Goal: Task Accomplishment & Management: Use online tool/utility

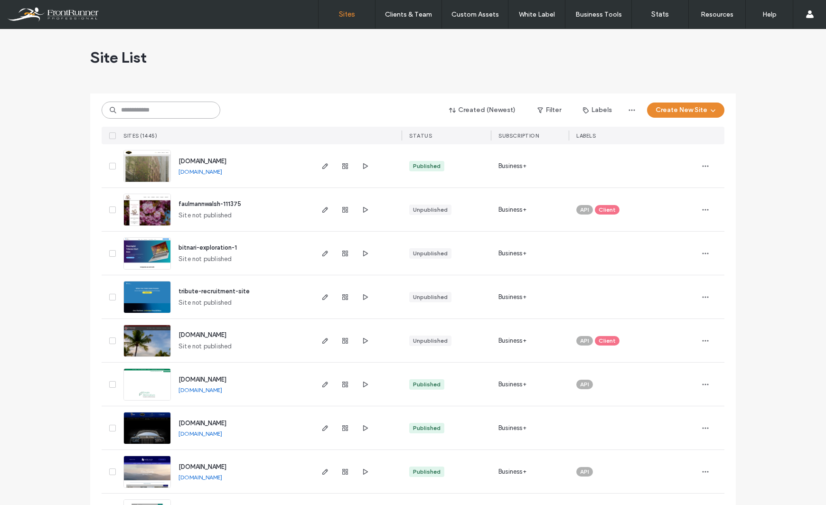
click at [141, 106] on input at bounding box center [161, 110] width 119 height 17
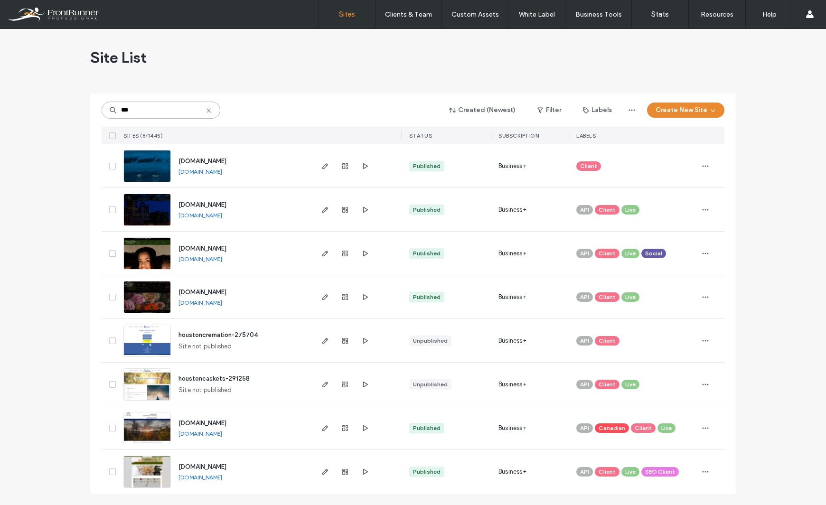
type input "***"
click at [158, 210] on img at bounding box center [147, 226] width 47 height 65
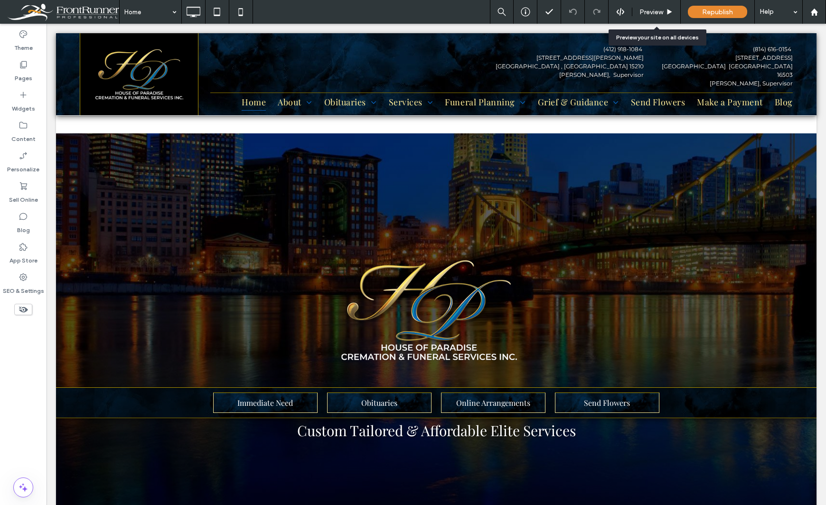
click at [655, 12] on span "Preview" at bounding box center [652, 12] width 24 height 8
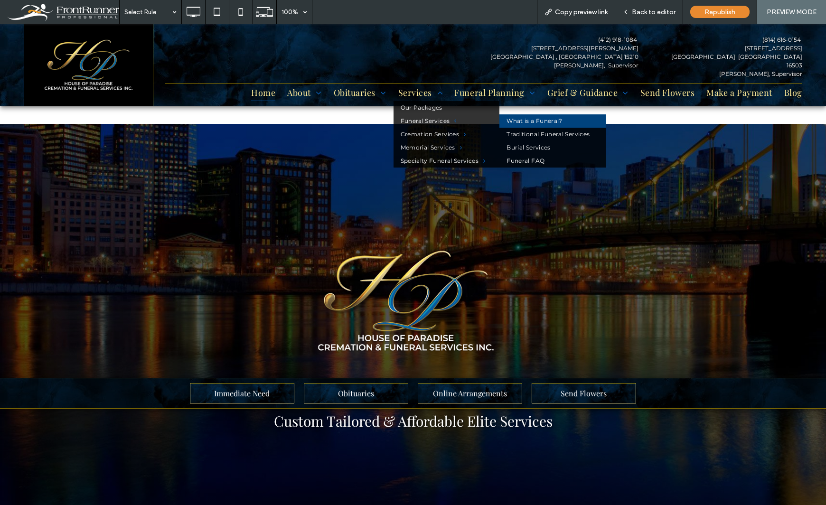
click at [510, 122] on link "What is a Funeral?" at bounding box center [553, 120] width 106 height 13
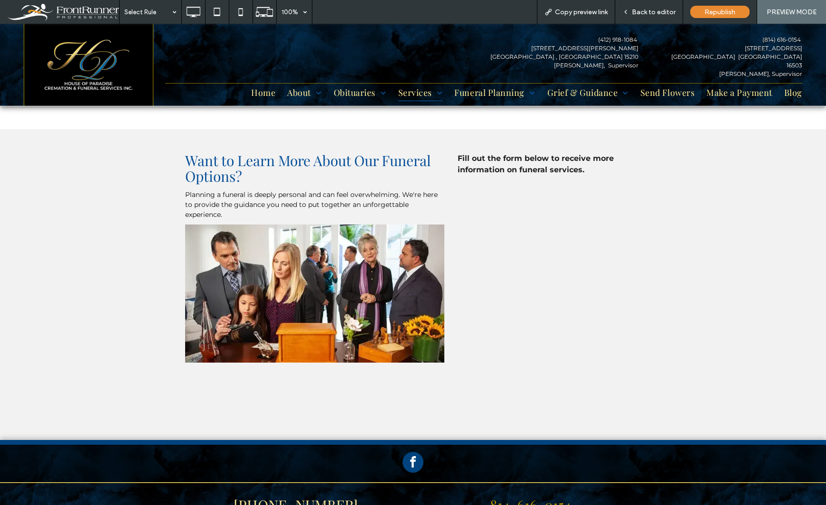
scroll to position [692, 0]
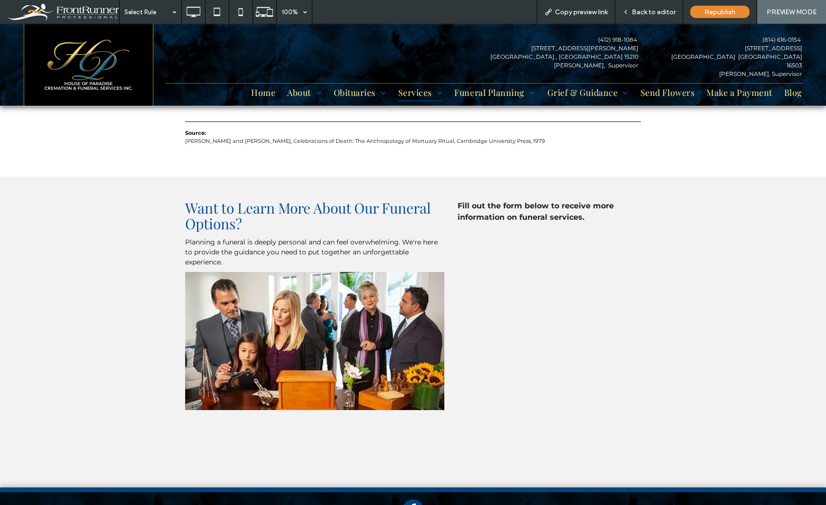
click at [644, 18] on div "Back to editor" at bounding box center [650, 12] width 68 height 24
click at [651, 13] on span "Back to editor" at bounding box center [654, 12] width 44 height 8
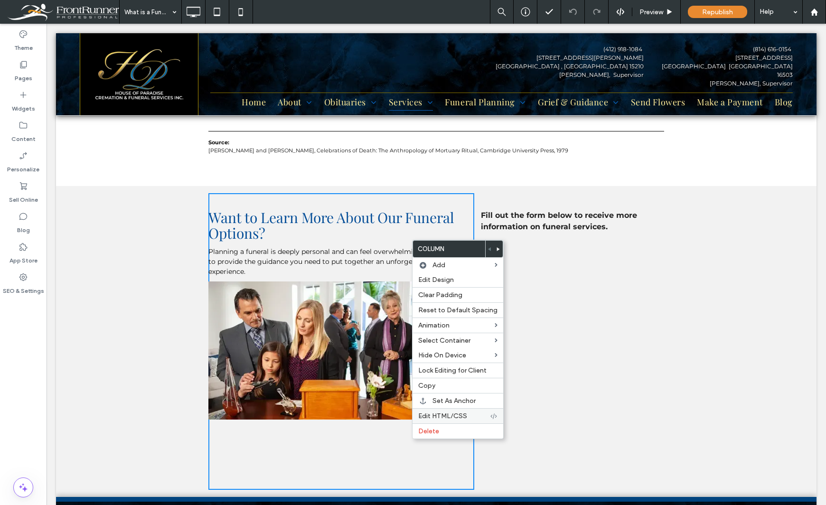
click at [436, 418] on span "Edit HTML/CSS" at bounding box center [442, 416] width 49 height 8
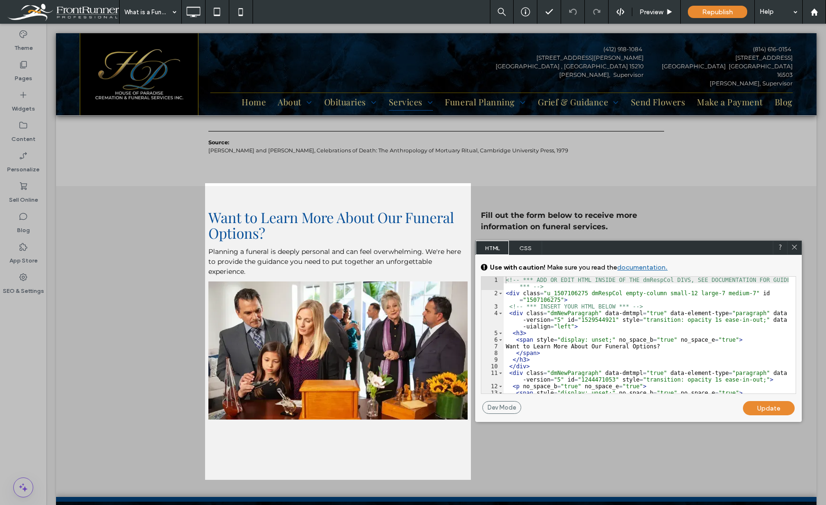
click at [735, 294] on div "<!-- *** ADD OR EDIT HTML INSIDE OF THE dmRespCol DIVS, SEE DOCUMENTATION FOR G…" at bounding box center [646, 348] width 285 height 143
type textarea "**"
click at [735, 296] on div "<!-- *** ADD OR EDIT HTML INSIDE OF THE dmRespCol DIVS, SEE DOCUMENTATION FOR G…" at bounding box center [646, 348] width 285 height 143
click at [773, 410] on div "Update" at bounding box center [769, 408] width 52 height 14
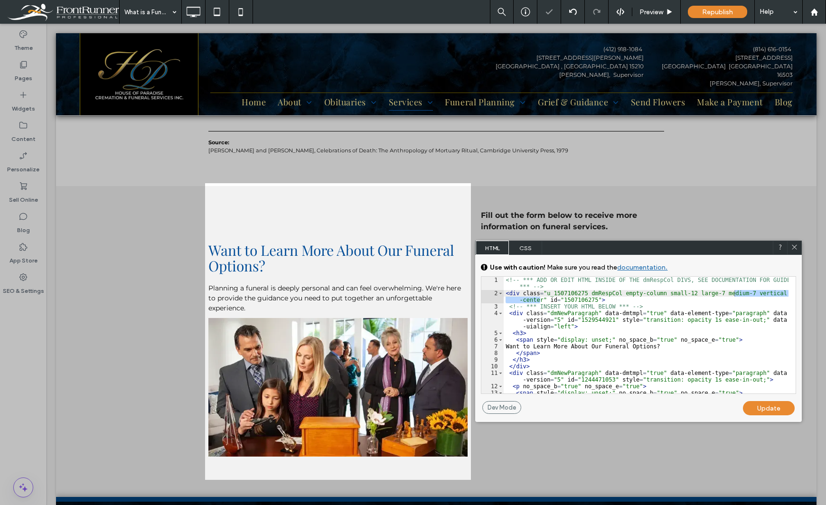
drag, startPoint x: 797, startPoint y: 247, endPoint x: 771, endPoint y: 248, distance: 26.1
click at [797, 247] on icon at bounding box center [794, 247] width 7 height 7
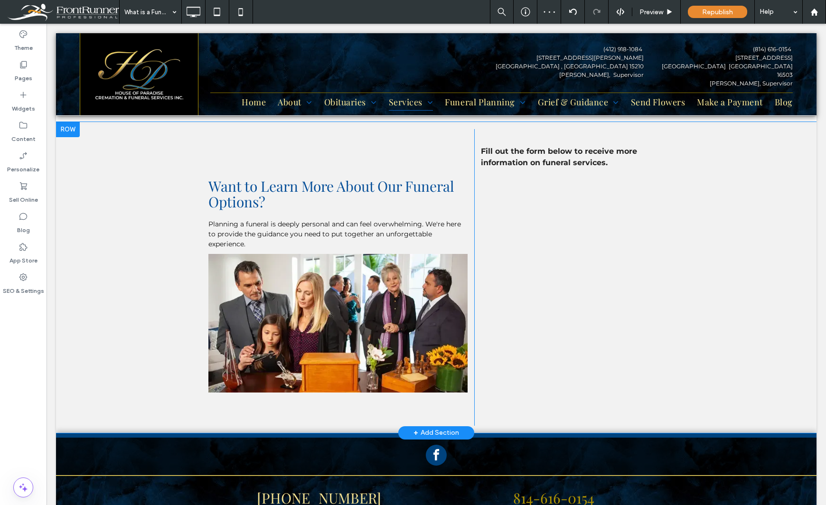
scroll to position [740, 0]
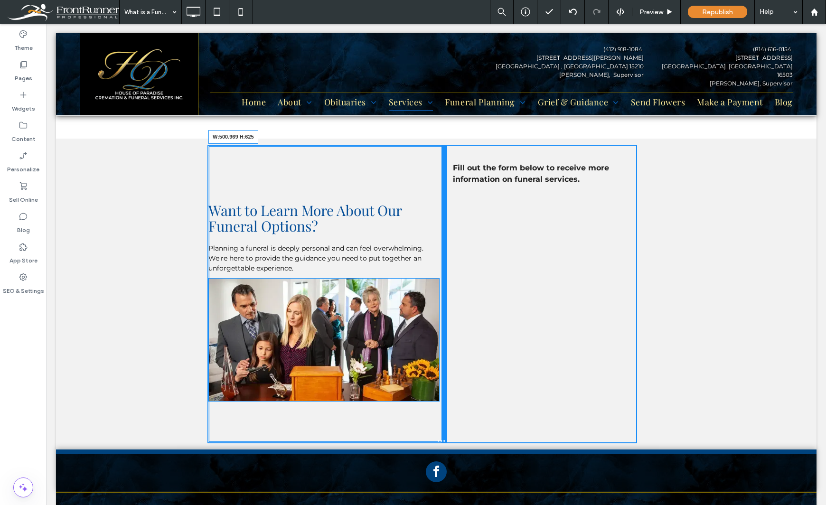
drag, startPoint x: 469, startPoint y: 219, endPoint x: 441, endPoint y: 218, distance: 28.0
click at [441, 218] on div "Want to Learn More About Our Funeral Options? Planning a funeral is deeply pers…" at bounding box center [437, 294] width 456 height 297
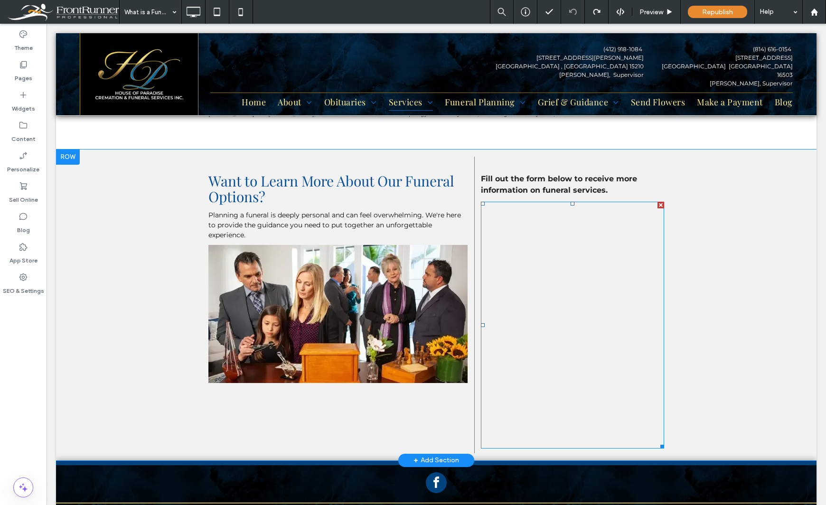
scroll to position [712, 0]
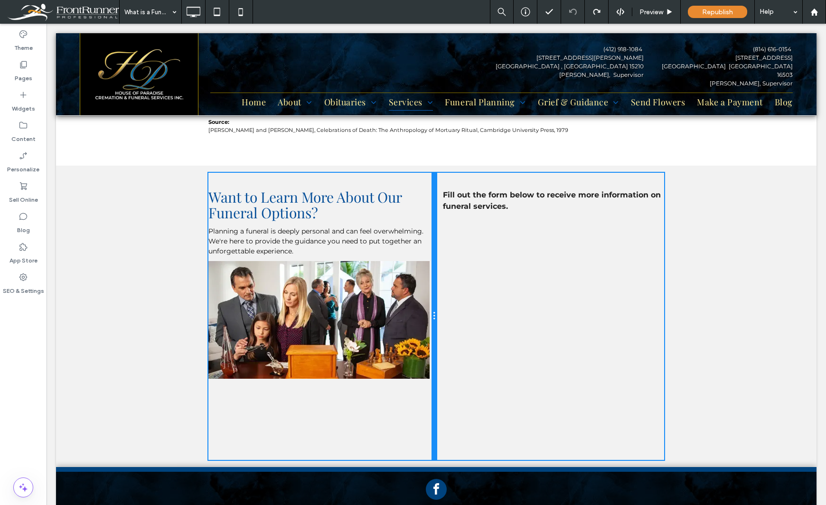
drag, startPoint x: 470, startPoint y: 294, endPoint x: 440, endPoint y: 304, distance: 31.9
click at [440, 304] on div "Want to Learn More About Our Funeral Options? Planning a funeral is deeply pers…" at bounding box center [437, 316] width 456 height 287
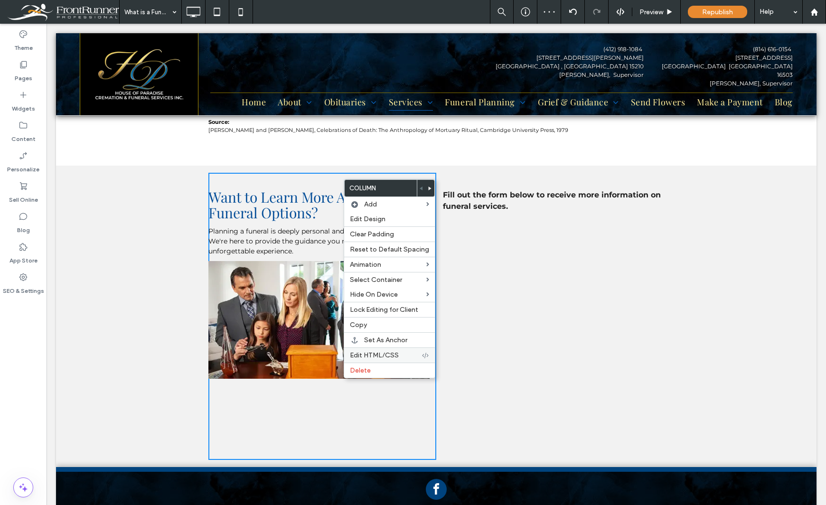
click at [368, 353] on span "Edit HTML/CSS" at bounding box center [374, 355] width 49 height 8
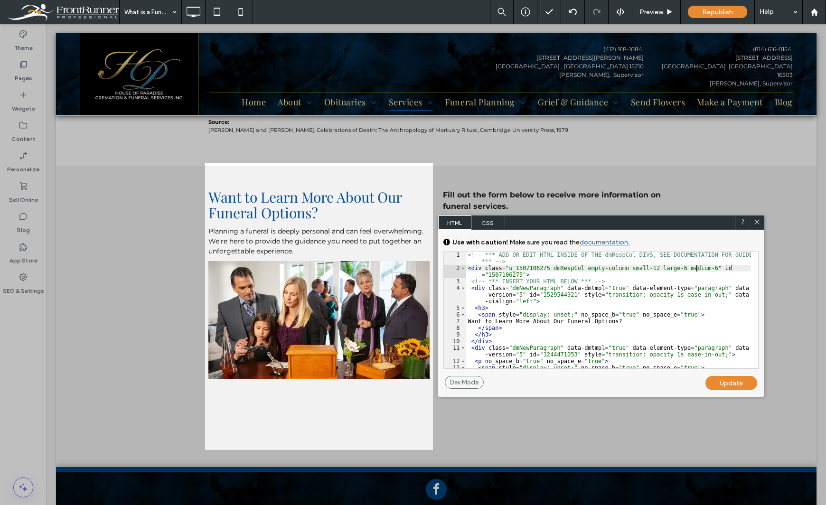
click at [697, 268] on div "<!-- *** ADD OR EDIT HTML INSIDE OF THE dmRespCol DIVS, SEE DOCUMENTATION FOR G…" at bounding box center [608, 323] width 285 height 143
click at [726, 382] on div "Update" at bounding box center [732, 383] width 52 height 14
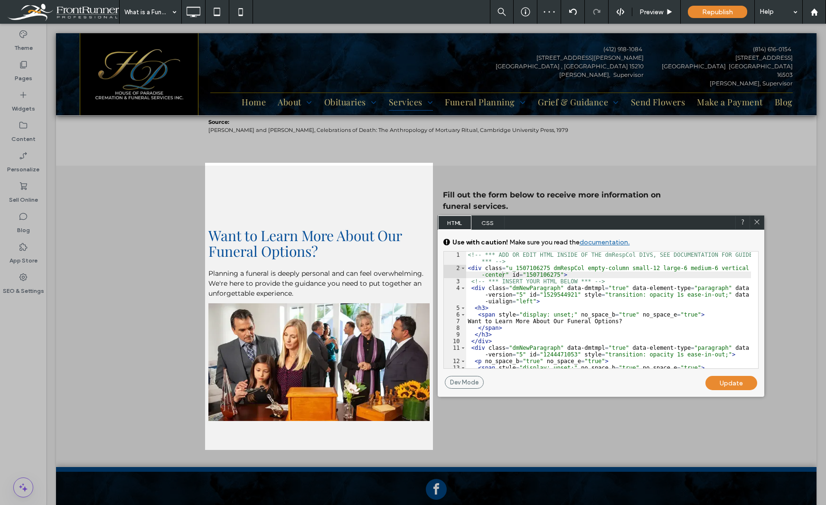
click at [759, 221] on icon at bounding box center [757, 221] width 7 height 7
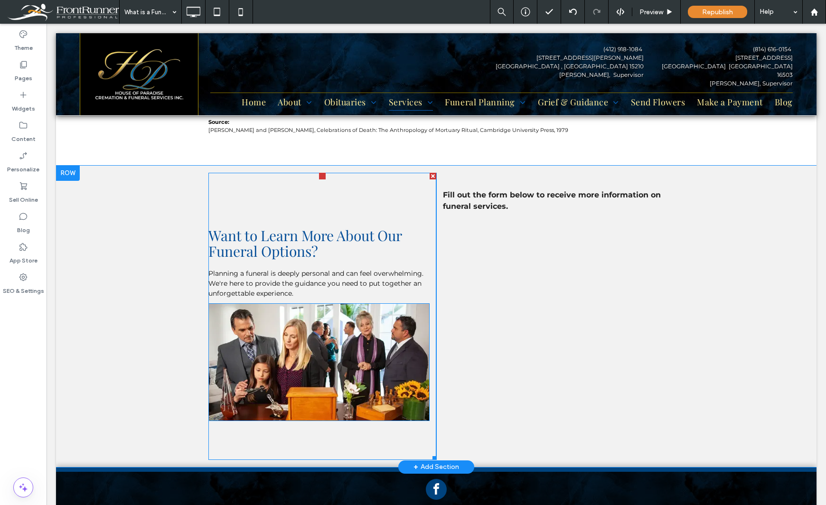
click at [427, 250] on div "Want to Learn More About Our Funeral Options? Planning a funeral is deeply pers…" at bounding box center [323, 316] width 228 height 287
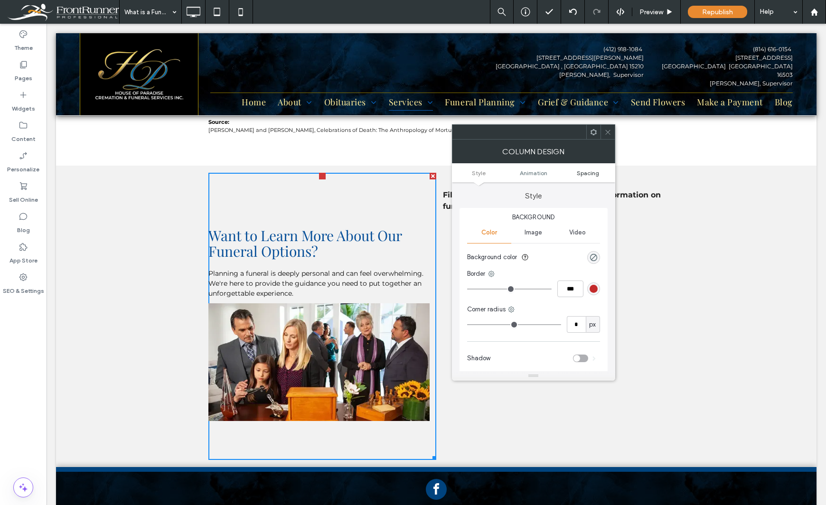
click at [589, 170] on span "Spacing" at bounding box center [588, 173] width 22 height 7
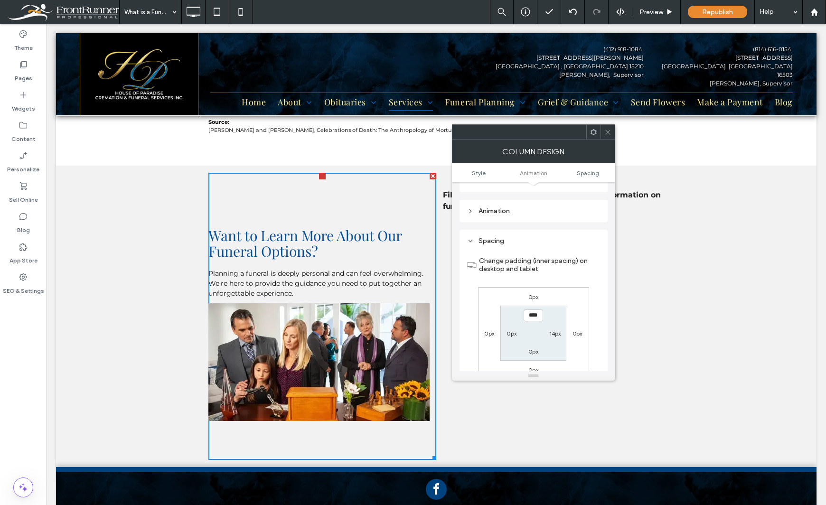
scroll to position [223, 0]
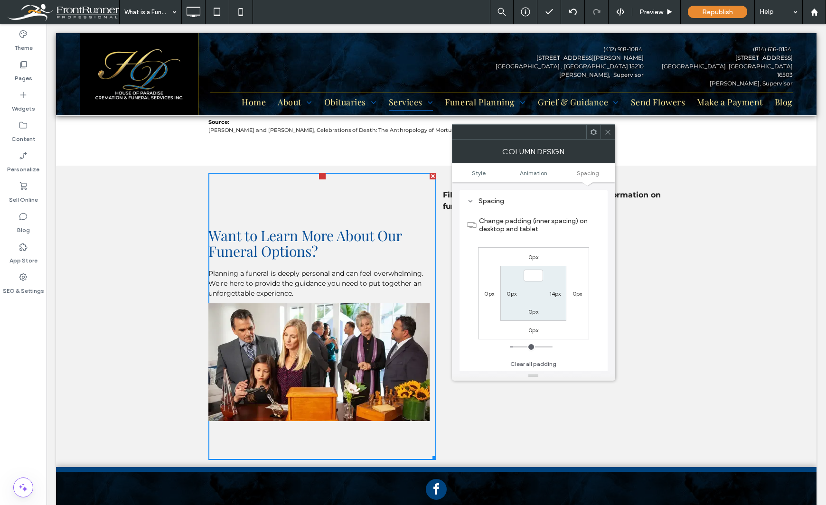
type input "**"
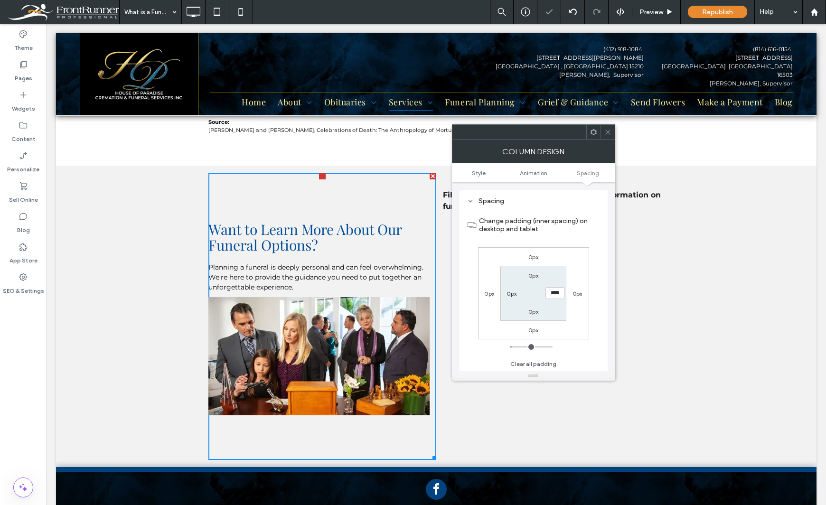
click at [22, 401] on div "Theme Pages Widgets Content Personalize Sell Online Blog App Store SEO & Settin…" at bounding box center [23, 265] width 47 height 482
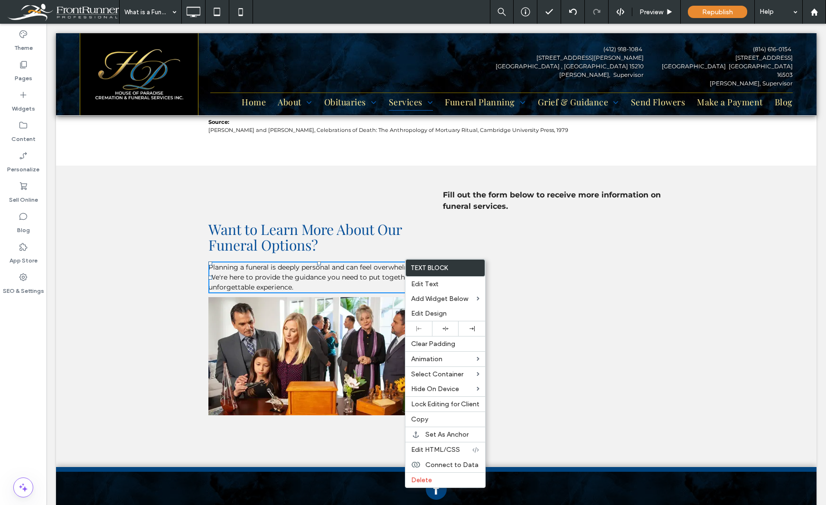
click at [19, 375] on div "Theme Pages Widgets Content Personalize Sell Online Blog App Store SEO & Settin…" at bounding box center [23, 265] width 47 height 482
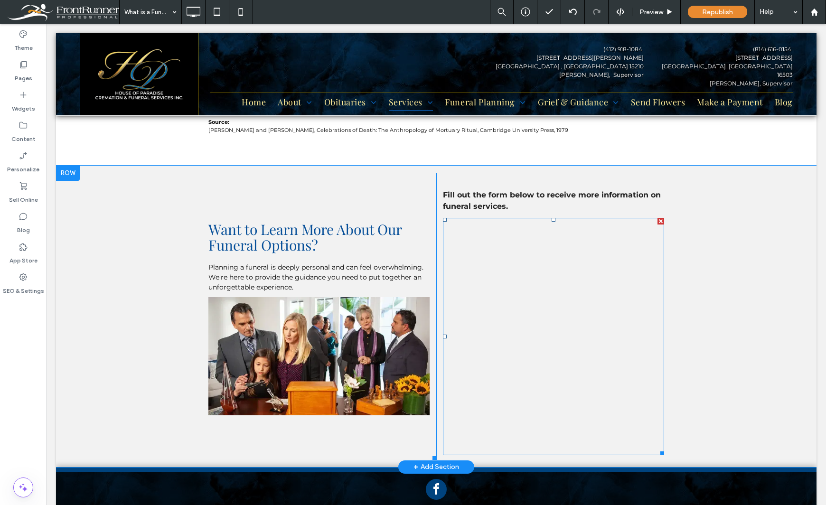
click at [460, 218] on span at bounding box center [553, 336] width 221 height 237
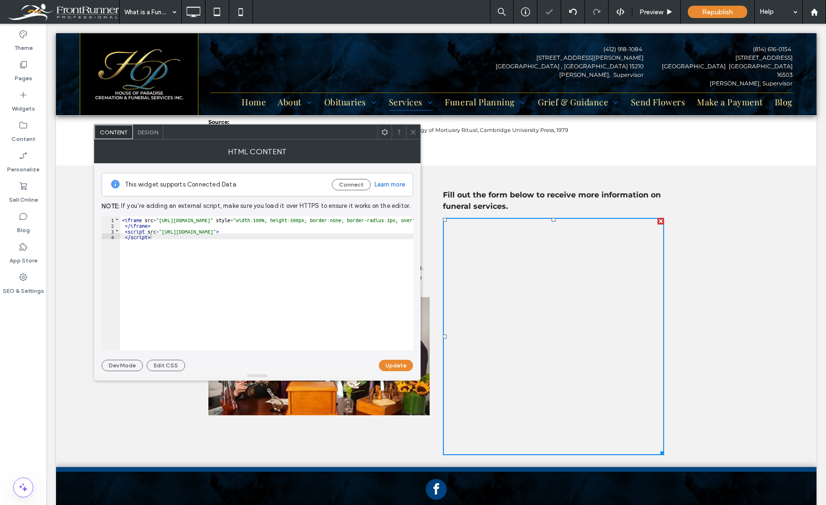
click at [147, 136] on div "Design" at bounding box center [148, 132] width 30 height 14
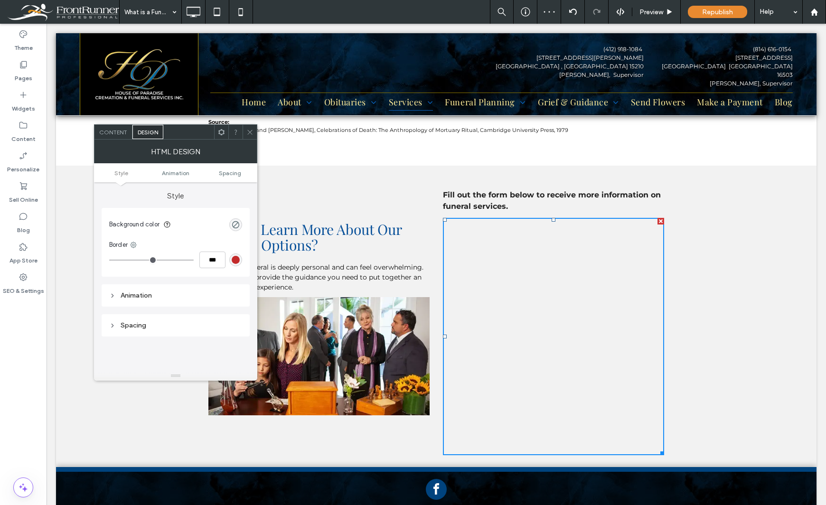
click at [228, 178] on ul "Style Animation Spacing" at bounding box center [175, 172] width 163 height 19
click at [228, 175] on span "Spacing" at bounding box center [230, 173] width 22 height 7
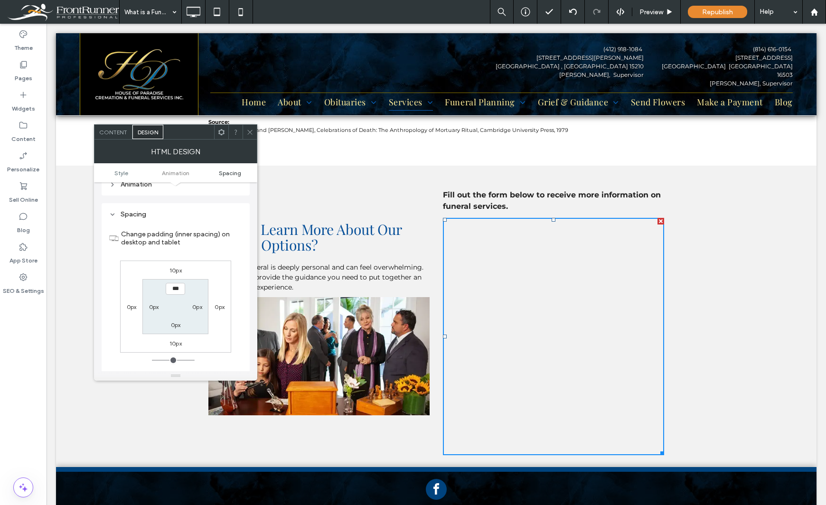
scroll to position [124, 0]
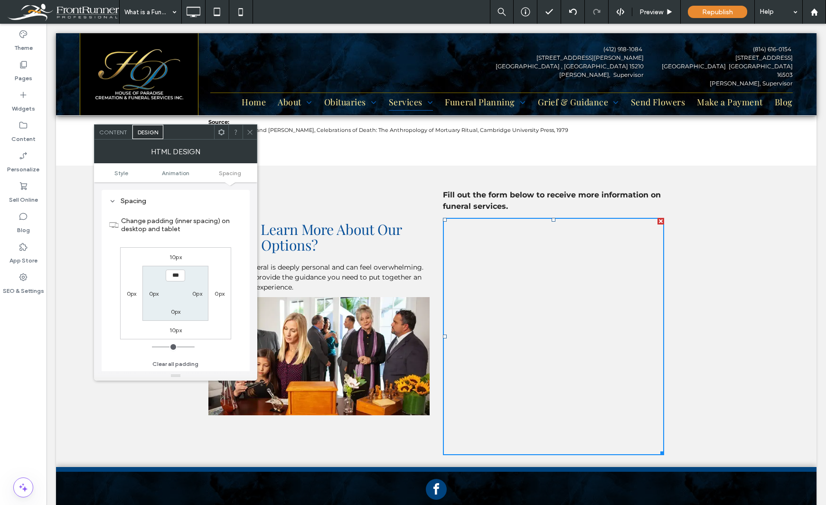
click at [178, 254] on label "10px" at bounding box center [176, 257] width 12 height 7
type input "**"
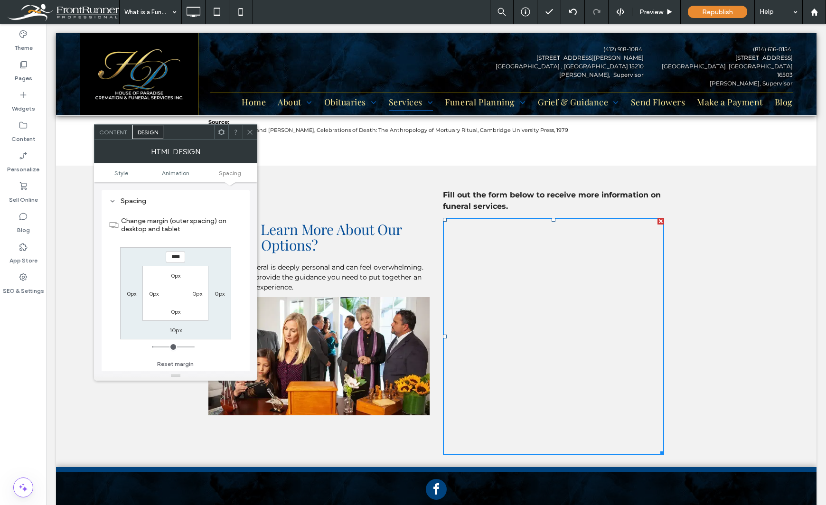
click at [178, 254] on input "****" at bounding box center [175, 257] width 19 height 12
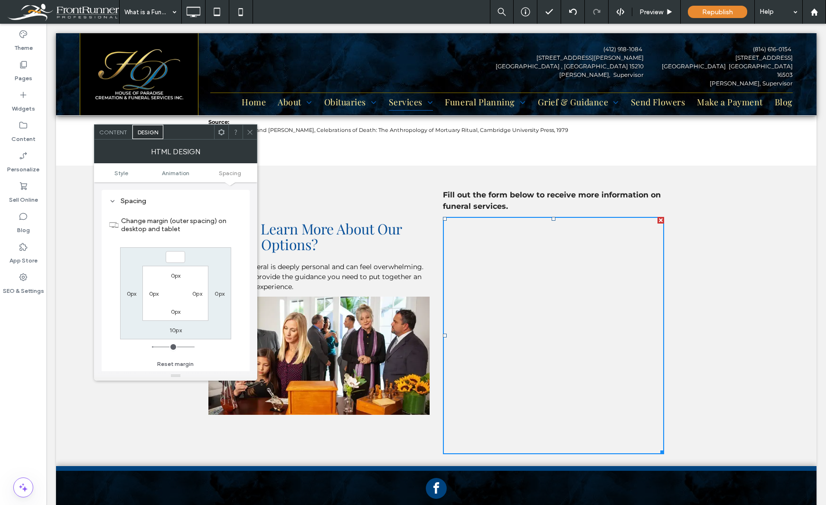
type input "**"
type input "*"
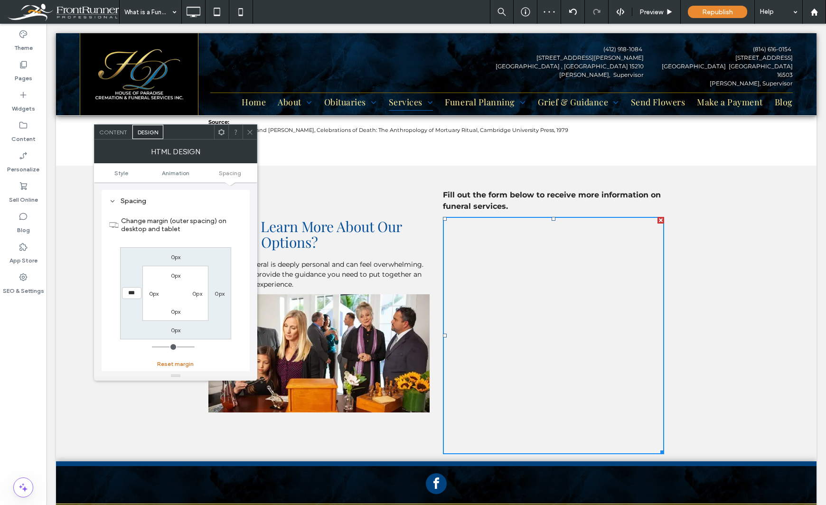
click at [166, 364] on button "Reset margin" at bounding box center [175, 364] width 37 height 11
drag, startPoint x: 33, startPoint y: 405, endPoint x: 162, endPoint y: 342, distance: 143.6
click at [33, 405] on div "Theme Pages Widgets Content Personalize Sell Online Blog App Store SEO & Settin…" at bounding box center [23, 265] width 47 height 482
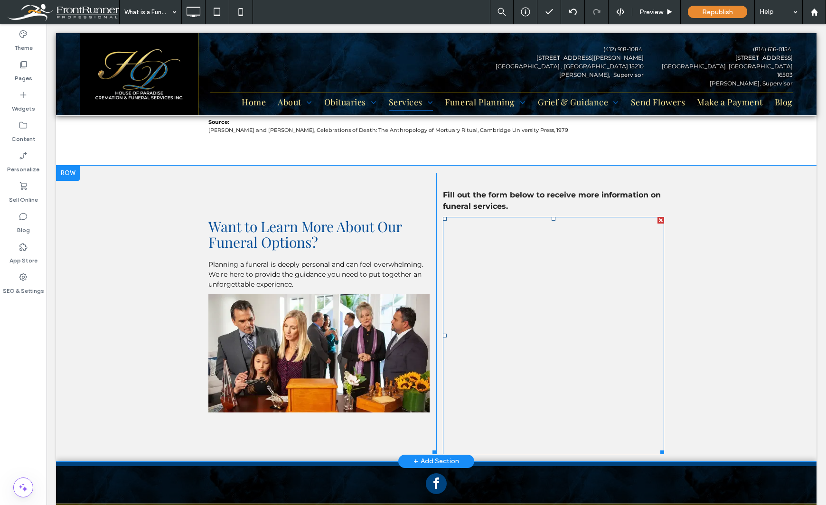
click at [540, 221] on span at bounding box center [553, 335] width 221 height 237
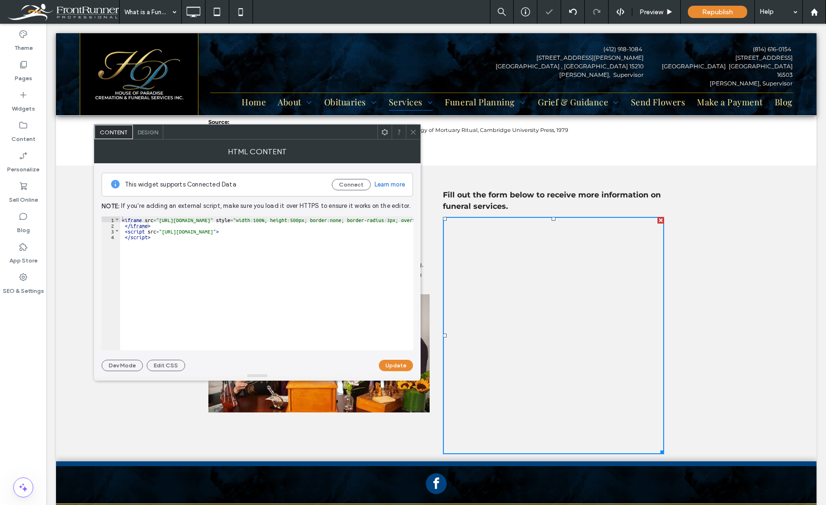
click at [159, 134] on div "Design" at bounding box center [148, 132] width 30 height 14
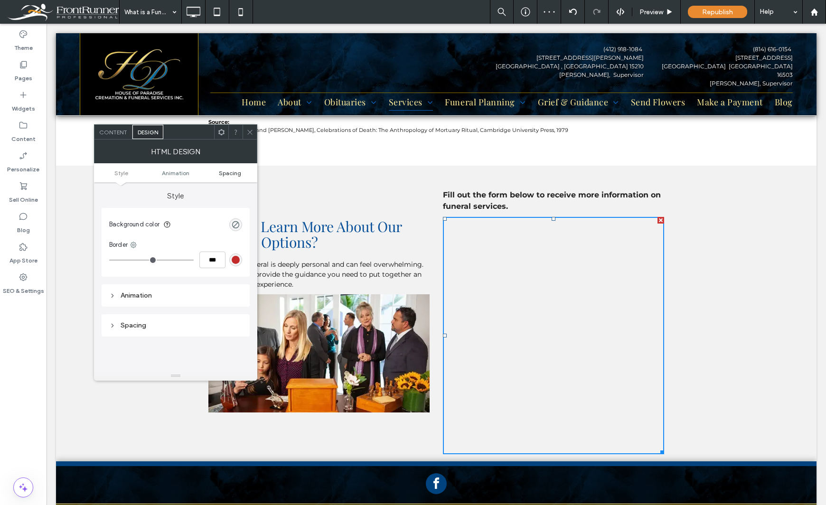
click at [233, 175] on span "Spacing" at bounding box center [230, 173] width 22 height 7
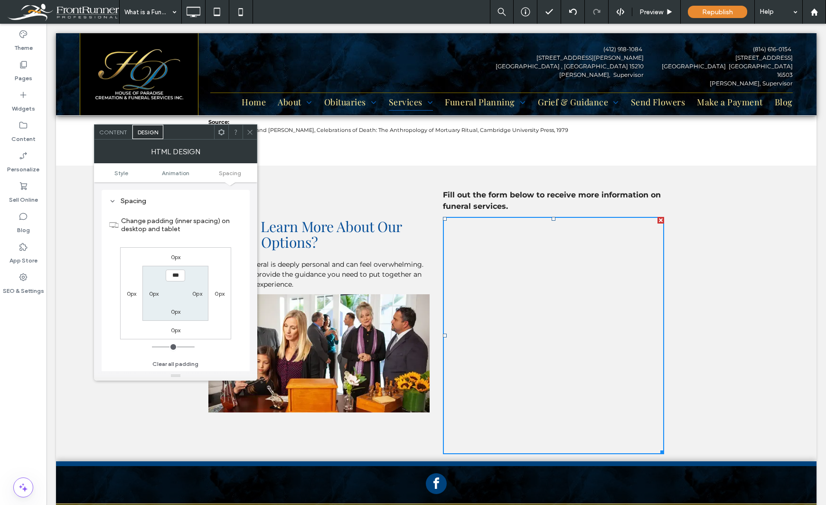
click at [228, 237] on label "Change padding (inner spacing) on desktop and tablet" at bounding box center [181, 225] width 121 height 26
click at [248, 133] on icon at bounding box center [250, 132] width 7 height 7
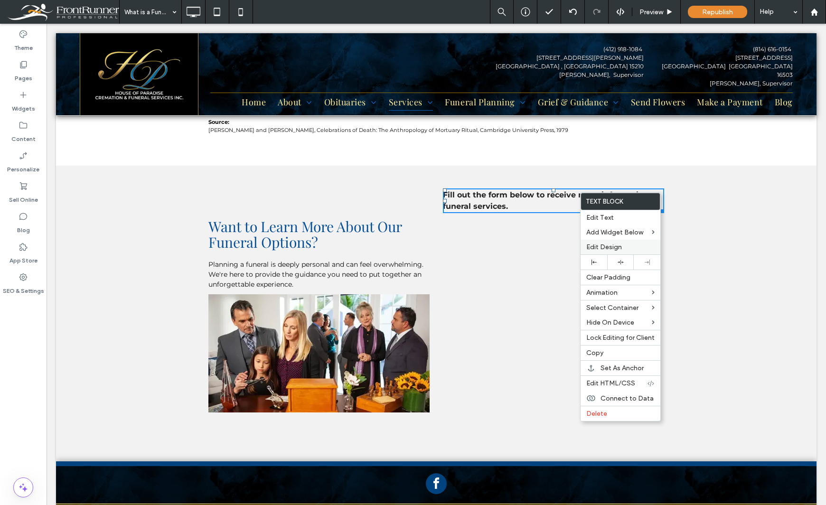
click at [600, 246] on span "Edit Design" at bounding box center [605, 247] width 36 height 8
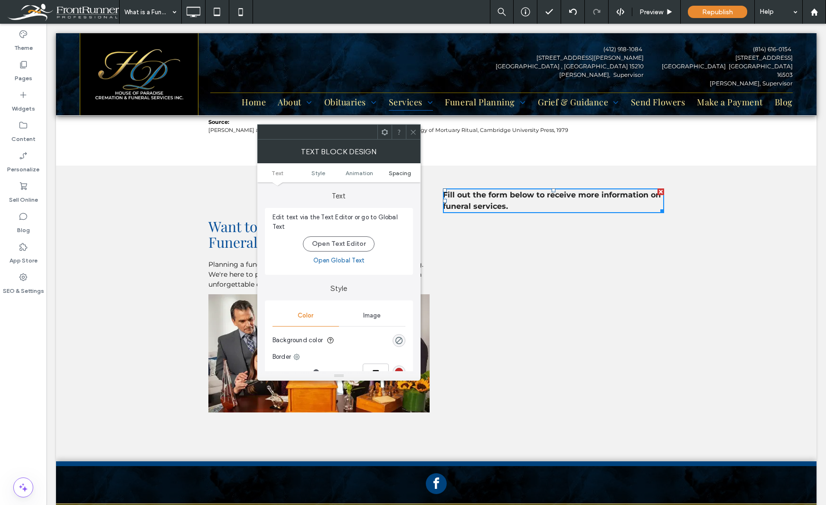
click at [392, 176] on span "Spacing" at bounding box center [400, 173] width 22 height 7
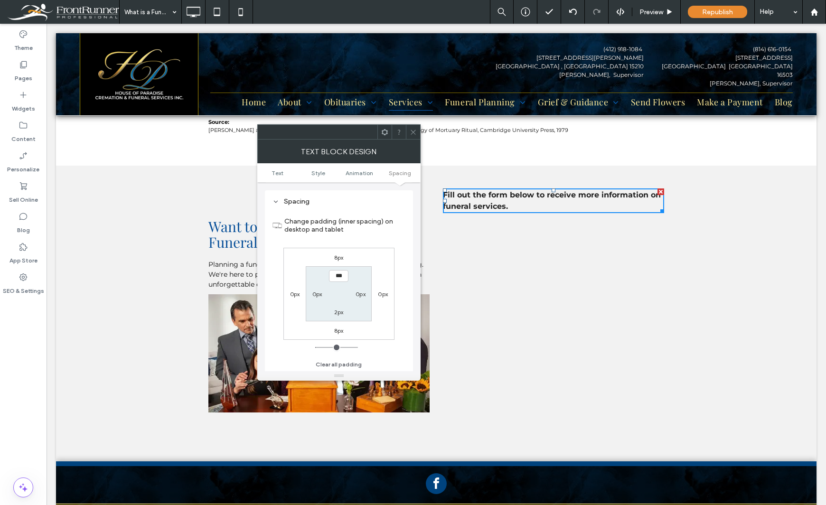
scroll to position [272, 0]
click at [338, 332] on label "8px" at bounding box center [338, 330] width 9 height 7
type input "*"
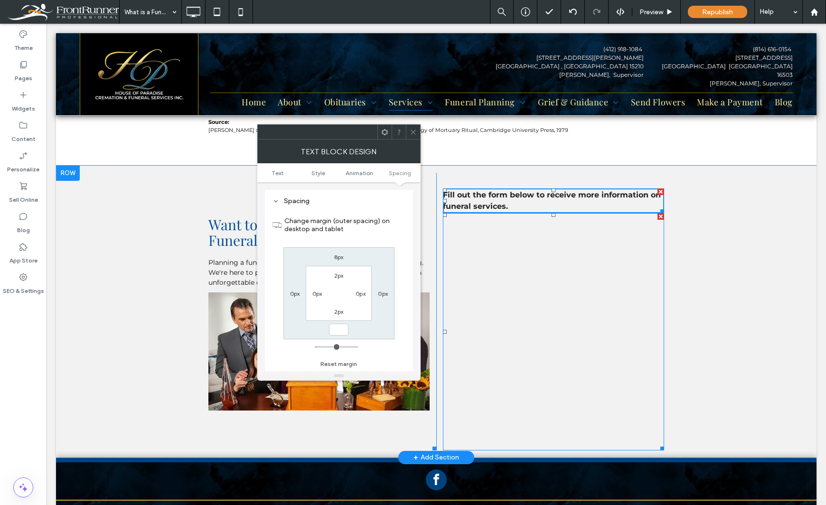
type input "*"
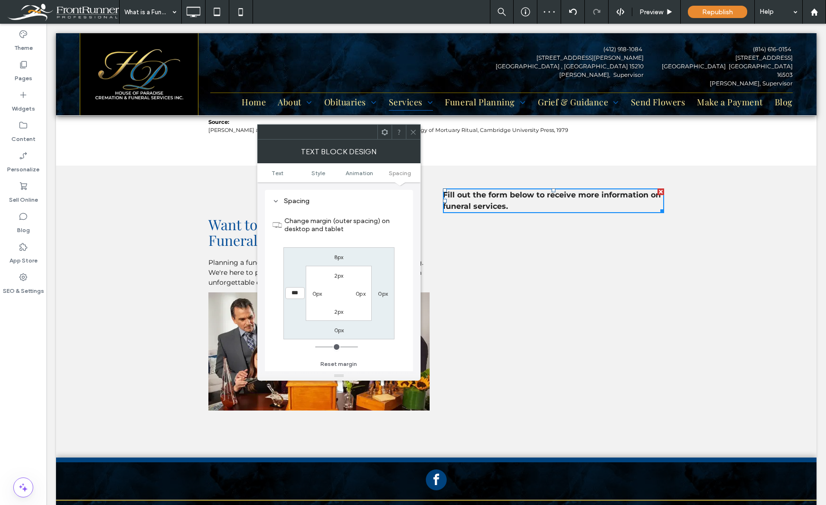
click at [30, 334] on div "Theme Pages Widgets Content Personalize Sell Online Blog App Store SEO & Settin…" at bounding box center [23, 265] width 47 height 482
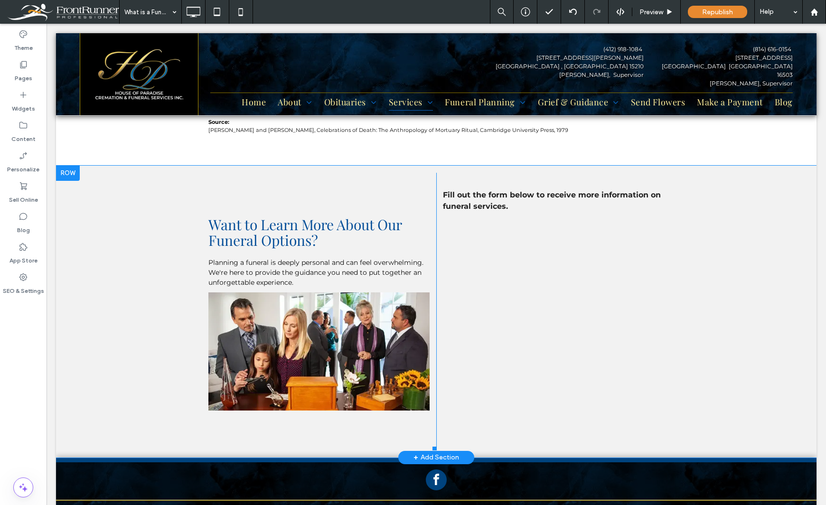
click at [437, 274] on div "Fill out the form below to receive more information on funeral services. Click …" at bounding box center [551, 312] width 228 height 278
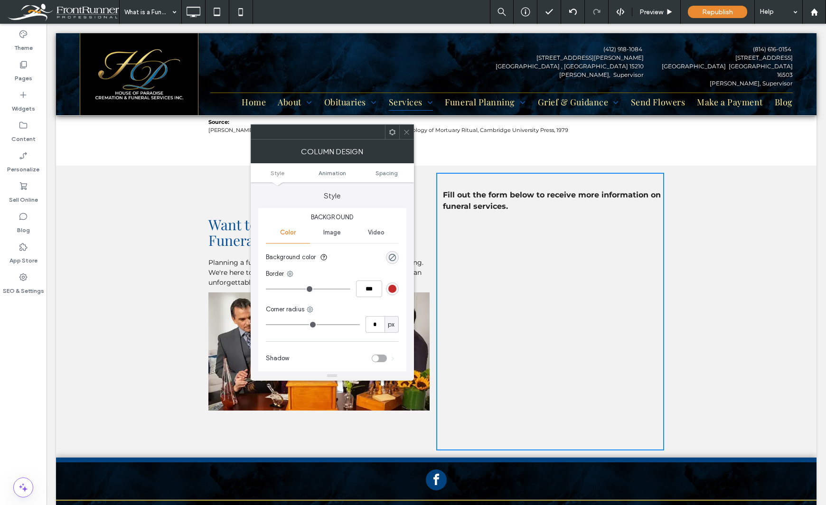
click at [405, 131] on icon at bounding box center [406, 132] width 7 height 7
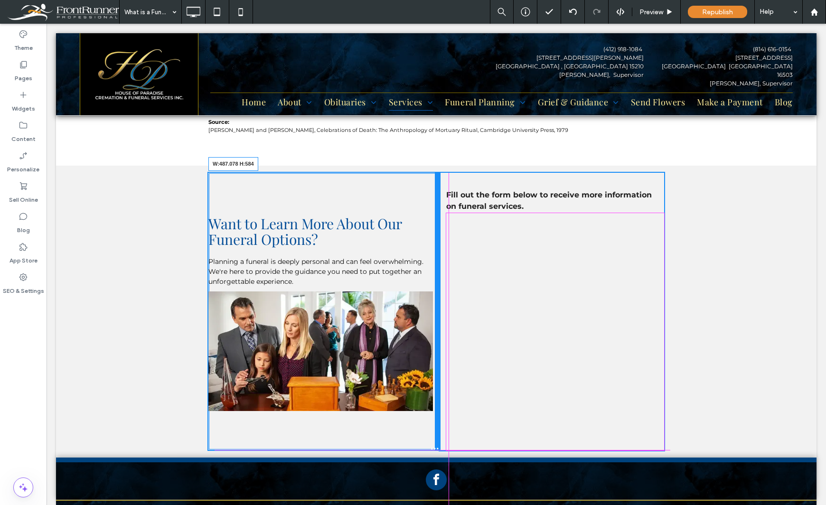
drag, startPoint x: 432, startPoint y: 209, endPoint x: 443, endPoint y: 209, distance: 10.9
click at [443, 209] on div "Want to Learn More About Our Funeral Options? Planning a funeral is deeply pers…" at bounding box center [437, 312] width 456 height 278
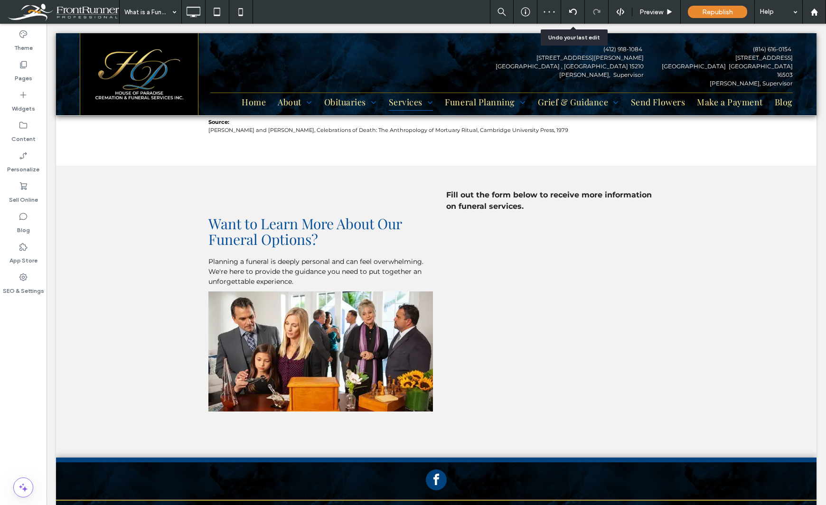
click at [572, 10] on use at bounding box center [573, 12] width 8 height 6
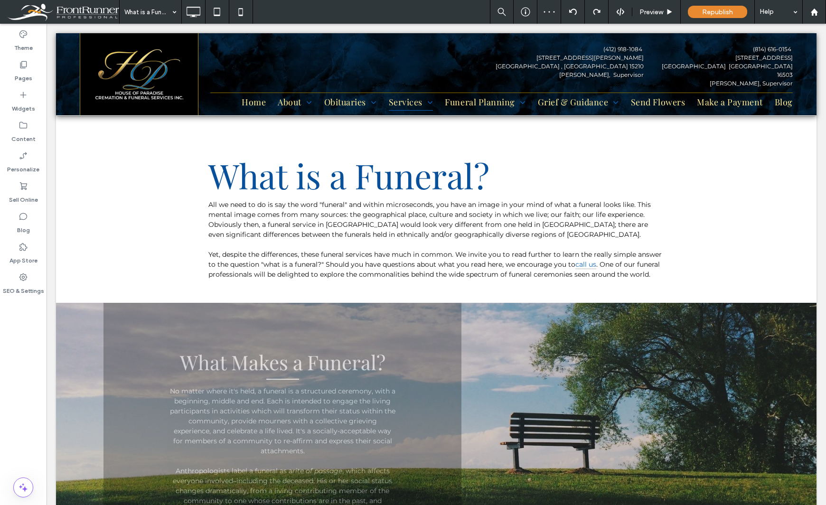
scroll to position [0, 0]
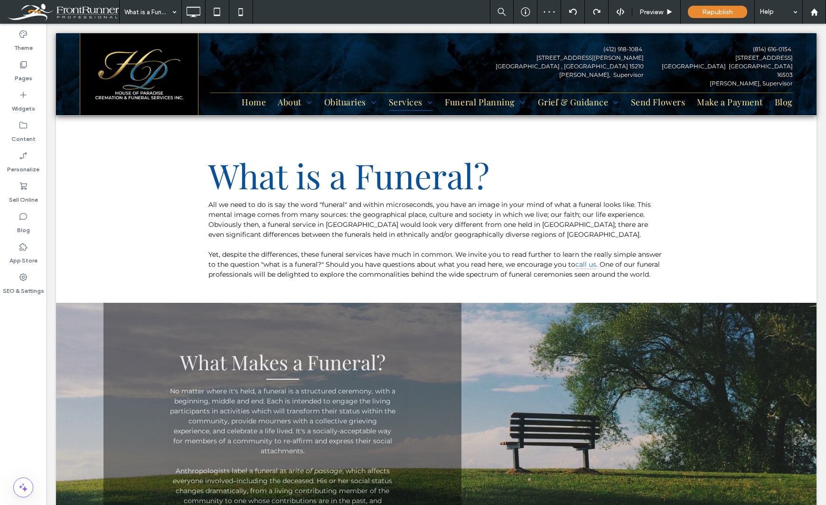
click at [40, 359] on div "Theme Pages Widgets Content Personalize Sell Online Blog App Store SEO & Settin…" at bounding box center [23, 265] width 47 height 482
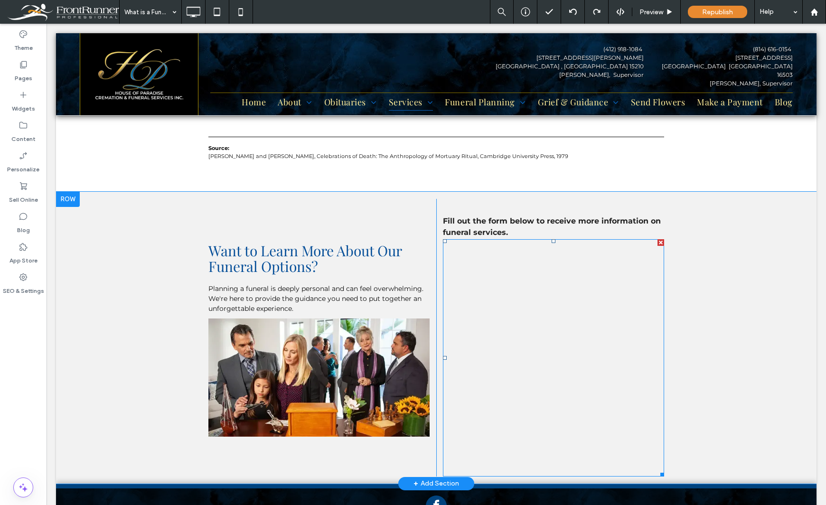
scroll to position [665, 0]
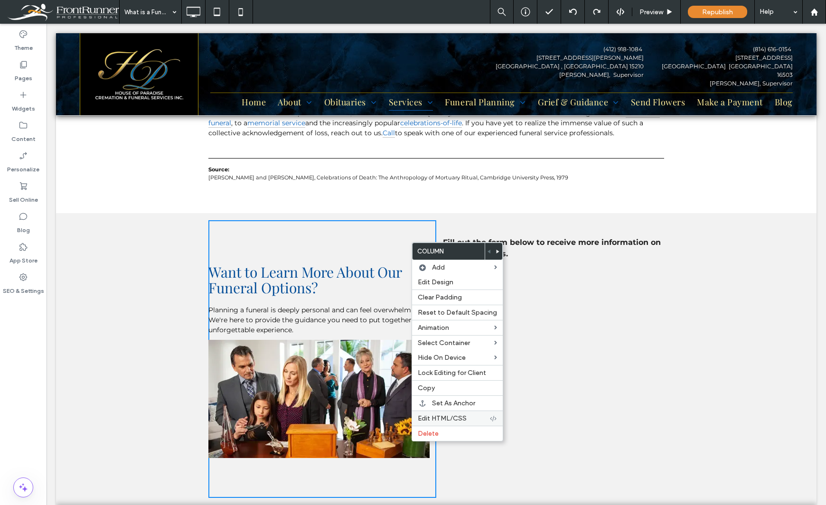
click at [440, 415] on span "Edit HTML/CSS" at bounding box center [442, 419] width 49 height 8
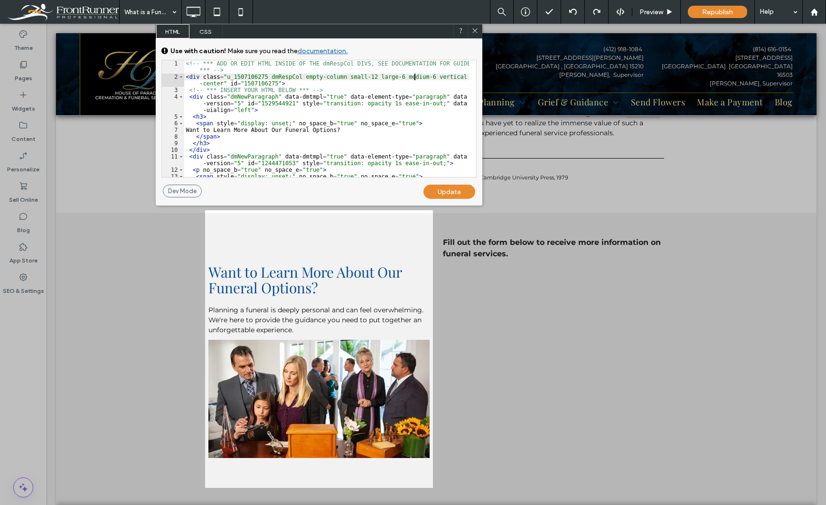
click at [415, 79] on div "<!-- *** ADD OR EDIT HTML INSIDE OF THE dmRespCol DIVS, SEE DOCUMENTATION FOR G…" at bounding box center [326, 131] width 285 height 143
click at [456, 190] on div "Update" at bounding box center [450, 192] width 52 height 14
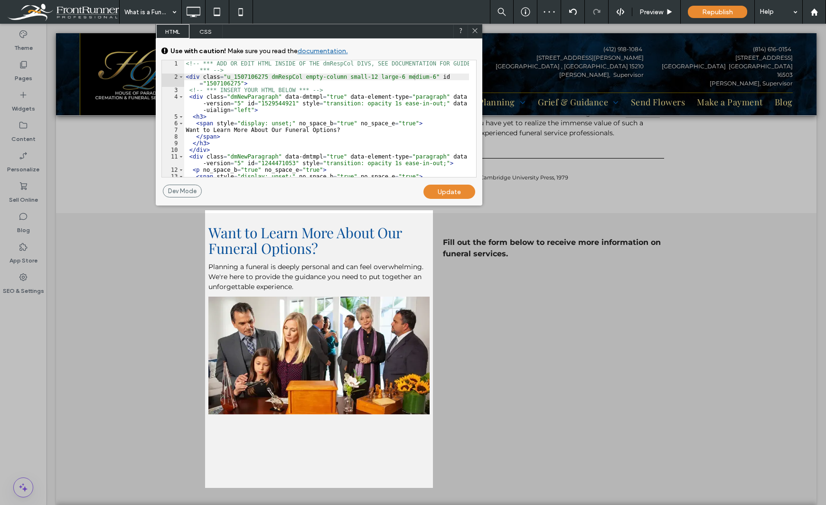
click at [476, 30] on icon at bounding box center [475, 30] width 7 height 7
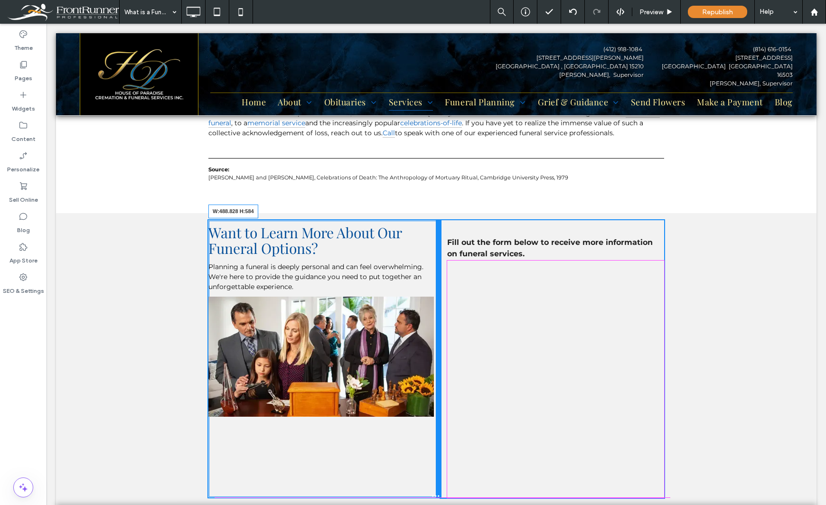
drag, startPoint x: 433, startPoint y: 328, endPoint x: 487, endPoint y: 350, distance: 58.4
click at [441, 327] on div "Want to Learn More About Our Funeral Options? Planning a funeral is deeply pers…" at bounding box center [437, 359] width 456 height 278
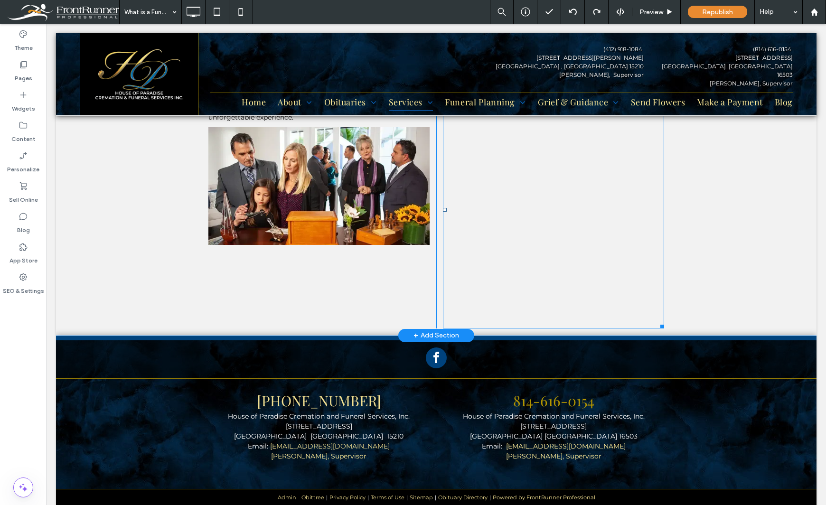
scroll to position [692, 0]
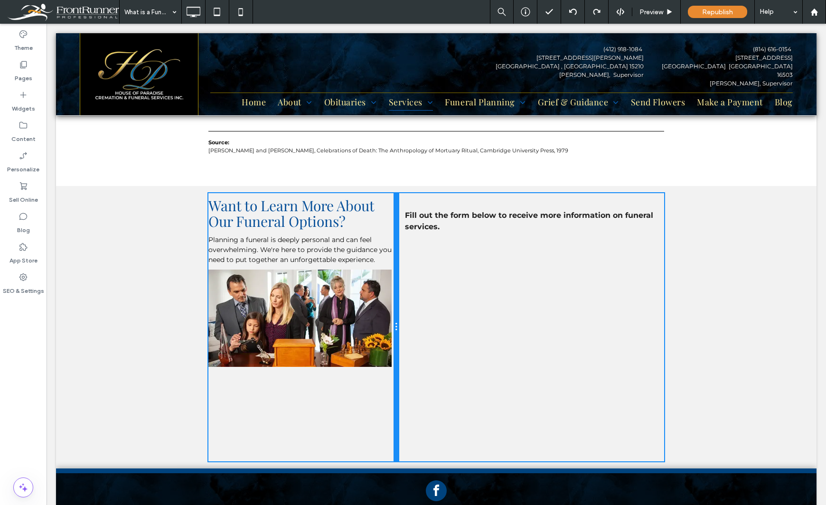
drag, startPoint x: 431, startPoint y: 253, endPoint x: 399, endPoint y: 255, distance: 31.9
click at [399, 255] on div "Want to Learn More About Our Funeral Options? Planning a funeral is deeply pers…" at bounding box center [437, 327] width 456 height 268
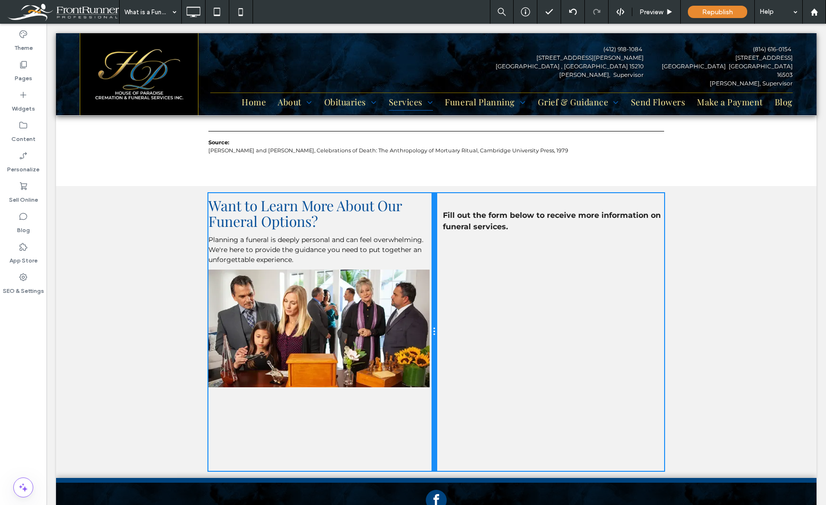
drag, startPoint x: 394, startPoint y: 291, endPoint x: 632, endPoint y: 321, distance: 239.8
click at [445, 292] on div "Want to Learn More About Our Funeral Options? Planning a funeral is deeply pers…" at bounding box center [437, 332] width 456 height 278
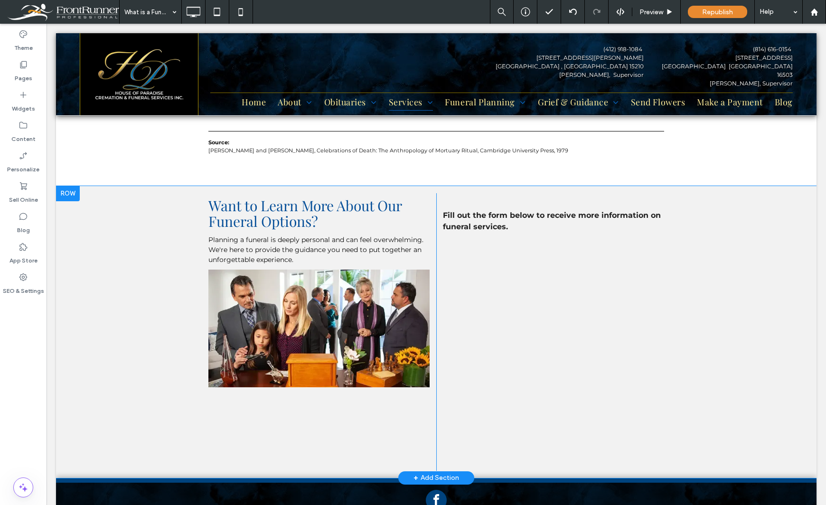
click at [74, 188] on div at bounding box center [68, 193] width 24 height 15
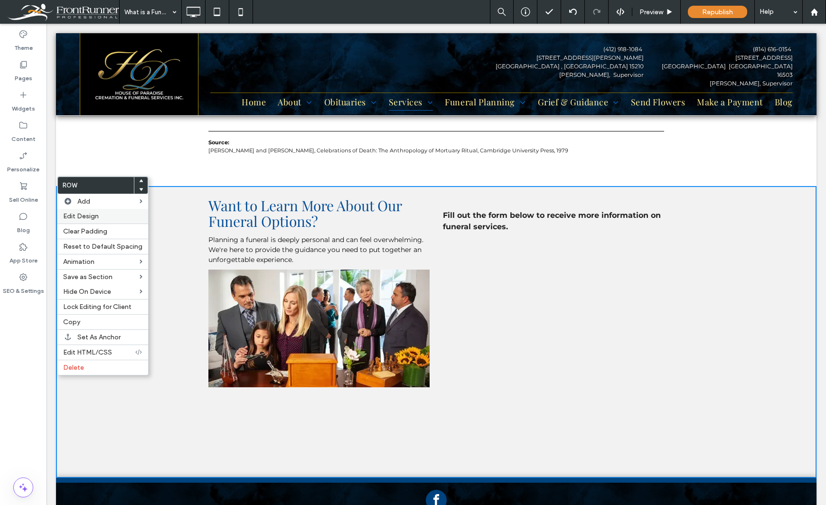
click at [72, 213] on span "Edit Design" at bounding box center [81, 216] width 36 height 8
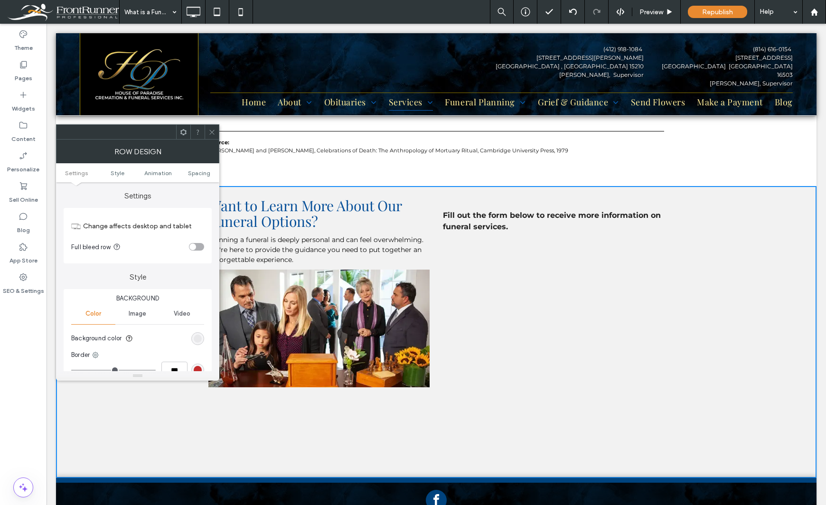
click at [197, 247] on div "toggle" at bounding box center [196, 247] width 15 height 8
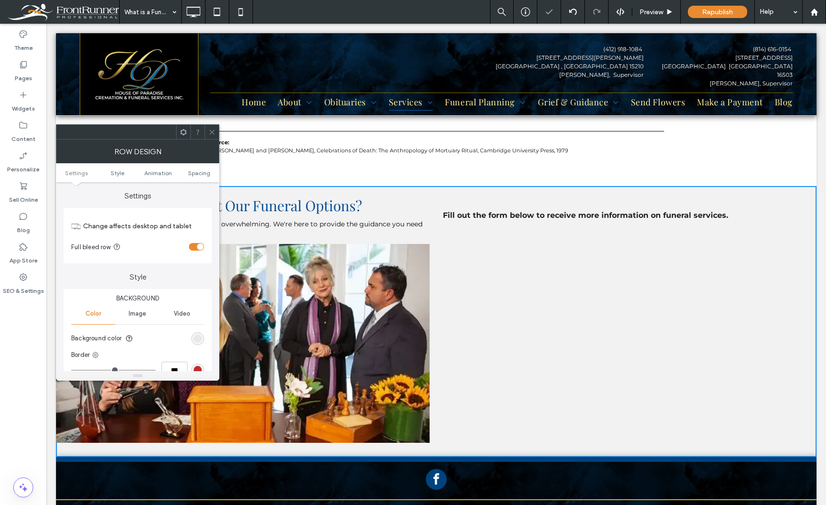
click at [213, 132] on icon at bounding box center [212, 132] width 7 height 7
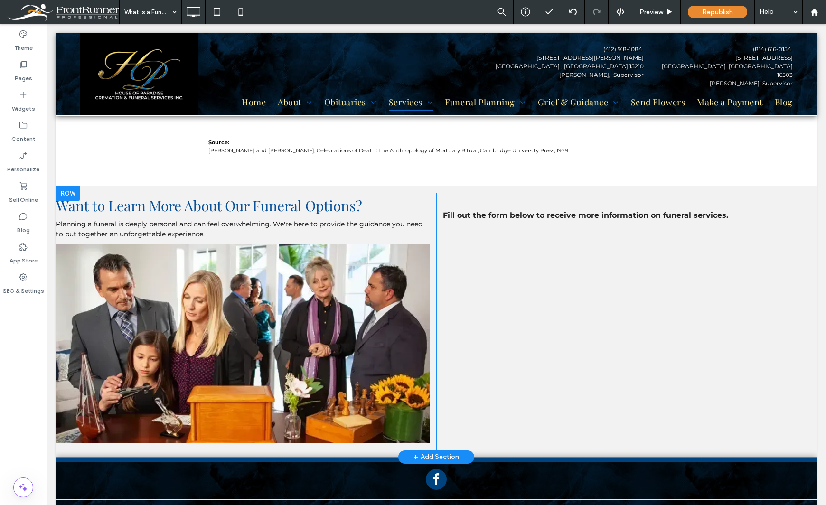
click at [74, 186] on div at bounding box center [68, 193] width 24 height 15
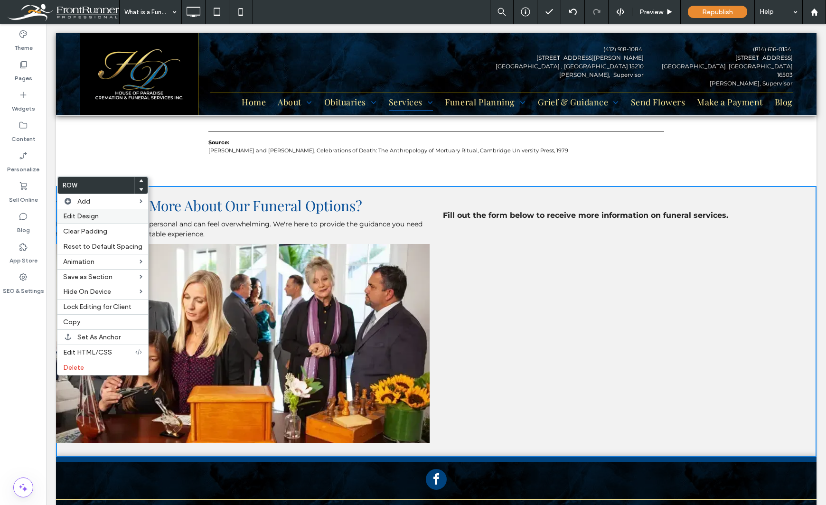
click at [101, 214] on label "Edit Design" at bounding box center [102, 216] width 79 height 8
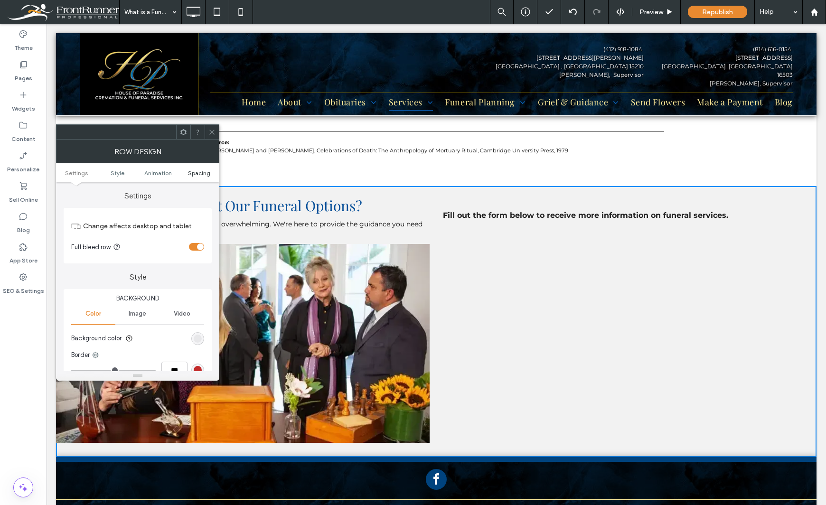
click at [190, 174] on span "Spacing" at bounding box center [199, 173] width 22 height 7
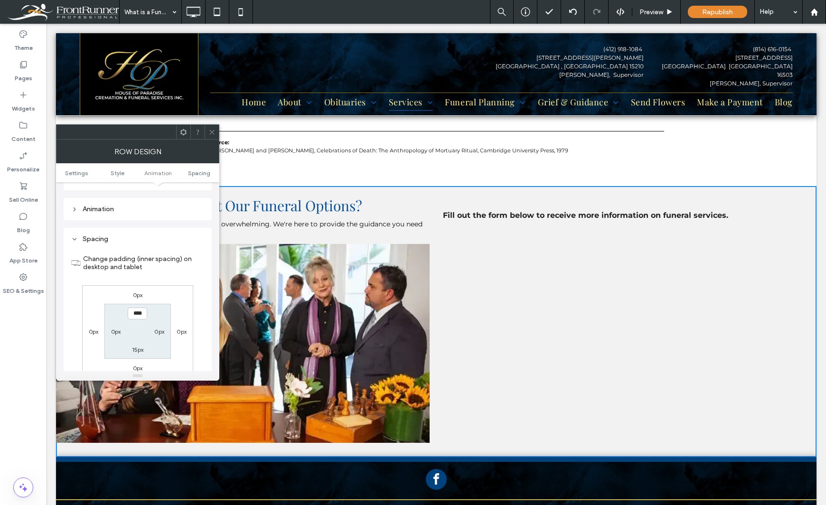
scroll to position [268, 0]
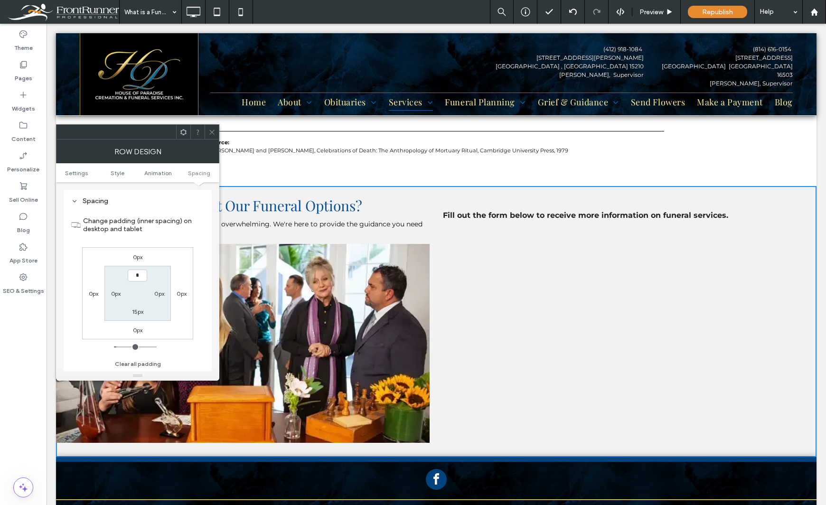
type input "**"
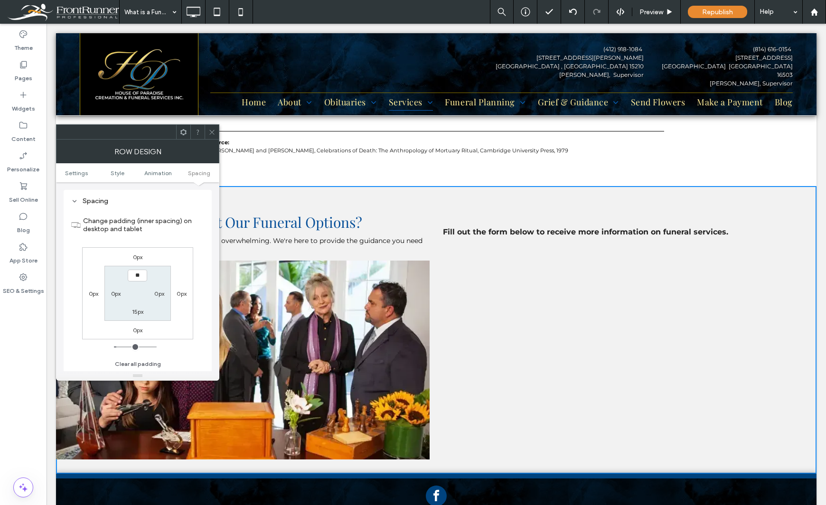
type input "*"
type input "**"
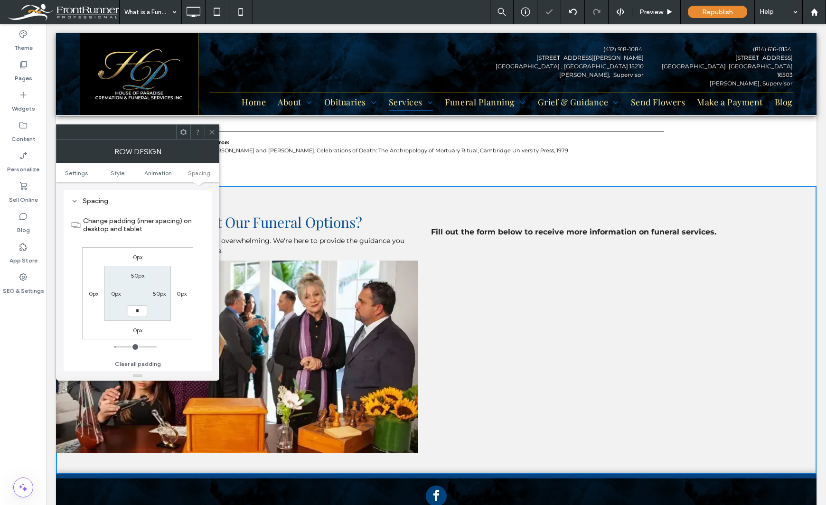
type input "**"
type input "*"
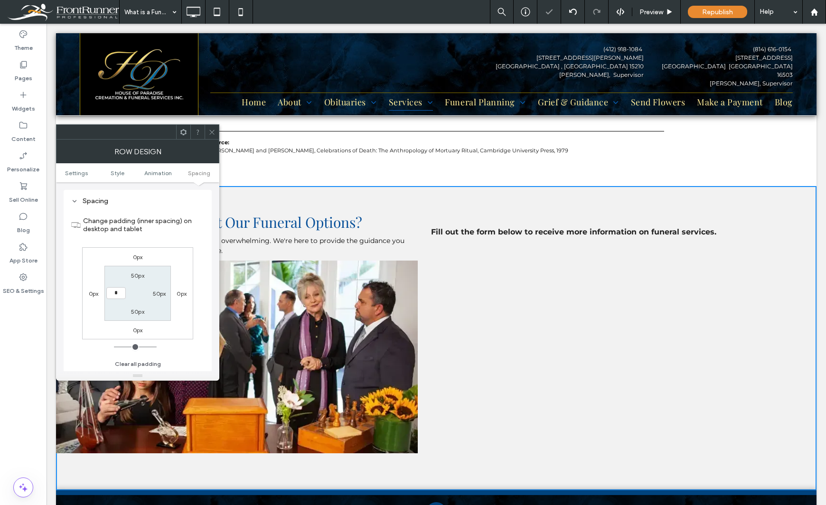
type input "**"
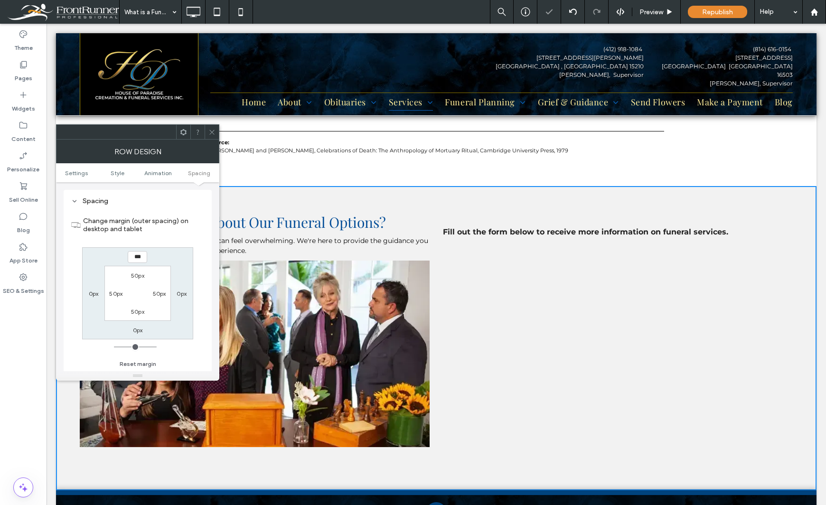
click at [18, 384] on div "Theme Pages Widgets Content Personalize Sell Online Blog App Store SEO & Settin…" at bounding box center [23, 265] width 47 height 482
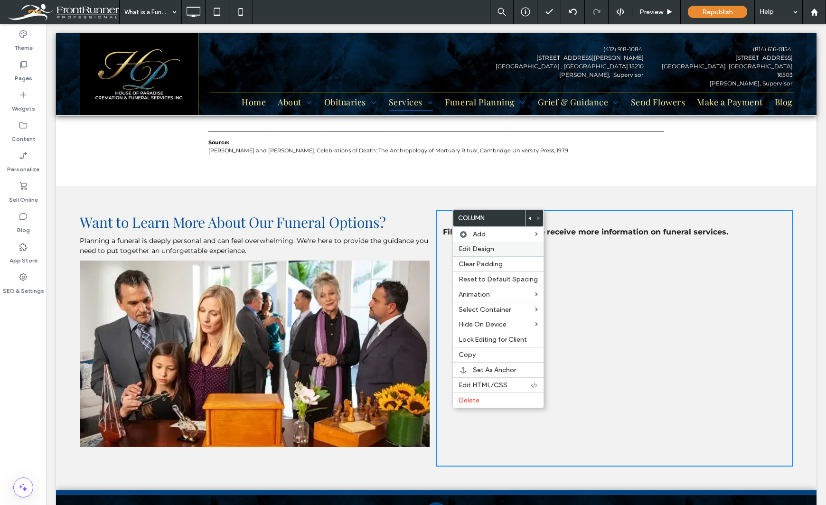
click at [468, 251] on span "Edit Design" at bounding box center [477, 249] width 36 height 8
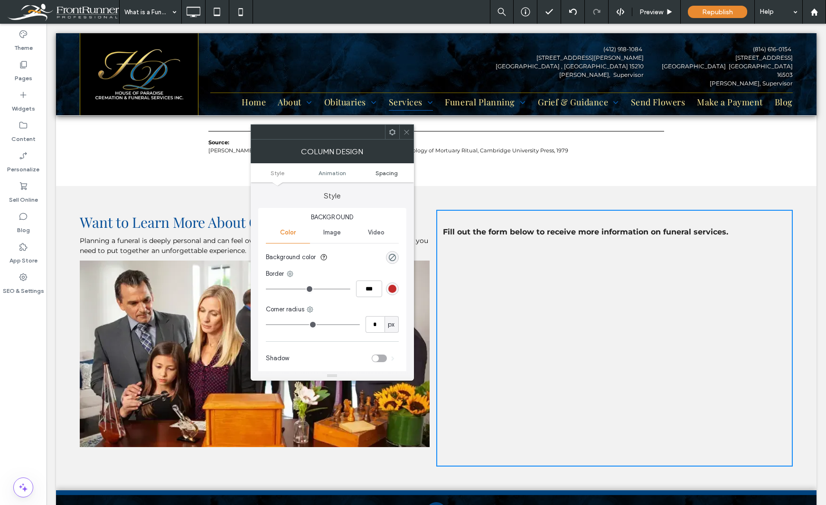
click at [388, 172] on span "Spacing" at bounding box center [387, 173] width 22 height 7
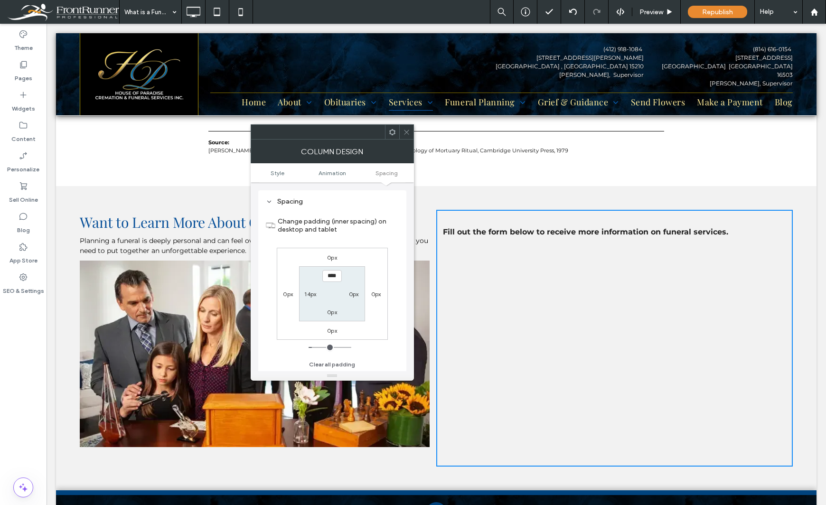
scroll to position [223, 0]
type input "*"
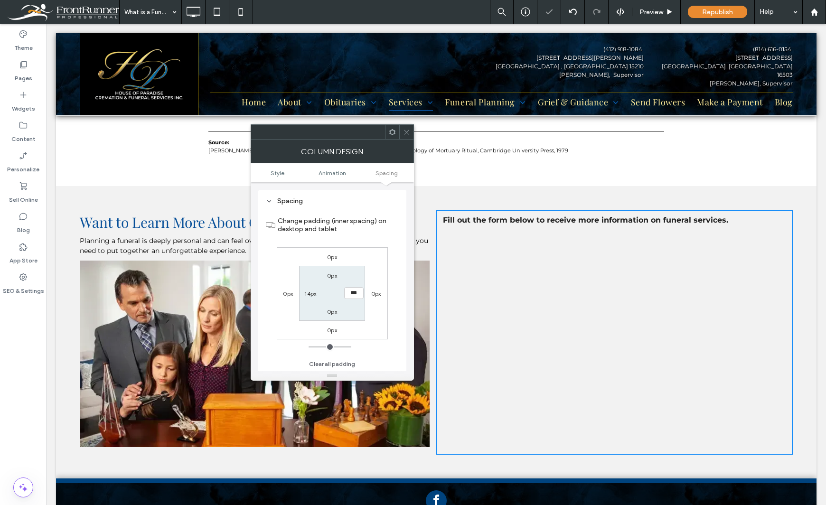
click at [16, 385] on div "Theme Pages Widgets Content Personalize Sell Online Blog App Store SEO & Settin…" at bounding box center [23, 265] width 47 height 482
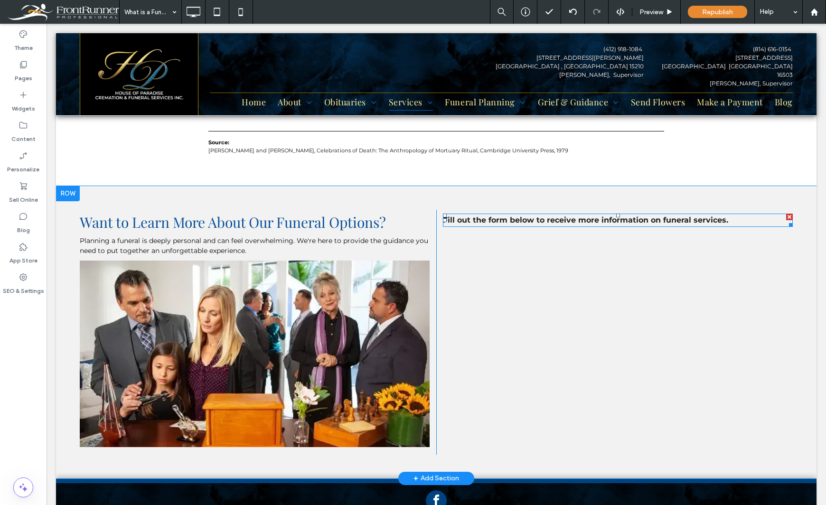
click at [618, 216] on strong "Fill out the form below to receive more information on funeral services." at bounding box center [585, 220] width 285 height 9
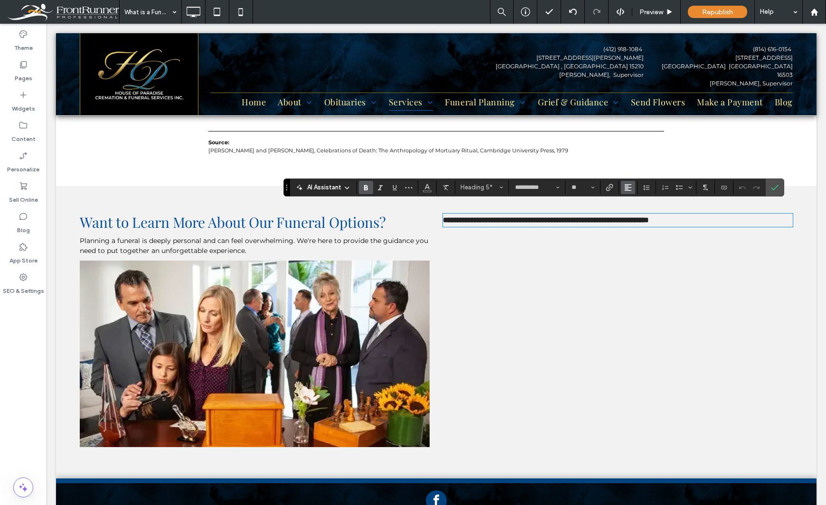
click at [634, 186] on button "Alignment" at bounding box center [628, 187] width 14 height 13
click at [634, 219] on icon "ui.textEditor.alignment.center" at bounding box center [636, 217] width 8 height 8
click at [33, 388] on div "Theme Pages Widgets Content Personalize Sell Online Blog App Store SEO & Settin…" at bounding box center [23, 265] width 47 height 482
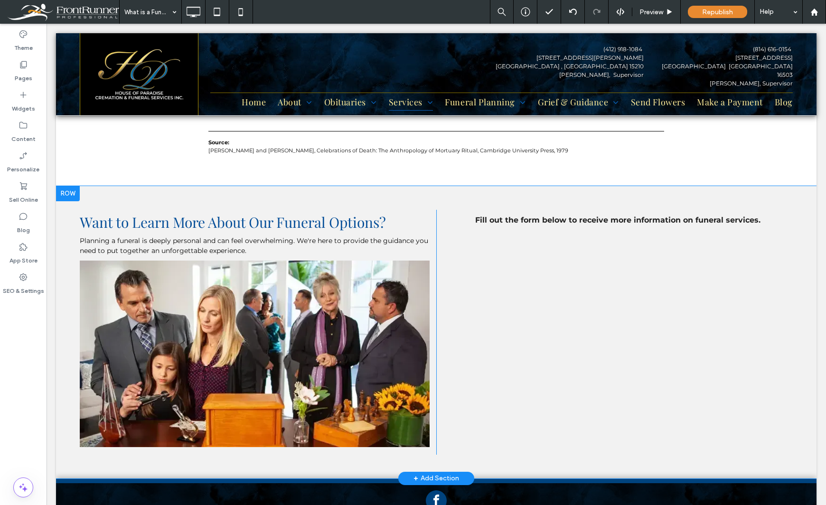
click at [61, 186] on div at bounding box center [68, 193] width 24 height 15
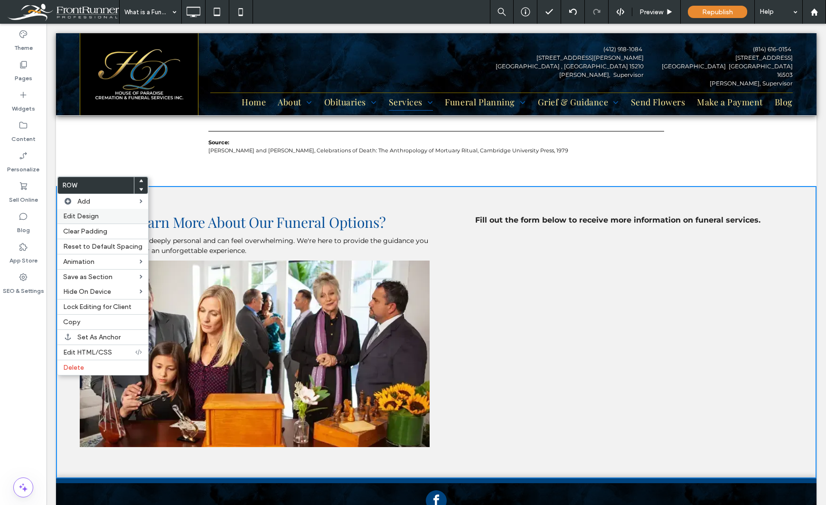
click at [89, 216] on span "Edit Design" at bounding box center [81, 216] width 36 height 8
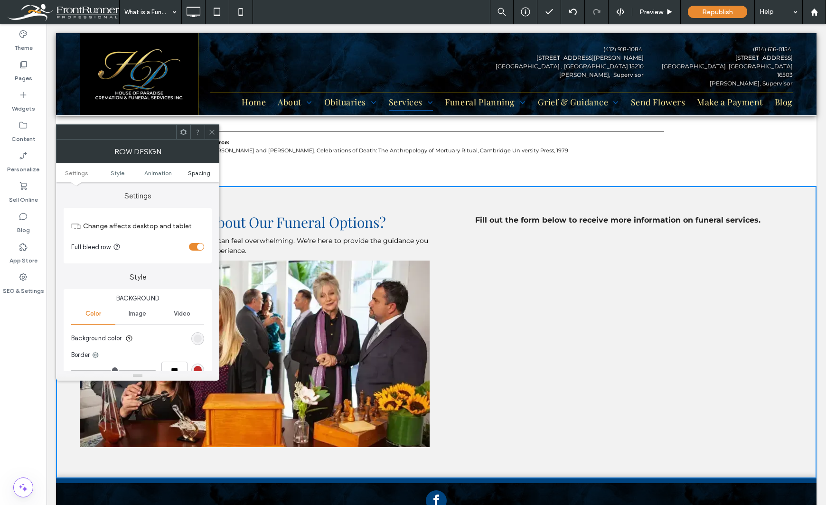
click at [187, 171] on link "Spacing" at bounding box center [199, 173] width 41 height 7
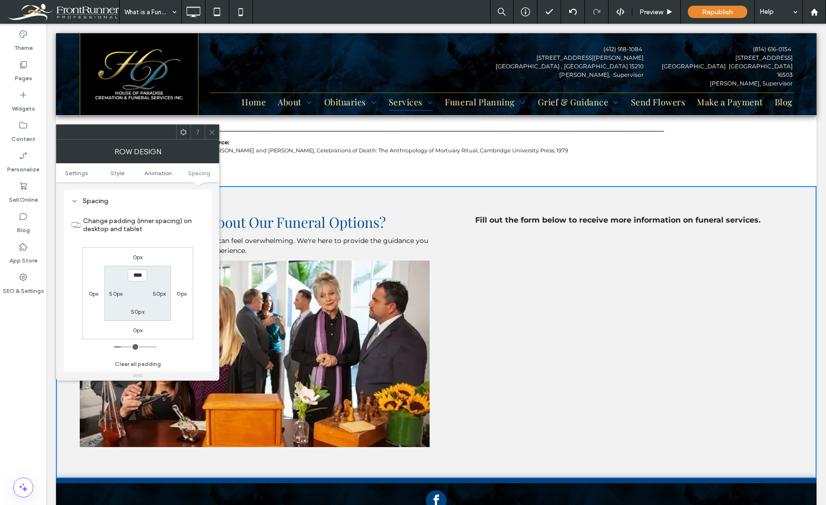
scroll to position [268, 0]
type input "***"
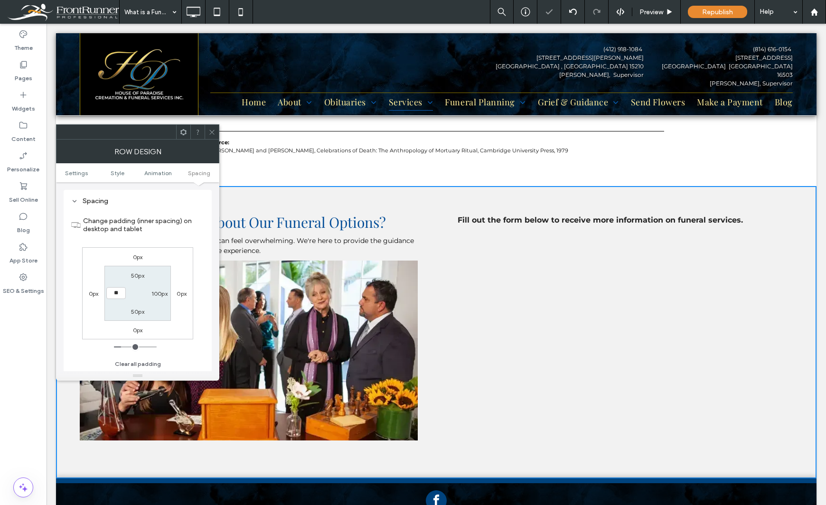
type input "***"
type input "*"
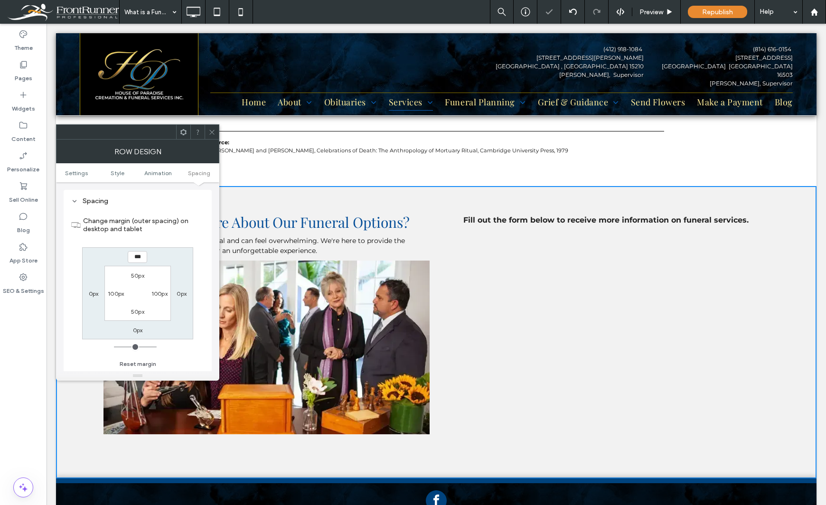
click at [19, 368] on div "Theme Pages Widgets Content Personalize Sell Online Blog App Store SEO & Settin…" at bounding box center [23, 265] width 47 height 482
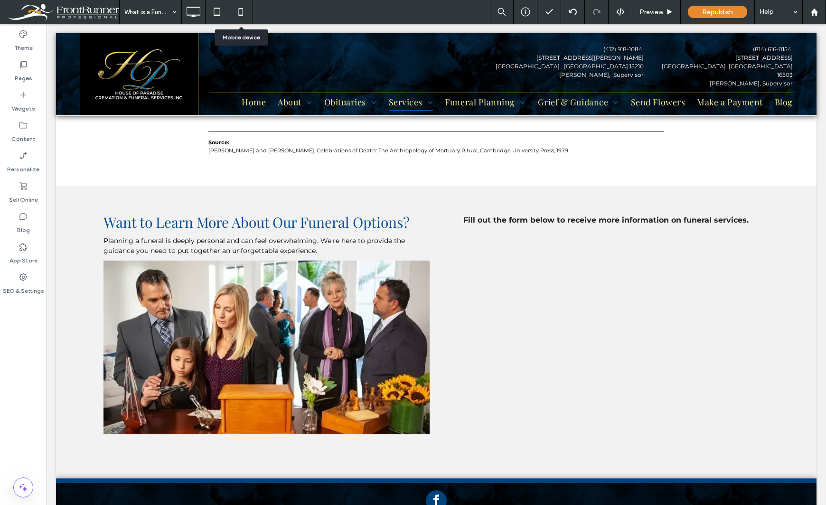
click at [241, 11] on icon at bounding box center [240, 11] width 19 height 19
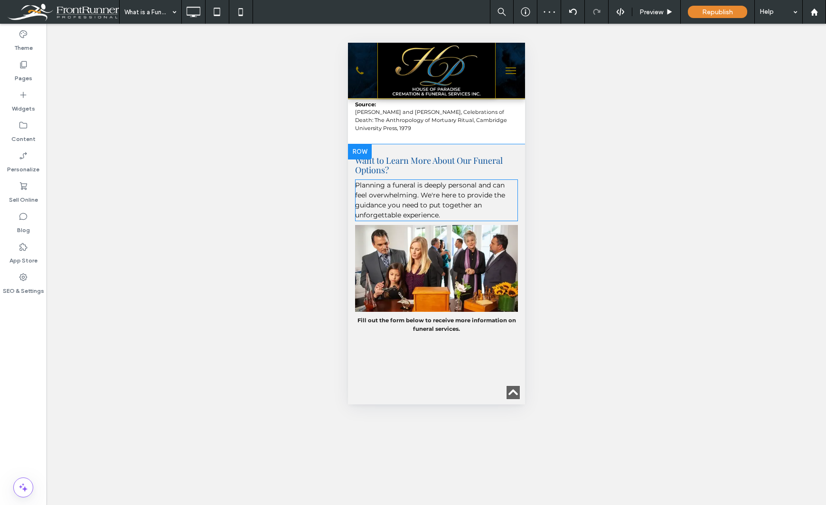
scroll to position [997, 0]
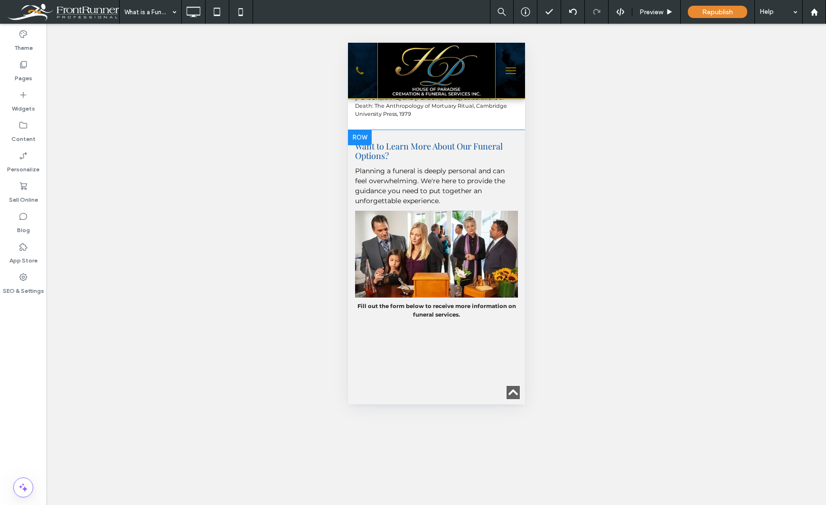
click at [367, 338] on div "Fill out the form below to receive more information on funeral services. Click …" at bounding box center [436, 442] width 177 height 288
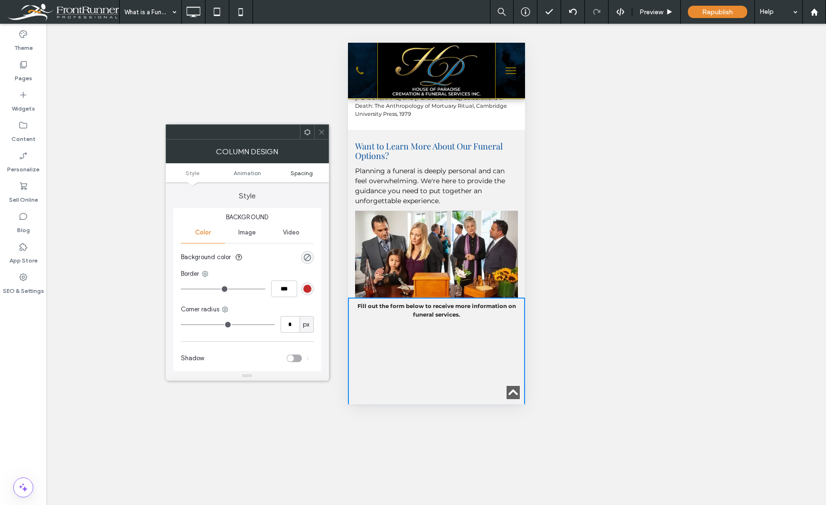
click at [298, 170] on span "Spacing" at bounding box center [302, 173] width 22 height 7
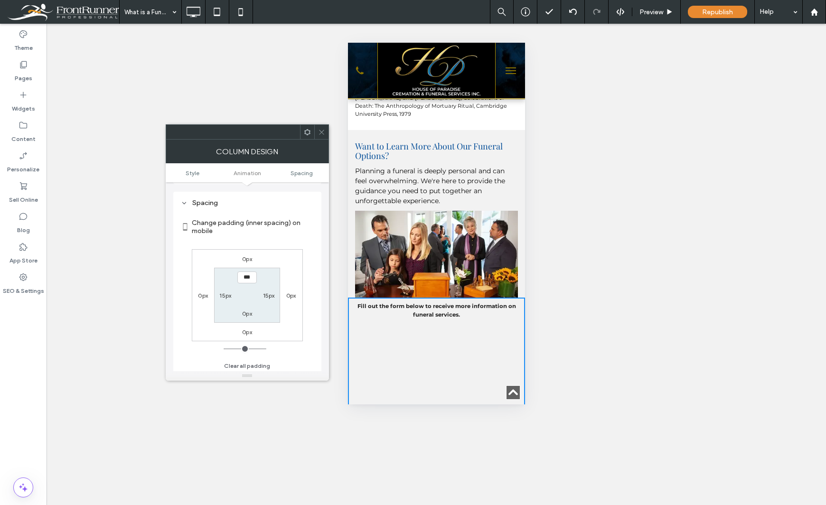
scroll to position [223, 0]
type input "****"
type input "**"
click at [626, 236] on div "Unhide? Yes Unhide? Yes Unhide? Yes Unhide? Yes" at bounding box center [437, 265] width 780 height 482
click at [241, 276] on input "****" at bounding box center [246, 276] width 19 height 12
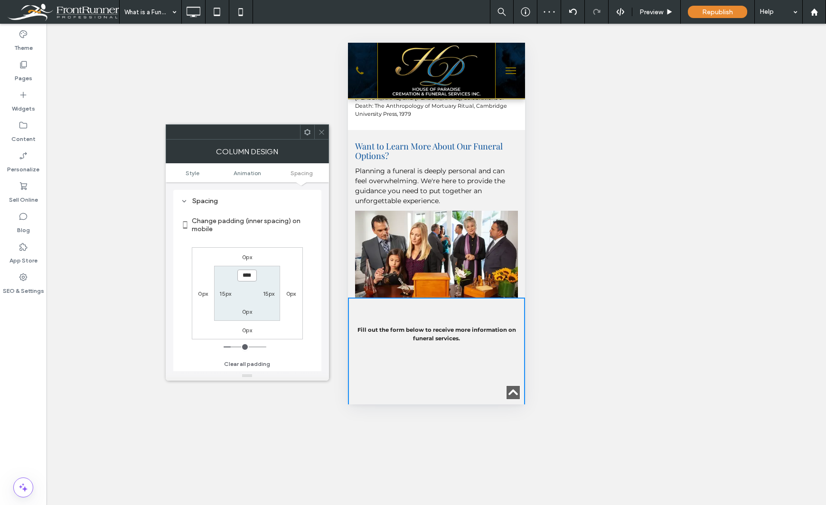
click at [241, 276] on input "****" at bounding box center [246, 276] width 19 height 12
type input "****"
type input "**"
click at [321, 130] on icon at bounding box center [321, 132] width 7 height 7
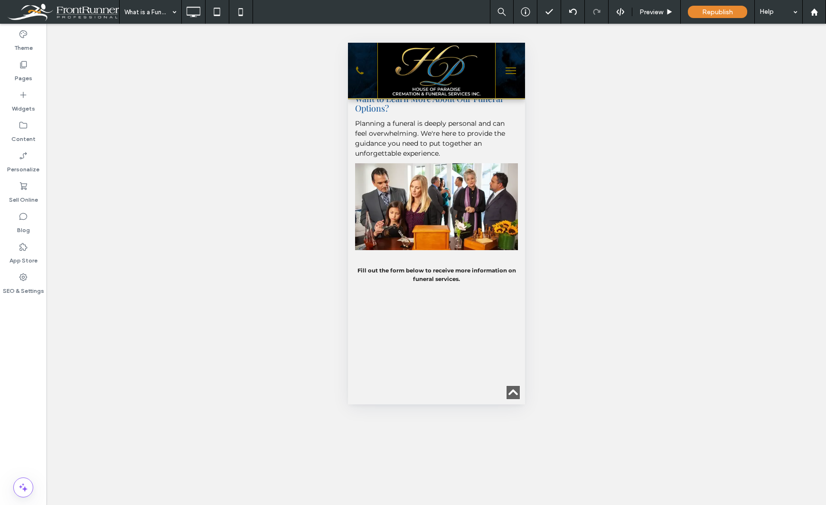
scroll to position [997, 0]
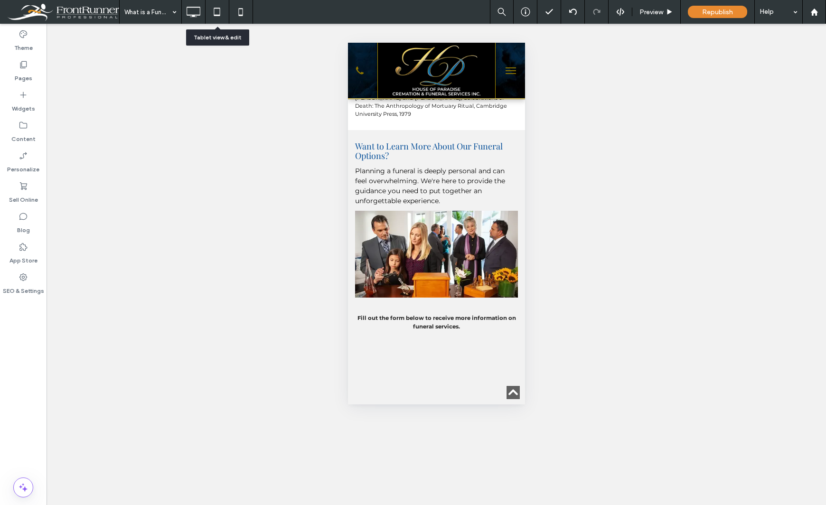
click at [218, 8] on use at bounding box center [217, 12] width 6 height 8
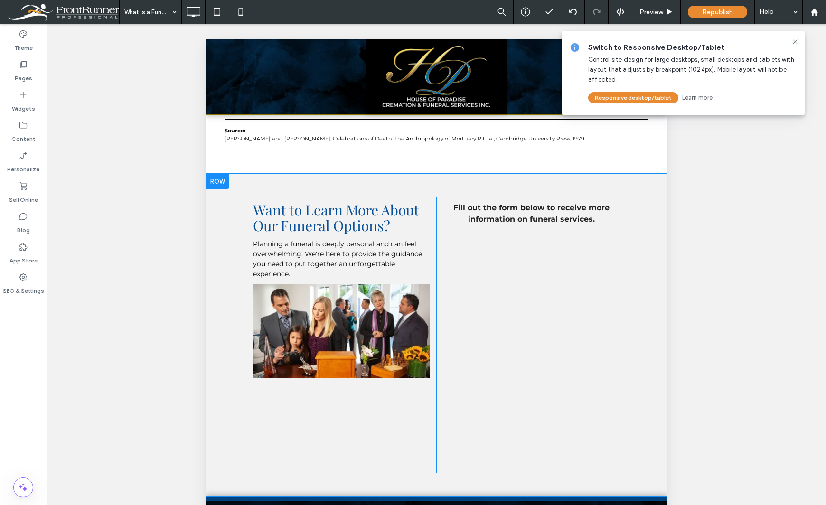
scroll to position [785, 0]
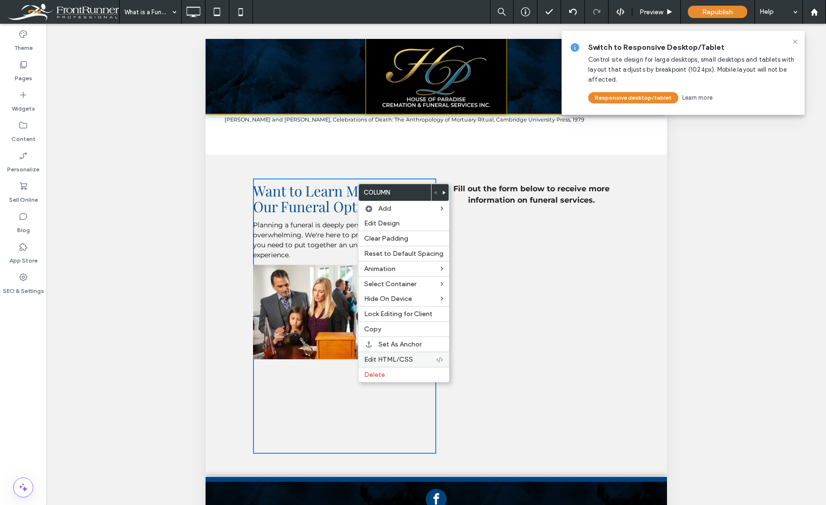
click at [399, 359] on span "Edit HTML/CSS" at bounding box center [388, 360] width 49 height 8
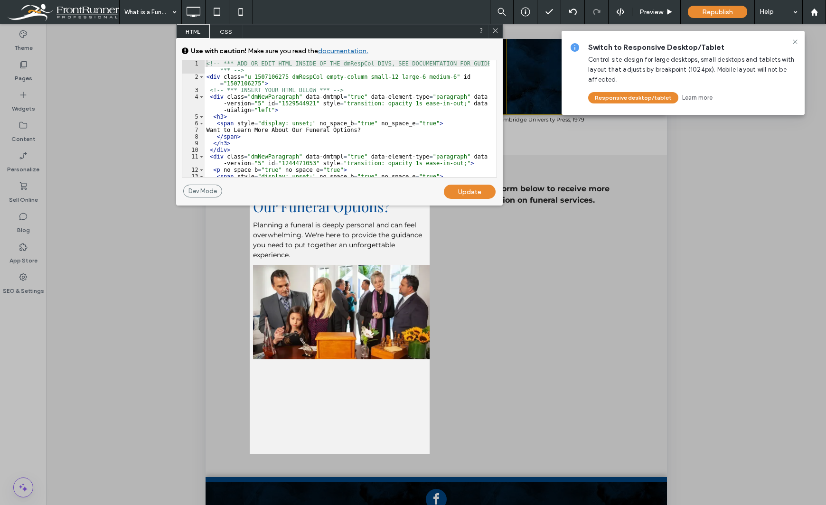
click at [435, 76] on div "<!-- *** ADD OR EDIT HTML INSIDE OF THE dmRespCol DIVS, SEE DOCUMENTATION FOR G…" at bounding box center [347, 131] width 285 height 143
type textarea "**"
click at [470, 194] on div "Update" at bounding box center [470, 192] width 52 height 14
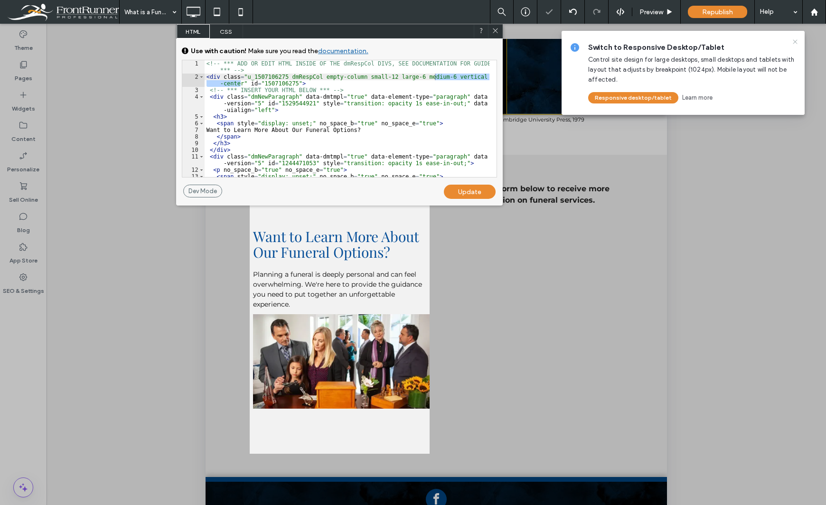
click at [797, 40] on icon at bounding box center [796, 42] width 8 height 8
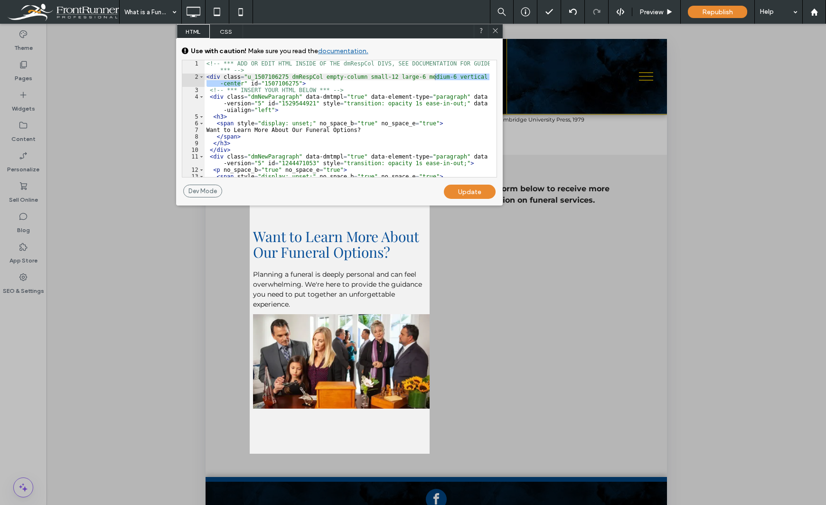
click at [493, 30] on icon at bounding box center [495, 30] width 7 height 7
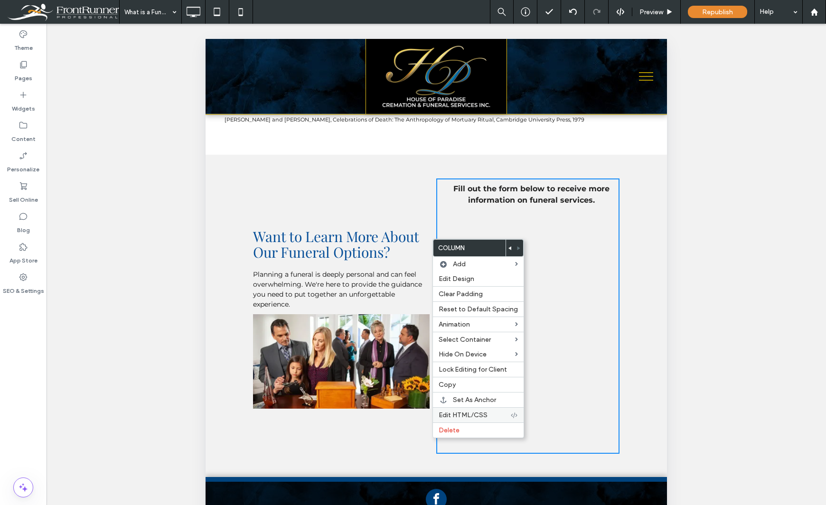
click at [465, 418] on span "Edit HTML/CSS" at bounding box center [463, 415] width 49 height 8
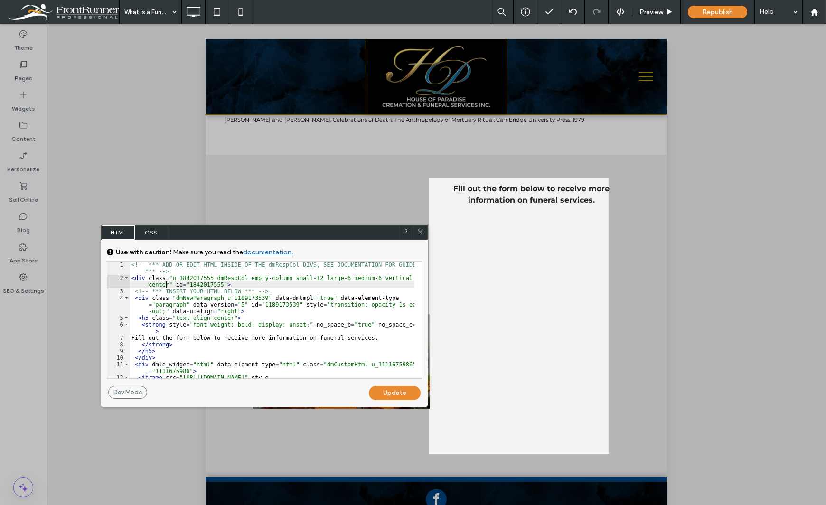
click at [405, 389] on div "Update" at bounding box center [395, 393] width 52 height 14
click at [12, 369] on div at bounding box center [214, 252] width 429 height 505
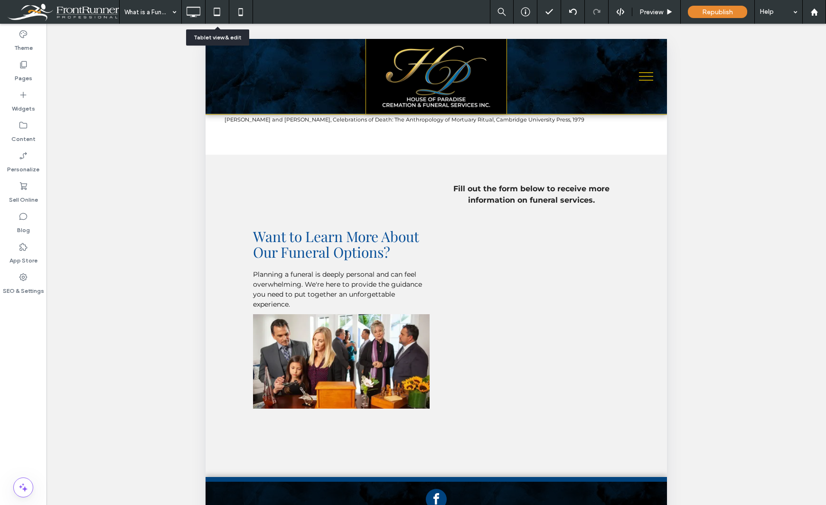
click at [218, 11] on icon at bounding box center [217, 11] width 19 height 19
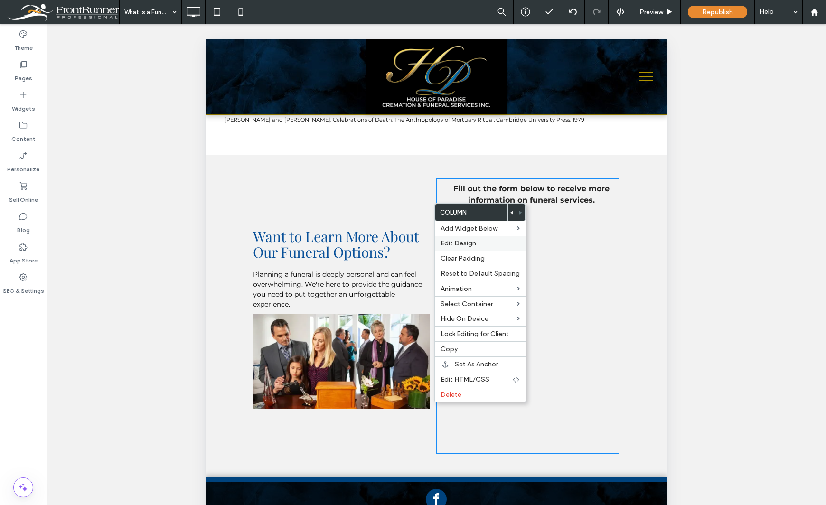
click at [458, 244] on span "Edit Design" at bounding box center [459, 243] width 36 height 8
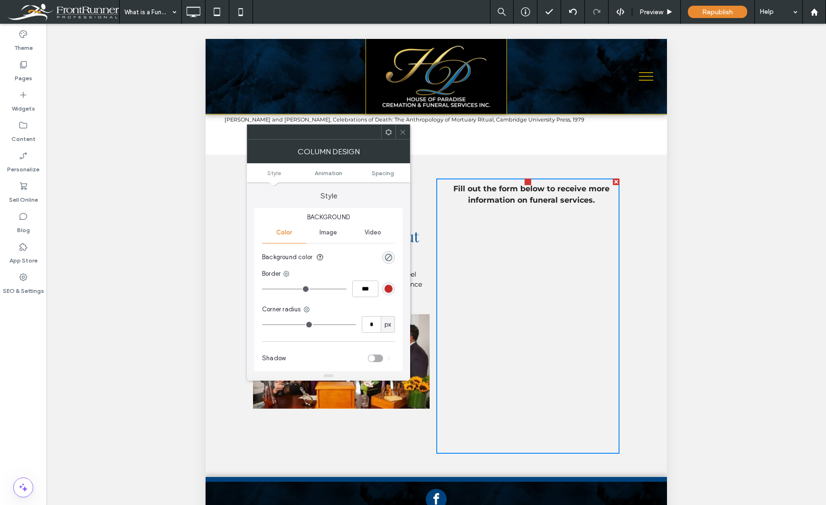
click at [387, 131] on span at bounding box center [388, 132] width 7 height 14
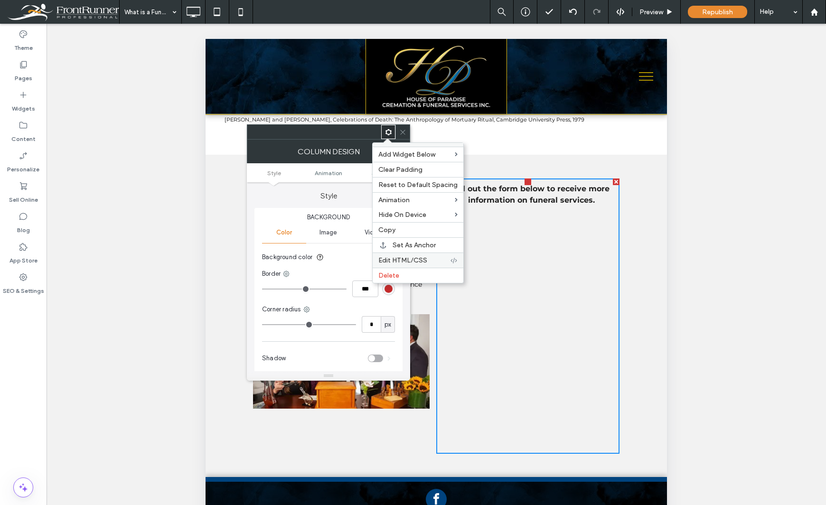
click at [408, 259] on span "Edit HTML/CSS" at bounding box center [403, 260] width 49 height 8
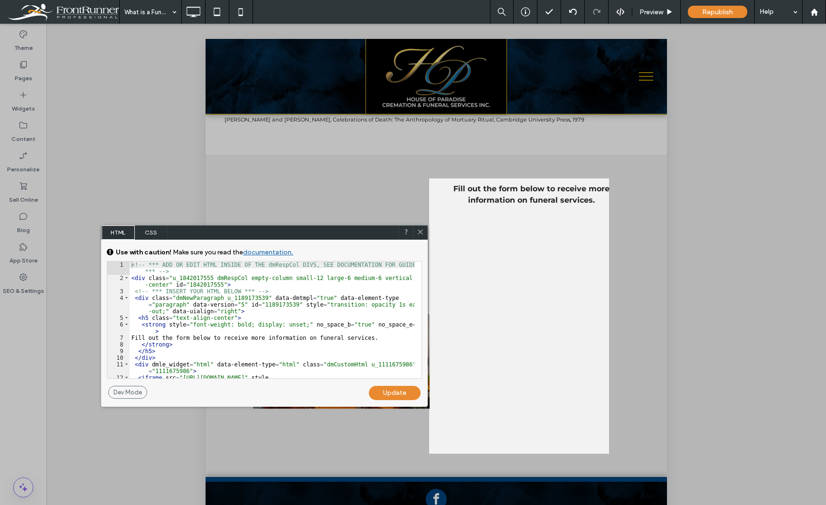
click at [421, 233] on icon at bounding box center [420, 231] width 7 height 7
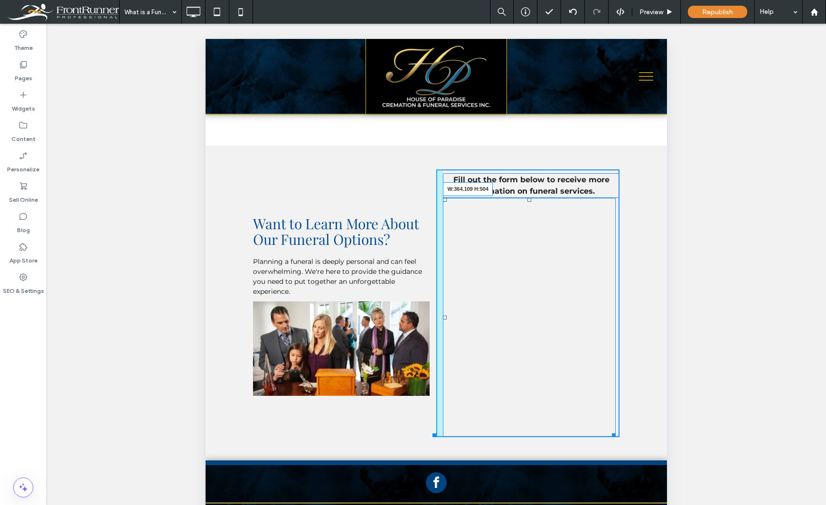
scroll to position [784, 0]
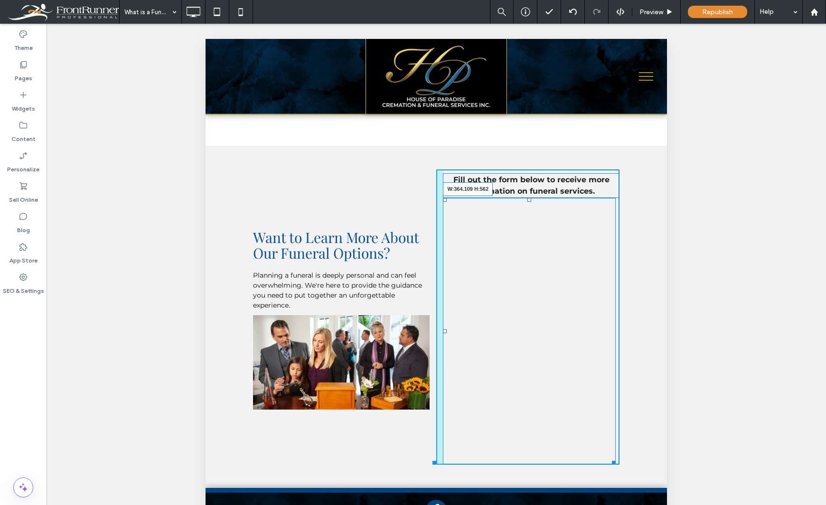
drag, startPoint x: 611, startPoint y: 450, endPoint x: 883, endPoint y: 389, distance: 279.3
click at [623, 471] on div "Want to Learn More About Our Funeral Options? Planning a funeral is deeply pers…" at bounding box center [437, 317] width 462 height 343
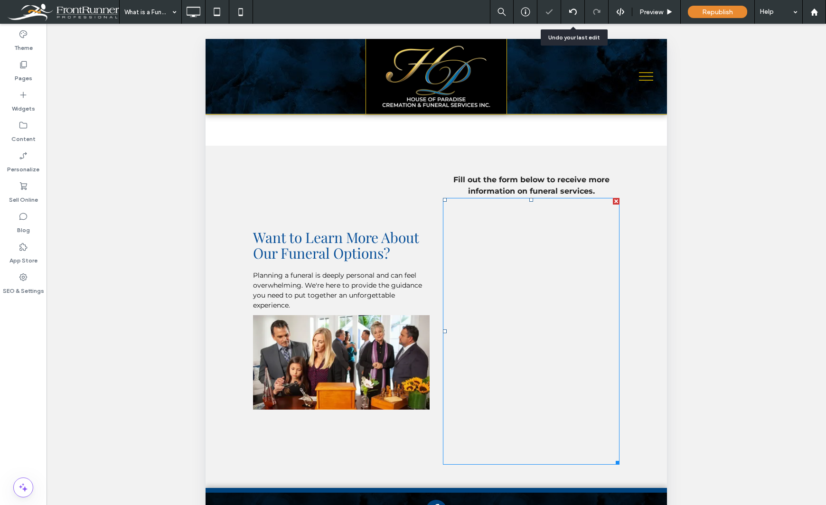
click at [570, 12] on use at bounding box center [573, 12] width 8 height 6
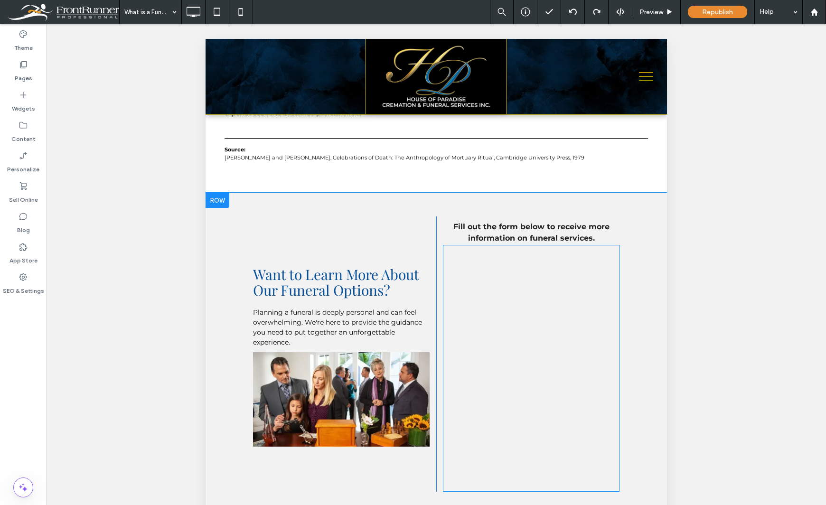
scroll to position [785, 0]
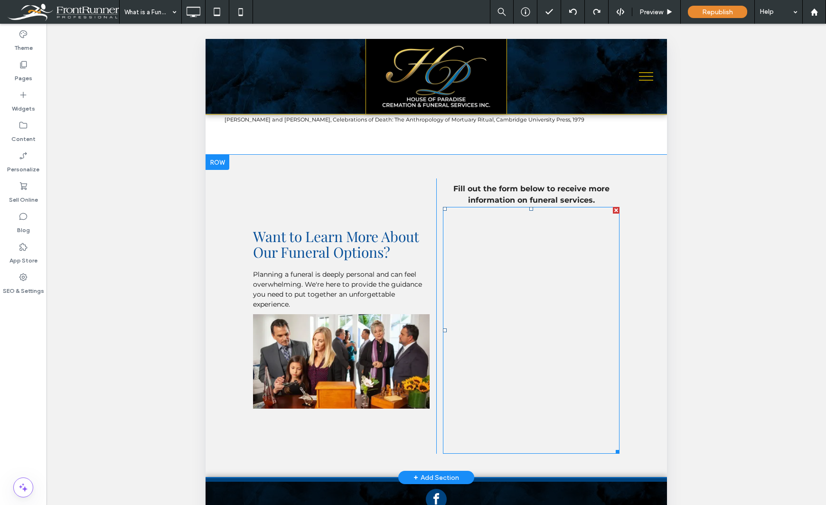
click at [591, 449] on span at bounding box center [531, 330] width 177 height 247
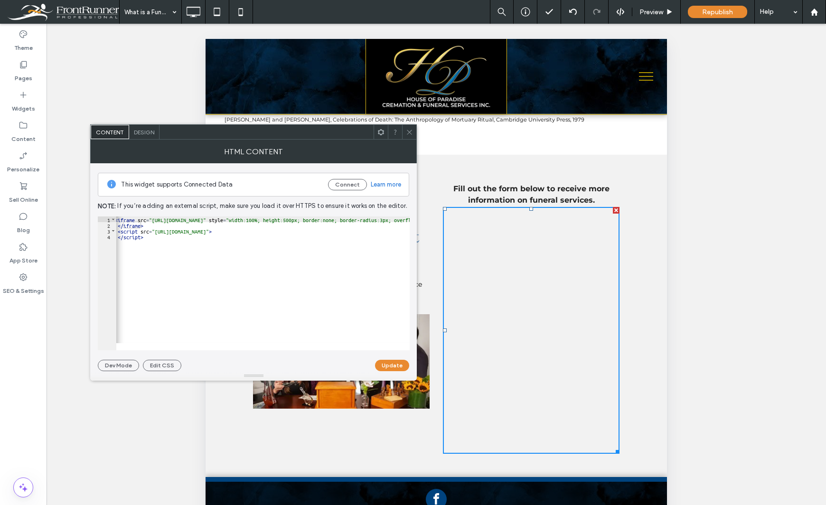
scroll to position [0, 84]
click at [413, 133] on icon at bounding box center [409, 132] width 7 height 7
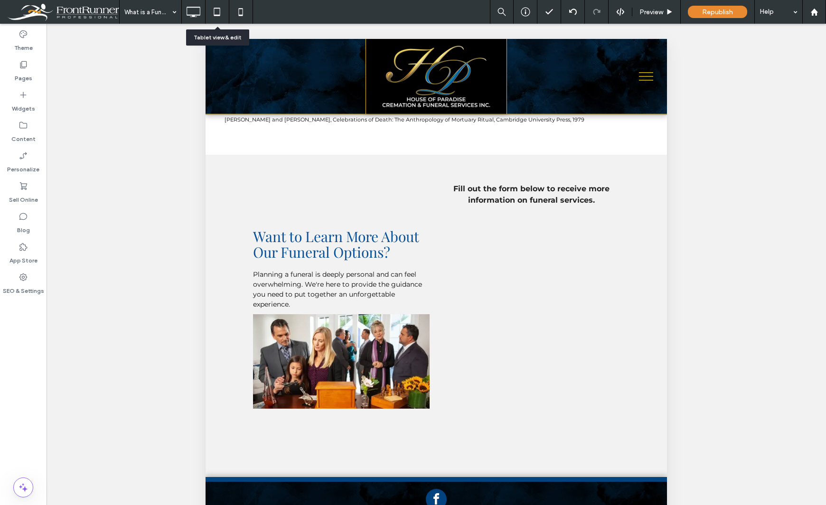
click at [195, 11] on icon at bounding box center [193, 11] width 19 height 19
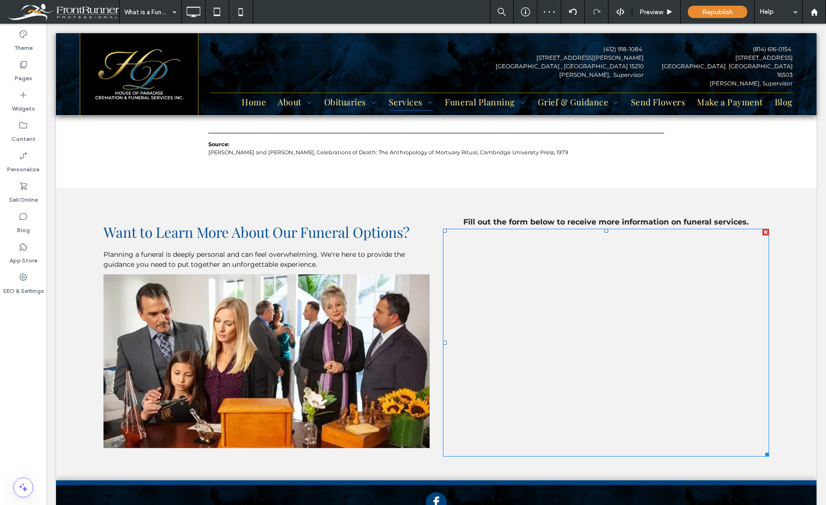
scroll to position [712, 0]
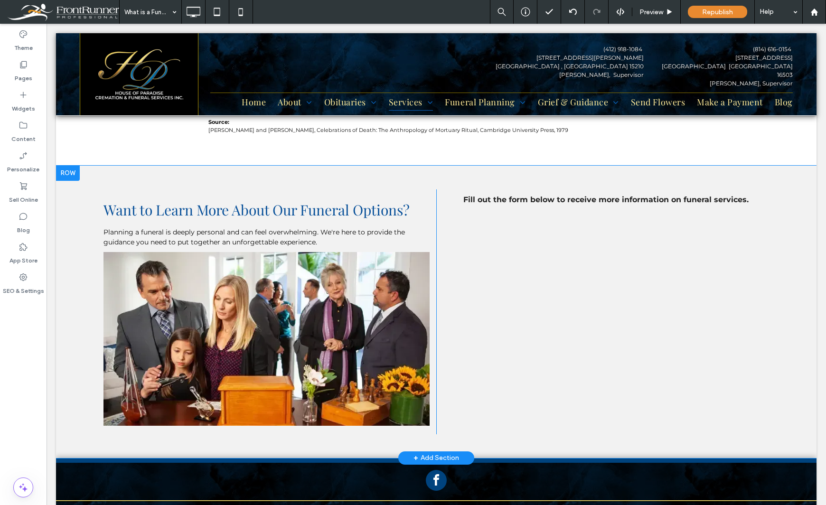
click at [414, 190] on div "Want to Learn More About Our Funeral Options? Planning a funeral is deeply pers…" at bounding box center [270, 312] width 333 height 245
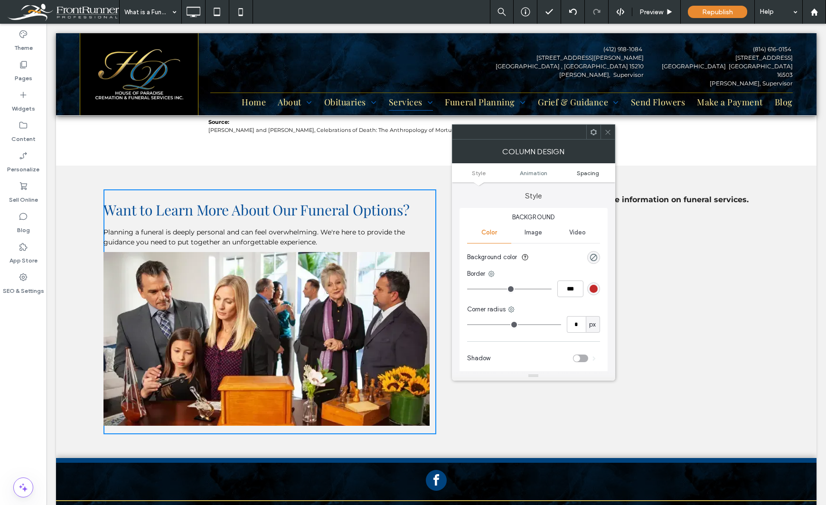
click at [581, 171] on span "Spacing" at bounding box center [588, 173] width 22 height 7
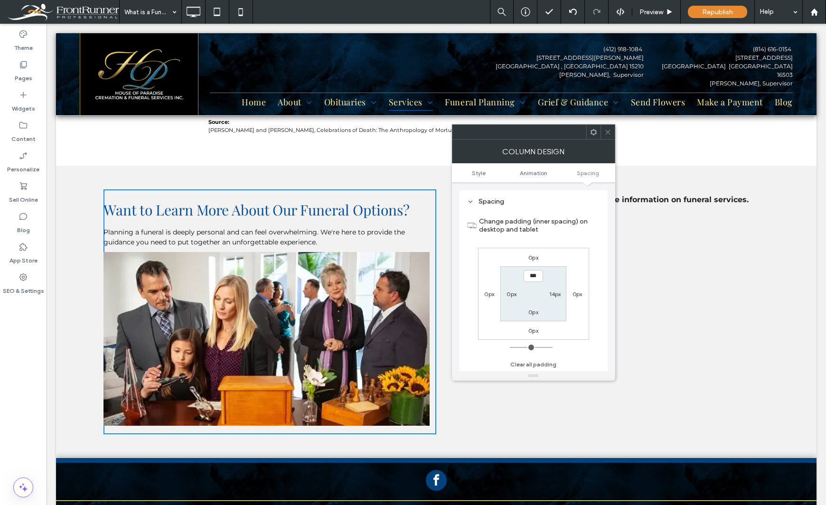
scroll to position [223, 0]
click at [608, 132] on icon at bounding box center [608, 132] width 7 height 7
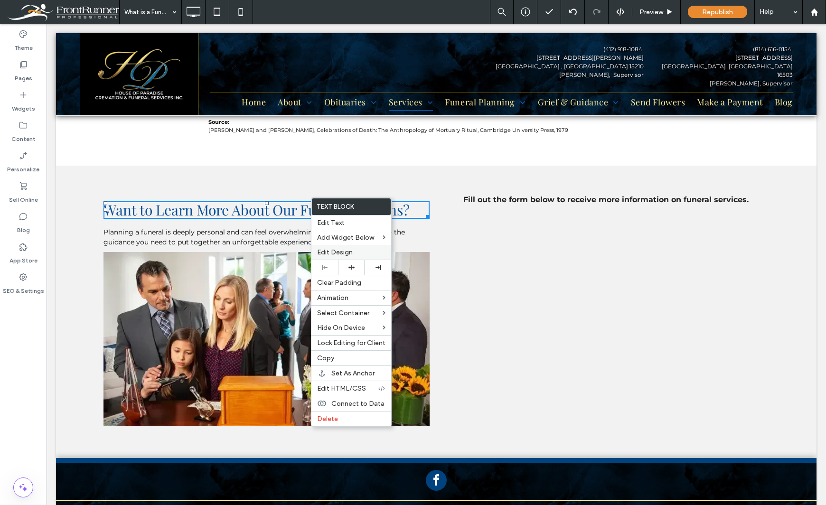
click at [336, 250] on span "Edit Design" at bounding box center [335, 252] width 36 height 8
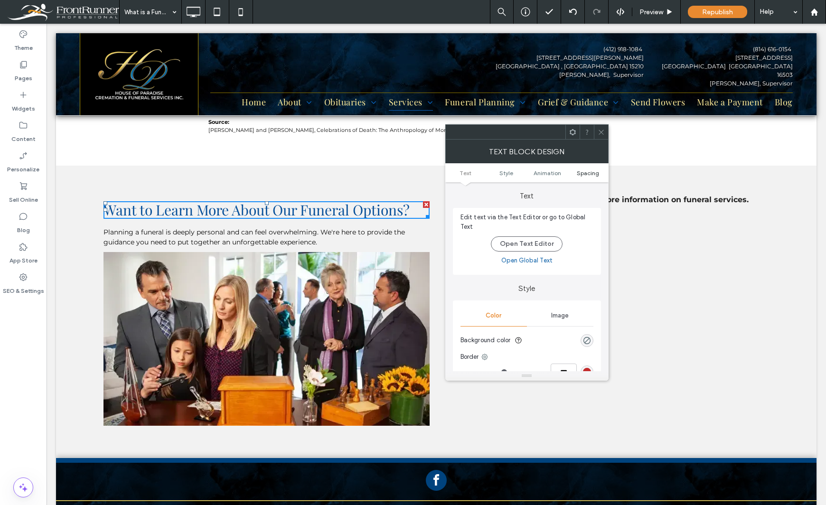
click at [580, 172] on span "Spacing" at bounding box center [588, 173] width 22 height 7
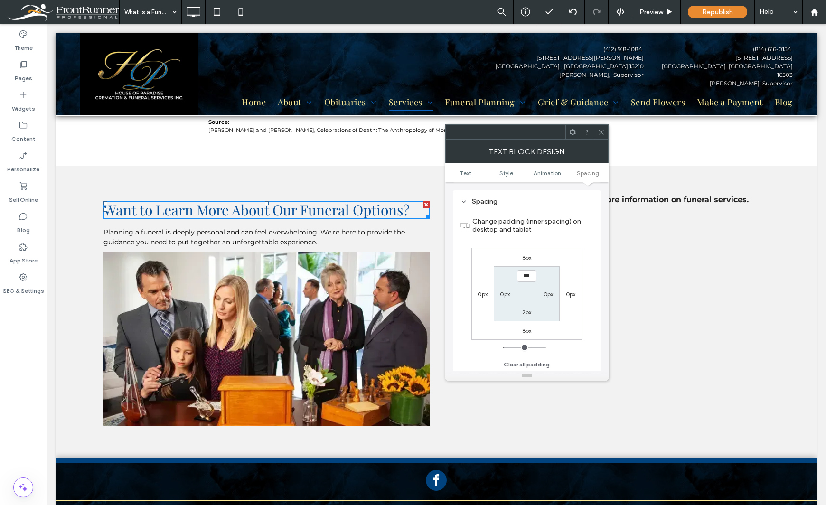
scroll to position [272, 0]
click at [529, 256] on label "8px" at bounding box center [526, 257] width 9 height 7
type input "*"
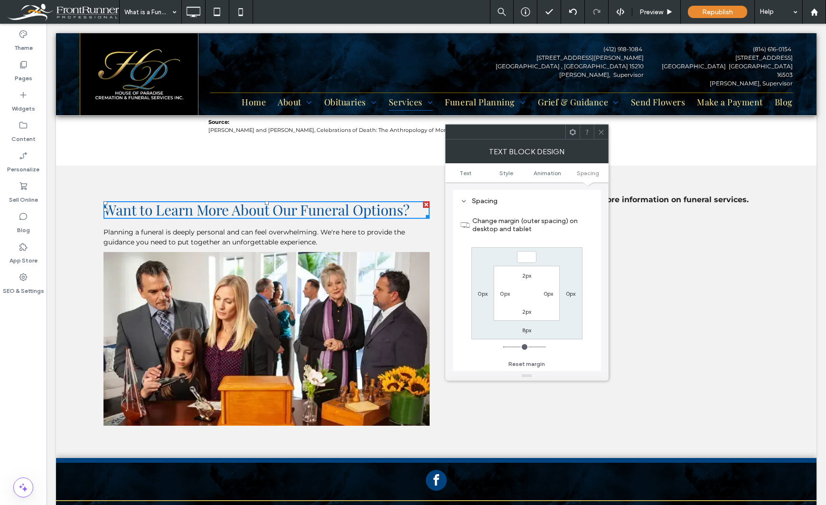
type input "*"
type input "***"
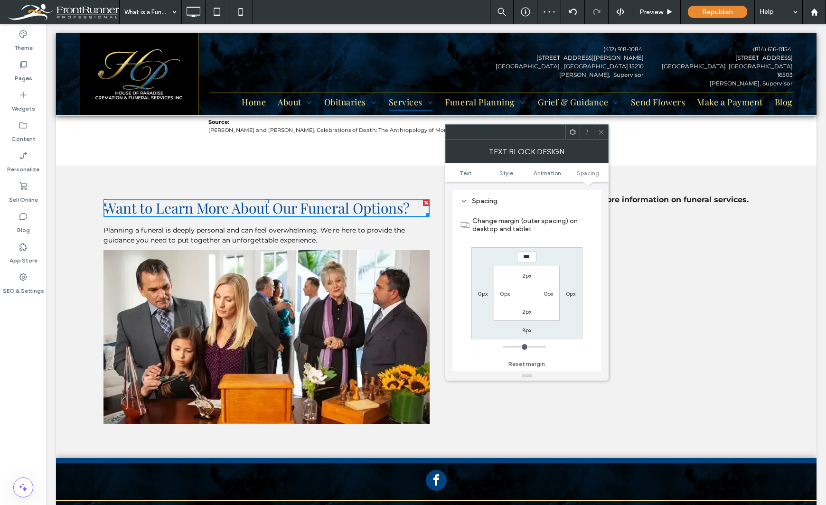
click at [34, 421] on div "Theme Pages Widgets Content Personalize Sell Online Blog App Store SEO & Settin…" at bounding box center [23, 265] width 47 height 482
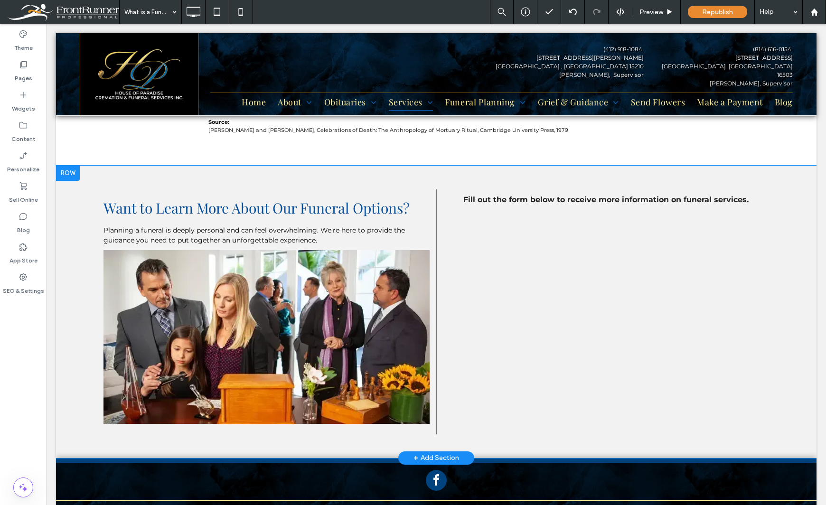
click at [76, 166] on div at bounding box center [68, 173] width 24 height 15
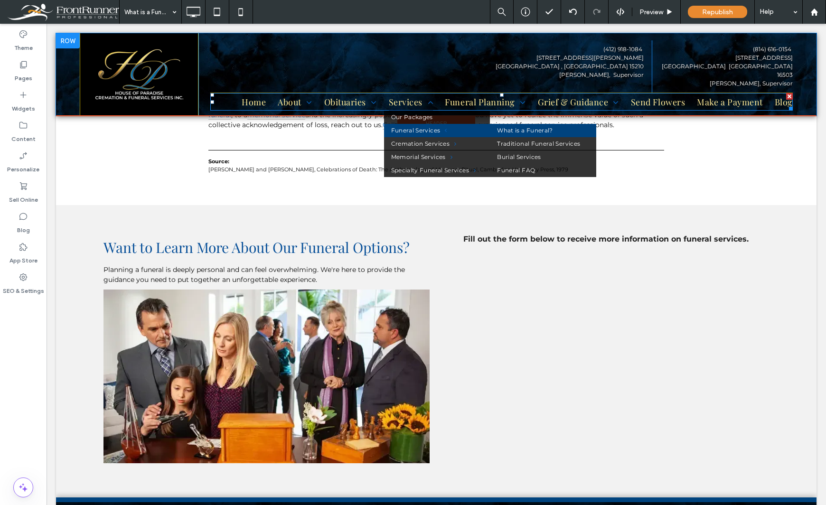
scroll to position [665, 0]
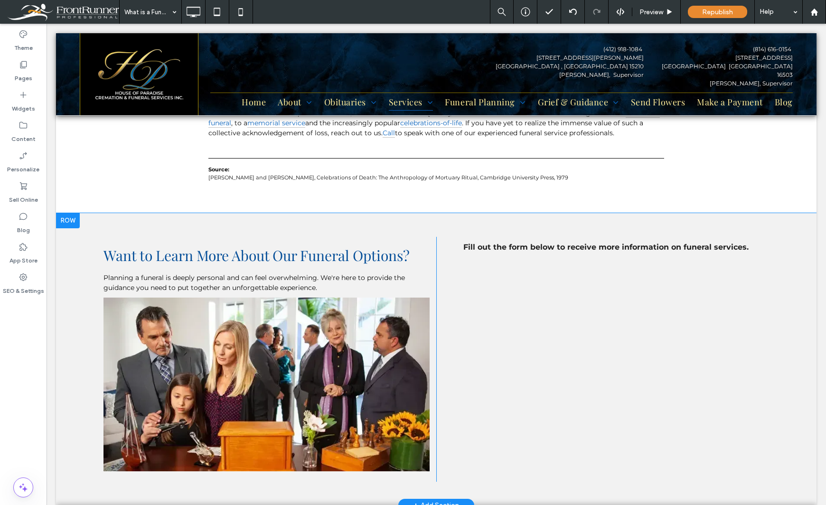
click at [427, 251] on div "Want to Learn More About Our Funeral Options? Planning a funeral is deeply pers…" at bounding box center [270, 359] width 333 height 245
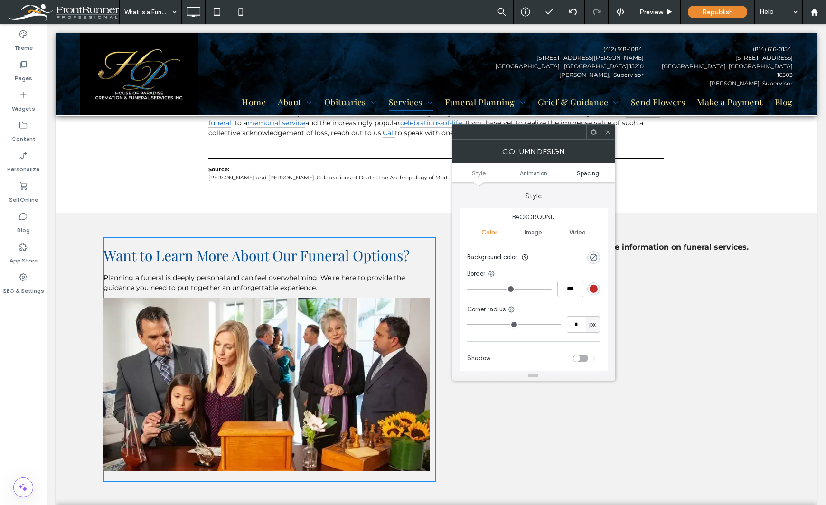
click at [589, 171] on span "Spacing" at bounding box center [588, 173] width 22 height 7
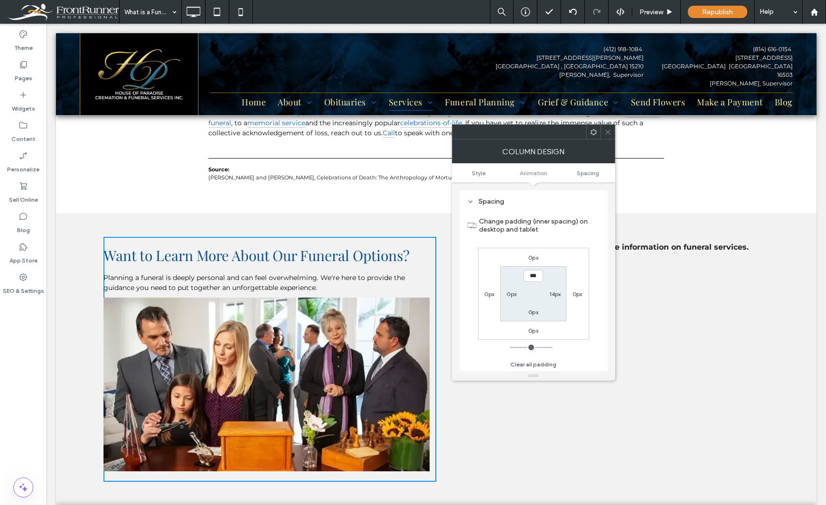
scroll to position [223, 0]
click at [537, 257] on label "0px" at bounding box center [534, 257] width 10 height 7
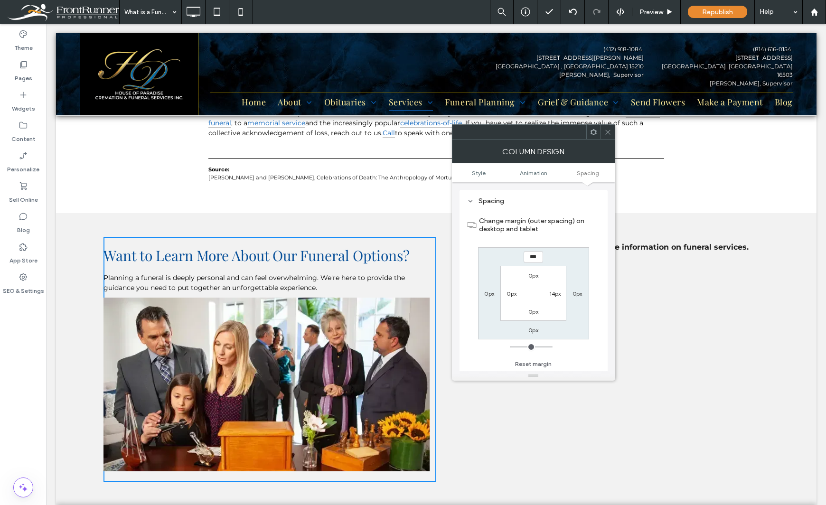
click at [535, 279] on label "0px" at bounding box center [534, 275] width 10 height 7
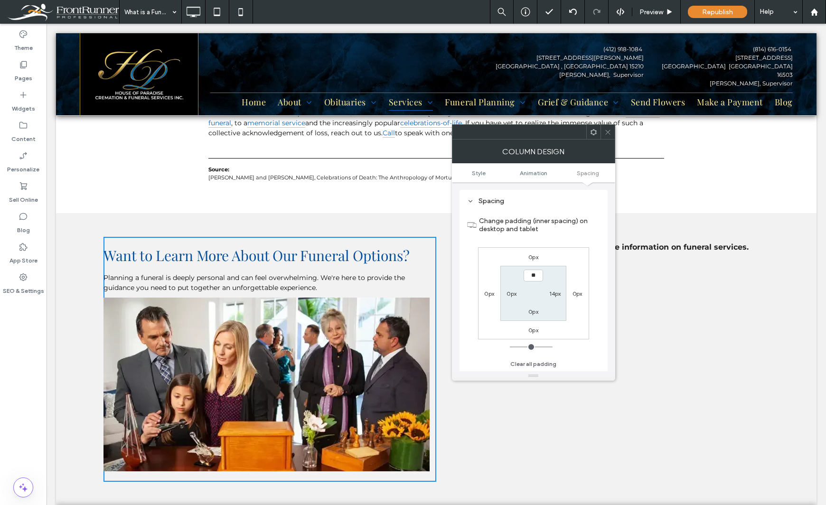
type input "***"
type input "*"
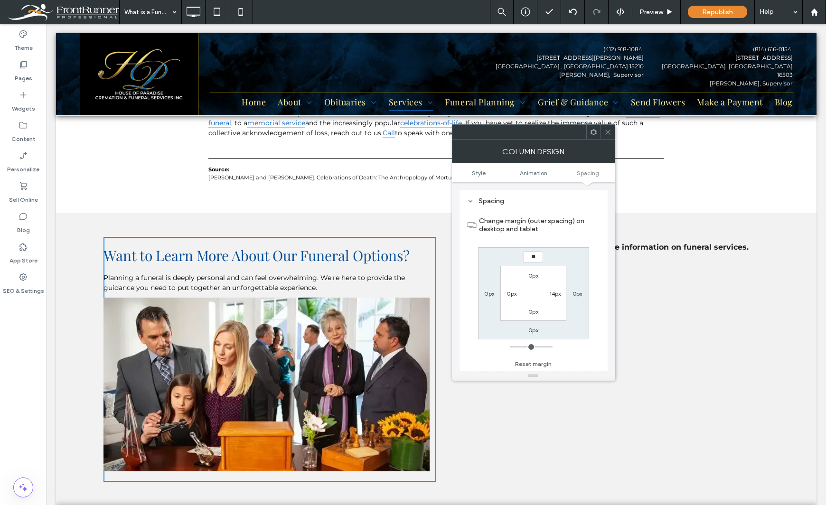
type input "*"
type input "***"
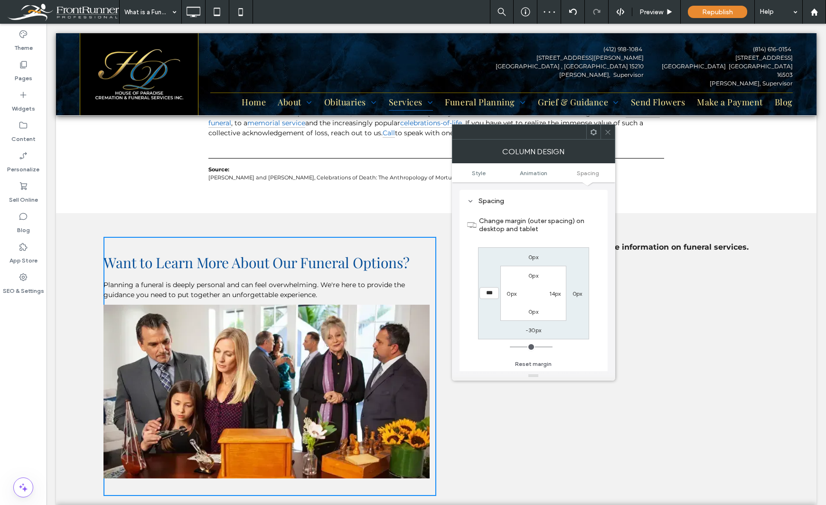
type input "*"
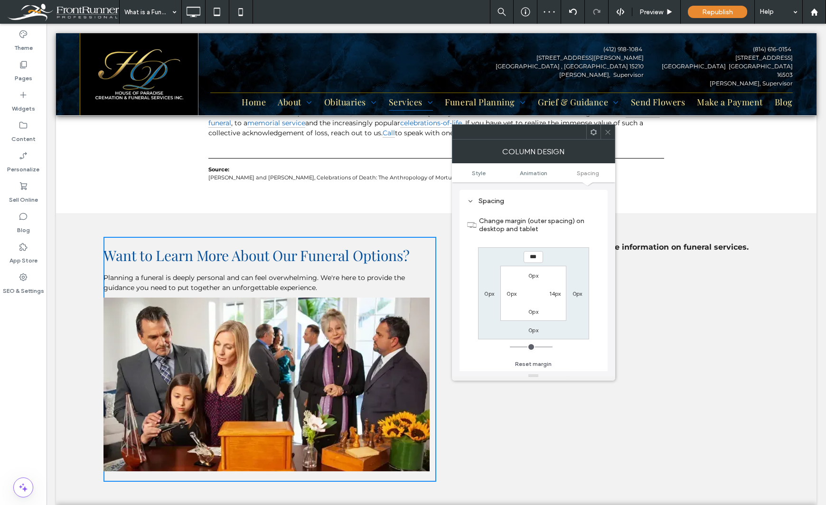
type input "***"
type input "*"
type input "*****"
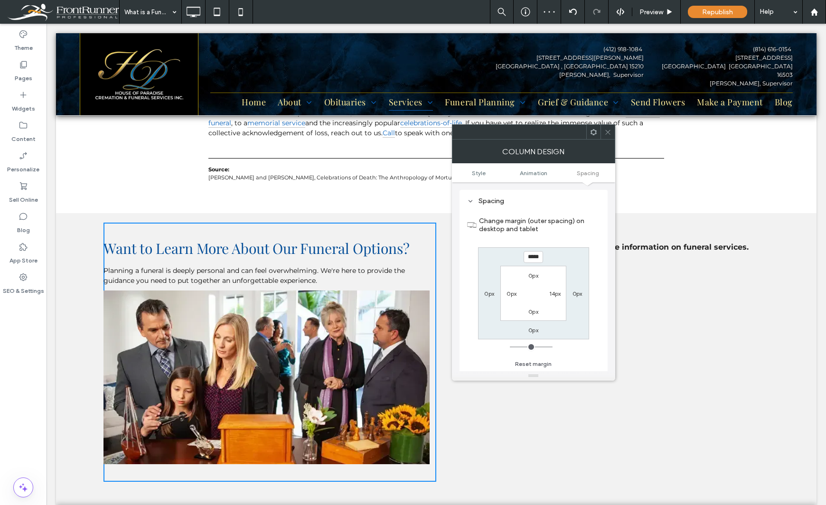
click at [21, 422] on div "Theme Pages Widgets Content Personalize Sell Online Blog App Store SEO & Settin…" at bounding box center [23, 265] width 47 height 482
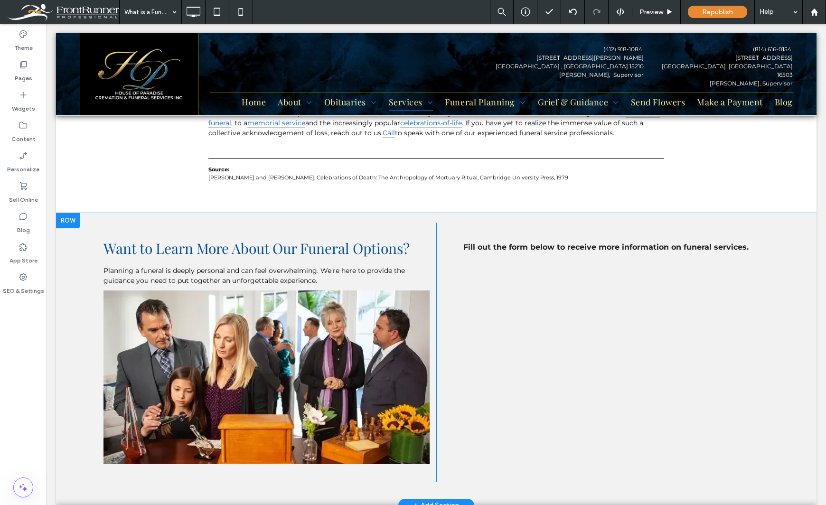
click at [62, 213] on div at bounding box center [68, 220] width 24 height 15
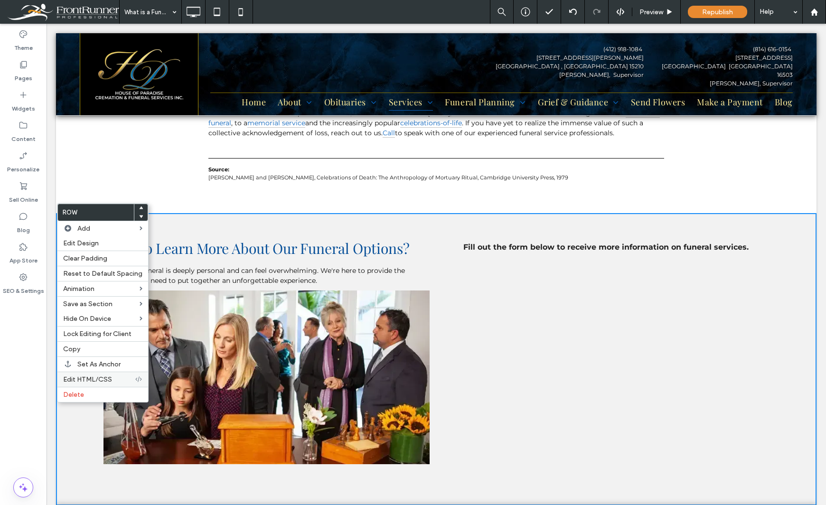
click at [88, 378] on span "Edit HTML/CSS" at bounding box center [87, 380] width 49 height 8
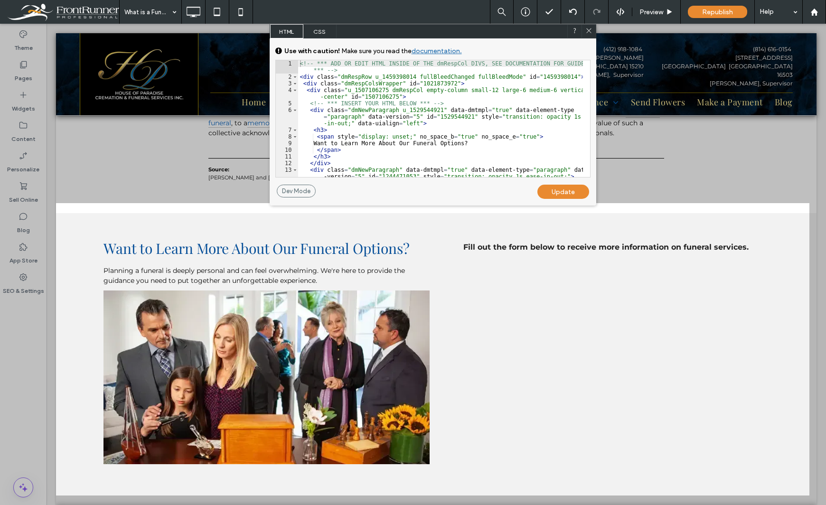
click at [503, 76] on div "<!-- *** ADD OR EDIT HTML INSIDE OF THE dmRespCol DIVS, SEE DOCUMENTATION FOR G…" at bounding box center [440, 128] width 285 height 137
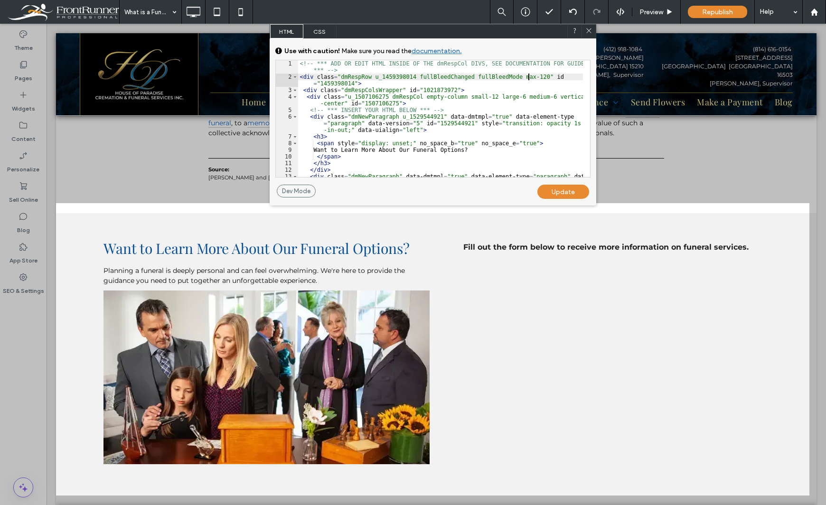
type textarea "**"
click at [507, 77] on div "<!-- *** ADD OR EDIT HTML INSIDE OF THE dmRespCol DIVS, SEE DOCUMENTATION FOR G…" at bounding box center [440, 131] width 285 height 143
click at [566, 190] on div "Update" at bounding box center [564, 192] width 52 height 14
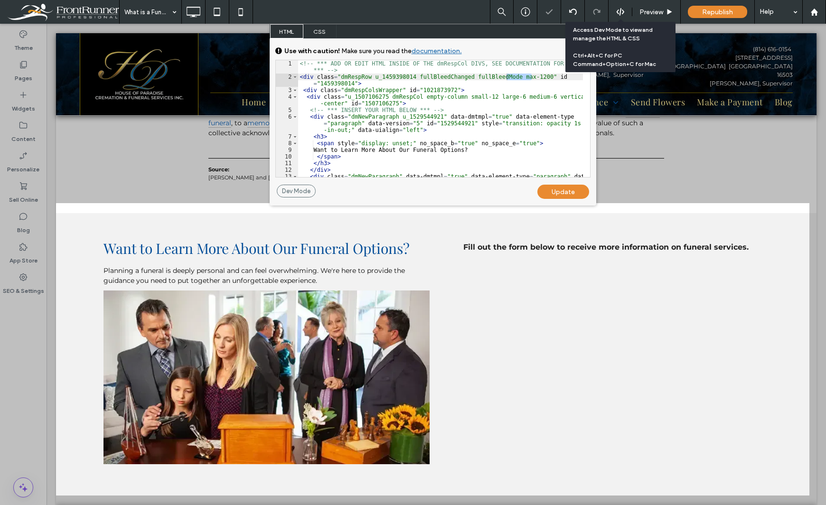
click at [616, 11] on div at bounding box center [620, 12] width 23 height 9
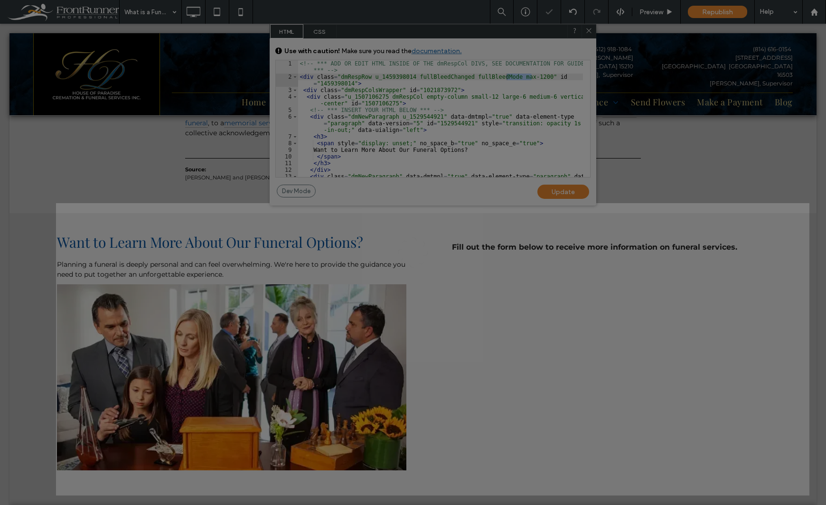
scroll to position [0, 0]
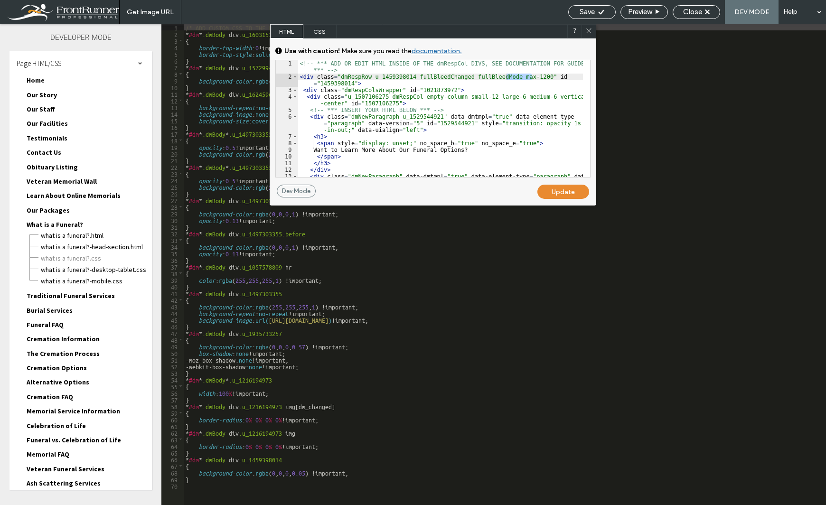
click at [589, 31] on use at bounding box center [589, 30] width 5 height 5
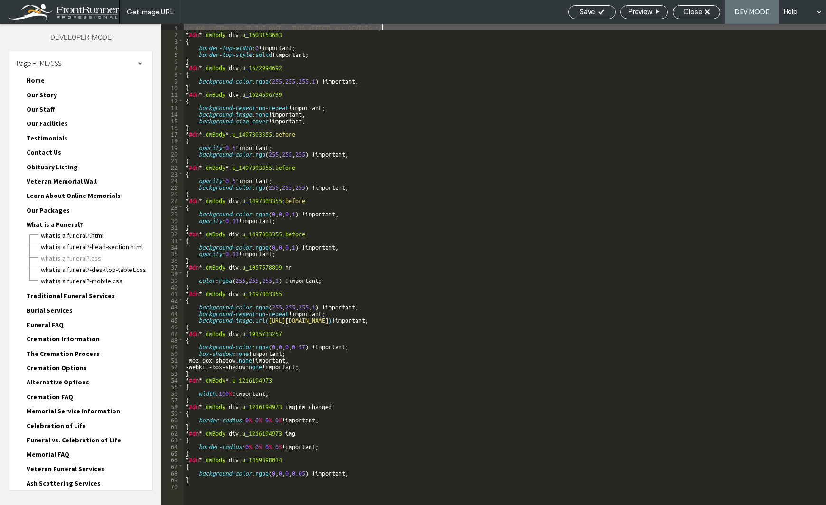
click at [73, 57] on div "Page HTML/CSS" at bounding box center [80, 63] width 142 height 24
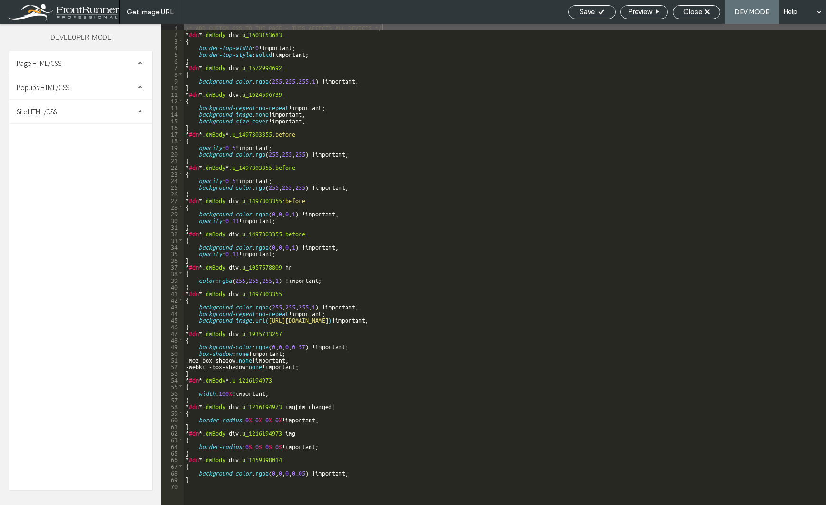
click at [56, 102] on div "Site HTML/CSS" at bounding box center [80, 112] width 142 height 24
click at [56, 151] on span "site.css" at bounding box center [98, 152] width 108 height 9
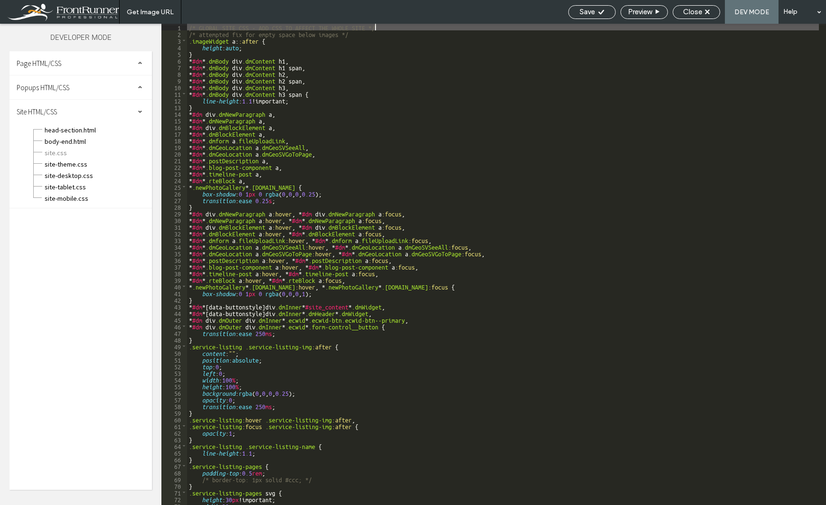
click at [380, 31] on div "/* GLOBAL SITE CSS - ADD CSS TO AFFECT THE WHOLE SITE */ /* attempted fix for e…" at bounding box center [503, 271] width 632 height 495
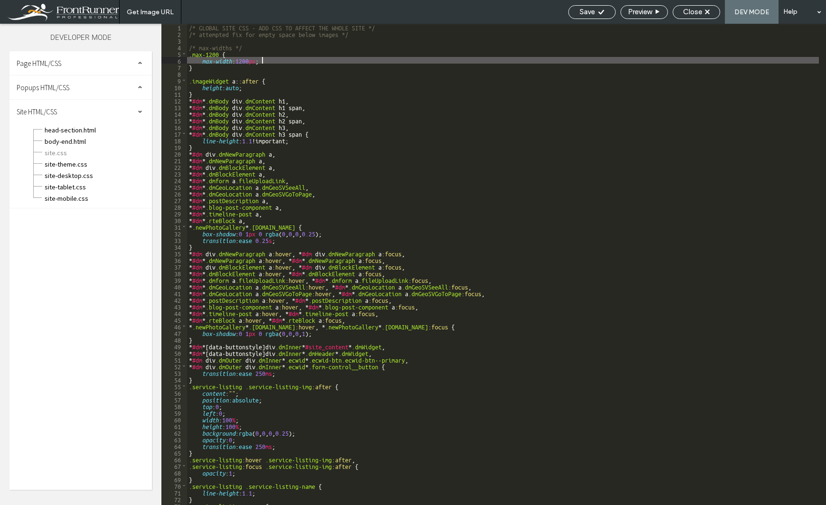
click at [583, 11] on span "Save" at bounding box center [587, 12] width 15 height 9
click at [189, 54] on div "/* GLOBAL SITE CSS - ADD CSS TO AFFECT THE WHOLE SITE */ /* attempted fix for e…" at bounding box center [503, 271] width 632 height 495
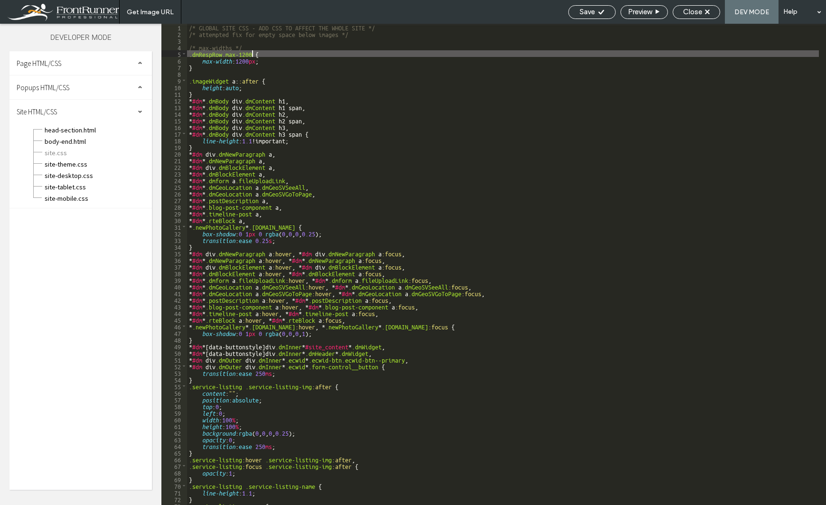
click at [251, 52] on div "/* GLOBAL SITE CSS - ADD CSS TO AFFECT THE WHOLE SITE */ /* attempted fix for e…" at bounding box center [503, 271] width 632 height 495
click at [589, 12] on span "Save" at bounding box center [587, 12] width 15 height 9
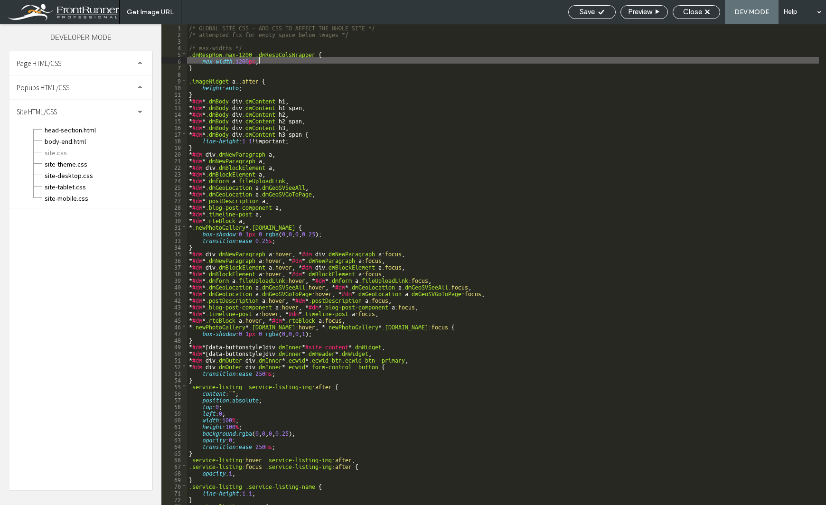
click at [260, 61] on div "/* GLOBAL SITE CSS - ADD CSS TO AFFECT THE WHOLE SITE */ /* attempted fix for e…" at bounding box center [503, 271] width 632 height 495
type textarea "**"
click at [594, 11] on div "Save" at bounding box center [592, 12] width 47 height 9
click at [688, 13] on span "Close" at bounding box center [693, 12] width 19 height 9
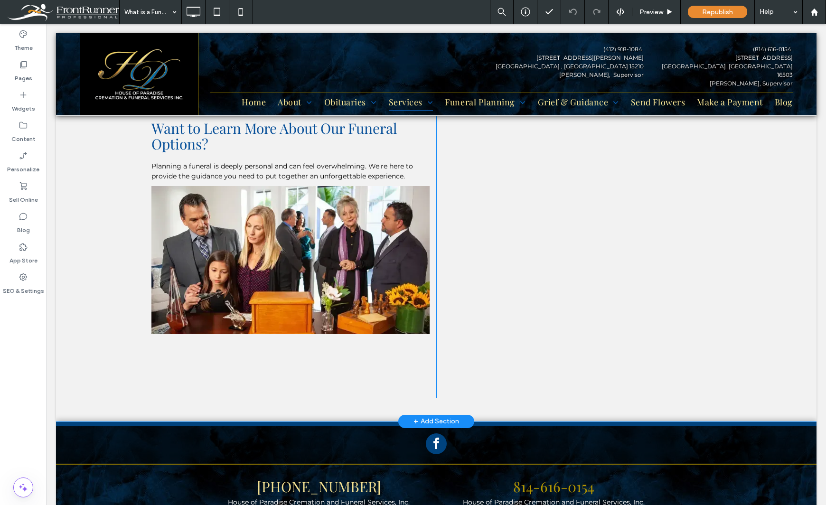
scroll to position [712, 0]
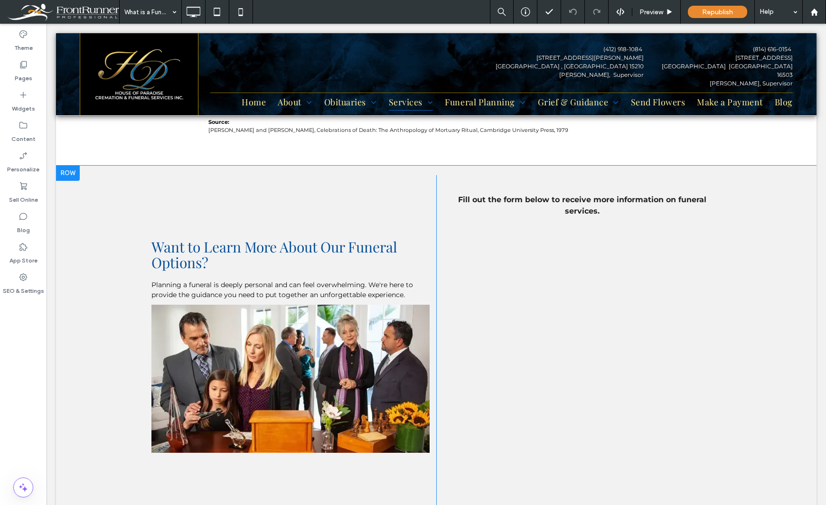
click at [437, 313] on div "Fill out the form below to receive more information on funeral services. Click …" at bounding box center [579, 353] width 285 height 327
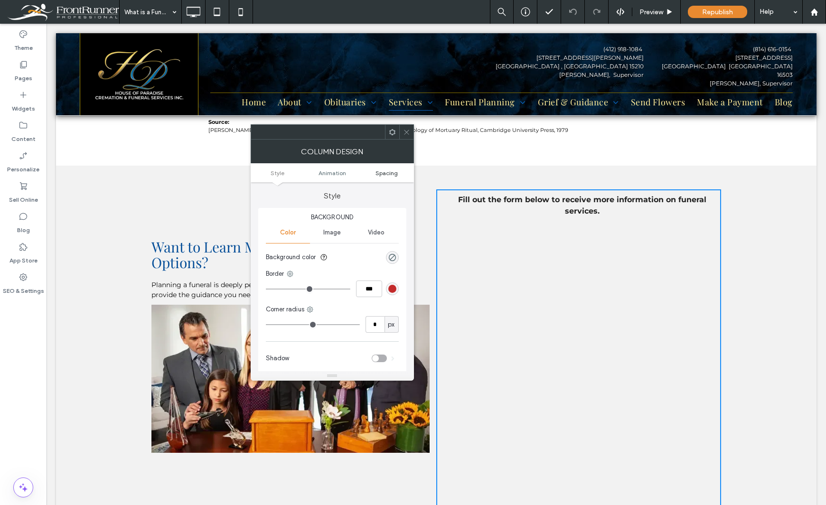
click at [389, 170] on span "Spacing" at bounding box center [387, 173] width 22 height 7
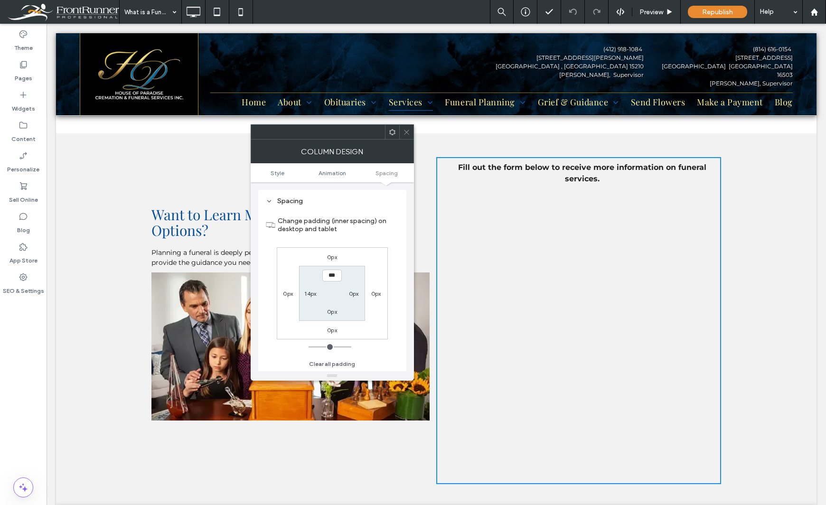
scroll to position [760, 0]
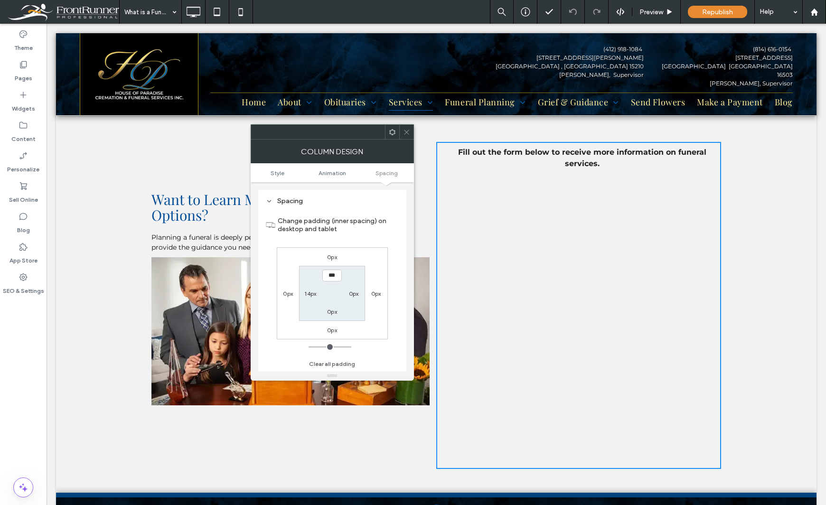
click at [309, 292] on label "14px" at bounding box center [310, 293] width 12 height 7
type input "**"
type input "****"
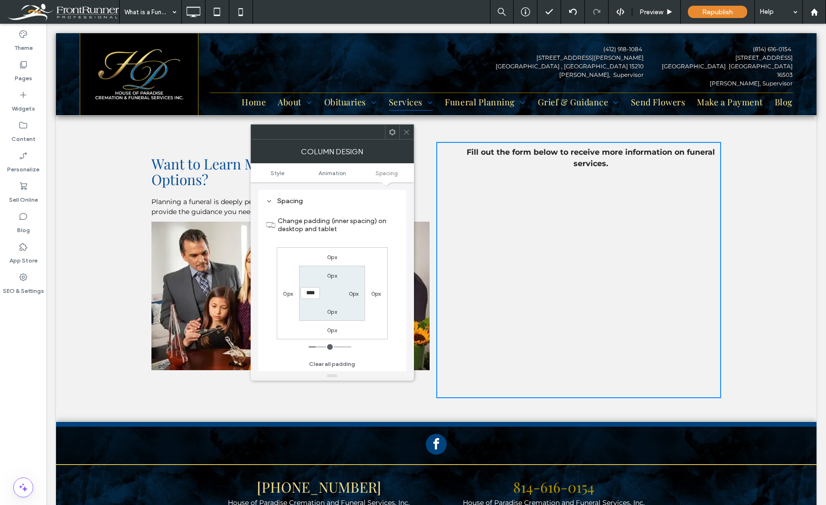
click at [20, 355] on div "Theme Pages Widgets Content Personalize Sell Online Blog App Store SEO & Settin…" at bounding box center [23, 265] width 47 height 482
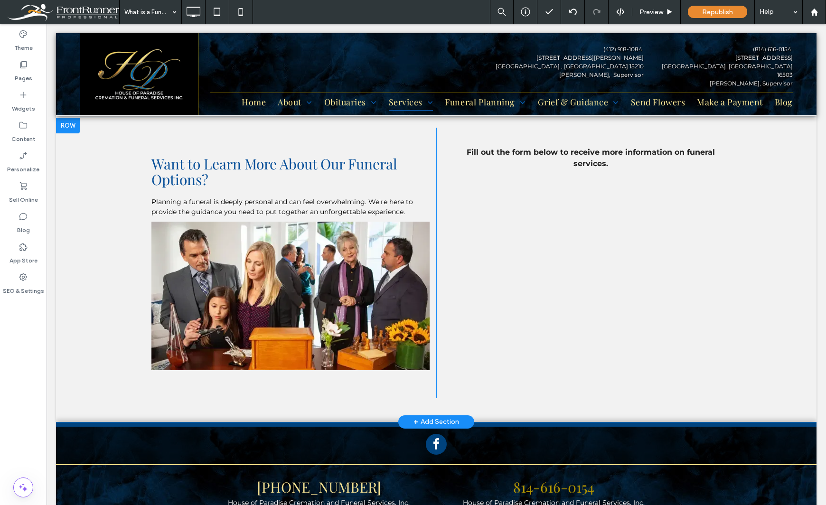
click at [427, 184] on div "Want to Learn More About Our Funeral Options? Planning a funeral is deeply pers…" at bounding box center [294, 263] width 285 height 271
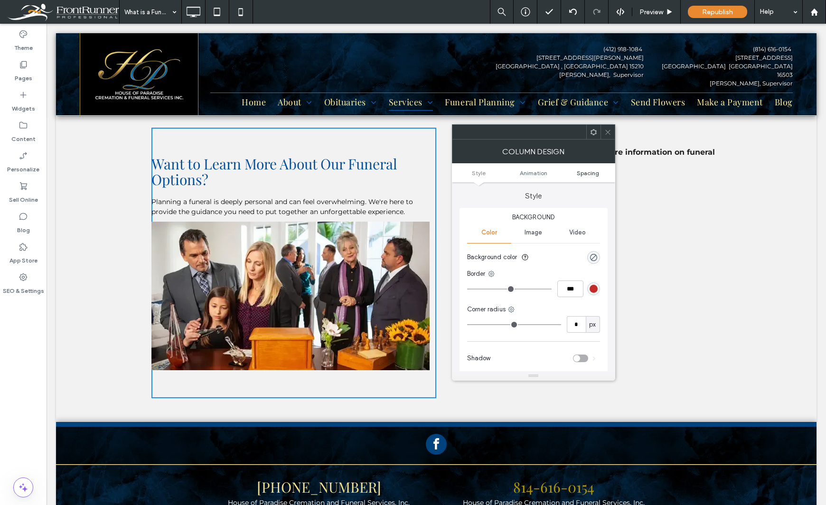
click at [585, 170] on span "Spacing" at bounding box center [588, 173] width 22 height 7
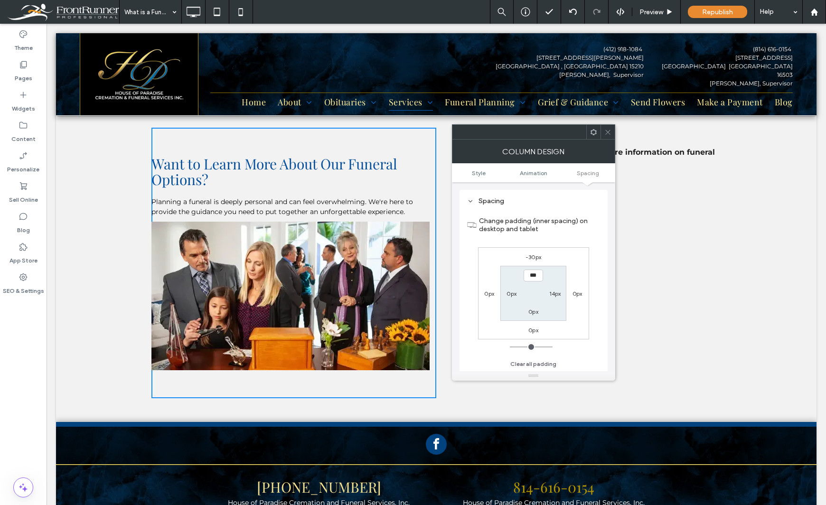
scroll to position [223, 0]
click at [559, 297] on label "14px" at bounding box center [556, 293] width 12 height 7
type input "**"
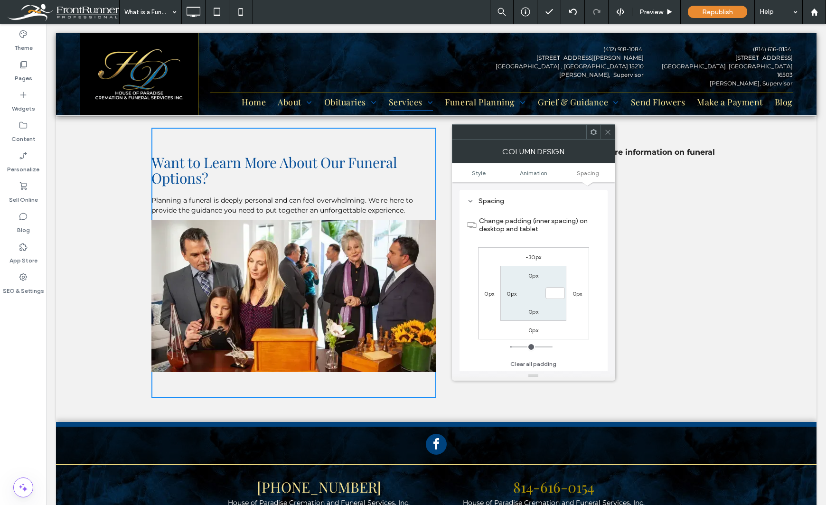
type input "*"
type input "***"
click at [35, 361] on div "Theme Pages Widgets Content Personalize Sell Online Blog App Store SEO & Settin…" at bounding box center [23, 265] width 47 height 482
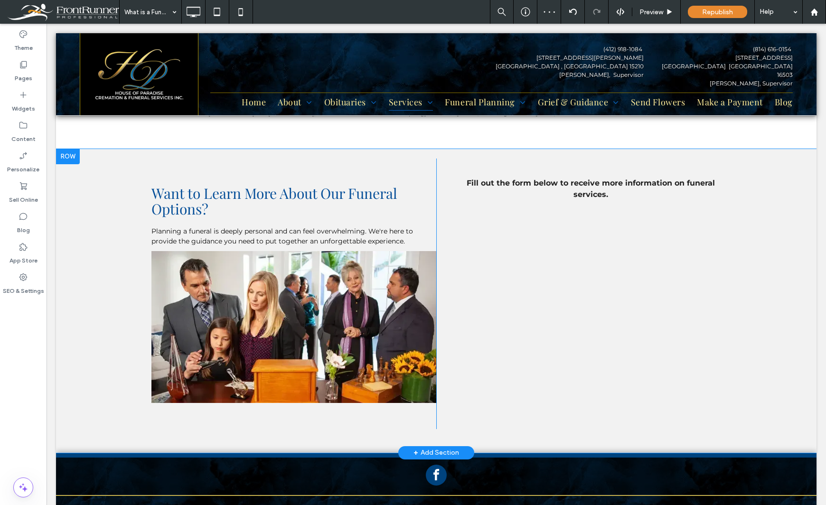
scroll to position [712, 0]
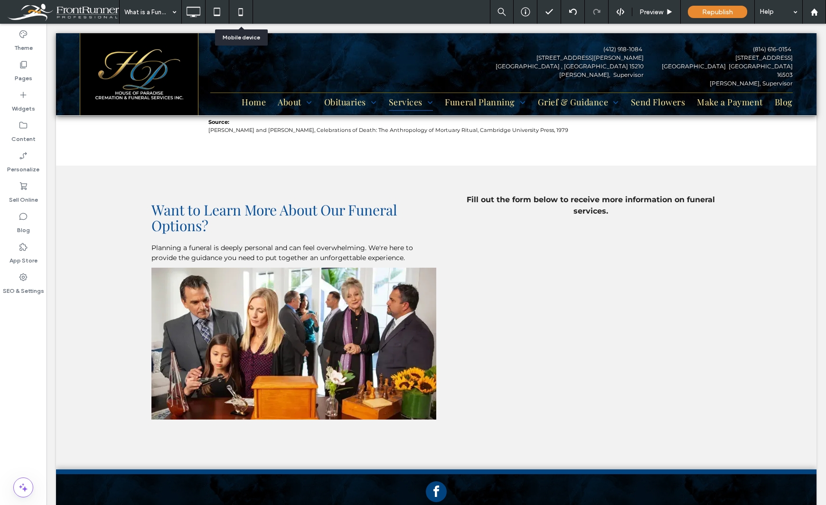
drag, startPoint x: 242, startPoint y: 12, endPoint x: 246, endPoint y: 8, distance: 5.4
click at [242, 12] on icon at bounding box center [240, 11] width 19 height 19
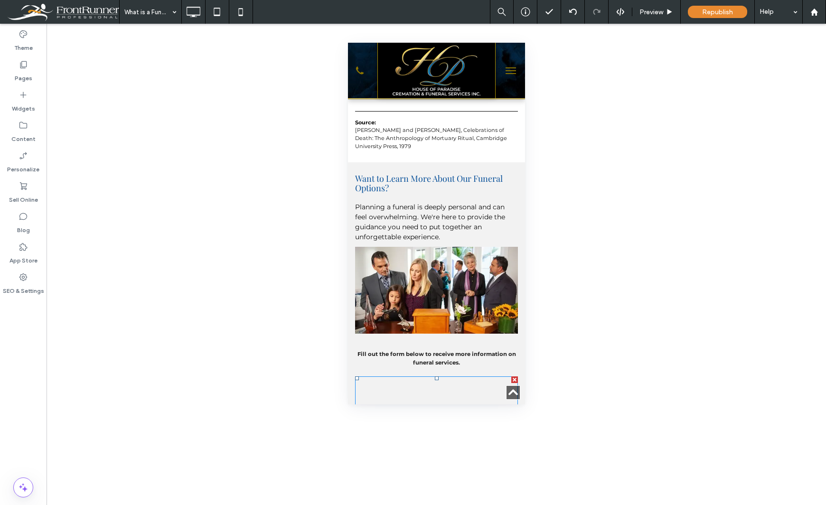
scroll to position [950, 0]
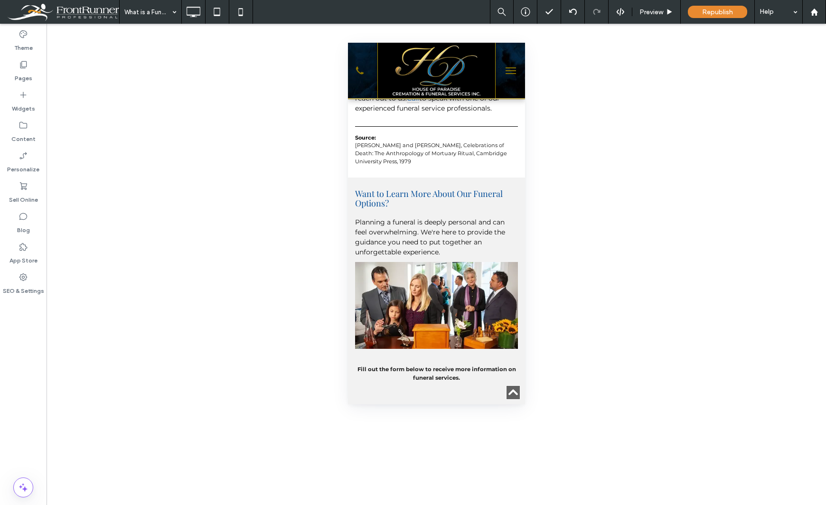
click at [217, 11] on icon at bounding box center [217, 11] width 19 height 19
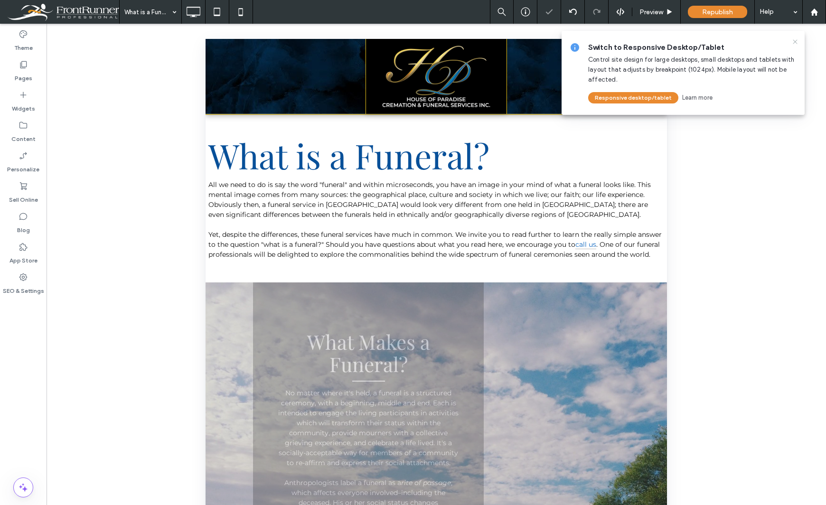
scroll to position [0, 0]
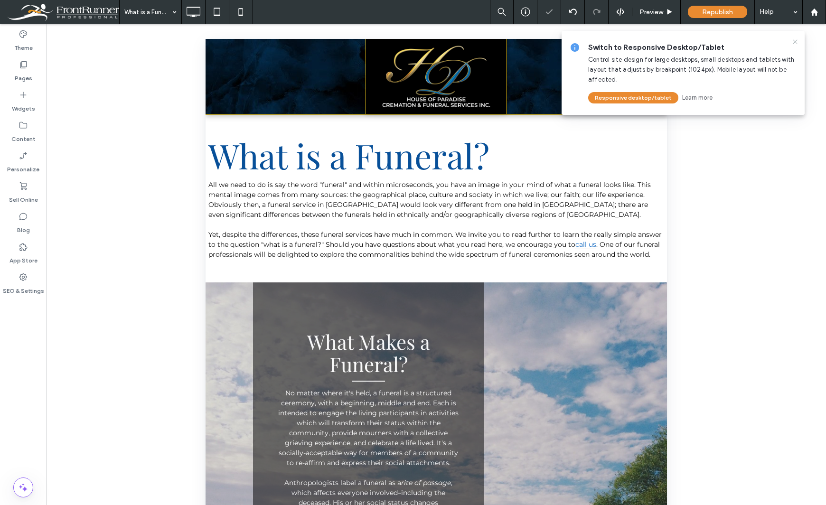
click at [796, 43] on icon at bounding box center [796, 42] width 8 height 8
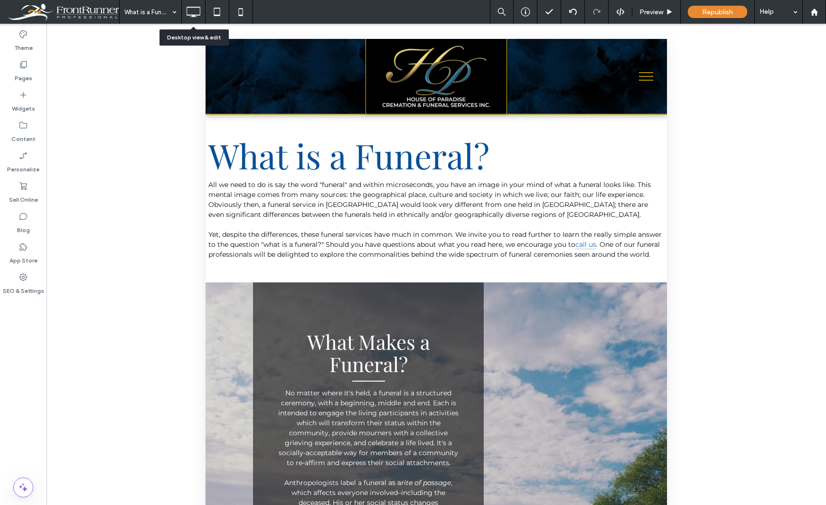
click at [196, 12] on icon at bounding box center [193, 11] width 19 height 19
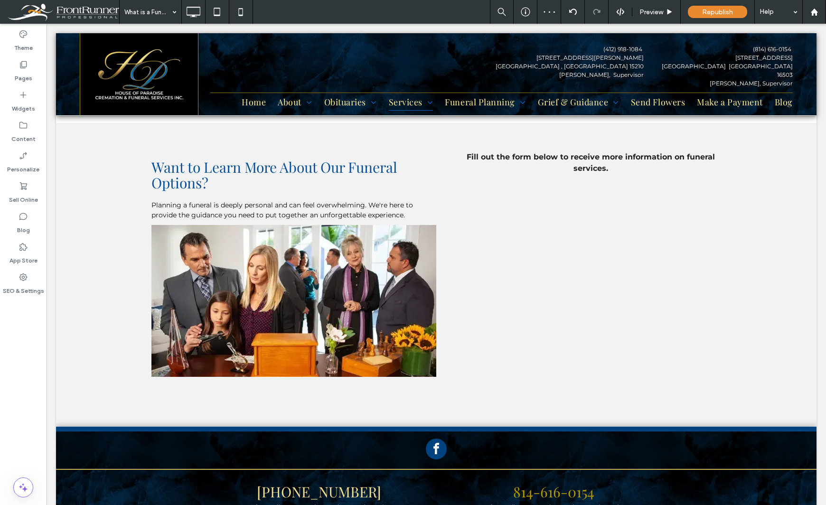
scroll to position [751, 0]
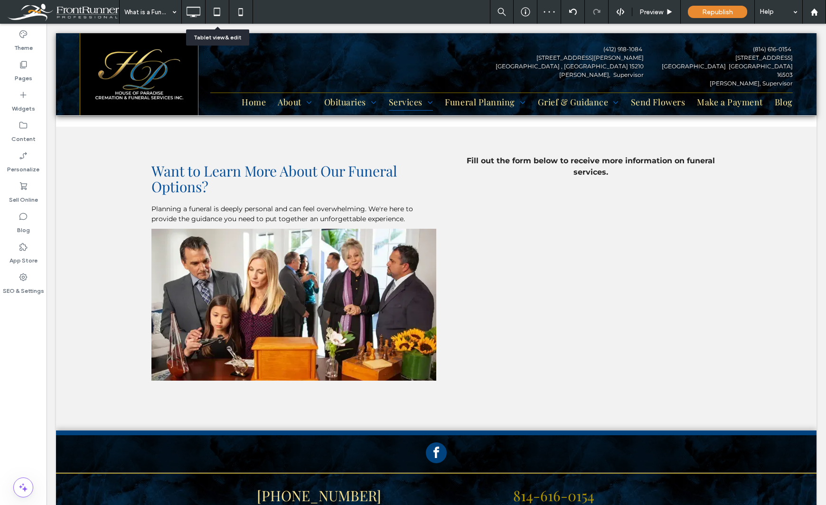
click at [215, 6] on icon at bounding box center [217, 11] width 19 height 19
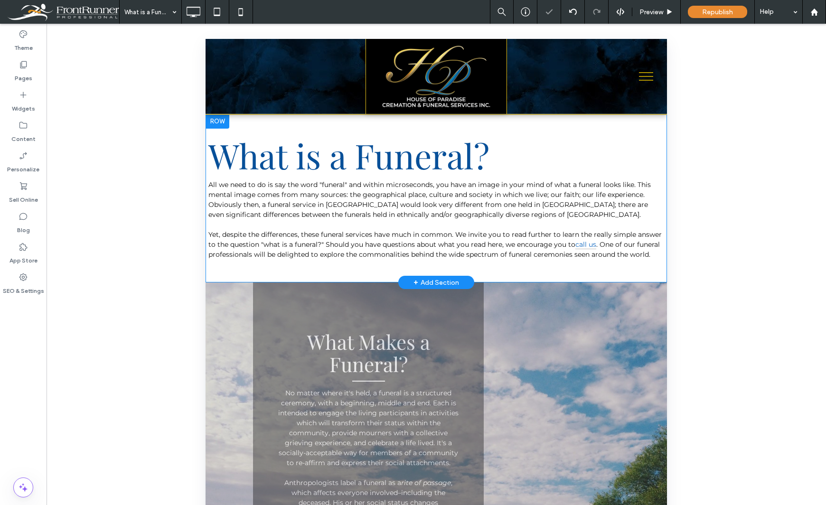
scroll to position [0, 0]
click at [212, 117] on div at bounding box center [218, 121] width 24 height 15
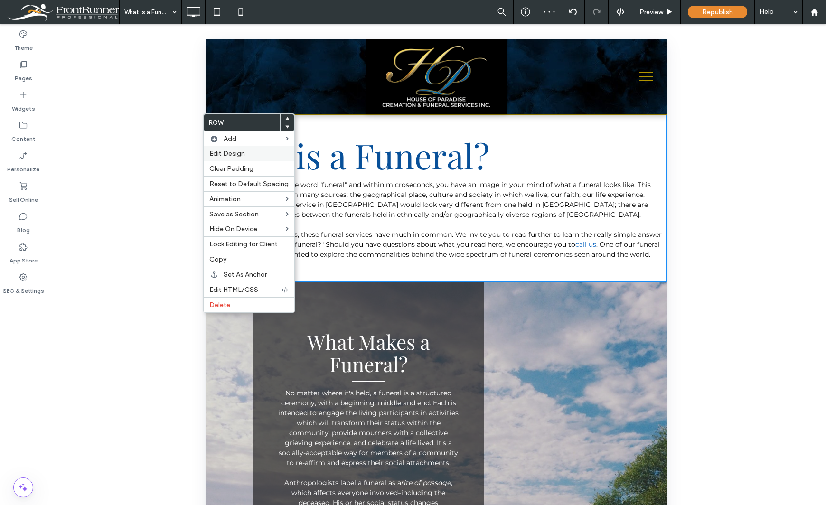
click at [220, 148] on div "Edit Design" at bounding box center [249, 153] width 91 height 15
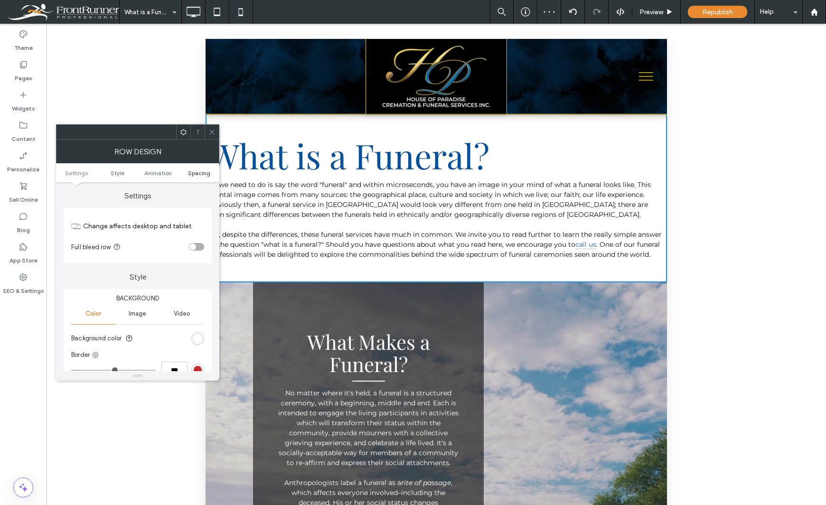
click at [192, 172] on span "Spacing" at bounding box center [199, 173] width 22 height 7
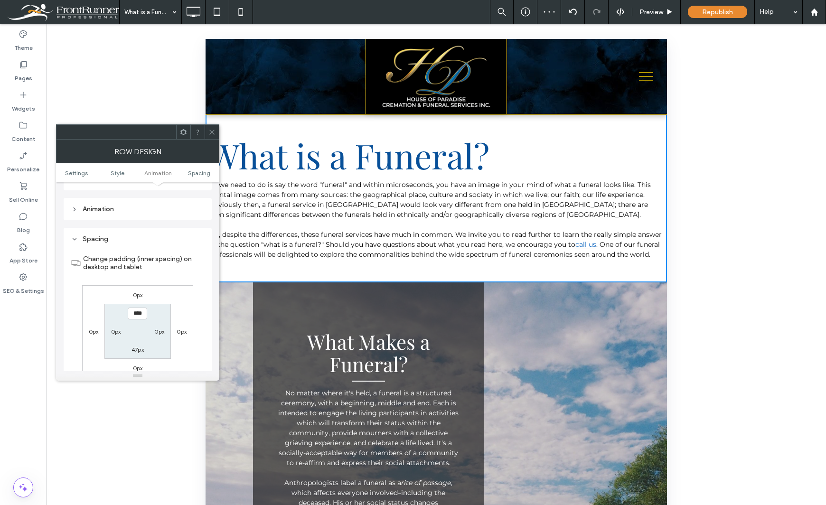
scroll to position [268, 0]
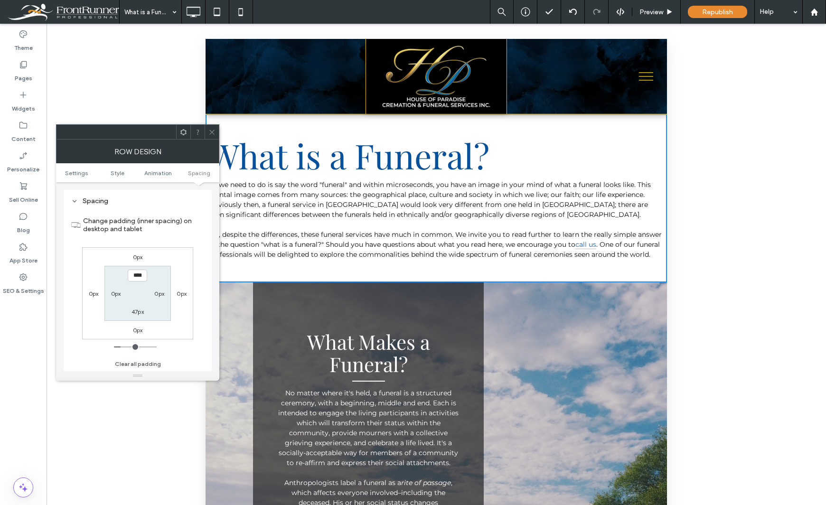
click at [161, 293] on label "0px" at bounding box center [159, 293] width 10 height 7
type input "*"
type input "**"
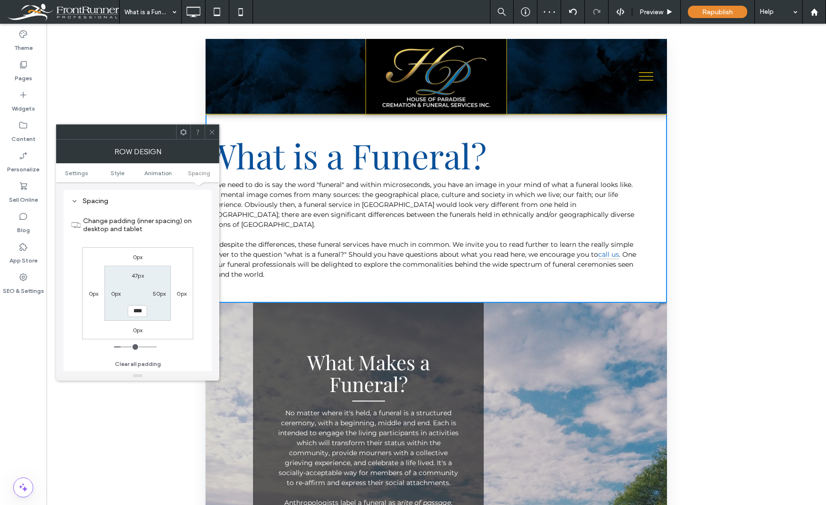
type input "*"
type input "**"
type input "****"
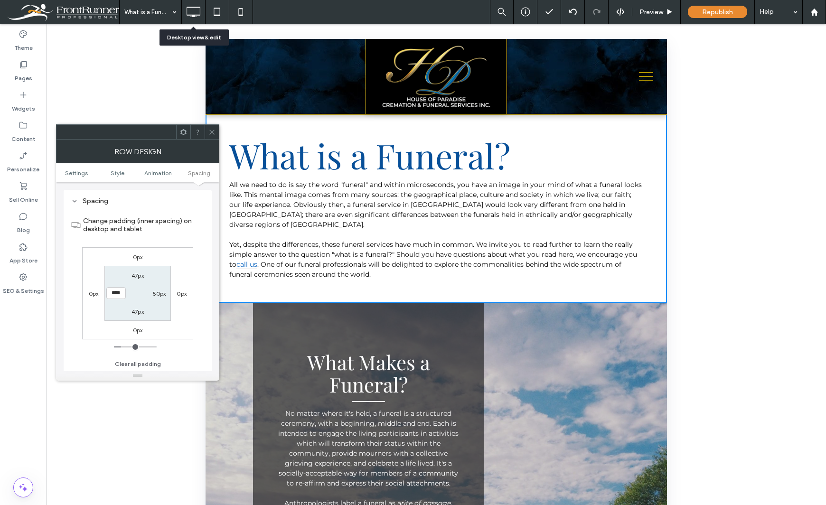
click at [191, 15] on use at bounding box center [194, 12] width 14 height 10
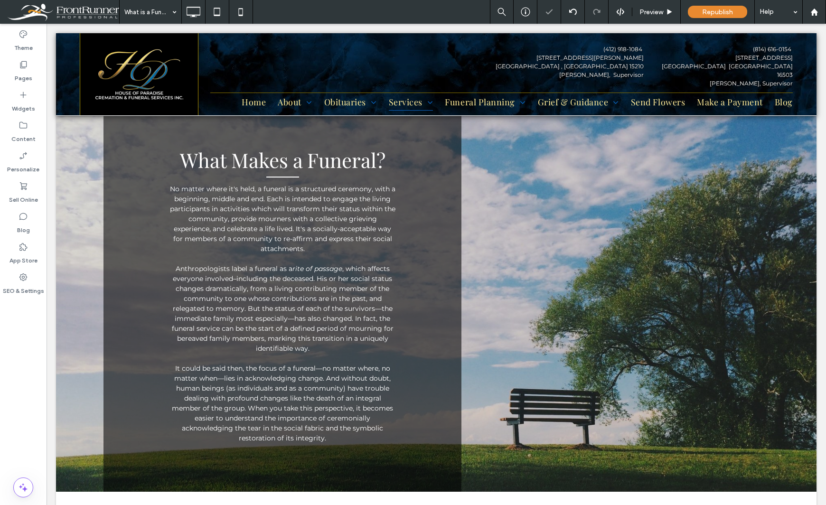
scroll to position [427, 0]
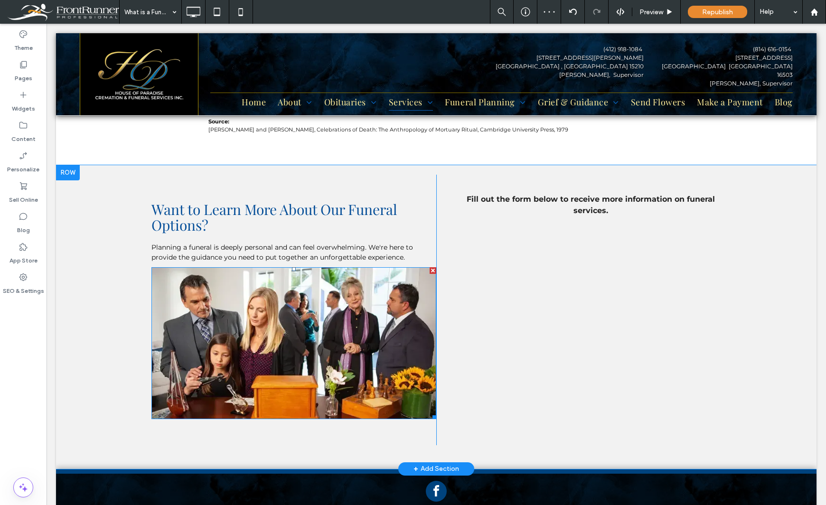
scroll to position [712, 0]
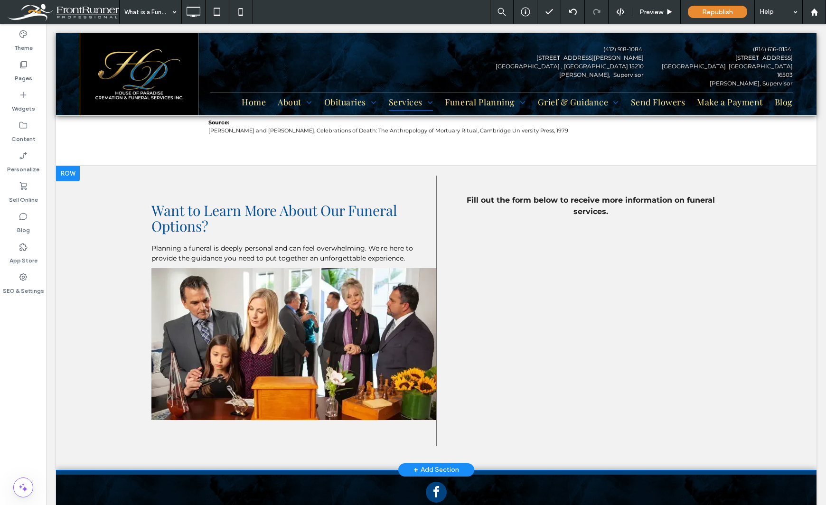
click at [62, 166] on div at bounding box center [68, 173] width 24 height 15
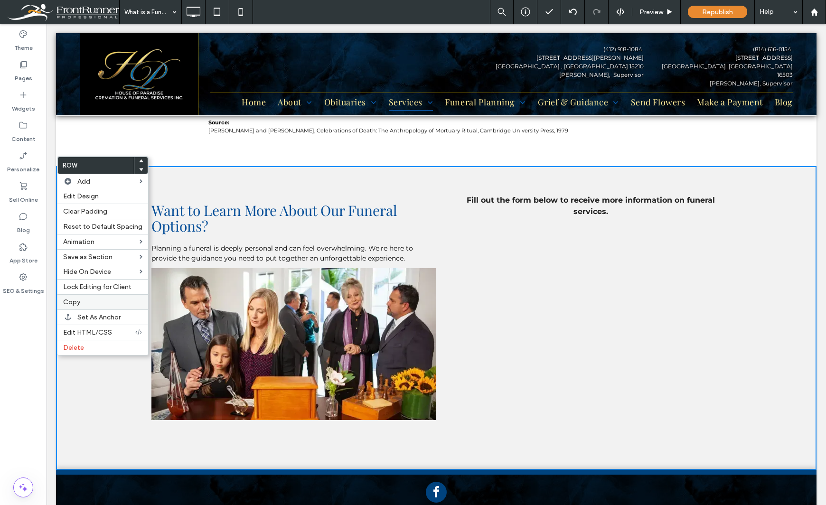
click at [64, 303] on span "Copy" at bounding box center [71, 302] width 17 height 8
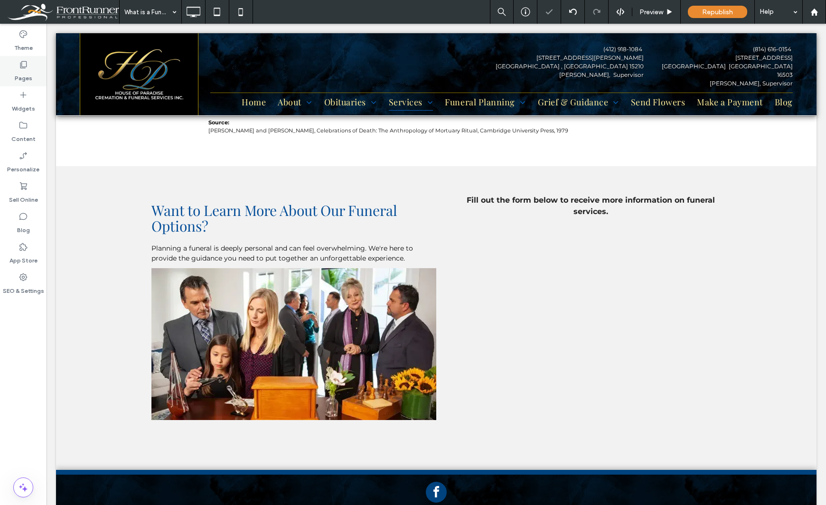
click at [20, 74] on label "Pages" at bounding box center [24, 75] width 18 height 13
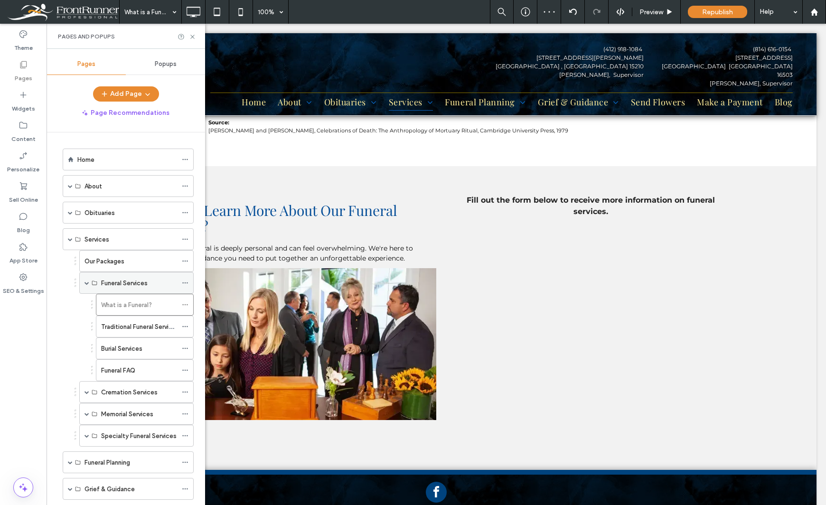
click at [85, 283] on span at bounding box center [87, 283] width 5 height 5
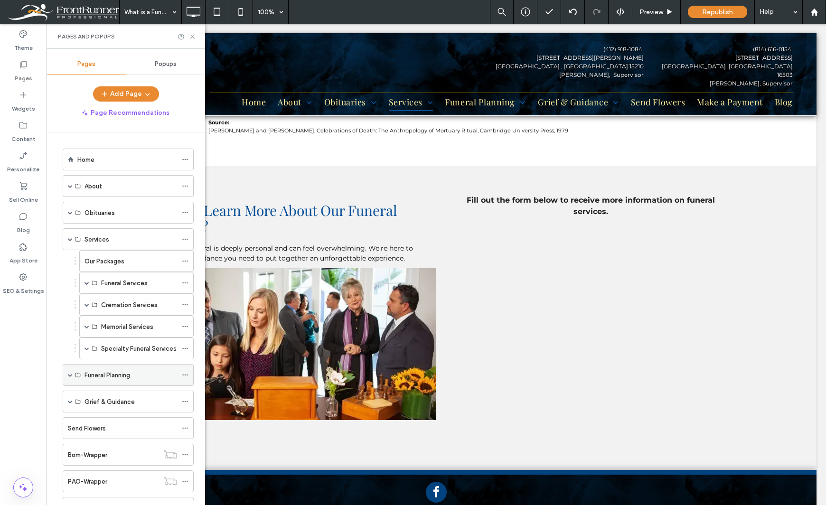
click at [69, 375] on span at bounding box center [70, 375] width 5 height 5
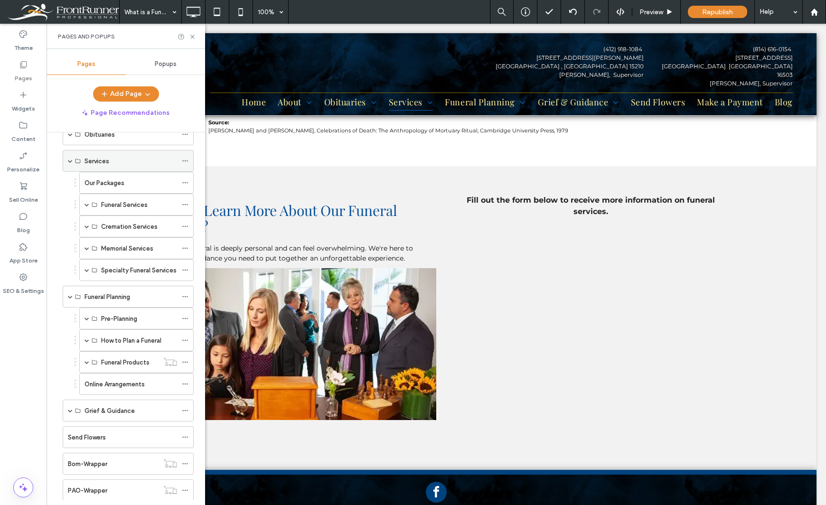
scroll to position [95, 0]
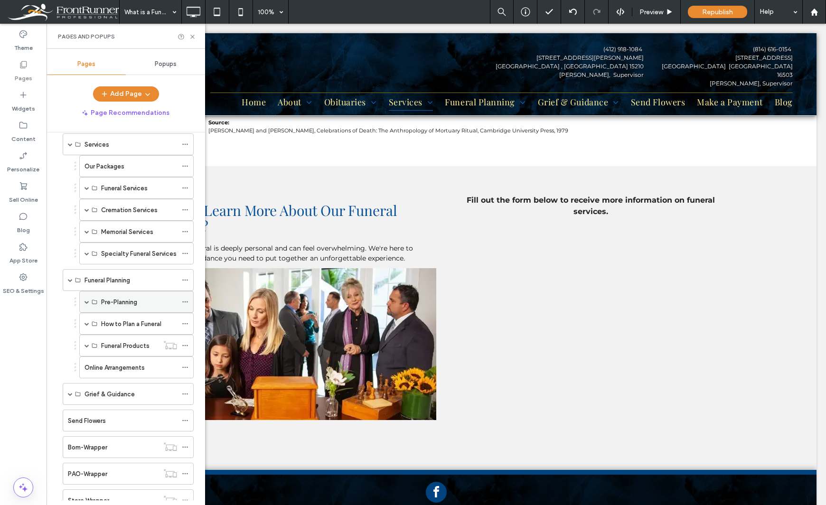
click at [83, 299] on div "Pre-Planning" at bounding box center [136, 302] width 114 height 22
click at [87, 303] on span at bounding box center [87, 302] width 5 height 5
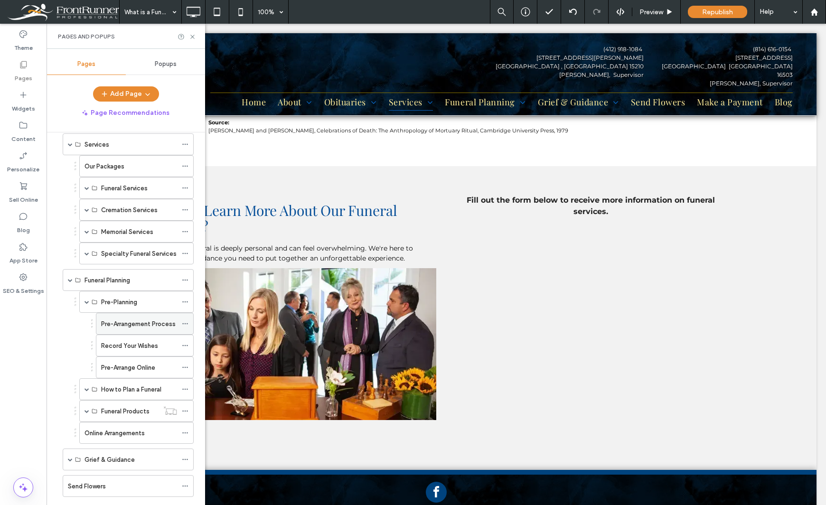
click at [117, 321] on label "Pre-Arrangement Process" at bounding box center [138, 324] width 75 height 17
click at [190, 40] on icon at bounding box center [192, 36] width 7 height 7
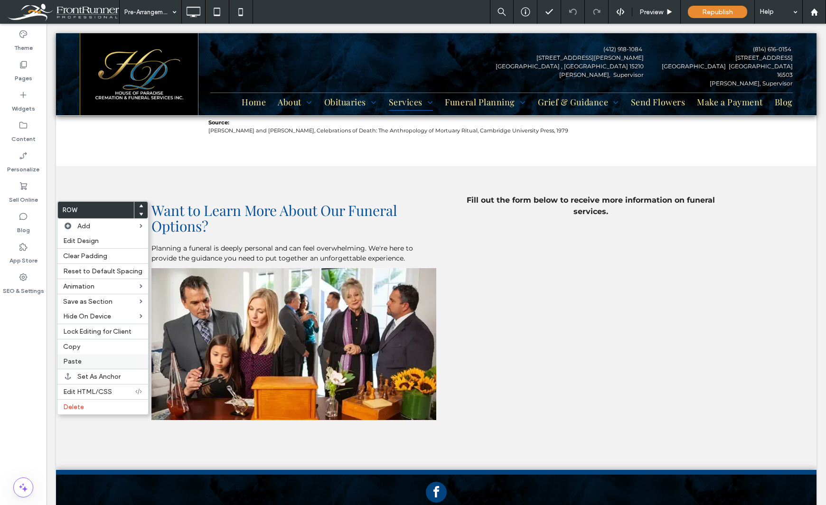
click at [107, 359] on label "Paste" at bounding box center [102, 362] width 79 height 8
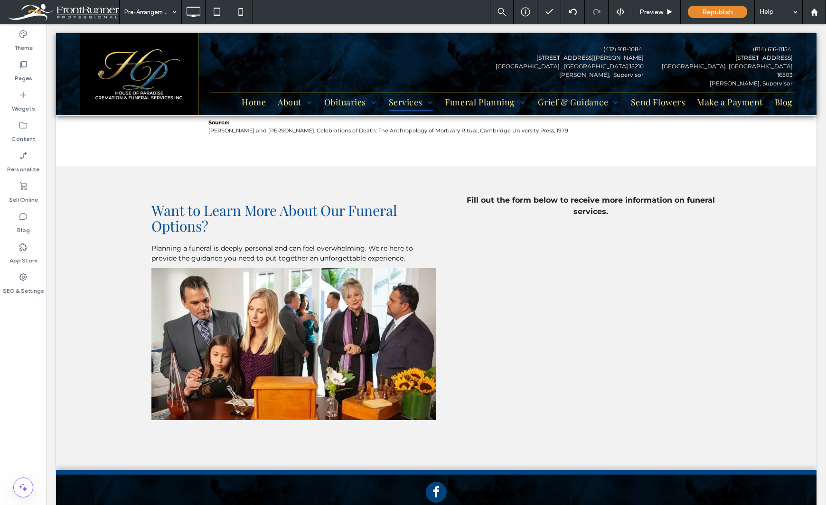
type input "**********"
type input "**"
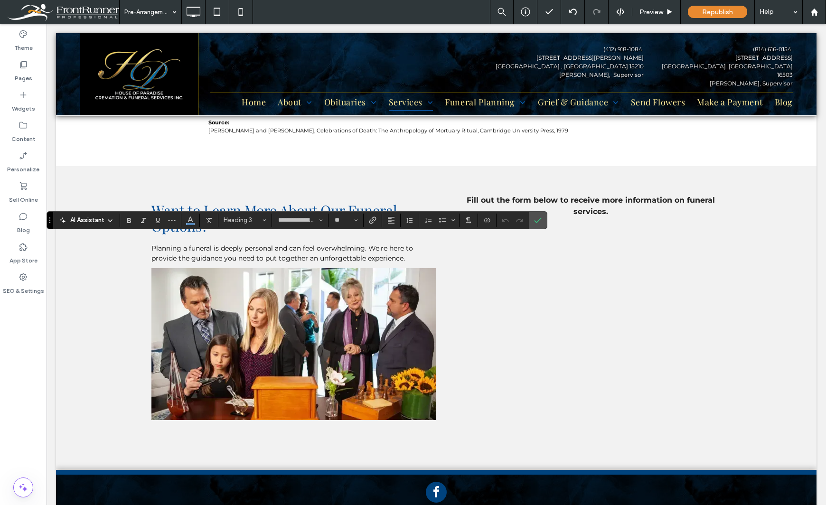
type input "**********"
type input "**"
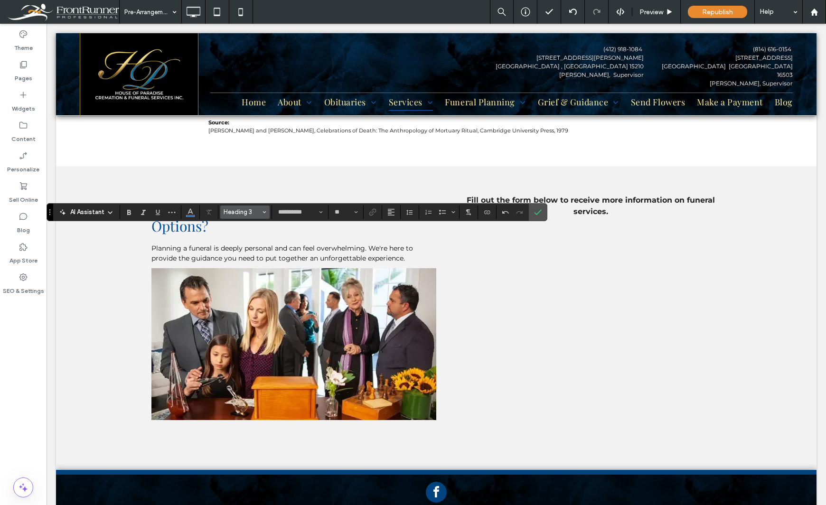
type input "**********"
type input "**"
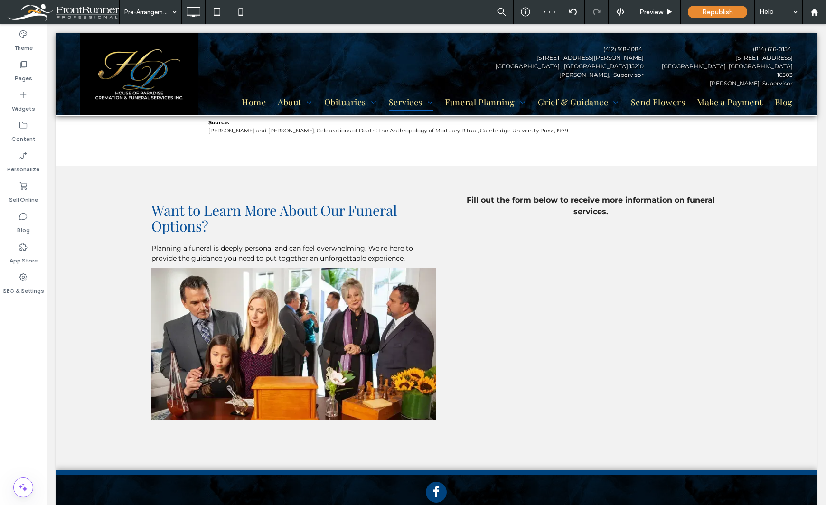
type input "**********"
type input "**"
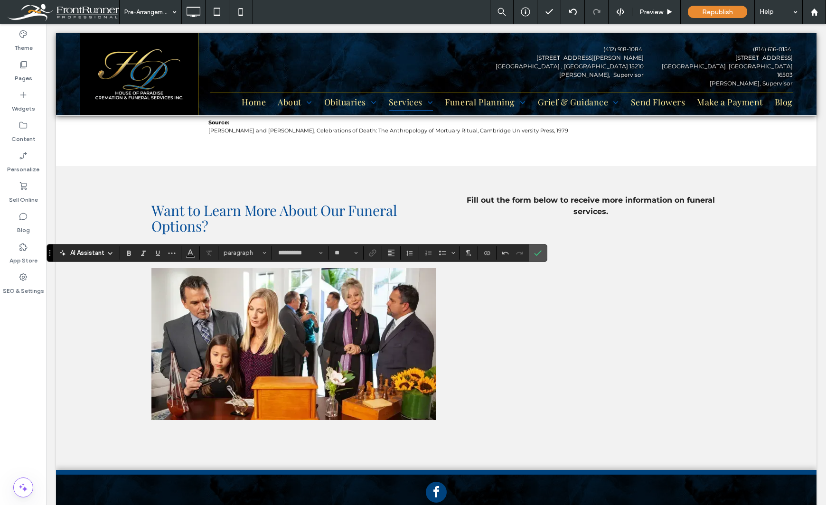
click at [19, 393] on div "Theme Pages Widgets Content Personalize Sell Online Blog App Store SEO & Settin…" at bounding box center [23, 265] width 47 height 482
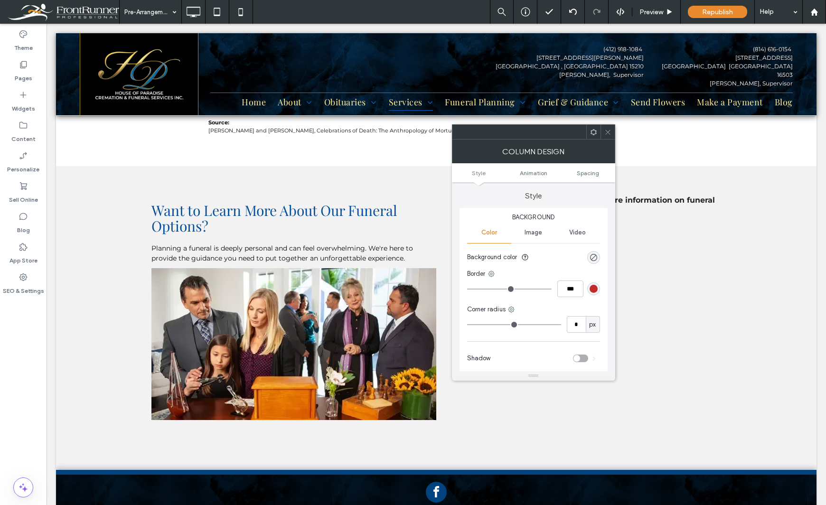
click at [609, 132] on icon at bounding box center [608, 132] width 7 height 7
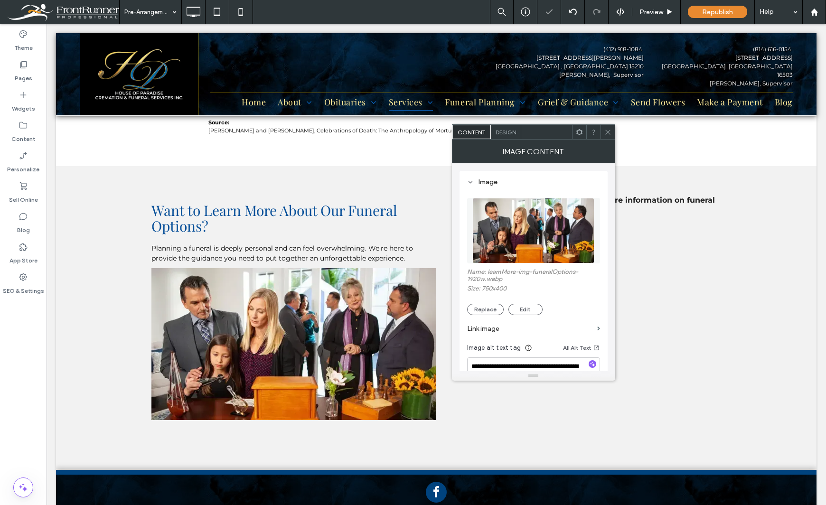
click at [544, 218] on img at bounding box center [534, 231] width 122 height 66
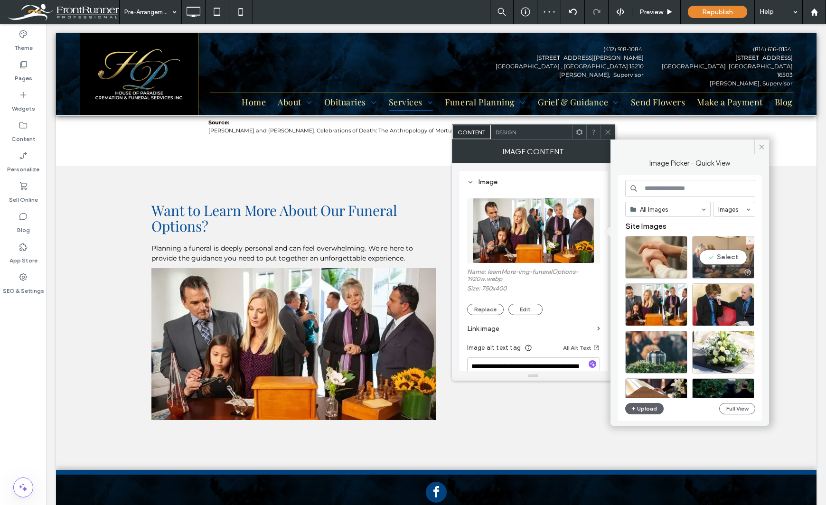
click at [735, 259] on div "Select" at bounding box center [724, 257] width 62 height 43
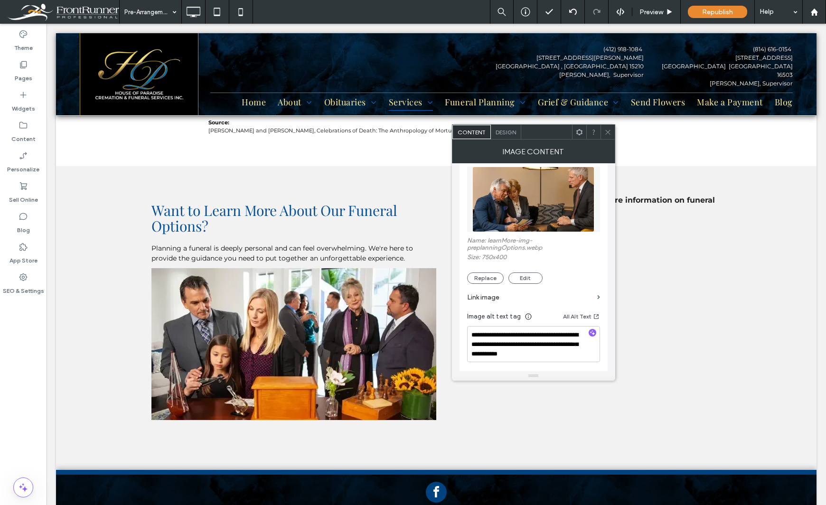
scroll to position [47, 0]
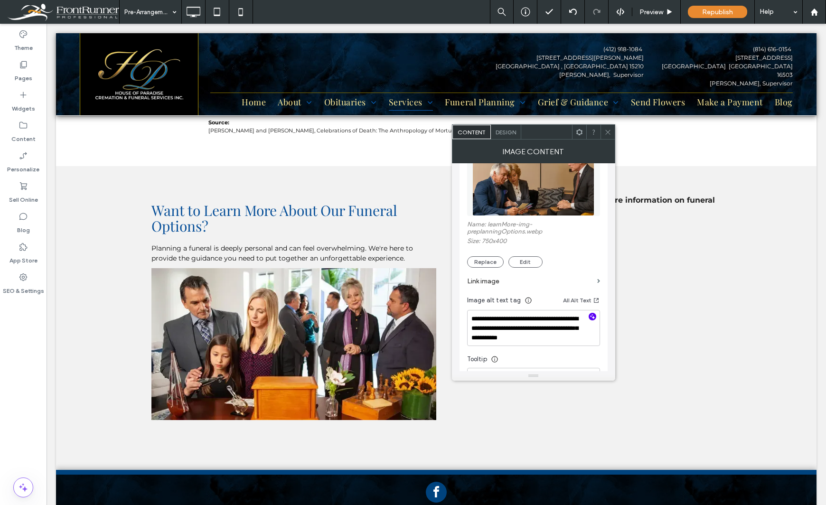
click at [592, 317] on icon "button" at bounding box center [592, 316] width 7 height 7
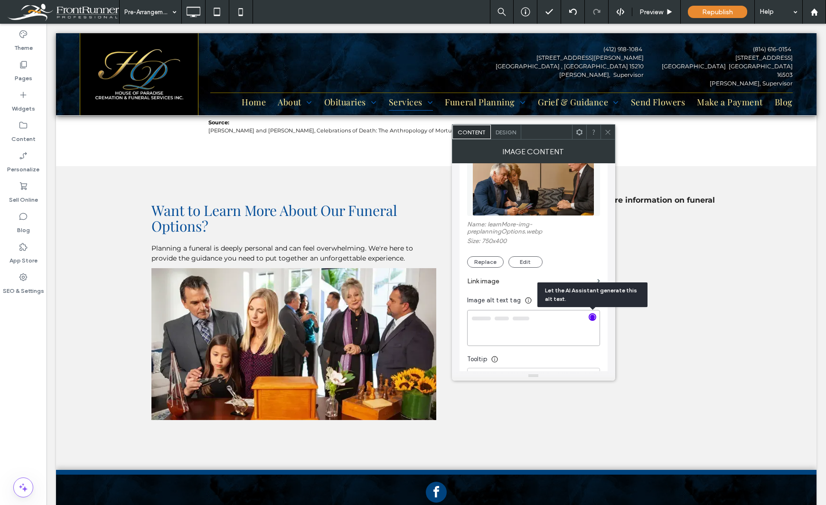
type textarea "**********"
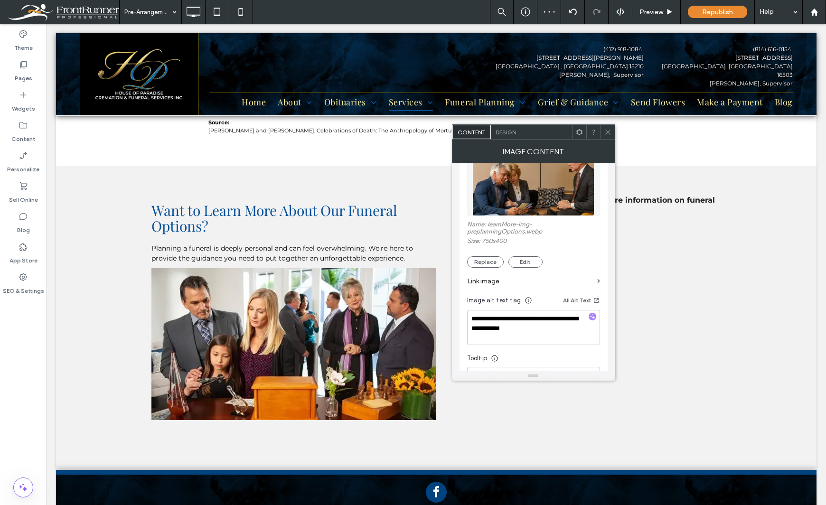
click at [606, 132] on icon at bounding box center [608, 132] width 7 height 7
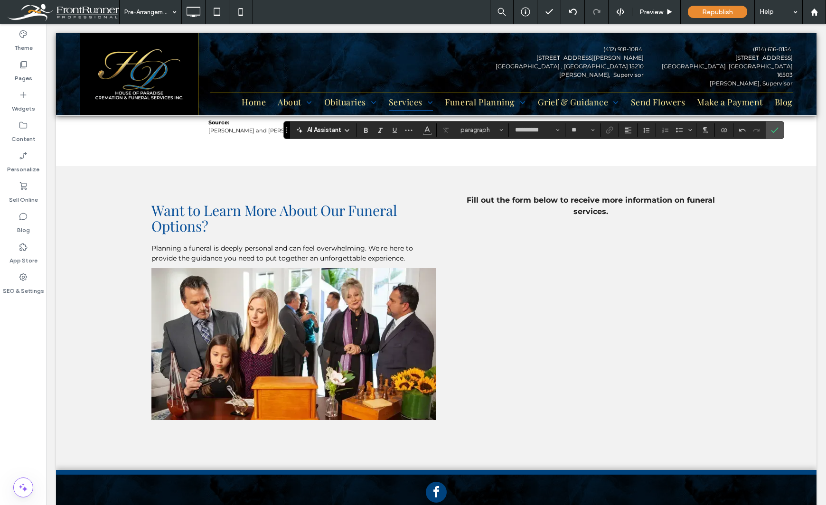
type input "**"
click at [774, 133] on icon "Confirm" at bounding box center [775, 130] width 8 height 8
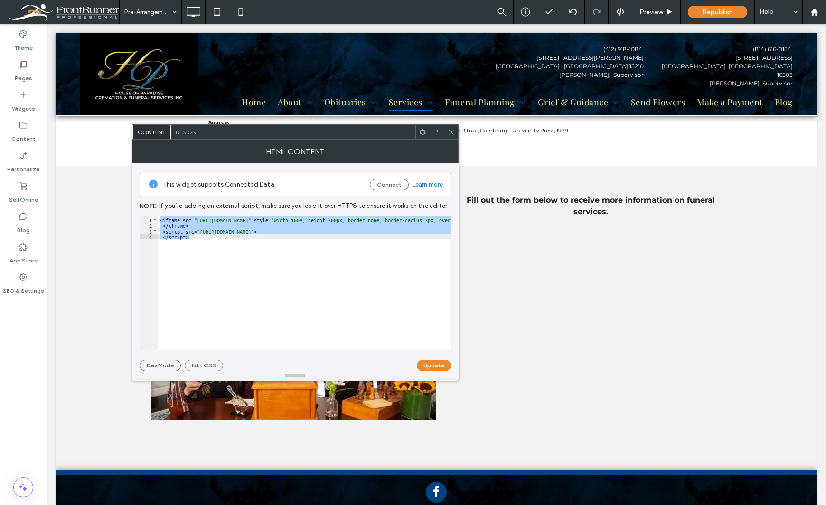
click at [451, 133] on icon at bounding box center [451, 132] width 7 height 7
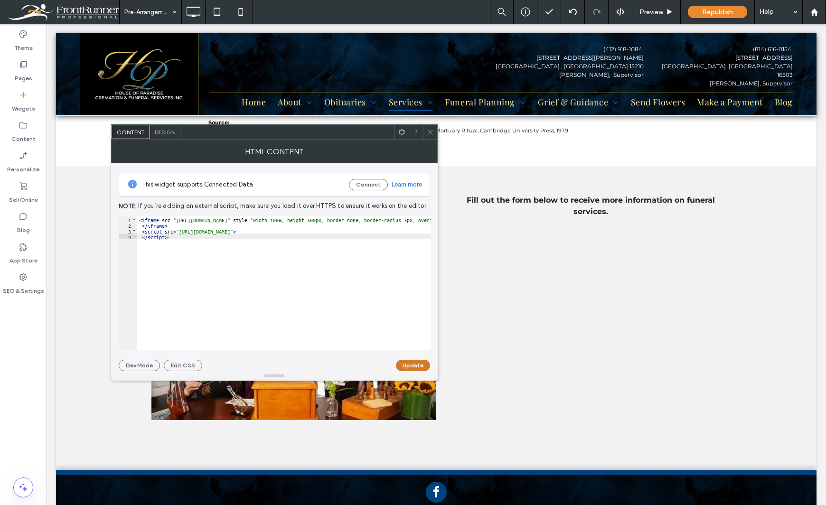
click at [411, 367] on button "Update" at bounding box center [413, 365] width 34 height 11
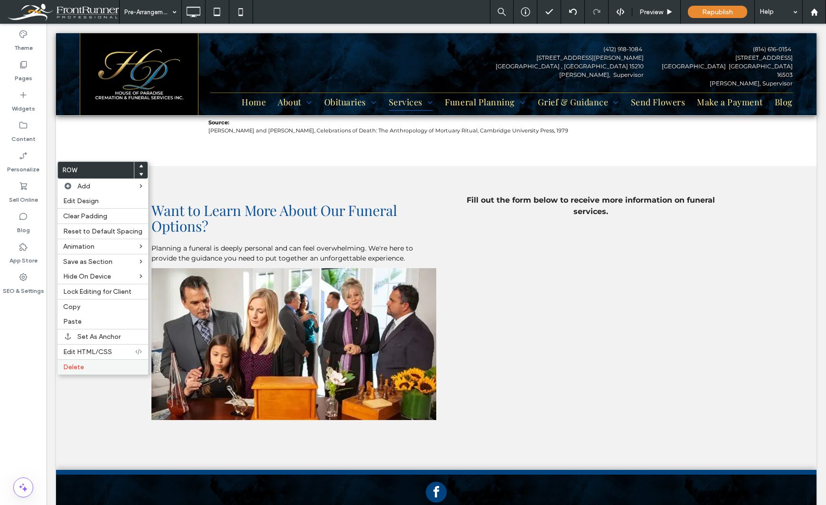
click at [94, 368] on label "Delete" at bounding box center [102, 367] width 79 height 8
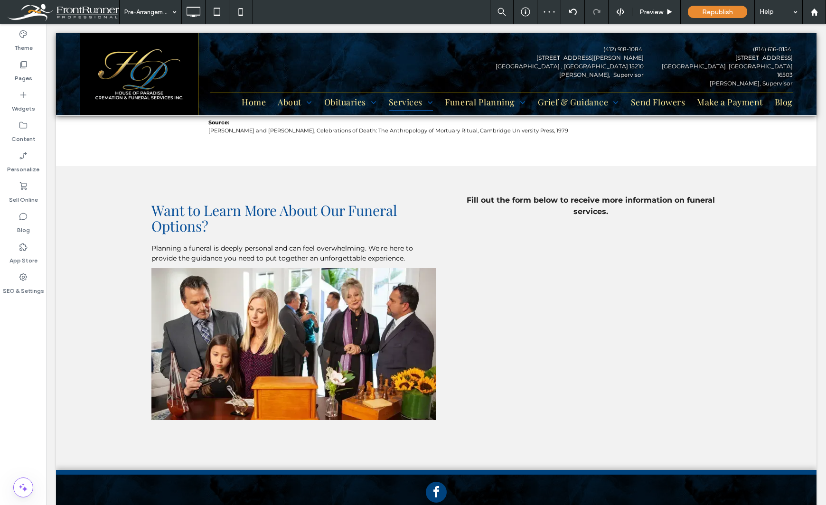
click at [22, 417] on div "Theme Pages Widgets Content Personalize Sell Online Blog App Store SEO & Settin…" at bounding box center [23, 265] width 47 height 482
click at [214, 11] on icon at bounding box center [217, 11] width 19 height 19
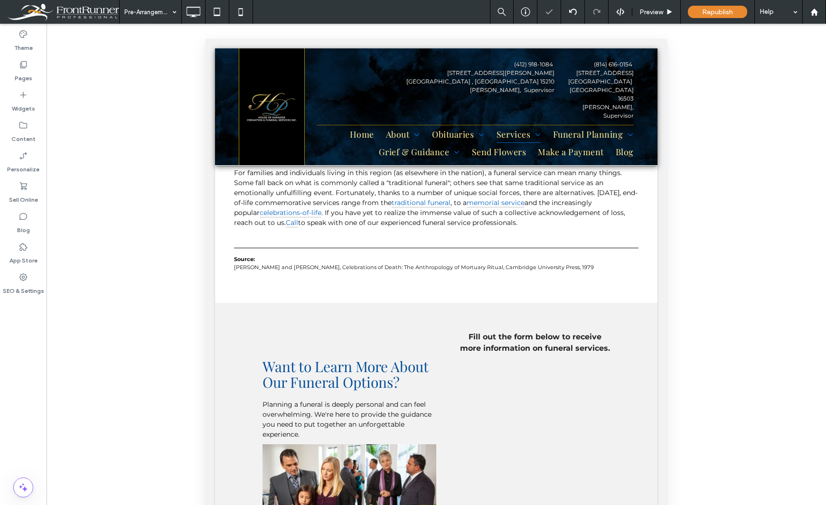
scroll to position [157, 0]
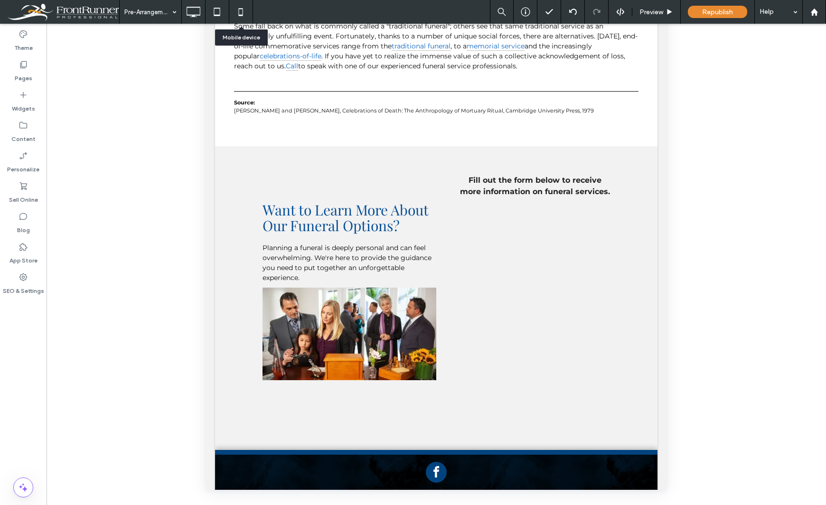
click at [241, 9] on use at bounding box center [241, 12] width 4 height 8
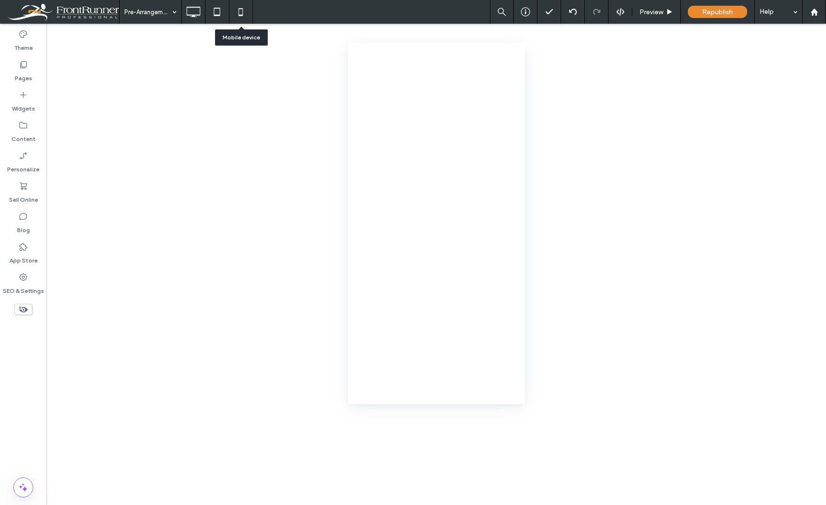
scroll to position [0, 0]
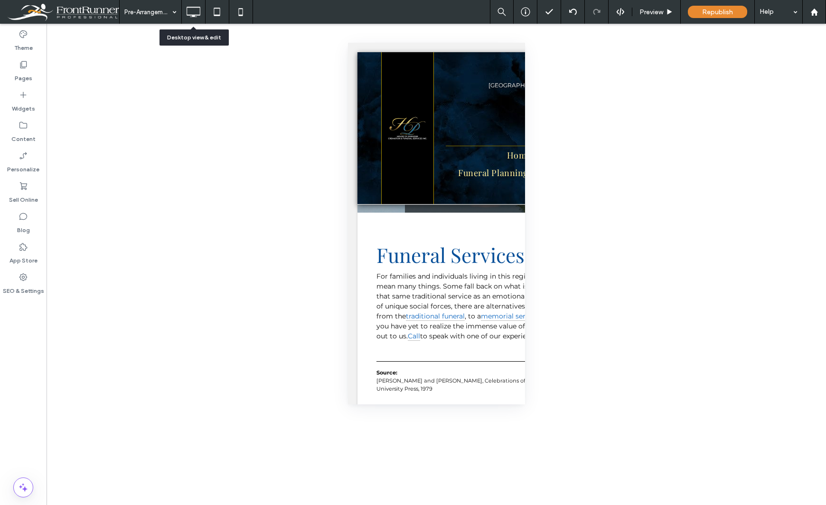
click at [194, 12] on icon at bounding box center [193, 11] width 19 height 19
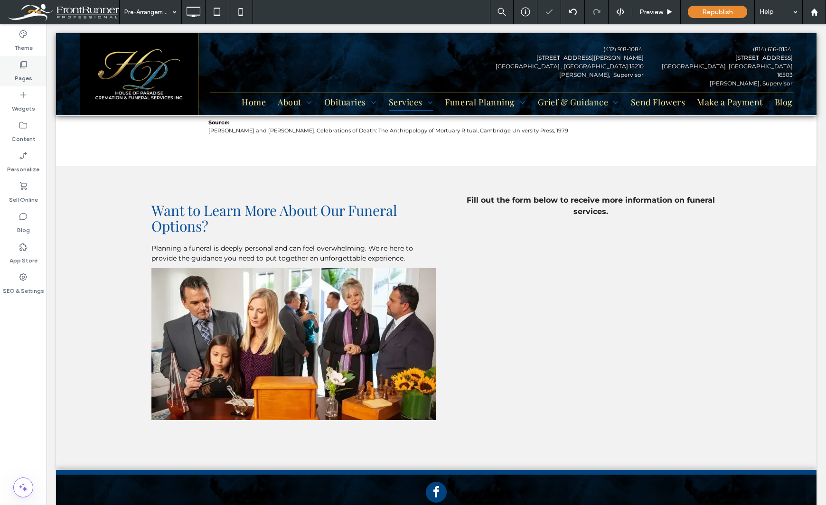
click at [33, 71] on div "Pages" at bounding box center [23, 71] width 47 height 30
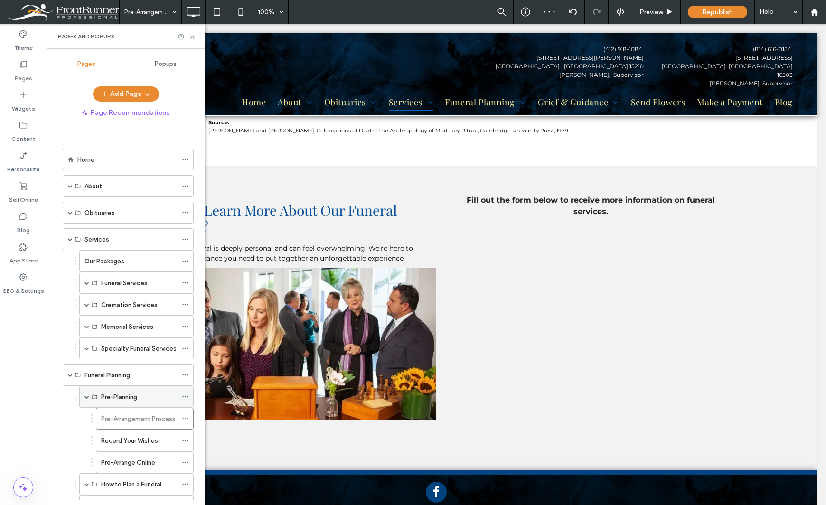
click at [86, 397] on span at bounding box center [87, 397] width 5 height 5
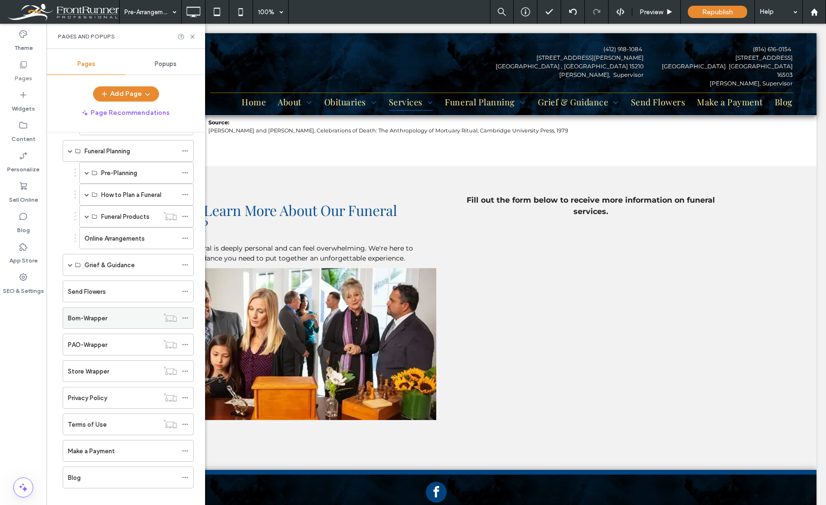
scroll to position [236, 0]
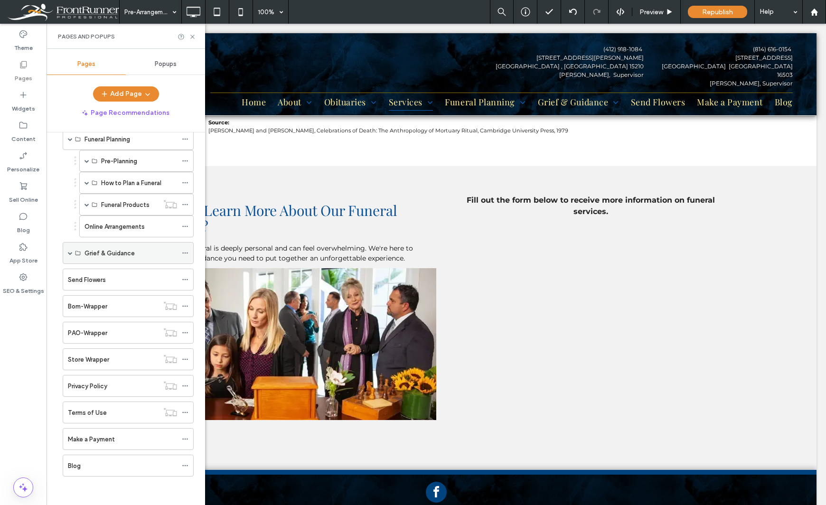
click at [70, 258] on span at bounding box center [70, 253] width 5 height 21
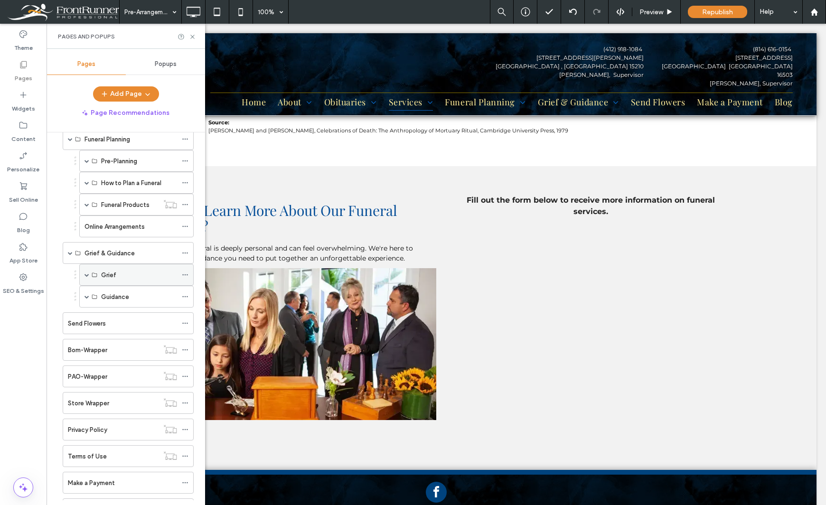
click at [86, 279] on span at bounding box center [87, 275] width 5 height 21
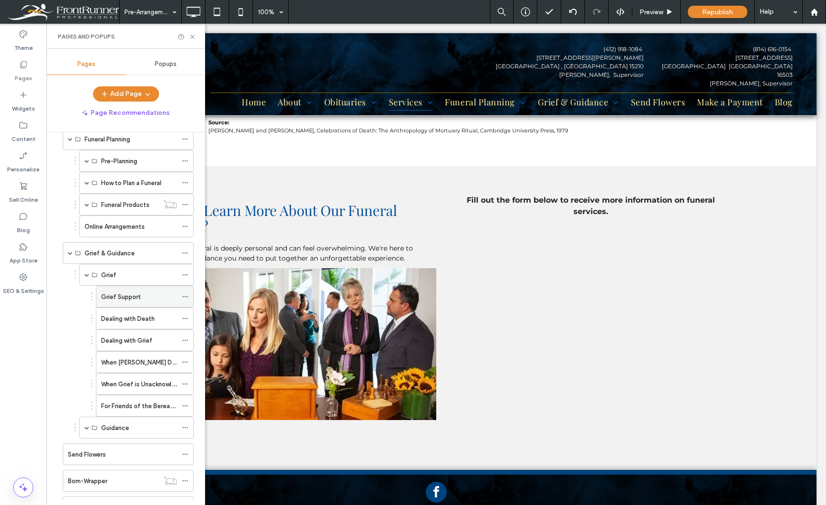
click at [129, 302] on div "Grief Support" at bounding box center [139, 296] width 76 height 21
click at [193, 38] on icon at bounding box center [192, 36] width 7 height 7
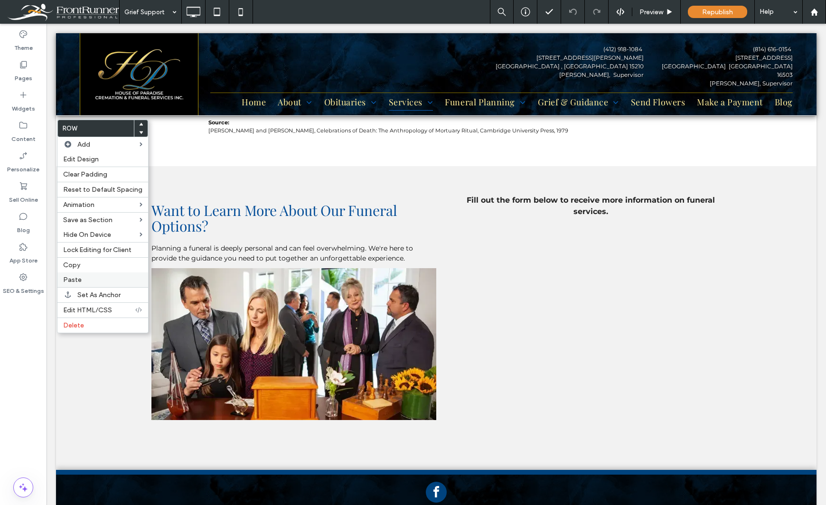
click at [87, 279] on label "Paste" at bounding box center [102, 280] width 79 height 8
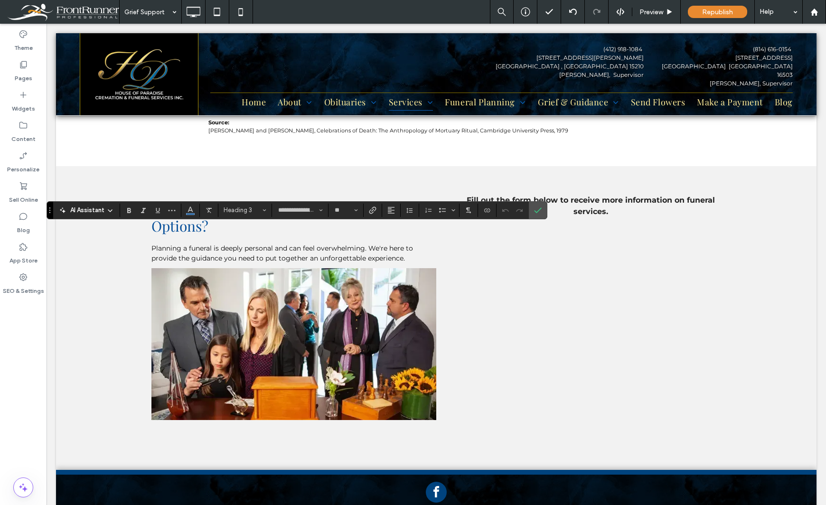
type input "**********"
type input "**"
type input "**********"
type input "**"
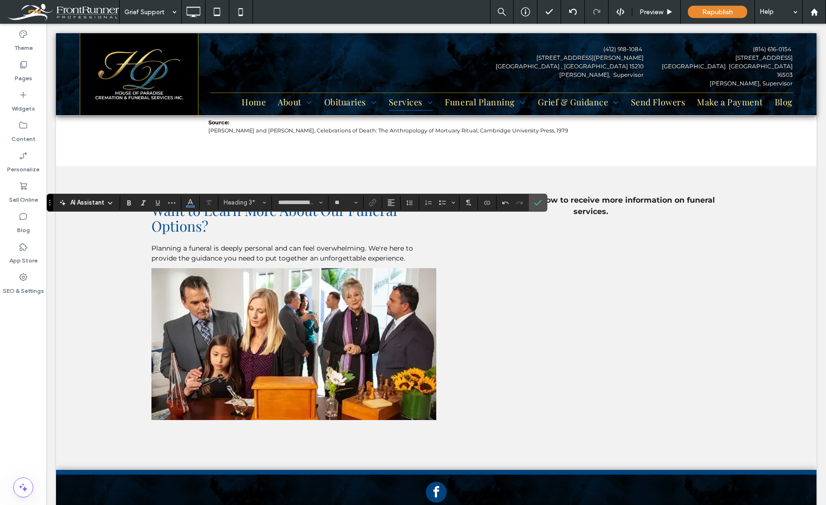
click at [16, 440] on div "Theme Pages Widgets Content Personalize Sell Online Blog App Store SEO & Settin…" at bounding box center [23, 265] width 47 height 482
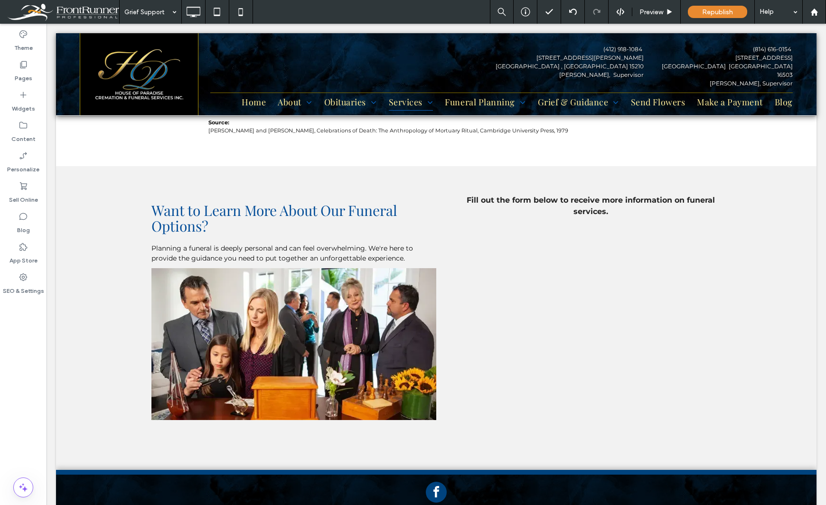
type input "**********"
type input "**"
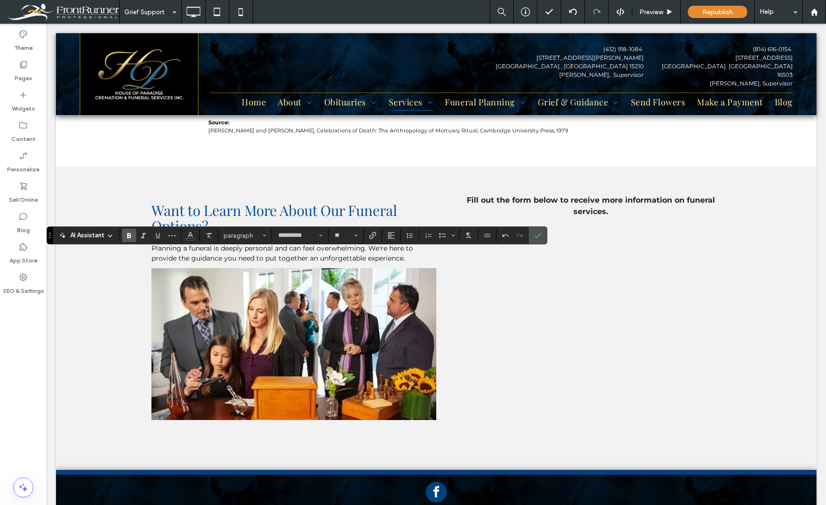
click at [130, 237] on use "Bold" at bounding box center [129, 235] width 4 height 5
click at [34, 373] on div "Theme Pages Widgets Content Personalize Sell Online Blog App Store SEO & Settin…" at bounding box center [23, 265] width 47 height 482
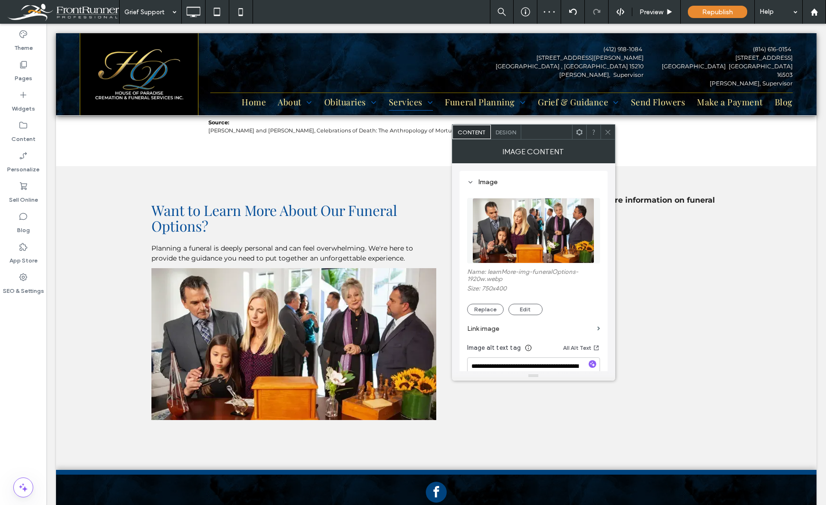
click at [485, 225] on img at bounding box center [534, 231] width 122 height 66
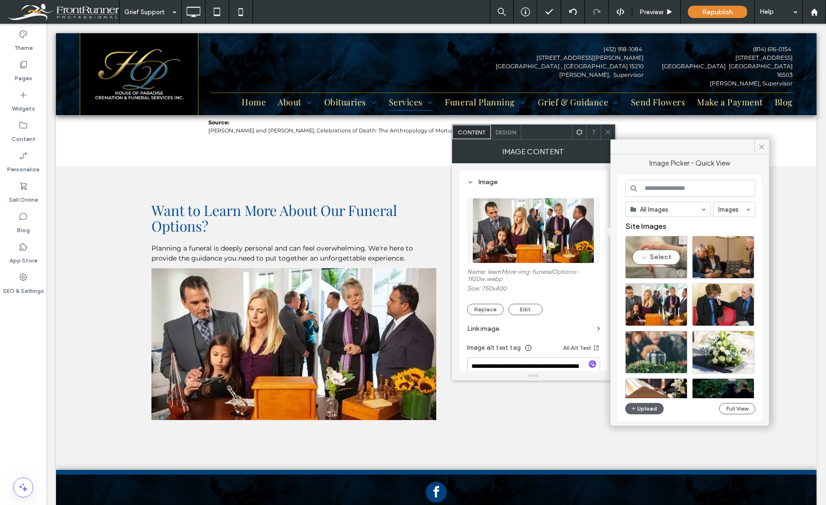
click at [664, 257] on div "Select" at bounding box center [657, 257] width 62 height 43
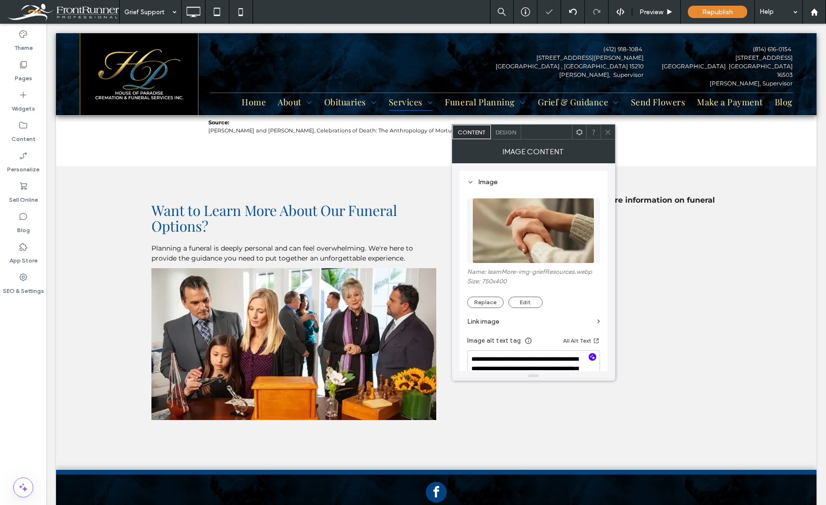
click at [594, 356] on icon "button" at bounding box center [592, 357] width 7 height 7
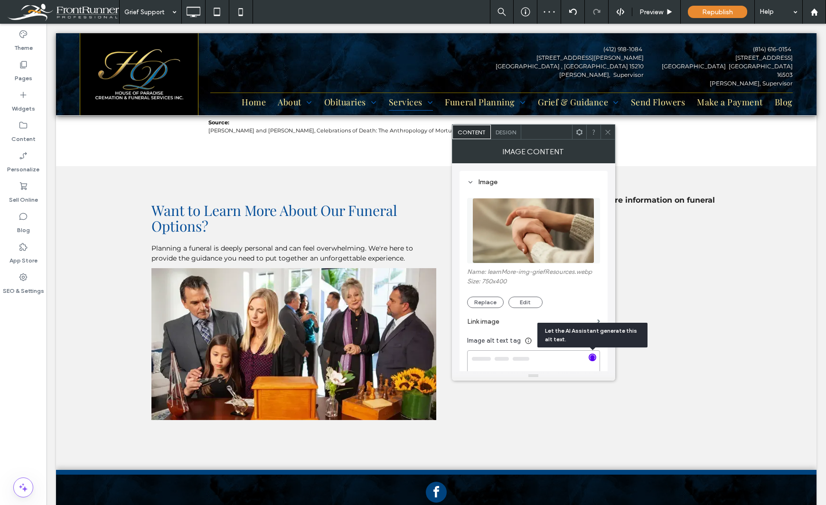
type textarea "**********"
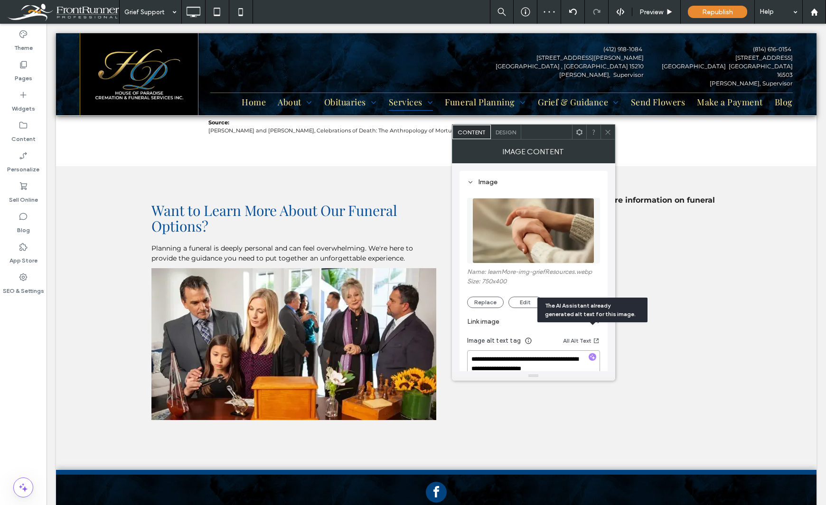
scroll to position [47, 0]
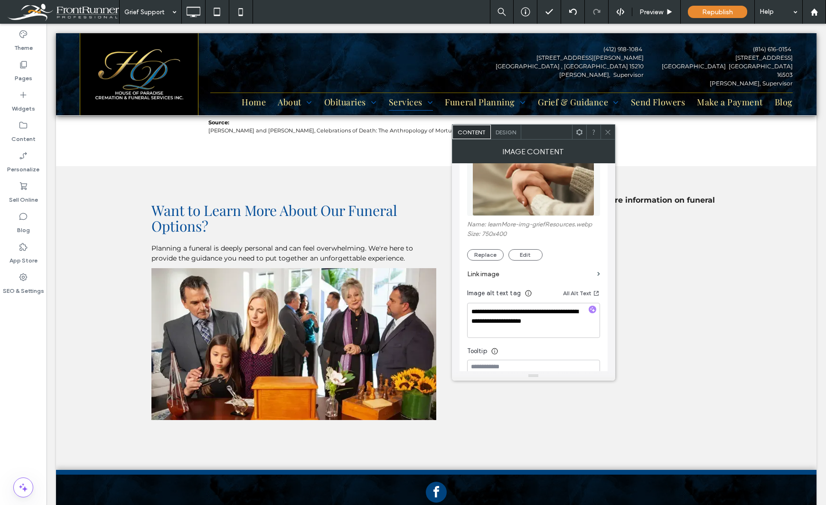
click at [605, 132] on icon at bounding box center [608, 132] width 7 height 7
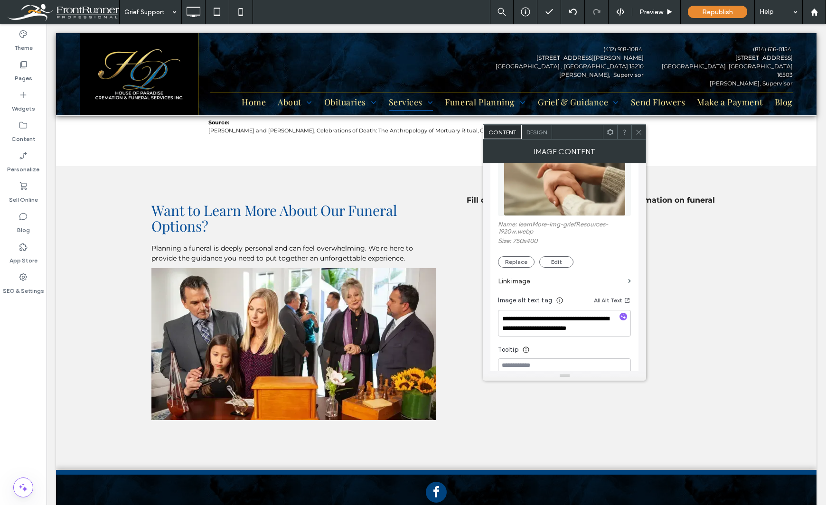
click at [639, 135] on icon at bounding box center [639, 132] width 7 height 7
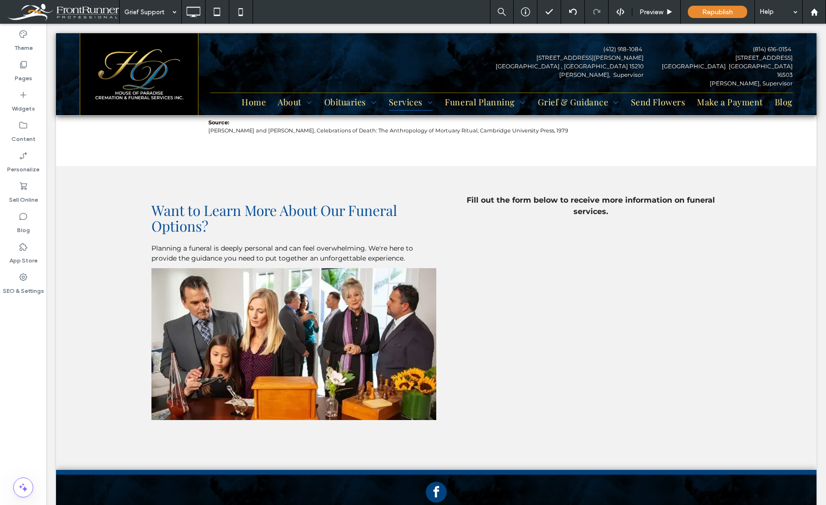
type input "**********"
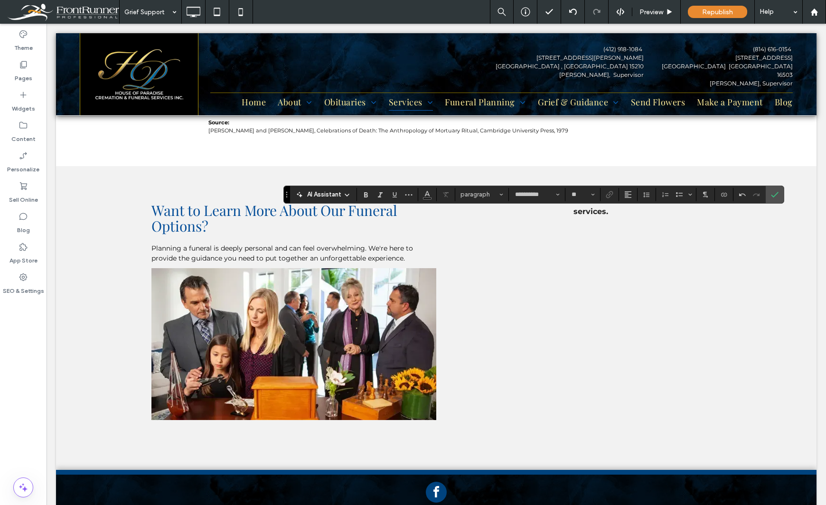
type input "**"
click at [384, 196] on label "Italic" at bounding box center [380, 194] width 14 height 13
click at [777, 196] on icon "Confirm" at bounding box center [775, 195] width 8 height 8
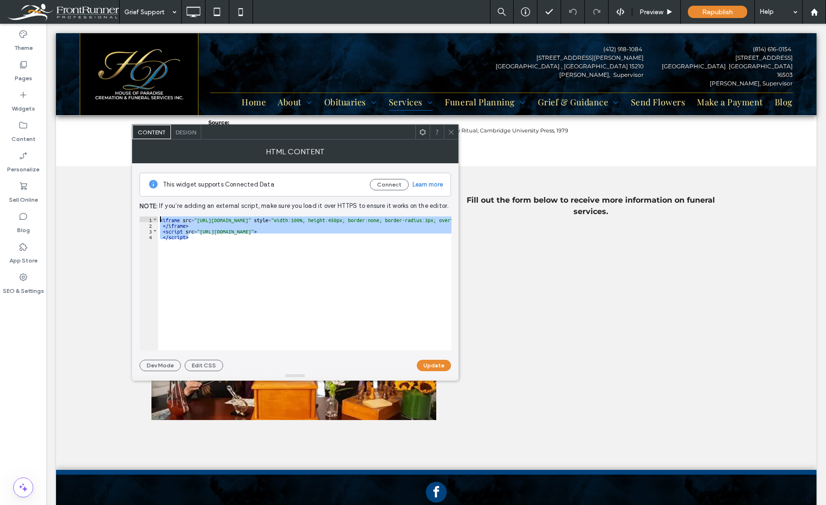
click at [451, 131] on icon at bounding box center [451, 132] width 7 height 7
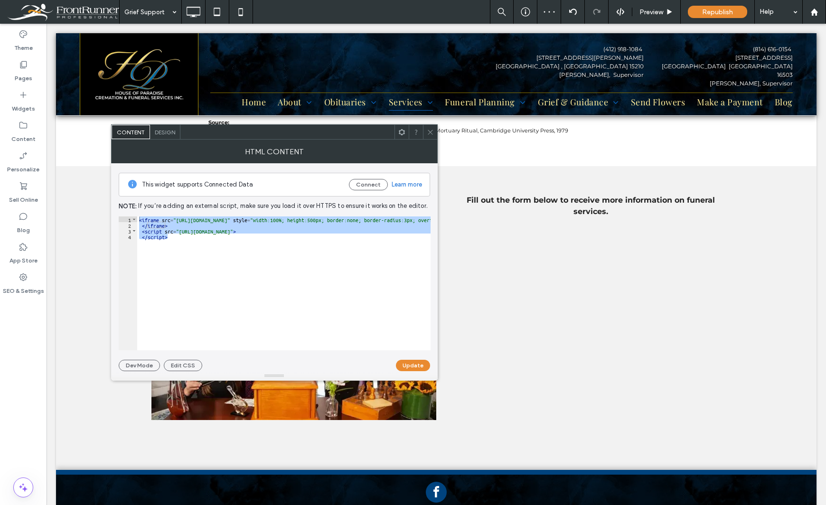
drag, startPoint x: 208, startPoint y: 214, endPoint x: 178, endPoint y: 223, distance: 31.3
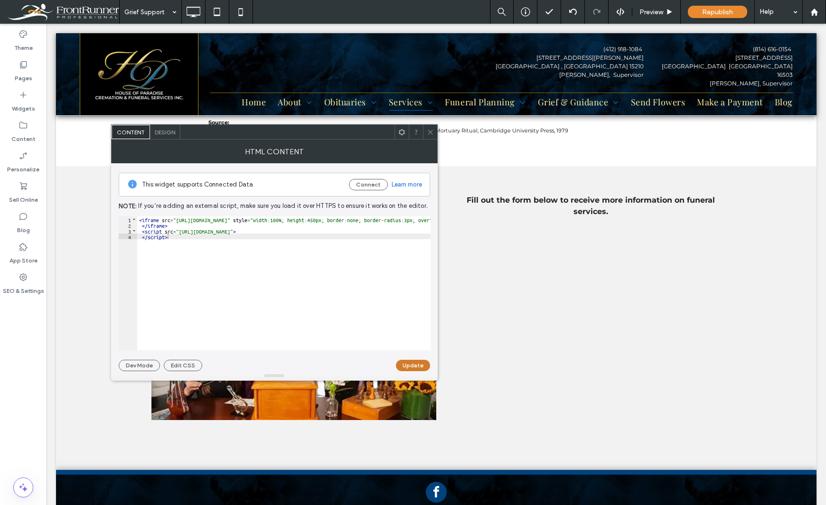
click at [408, 367] on button "Update" at bounding box center [413, 365] width 34 height 11
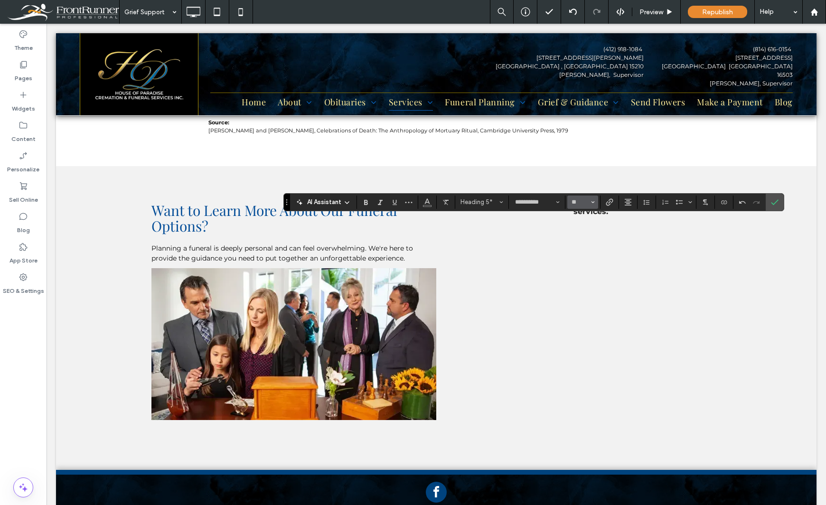
click at [595, 205] on button "**" at bounding box center [583, 202] width 31 height 13
click at [588, 283] on label "14" at bounding box center [583, 283] width 30 height 13
type input "**"
click at [777, 202] on use "Confirm" at bounding box center [775, 202] width 8 height 6
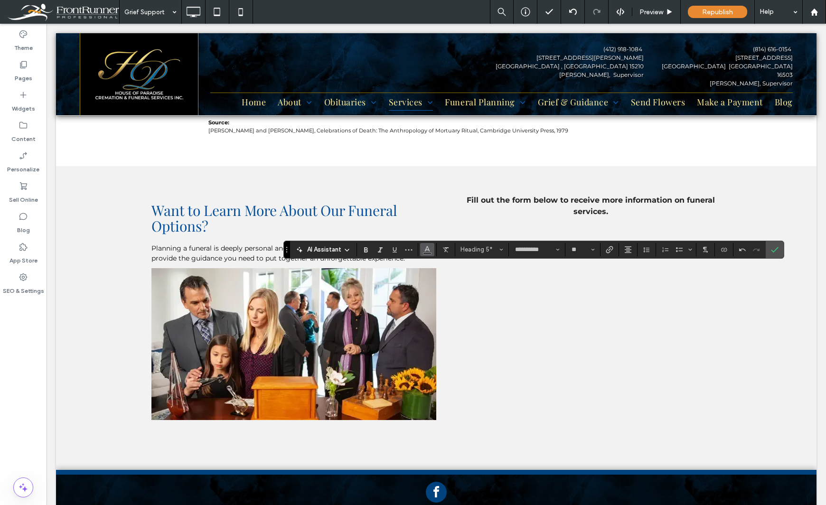
click at [425, 255] on button "Color" at bounding box center [427, 249] width 14 height 13
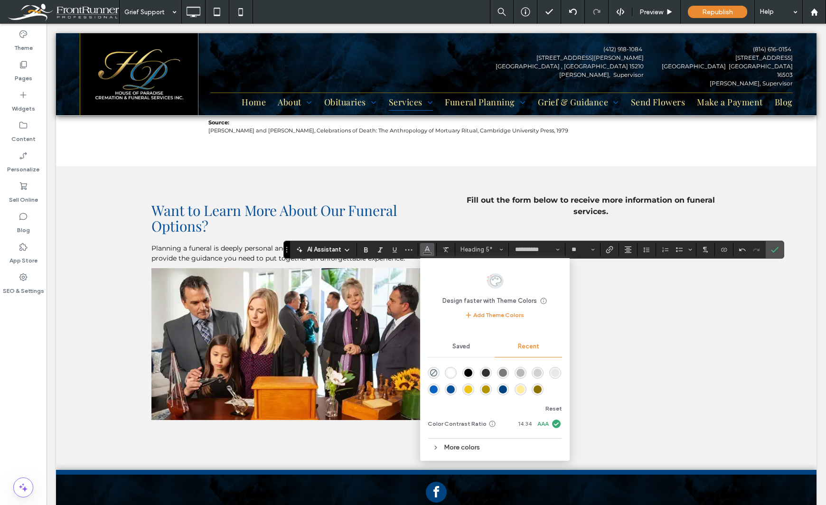
click at [431, 389] on div "rgba(10, 100, 191, 1)" at bounding box center [434, 390] width 8 height 8
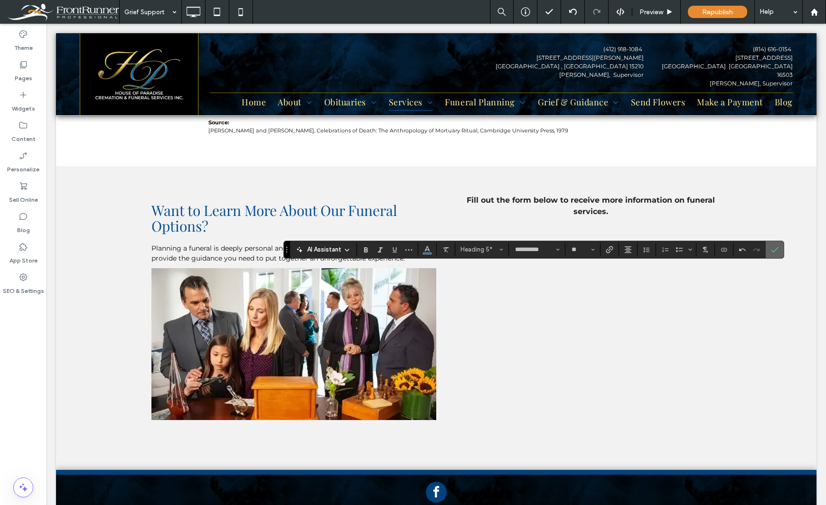
click at [771, 252] on icon "Confirm" at bounding box center [775, 250] width 8 height 8
click at [592, 248] on icon "Size" at bounding box center [593, 250] width 4 height 4
type input "**"
click at [777, 253] on icon "Confirm" at bounding box center [775, 250] width 8 height 8
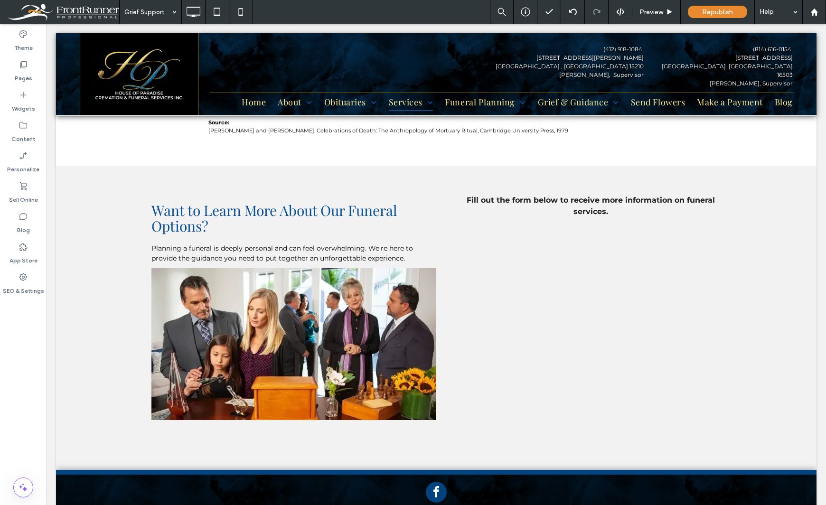
type input "**********"
type input "**"
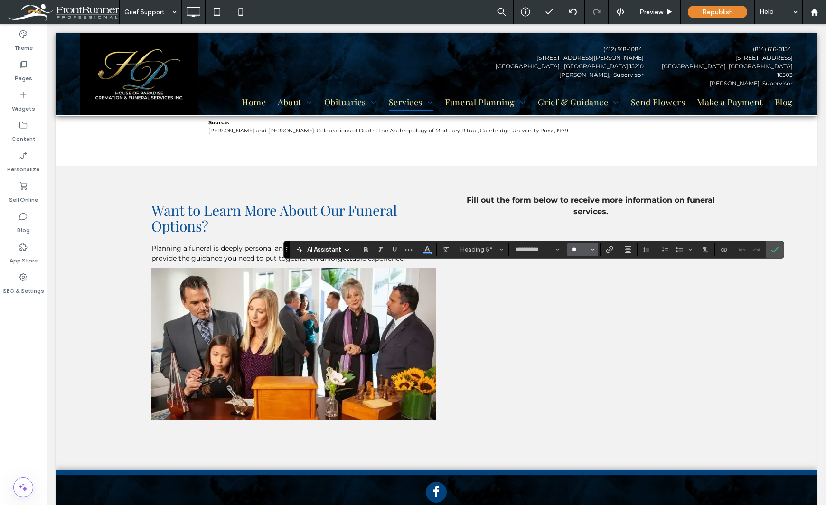
click at [577, 249] on input "**" at bounding box center [580, 250] width 19 height 8
type input "**"
click at [778, 251] on icon "Confirm" at bounding box center [775, 250] width 8 height 8
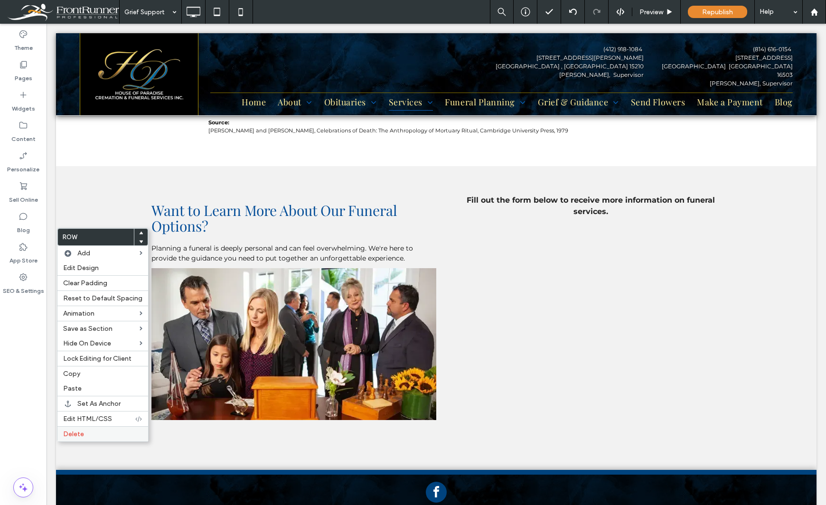
click at [90, 431] on label "Delete" at bounding box center [102, 434] width 79 height 8
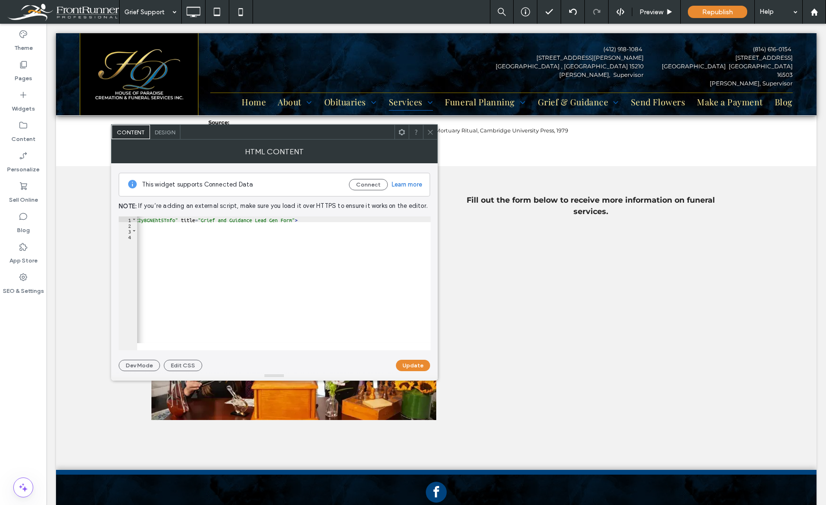
scroll to position [0, 0]
click at [28, 424] on div "Theme Pages Widgets Content Personalize Sell Online Blog App Store SEO & Settin…" at bounding box center [23, 265] width 47 height 482
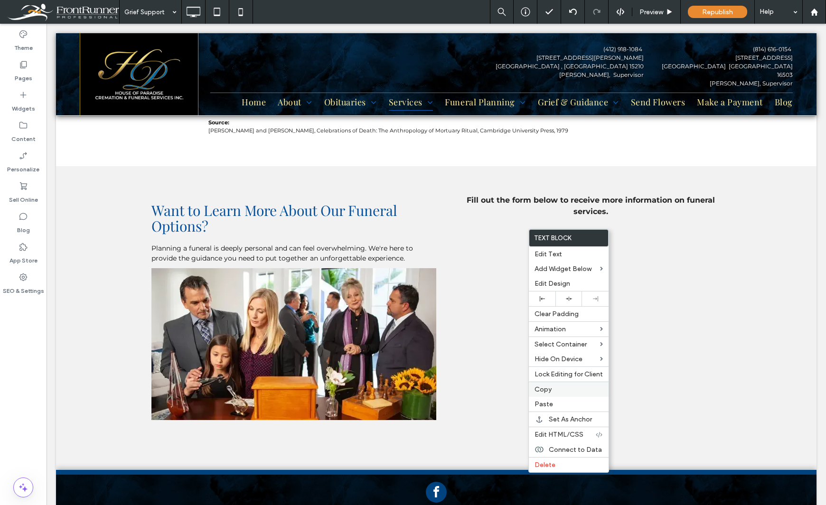
click at [542, 385] on div "Copy" at bounding box center [569, 389] width 80 height 15
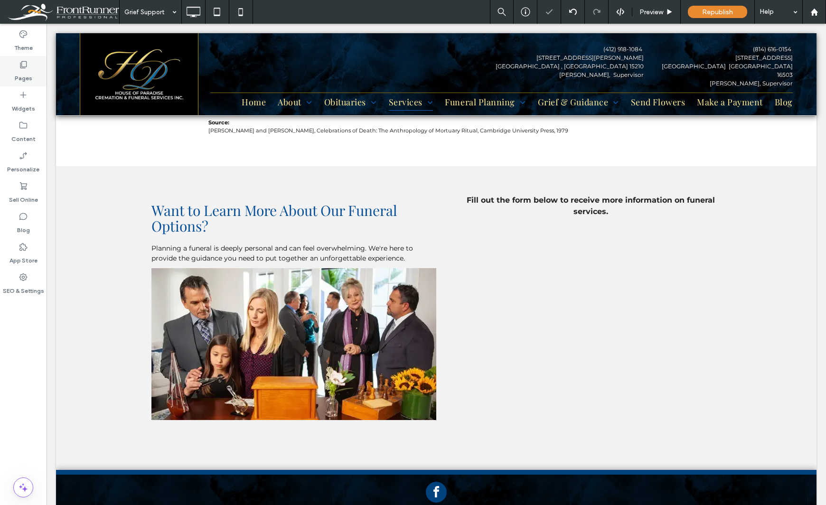
click at [23, 74] on label "Pages" at bounding box center [24, 75] width 18 height 13
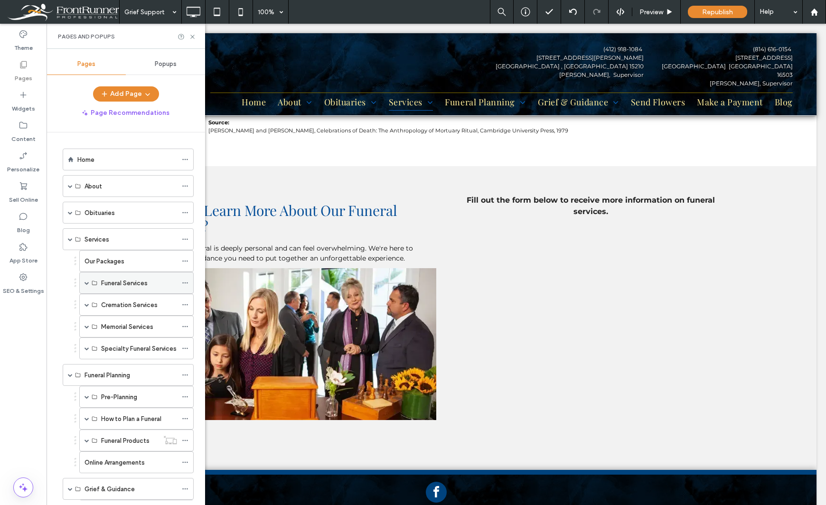
click at [87, 283] on span at bounding box center [87, 283] width 5 height 5
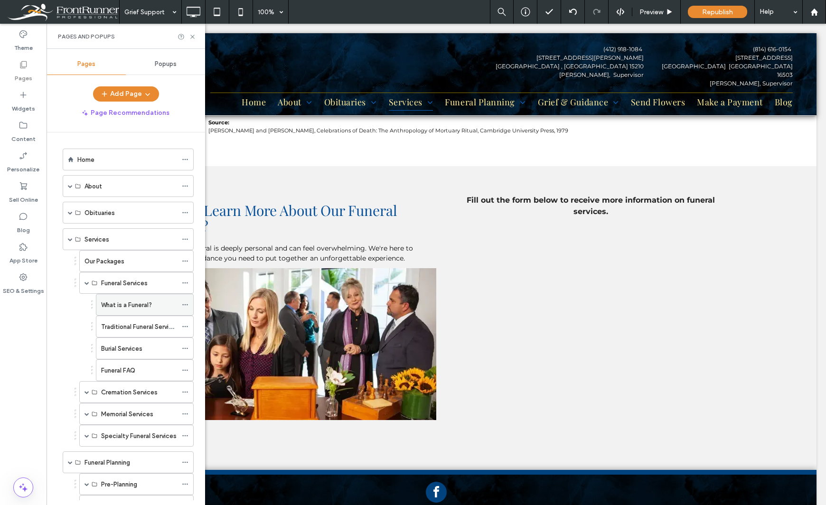
click at [114, 299] on div "What is a Funeral?" at bounding box center [139, 304] width 76 height 21
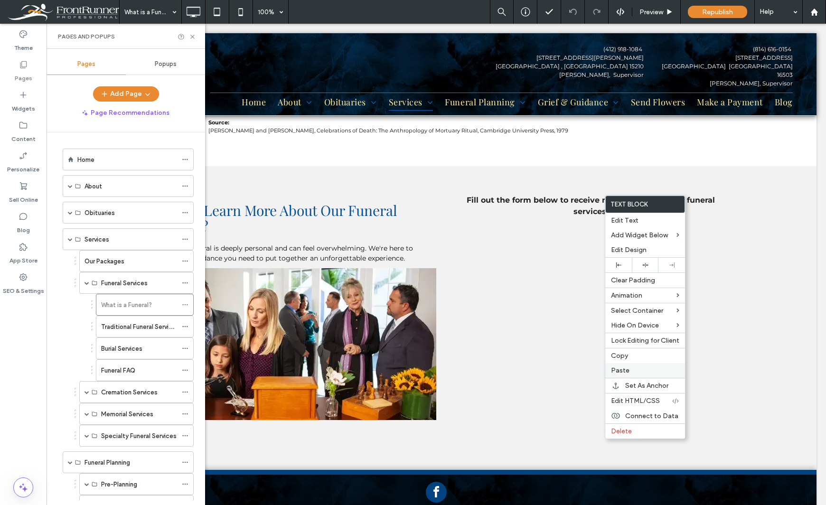
click at [627, 374] on span "Paste" at bounding box center [620, 371] width 19 height 8
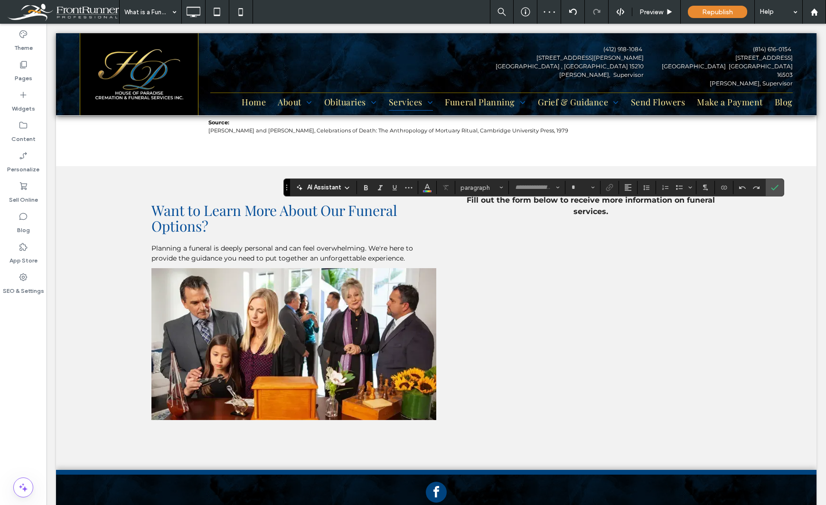
type input "**********"
type input "**"
click at [774, 188] on icon "Confirm" at bounding box center [775, 188] width 8 height 8
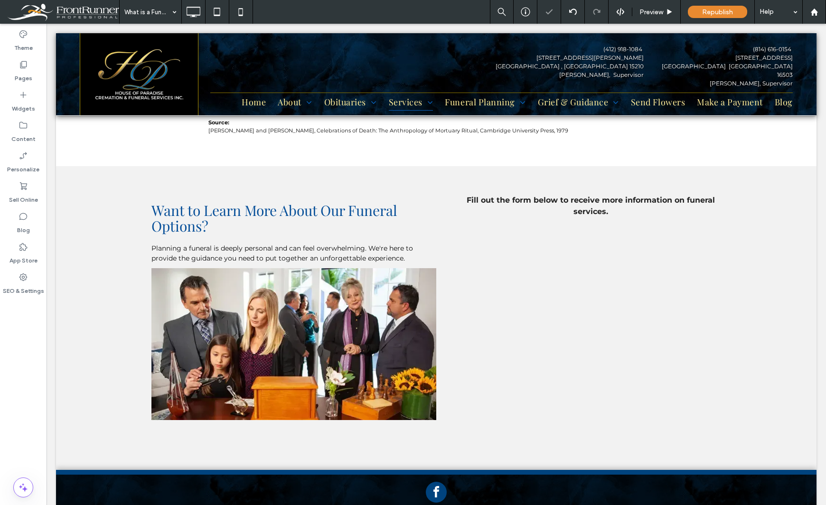
type input "**********"
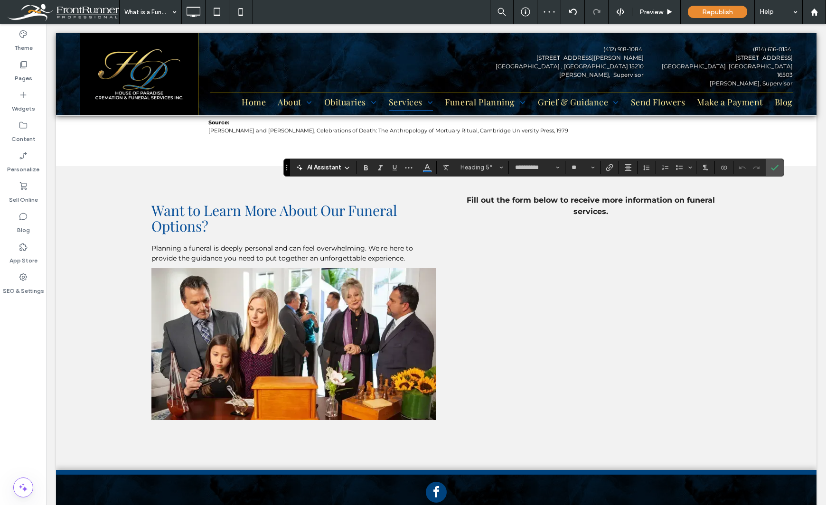
type input "**"
click at [778, 164] on icon "Confirm" at bounding box center [775, 168] width 8 height 8
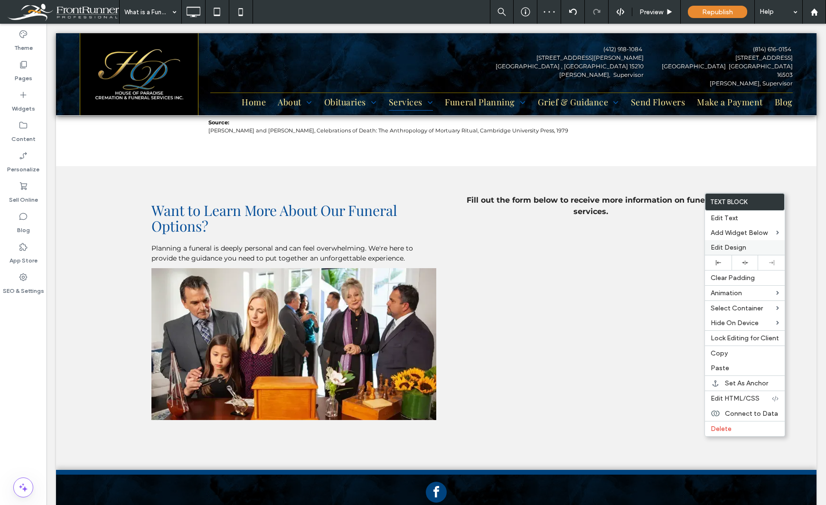
click at [715, 245] on span "Edit Design" at bounding box center [729, 248] width 36 height 8
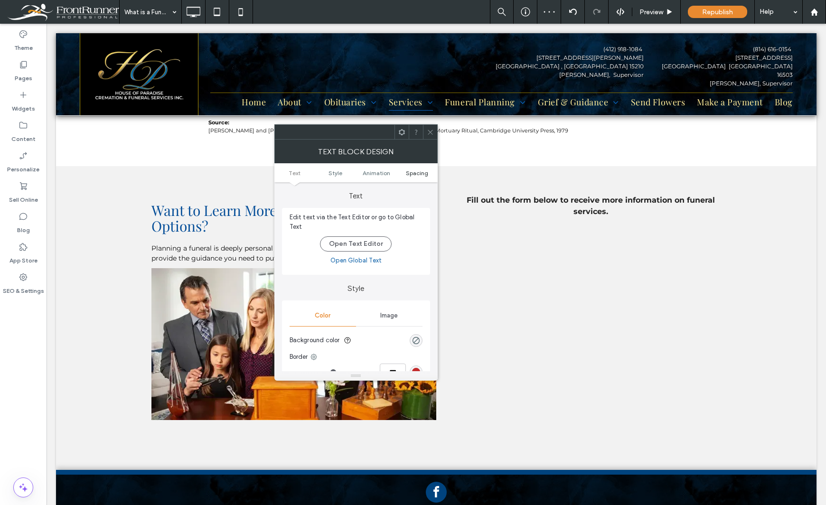
click at [427, 171] on span "Spacing" at bounding box center [417, 173] width 22 height 7
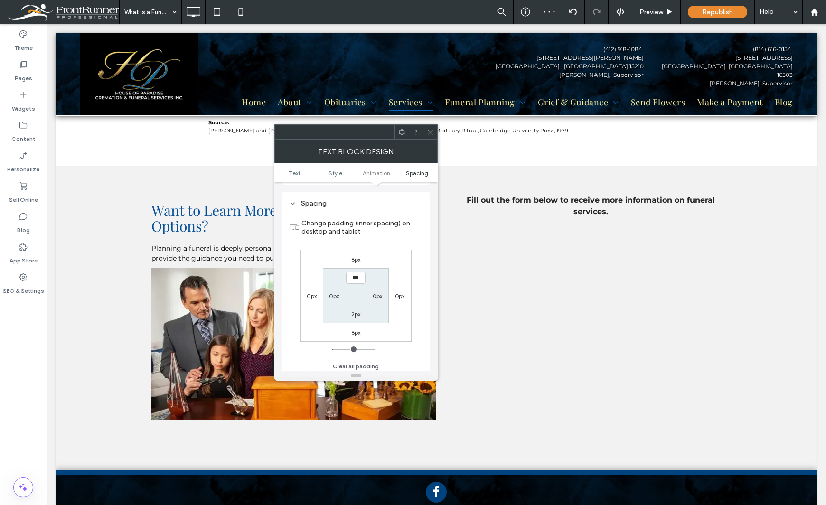
scroll to position [272, 0]
click at [23, 350] on div "Theme Pages Widgets Content Personalize Sell Online Blog App Store SEO & Settin…" at bounding box center [23, 265] width 47 height 482
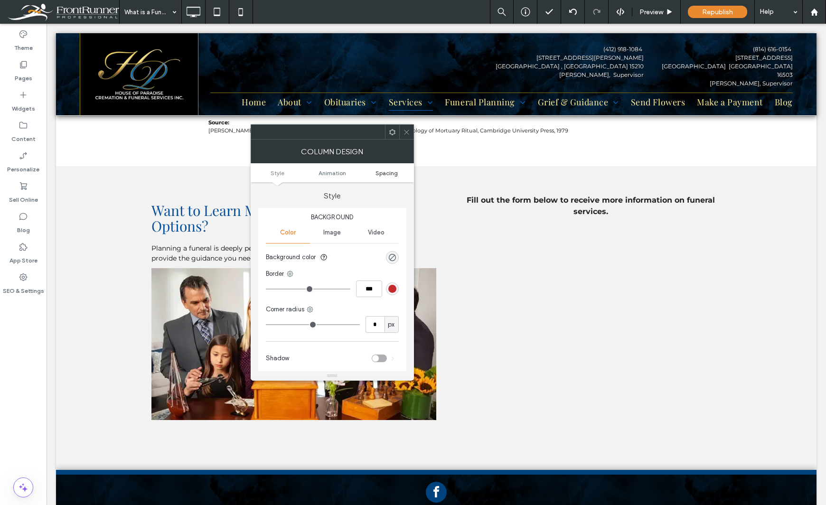
click at [386, 176] on span "Spacing" at bounding box center [387, 173] width 22 height 7
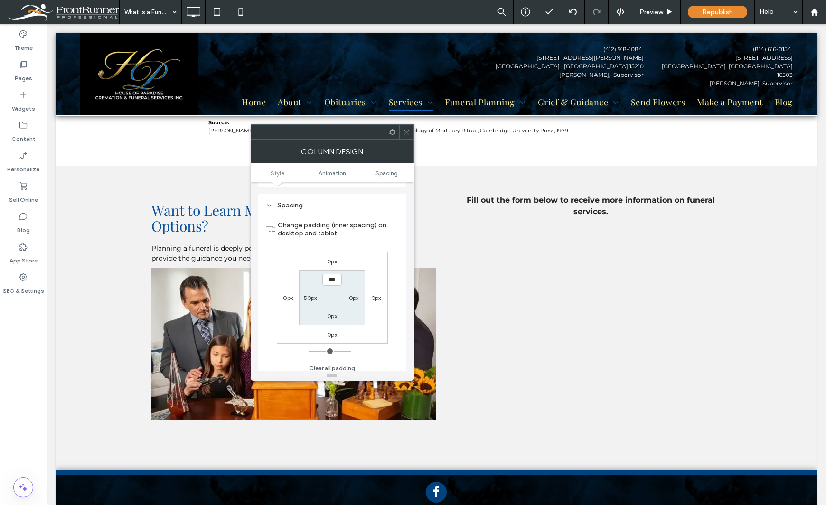
scroll to position [223, 0]
click at [306, 292] on label "50px" at bounding box center [310, 293] width 13 height 7
type input "**"
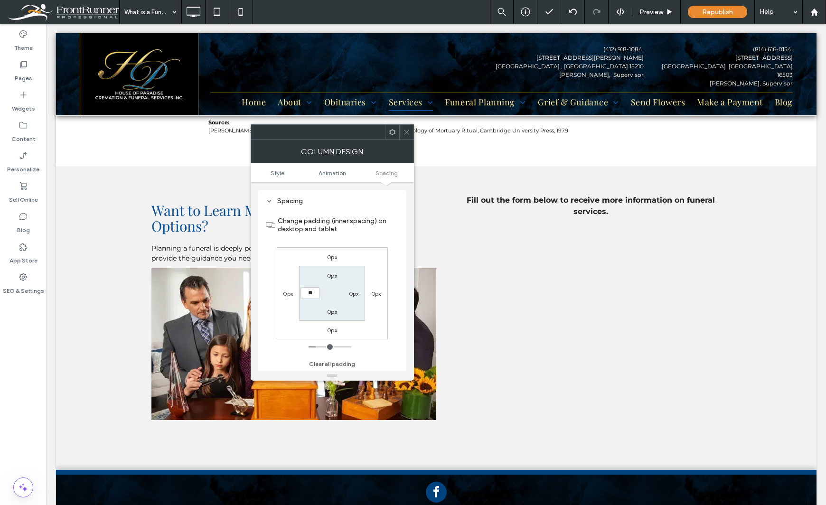
type input "****"
click at [26, 363] on div "Theme Pages Widgets Content Personalize Sell Online Blog App Store SEO & Settin…" at bounding box center [23, 265] width 47 height 482
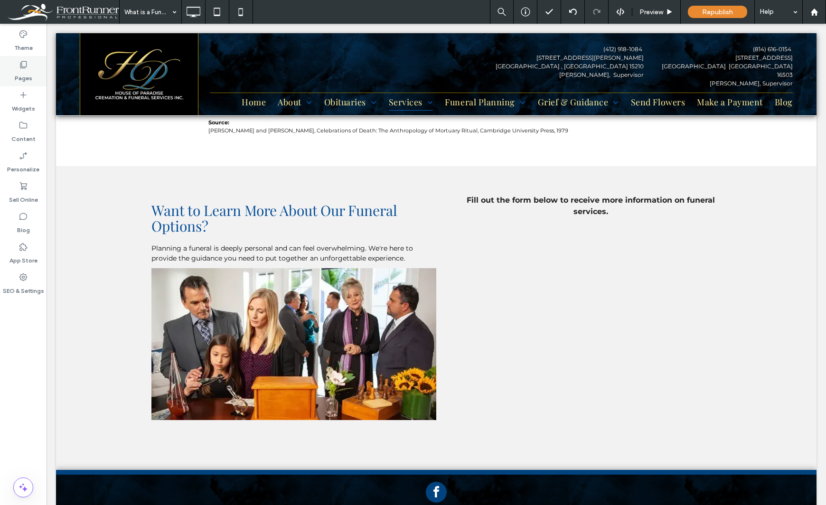
click at [21, 80] on label "Pages" at bounding box center [24, 75] width 18 height 13
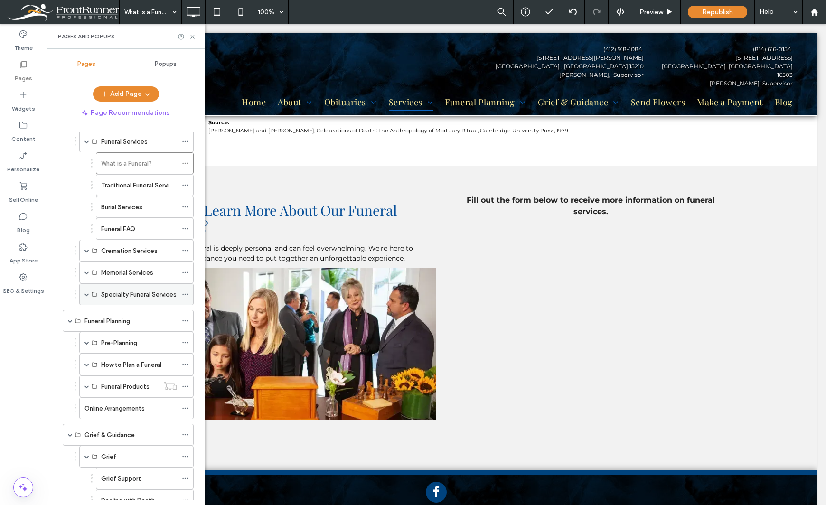
scroll to position [142, 0]
click at [120, 476] on label "Grief Support" at bounding box center [120, 478] width 39 height 17
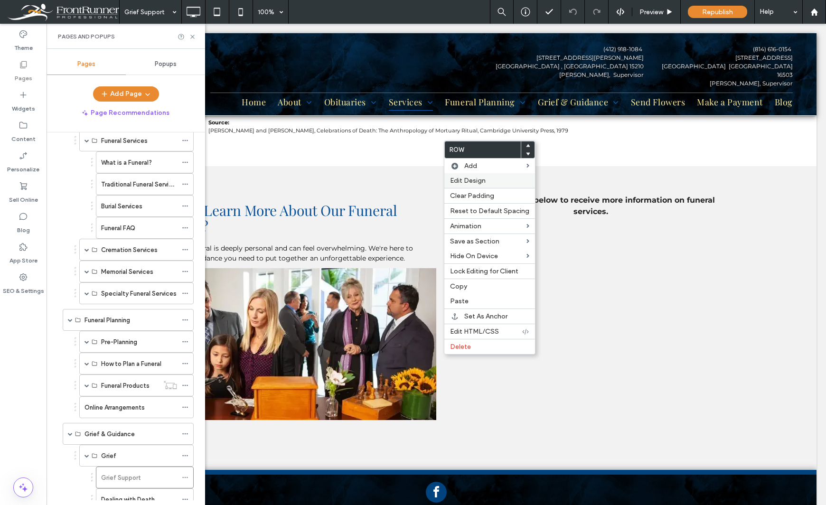
click at [472, 179] on span "Edit Design" at bounding box center [468, 181] width 36 height 8
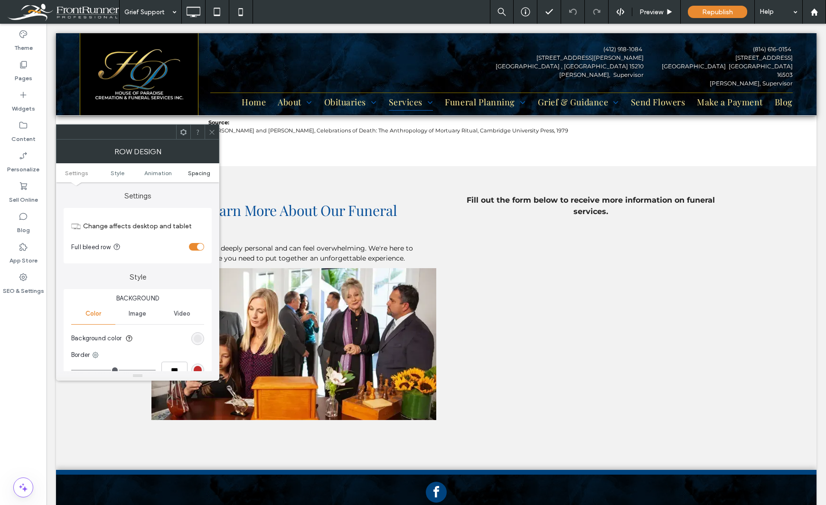
click at [194, 174] on span "Spacing" at bounding box center [199, 173] width 22 height 7
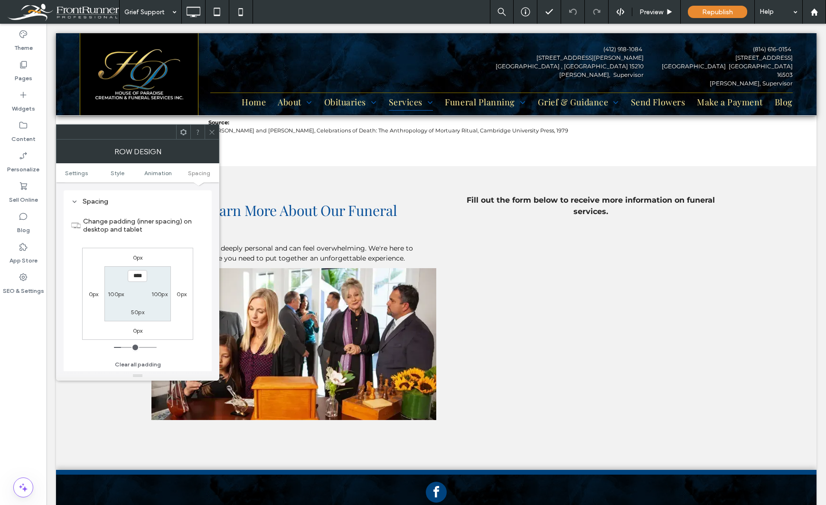
scroll to position [268, 0]
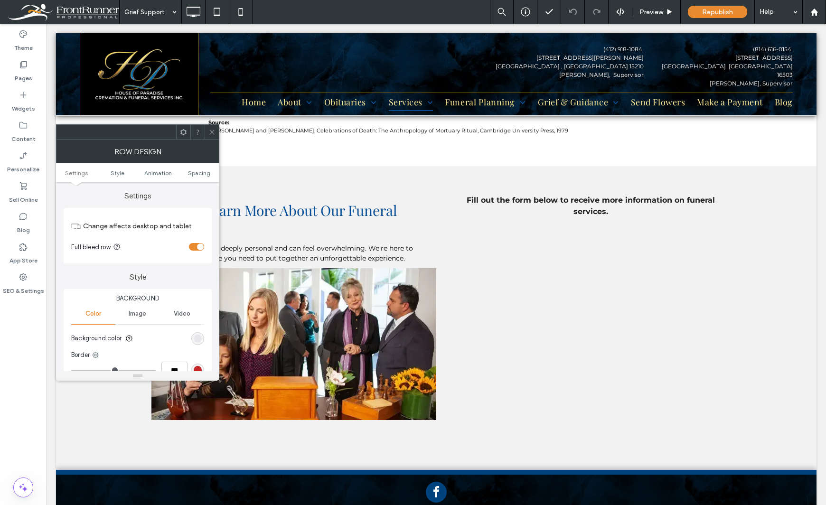
click at [23, 397] on div "Theme Pages Widgets Content Personalize Sell Online Blog App Store SEO & Settin…" at bounding box center [23, 265] width 47 height 482
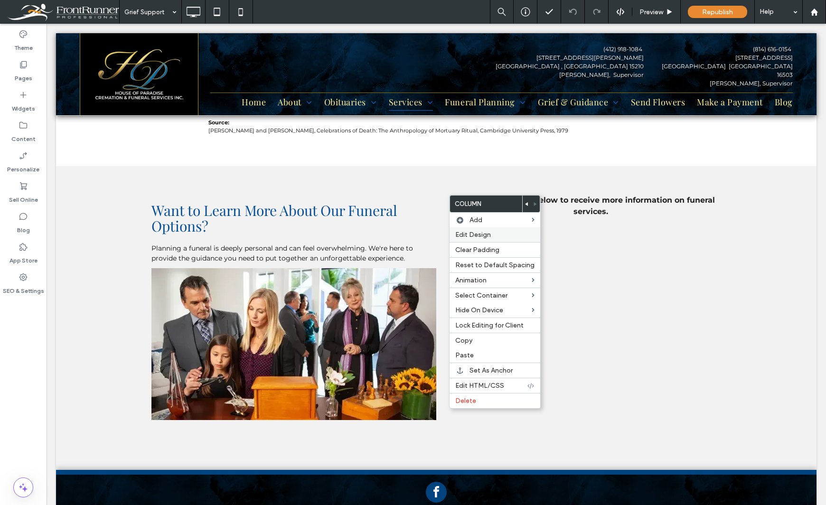
click at [471, 237] on span "Edit Design" at bounding box center [474, 235] width 36 height 8
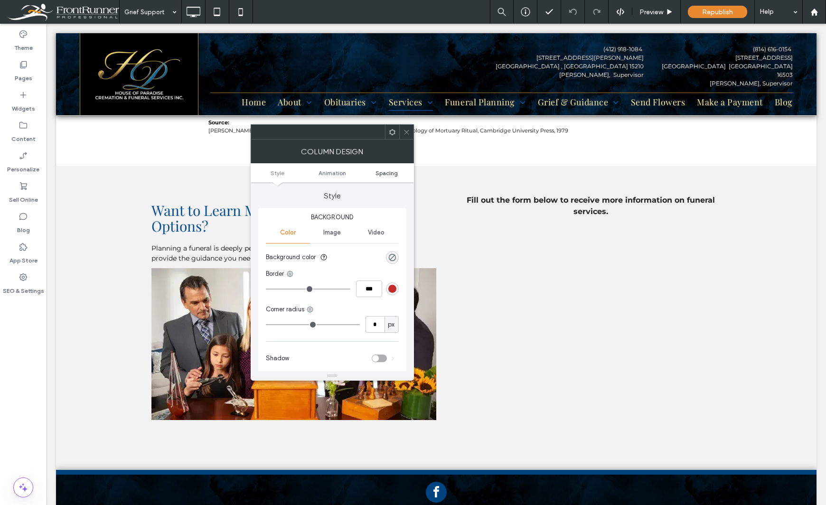
click at [377, 175] on span "Spacing" at bounding box center [387, 173] width 22 height 7
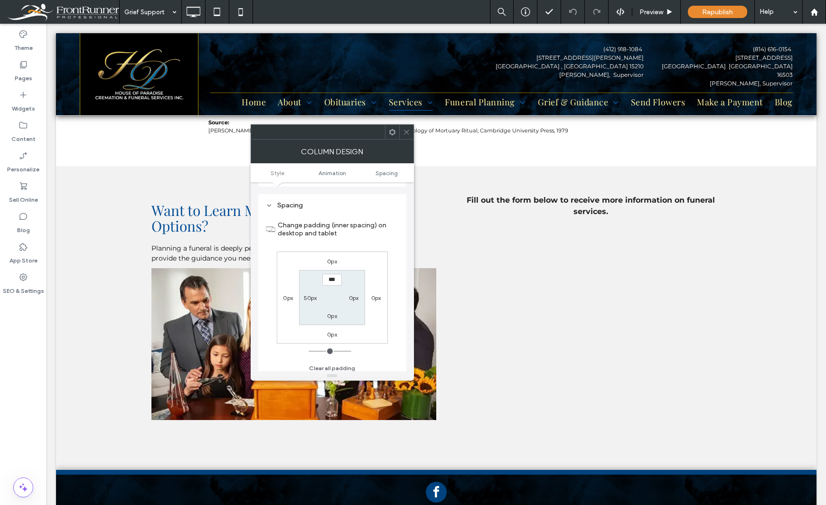
scroll to position [223, 0]
click at [308, 293] on label "50px" at bounding box center [310, 293] width 13 height 7
type input "**"
click at [308, 293] on input "****" at bounding box center [310, 293] width 19 height 12
type input "**"
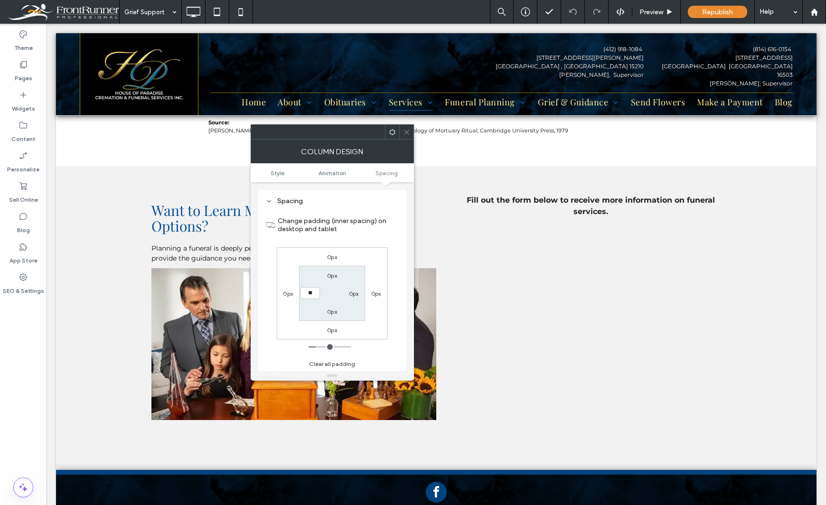
type input "**"
type input "****"
click at [13, 370] on div "Theme Pages Widgets Content Personalize Sell Online Blog App Store SEO & Settin…" at bounding box center [23, 265] width 47 height 482
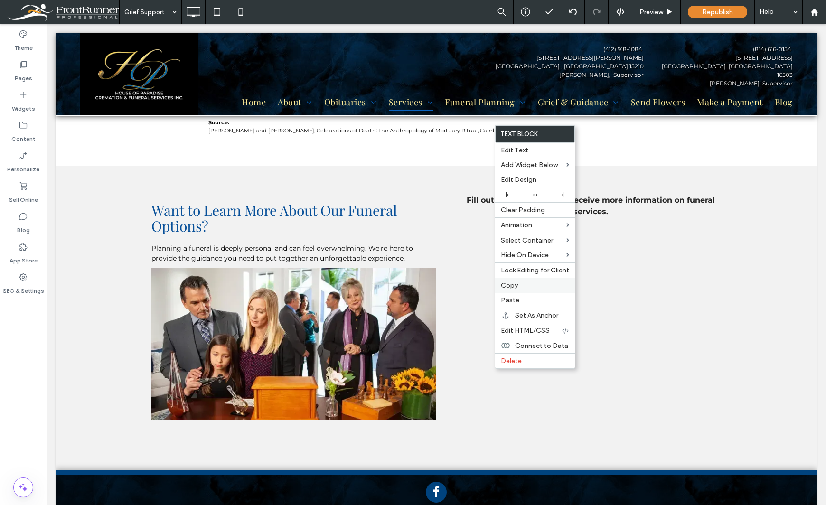
click at [507, 287] on span "Copy" at bounding box center [509, 286] width 17 height 8
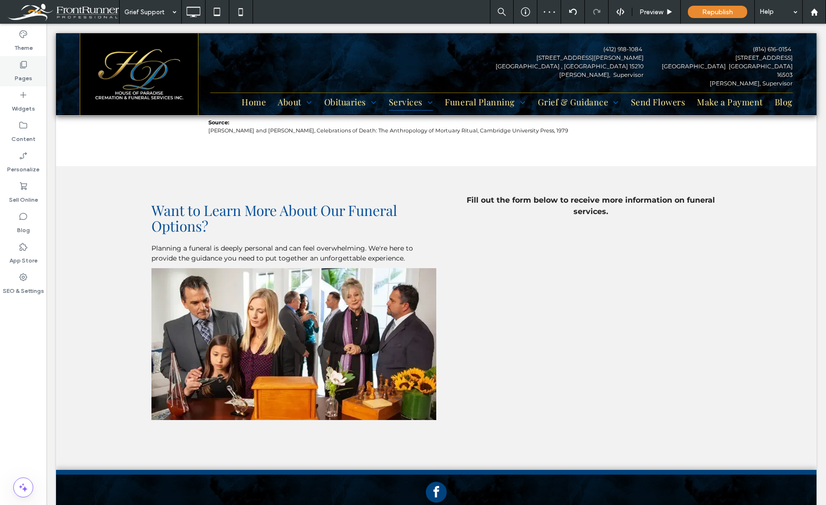
click at [22, 79] on label "Pages" at bounding box center [24, 75] width 18 height 13
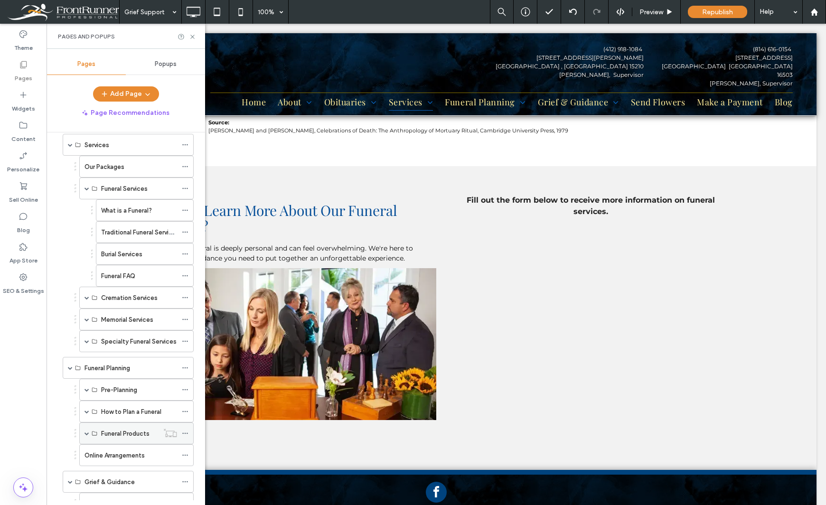
scroll to position [95, 0]
click at [87, 392] on span at bounding box center [87, 389] width 5 height 21
click at [129, 410] on label "Pre-Arrangement Process" at bounding box center [138, 411] width 75 height 17
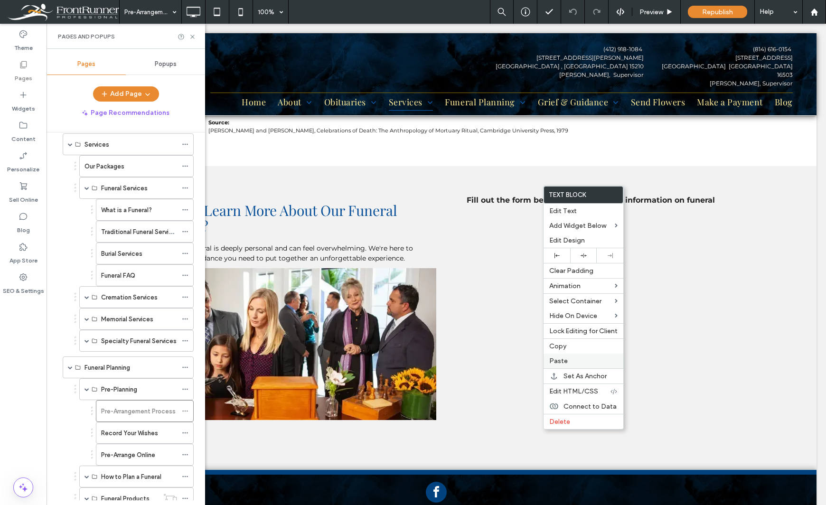
click at [562, 359] on span "Paste" at bounding box center [559, 361] width 19 height 8
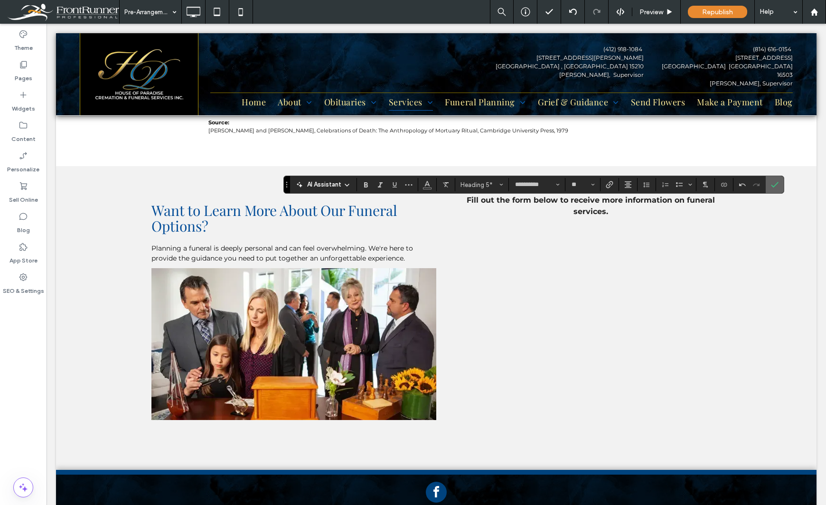
click at [772, 183] on icon "Confirm" at bounding box center [775, 185] width 8 height 8
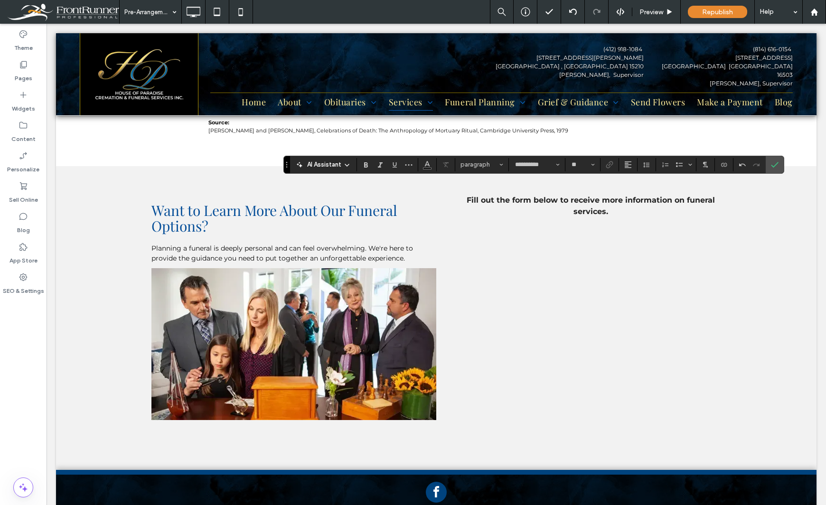
type input "**"
click at [381, 167] on use "Italic" at bounding box center [380, 164] width 5 height 5
click at [779, 165] on label "Confirm" at bounding box center [775, 164] width 14 height 17
click at [779, 167] on label "Confirm" at bounding box center [775, 164] width 14 height 17
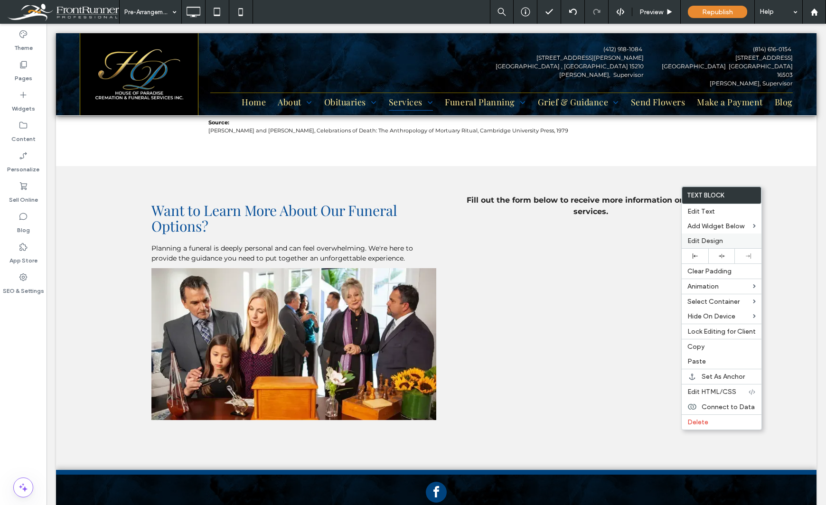
click at [715, 242] on span "Edit Design" at bounding box center [706, 241] width 36 height 8
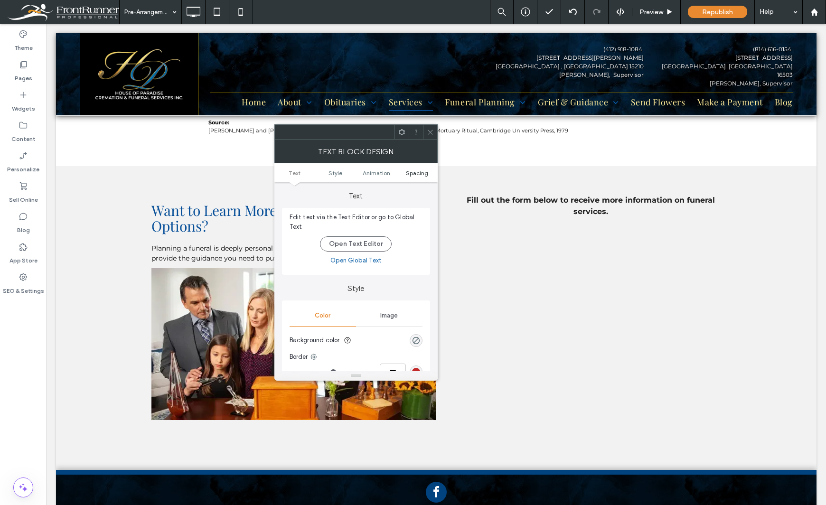
click at [424, 172] on span "Spacing" at bounding box center [417, 173] width 22 height 7
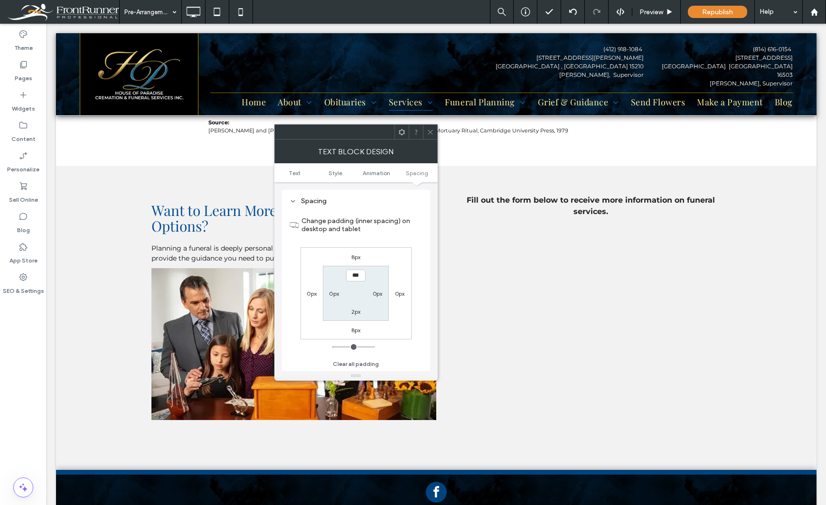
scroll to position [272, 0]
click at [359, 330] on label "8px" at bounding box center [355, 330] width 9 height 7
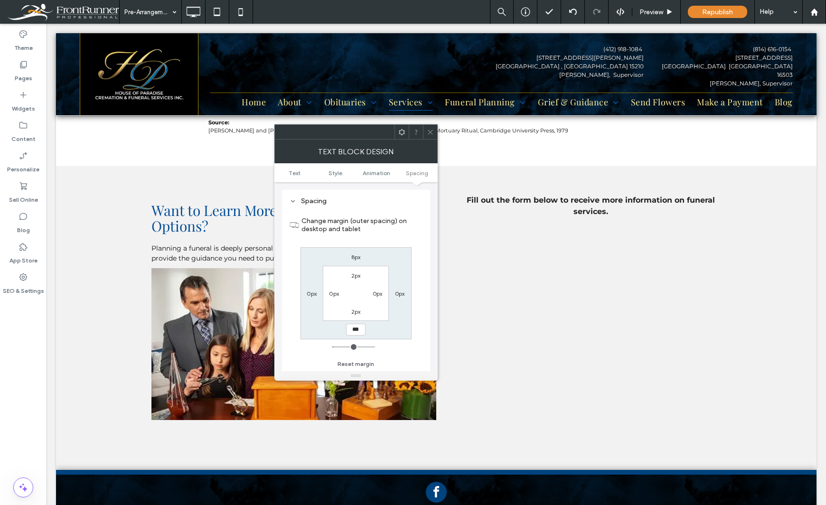
type input "*"
type input "***"
click at [24, 373] on div "Theme Pages Widgets Content Personalize Sell Online Blog App Store SEO & Settin…" at bounding box center [23, 265] width 47 height 482
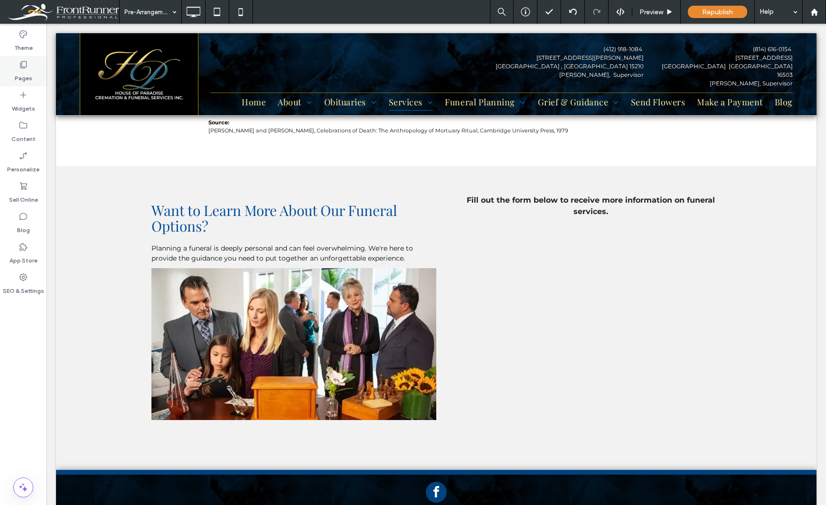
click at [25, 75] on label "Pages" at bounding box center [24, 75] width 18 height 13
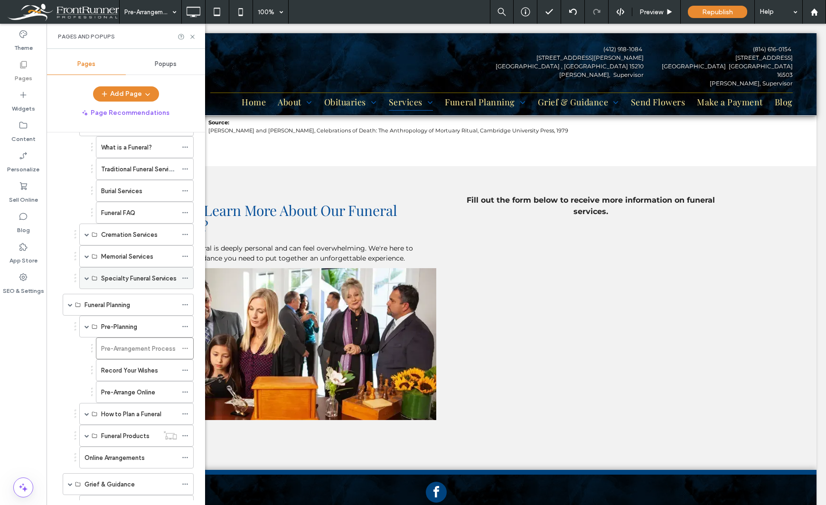
scroll to position [142, 0]
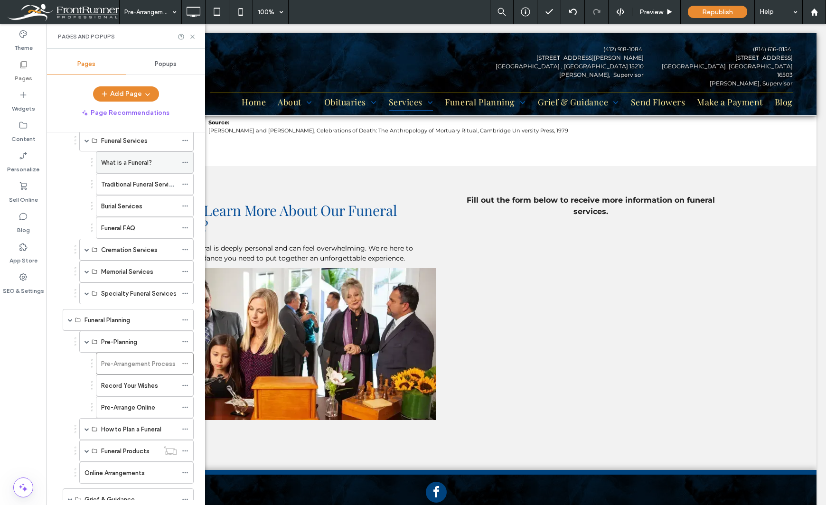
click at [114, 170] on div "What is a Funeral?" at bounding box center [139, 162] width 76 height 21
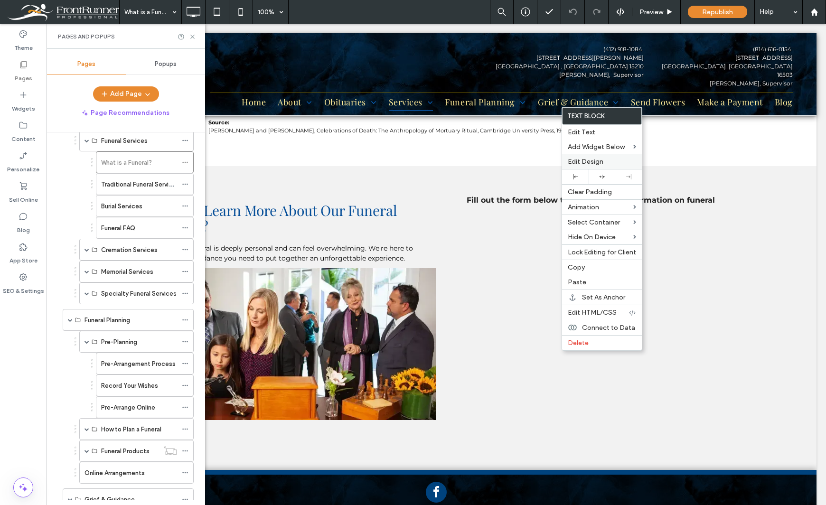
click at [602, 163] on span "Edit Design" at bounding box center [586, 162] width 36 height 8
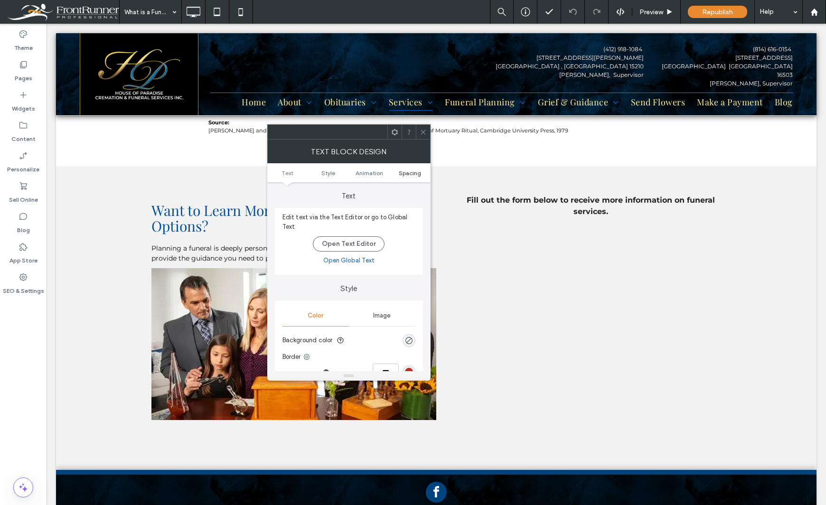
click at [420, 170] on span "Spacing" at bounding box center [410, 173] width 22 height 7
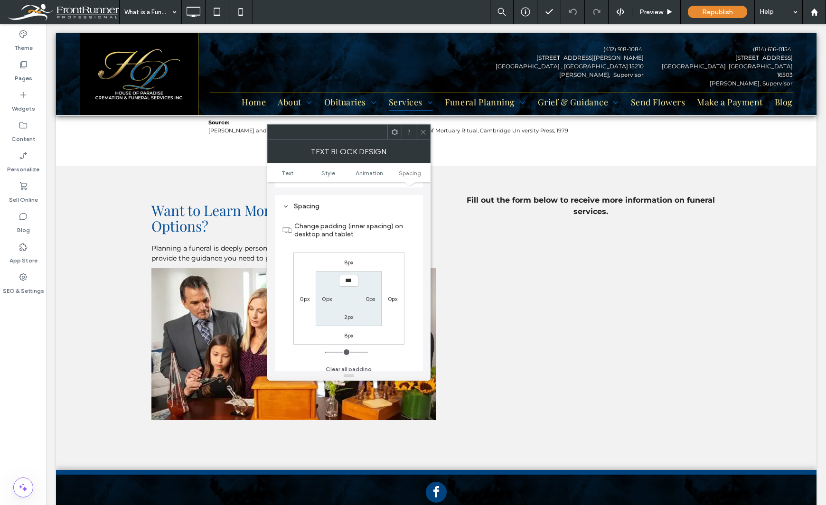
scroll to position [272, 0]
click at [346, 329] on label "8px" at bounding box center [348, 330] width 9 height 7
type input "*"
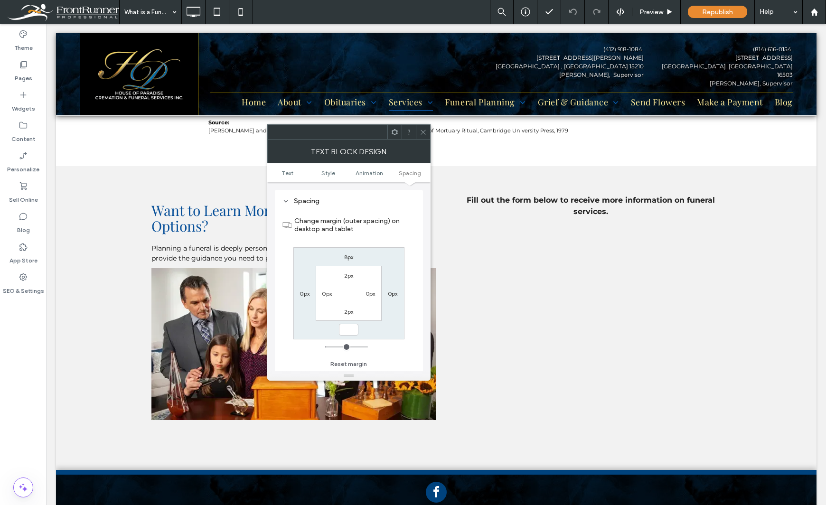
type input "*"
type input "***"
click at [20, 381] on div "Theme Pages Widgets Content Personalize Sell Online Blog App Store SEO & Settin…" at bounding box center [23, 265] width 47 height 482
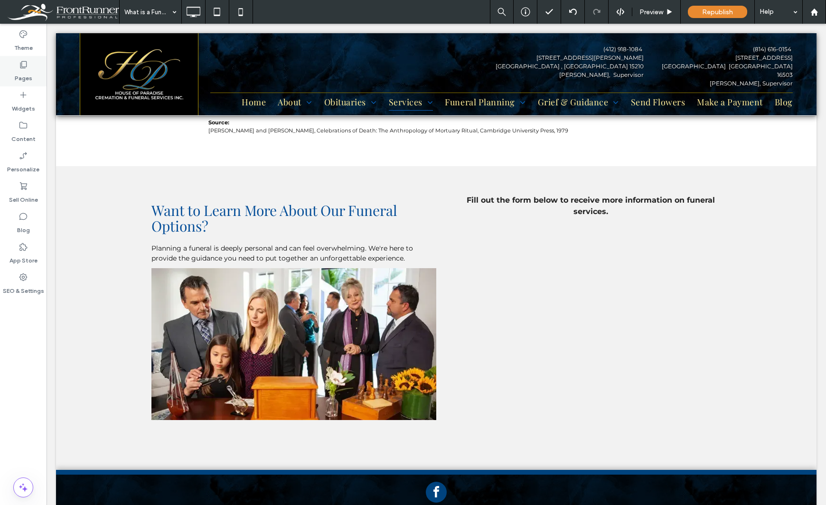
click at [32, 83] on div "Pages" at bounding box center [23, 71] width 47 height 30
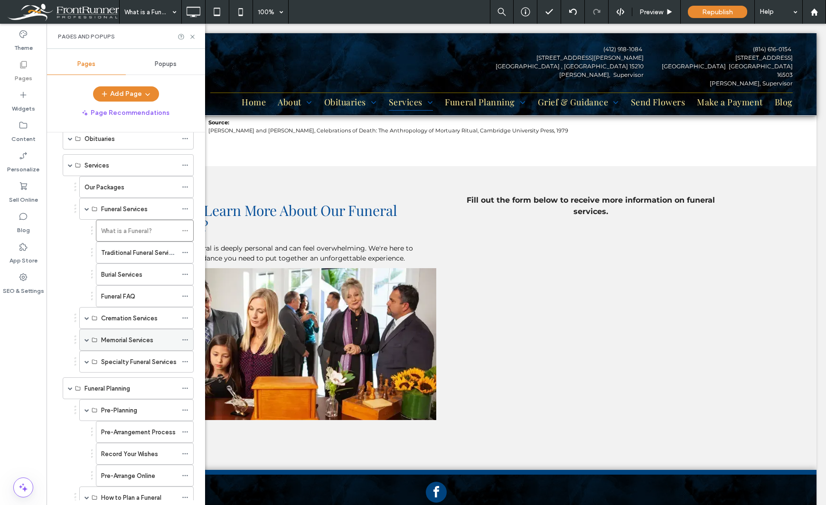
scroll to position [142, 0]
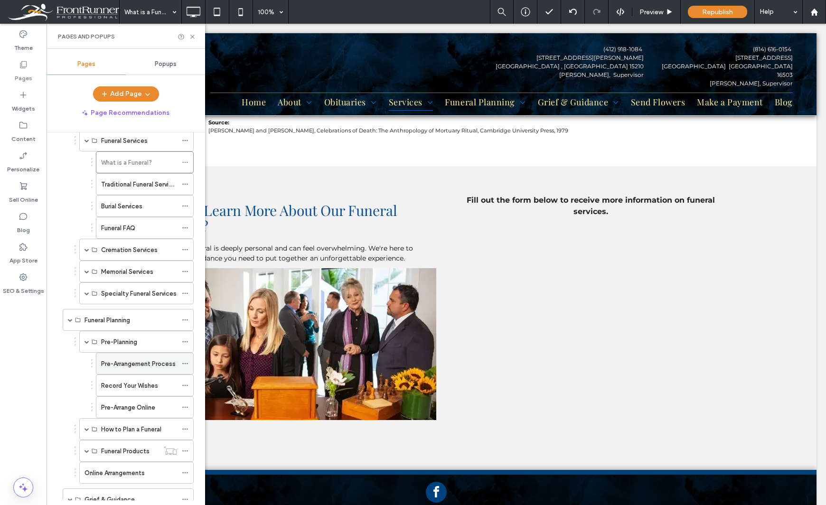
click at [111, 366] on label "Pre-Arrangement Process" at bounding box center [138, 364] width 75 height 17
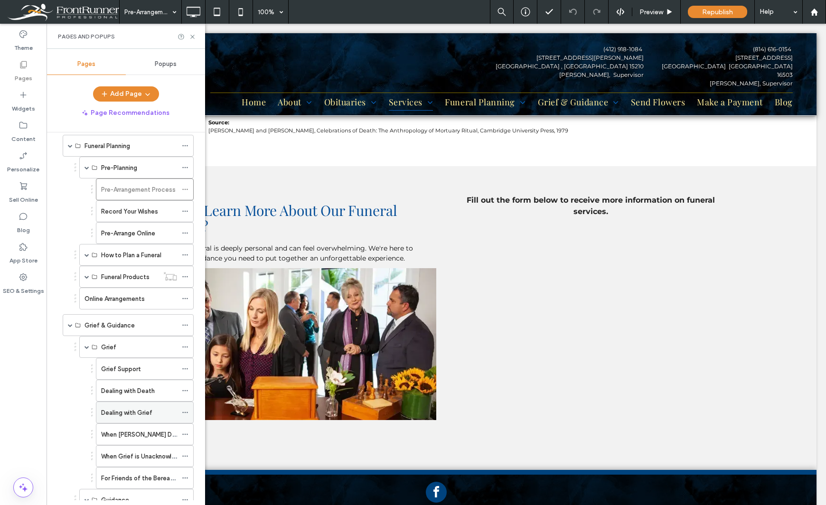
scroll to position [332, 0]
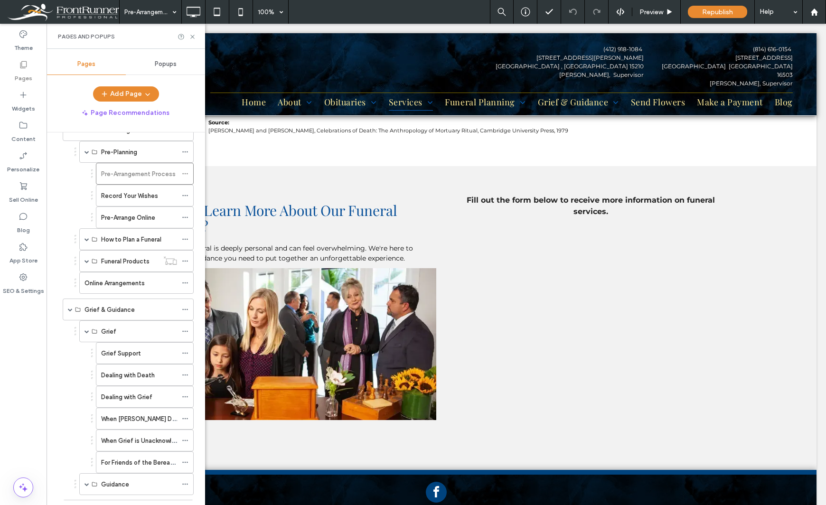
click at [151, 356] on div "Grief Support" at bounding box center [139, 354] width 76 height 10
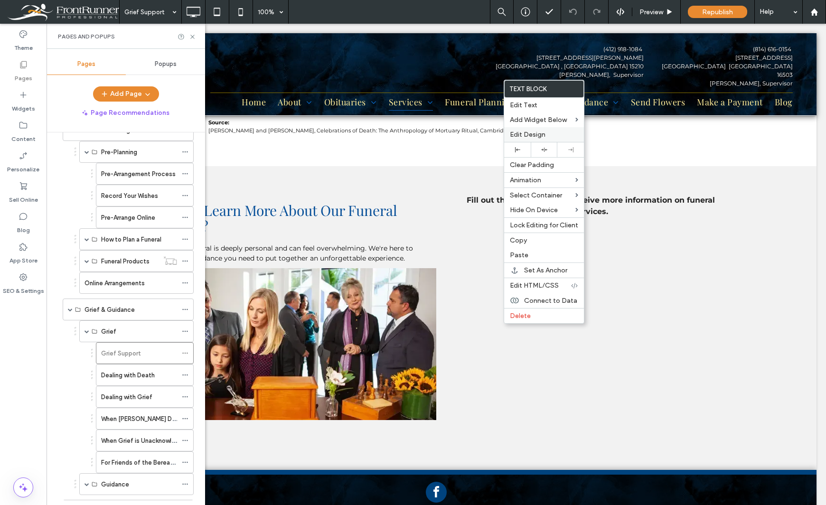
click at [516, 130] on div "Edit Design" at bounding box center [544, 134] width 80 height 15
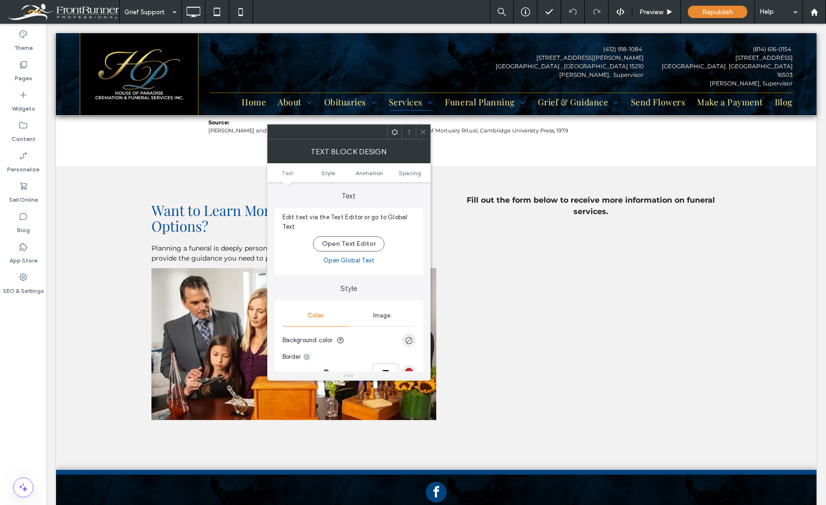
click at [418, 178] on ul "Text Style Animation Spacing" at bounding box center [348, 172] width 163 height 19
click at [403, 172] on span "Spacing" at bounding box center [410, 173] width 22 height 7
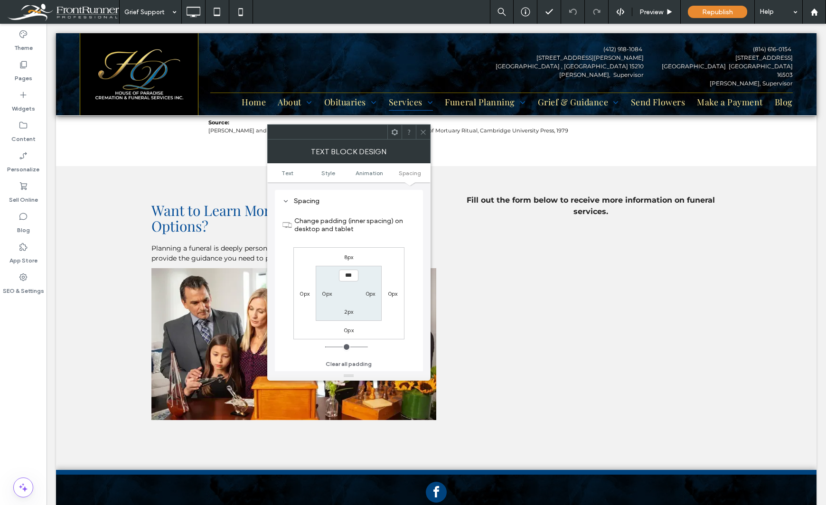
scroll to position [272, 0]
click at [20, 330] on div "Theme Pages Widgets Content Personalize Sell Online Blog App Store SEO & Settin…" at bounding box center [23, 265] width 47 height 482
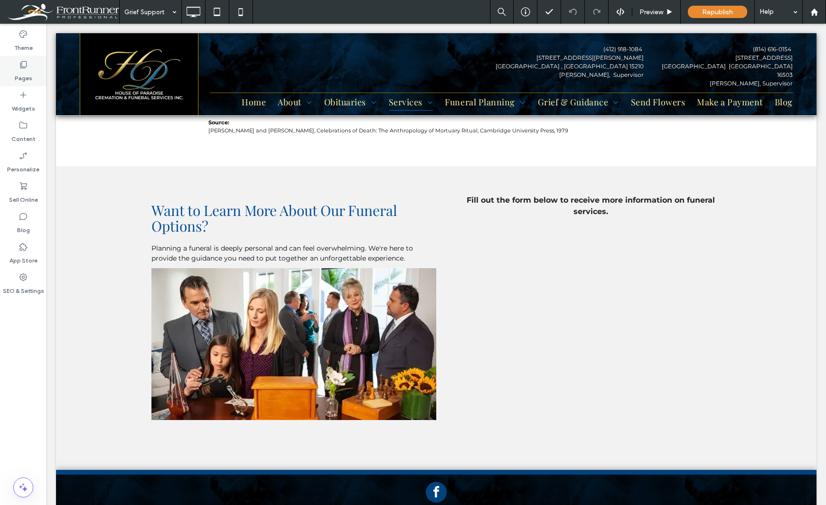
click at [25, 71] on label "Pages" at bounding box center [24, 75] width 18 height 13
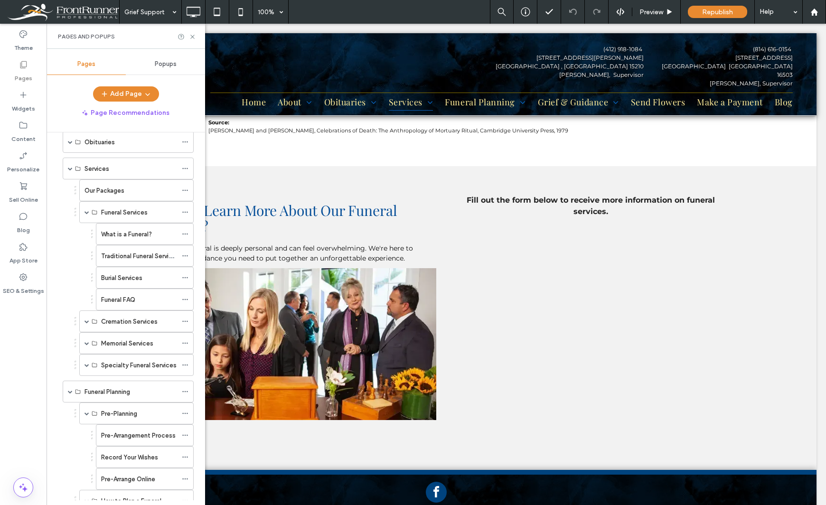
scroll to position [47, 0]
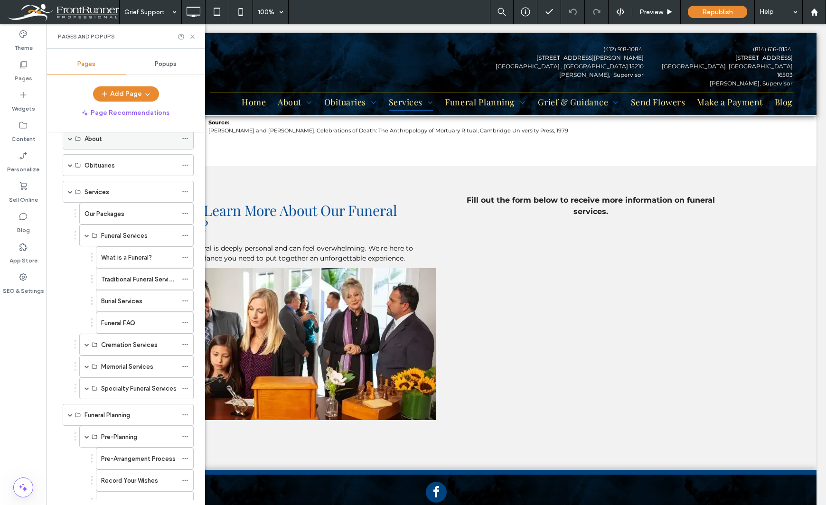
click at [70, 141] on span at bounding box center [70, 138] width 5 height 5
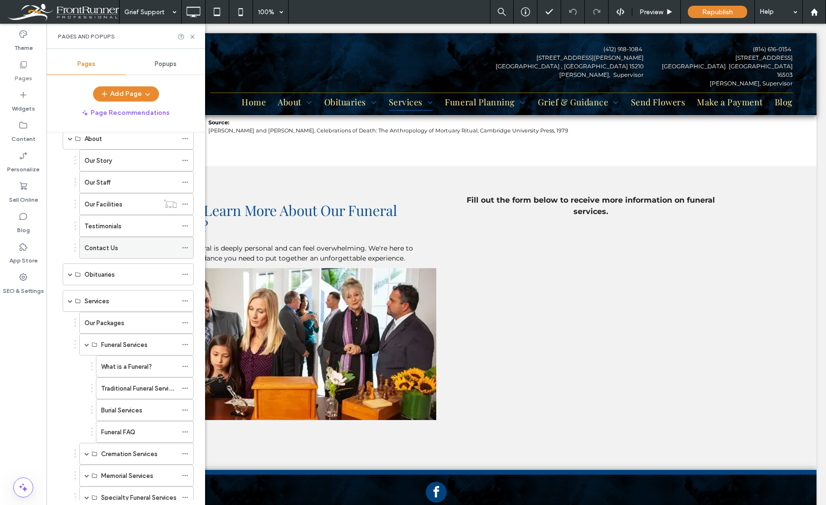
click at [103, 244] on label "Contact Us" at bounding box center [102, 248] width 34 height 17
click at [191, 37] on icon at bounding box center [192, 36] width 7 height 7
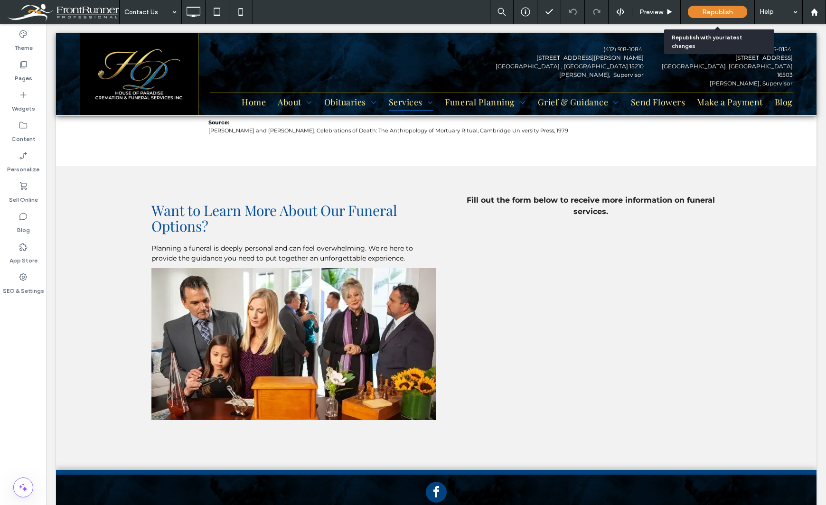
click at [718, 12] on span "Republish" at bounding box center [718, 12] width 31 height 8
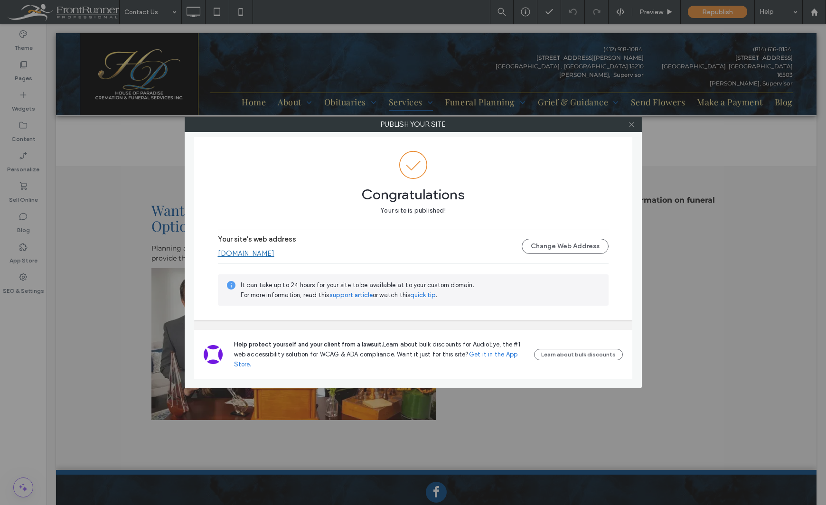
click at [632, 129] on span at bounding box center [631, 124] width 7 height 14
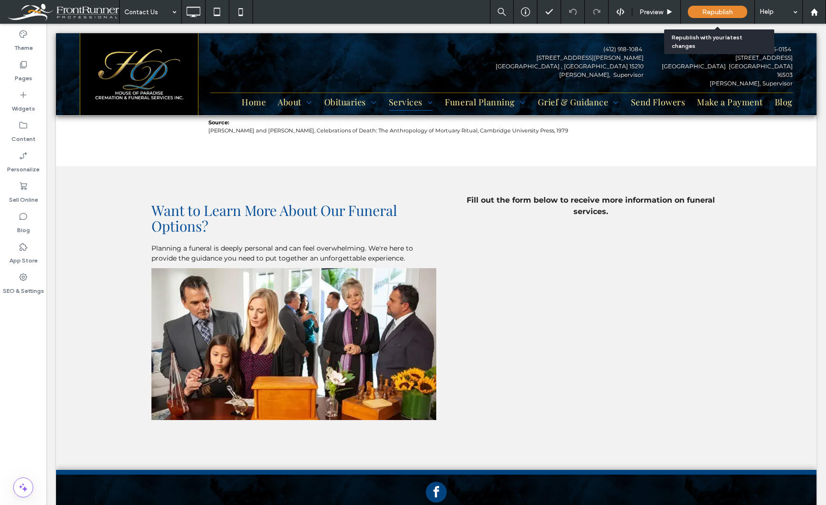
click at [703, 13] on span "Republish" at bounding box center [718, 12] width 31 height 8
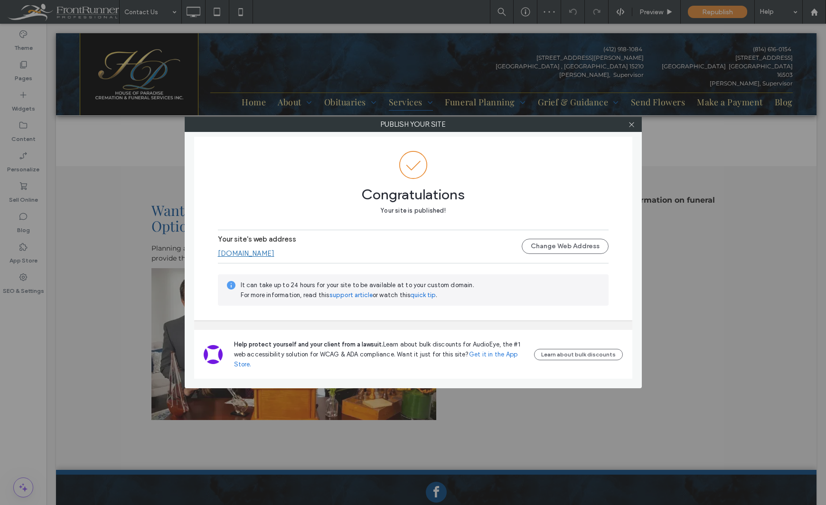
click at [275, 255] on link "www.houseofparadisefuneralservices.com" at bounding box center [246, 253] width 57 height 9
click at [22, 376] on div "Publish your site Congratulations Your site is published! Your site's web addre…" at bounding box center [413, 252] width 826 height 505
click at [633, 124] on icon at bounding box center [631, 124] width 7 height 7
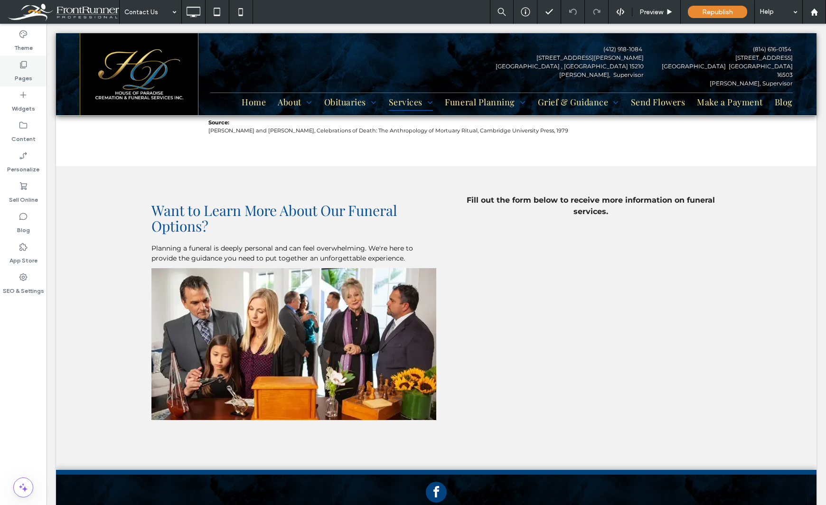
click at [36, 75] on div "Pages" at bounding box center [23, 71] width 47 height 30
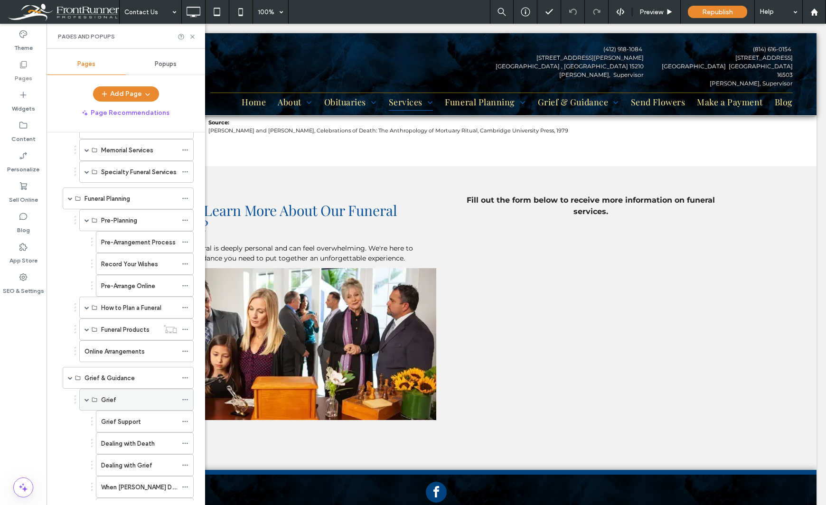
scroll to position [427, 0]
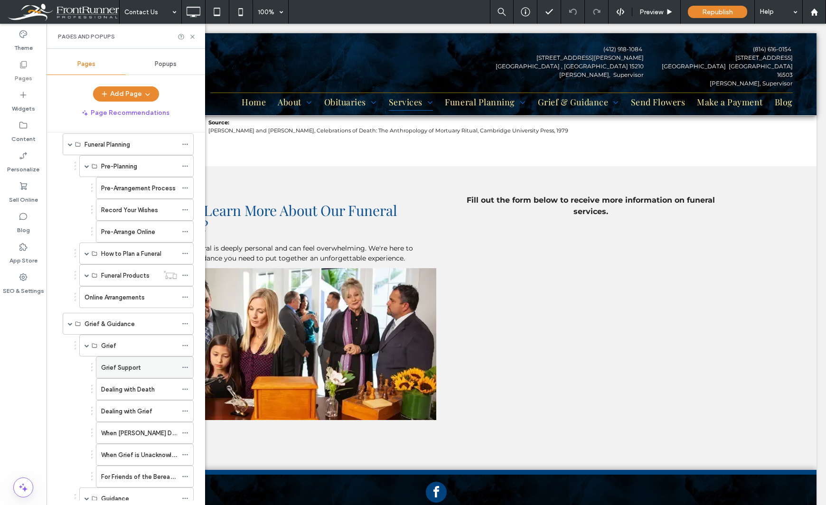
click at [142, 366] on div "Grief Support" at bounding box center [139, 368] width 76 height 10
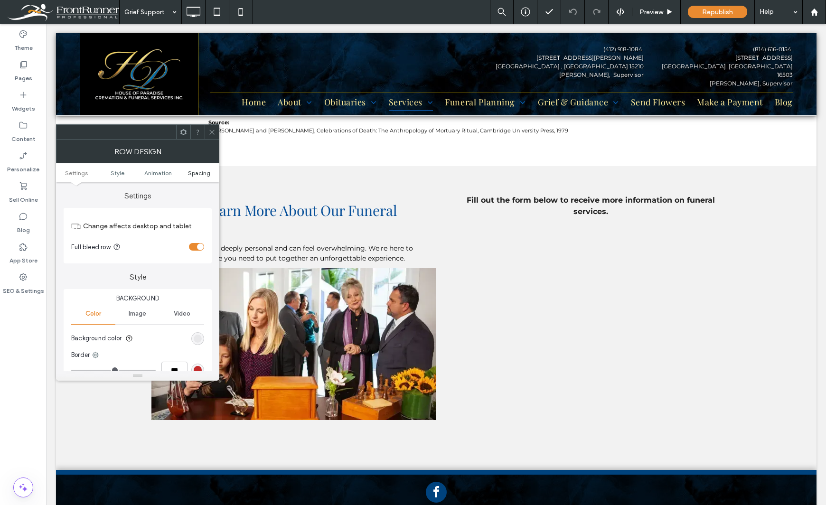
click at [206, 173] on span "Spacing" at bounding box center [199, 173] width 22 height 7
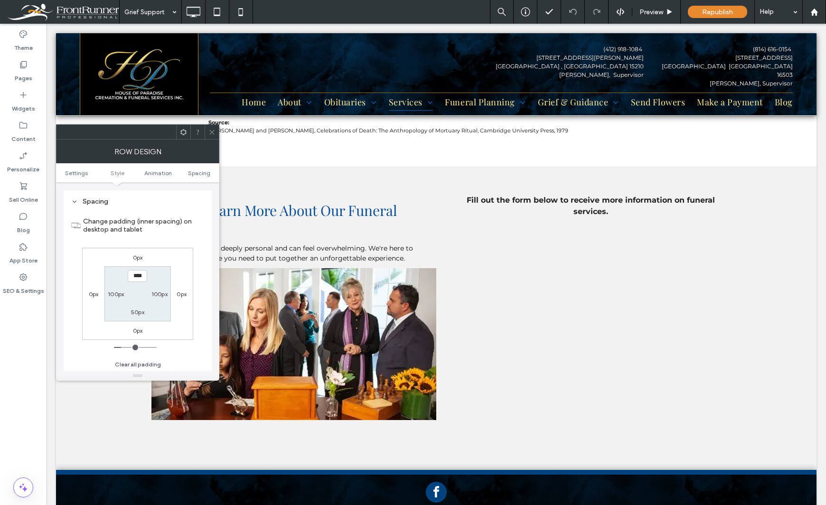
scroll to position [268, 0]
type input "****"
type input "**"
click at [28, 72] on label "Pages" at bounding box center [24, 75] width 18 height 13
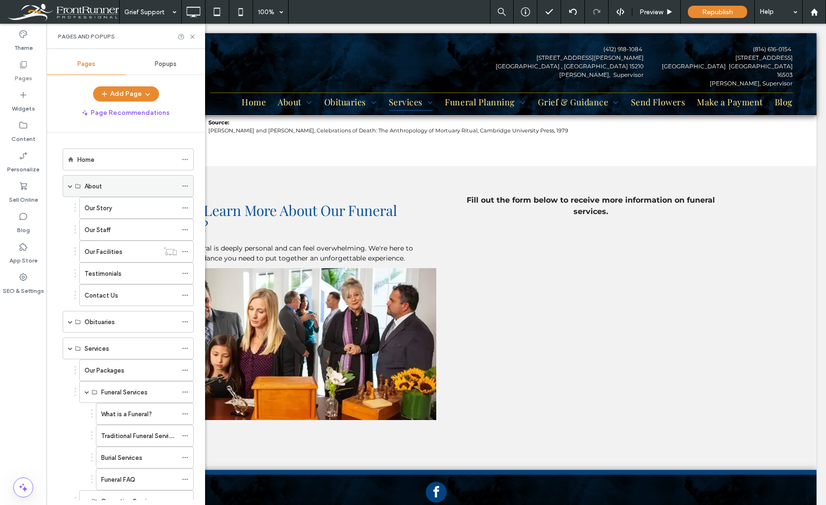
click at [70, 188] on span at bounding box center [70, 186] width 5 height 5
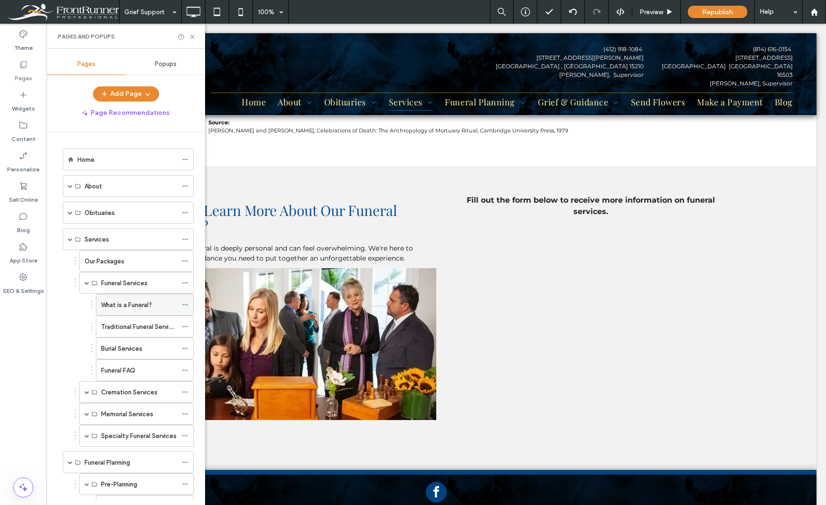
click at [120, 304] on label "What is a Funeral?" at bounding box center [126, 305] width 51 height 17
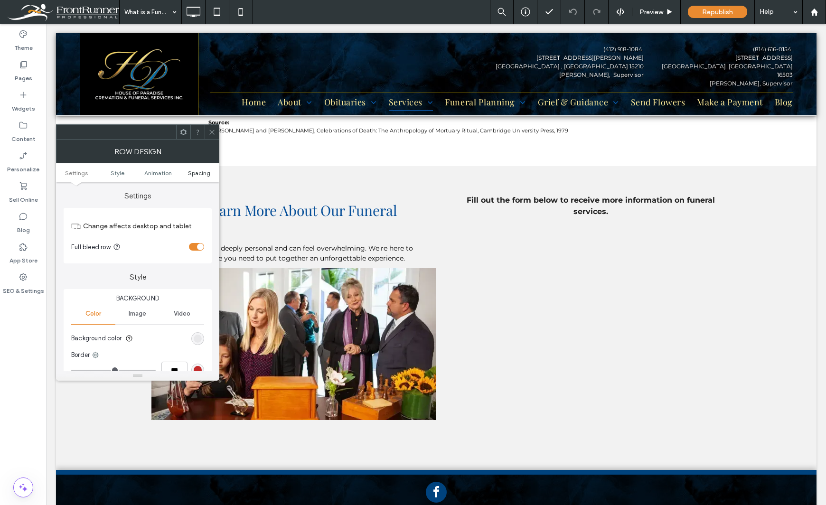
click at [194, 174] on span "Spacing" at bounding box center [199, 173] width 22 height 7
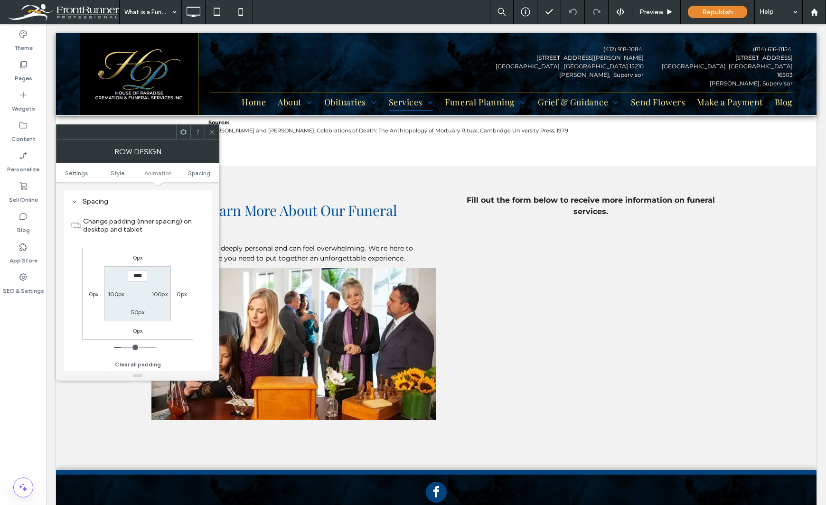
scroll to position [268, 0]
type input "****"
type input "**"
click at [23, 353] on div "Theme Pages Widgets Content Personalize Sell Online Blog App Store SEO & Settin…" at bounding box center [23, 265] width 47 height 482
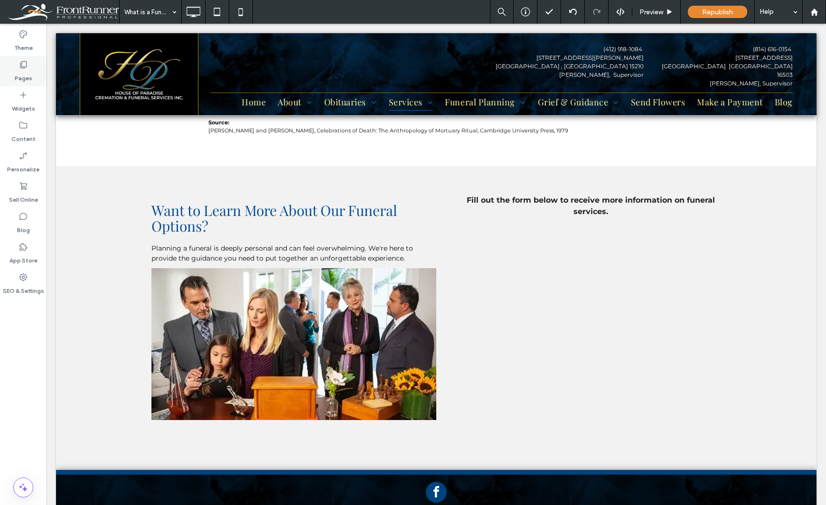
click at [29, 66] on div "Pages" at bounding box center [23, 71] width 47 height 30
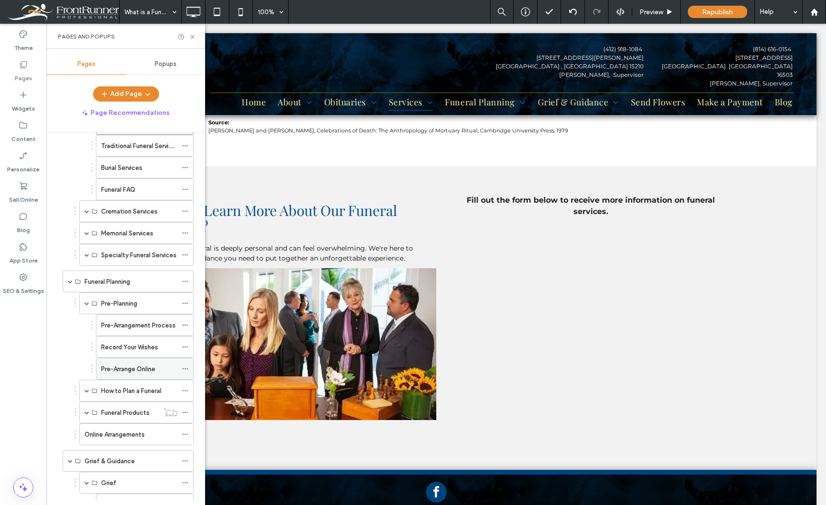
scroll to position [190, 0]
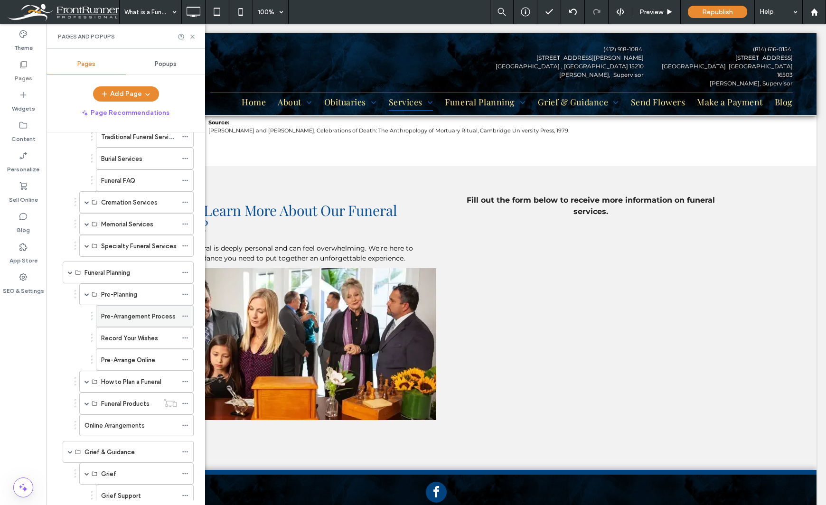
click at [147, 321] on label "Pre-Arrangement Process" at bounding box center [138, 316] width 75 height 17
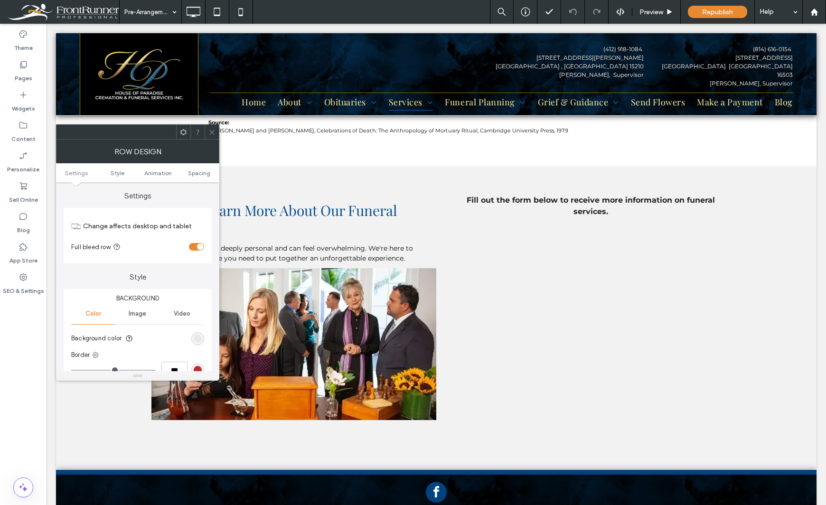
click at [201, 180] on ul "Settings Style Animation Spacing" at bounding box center [137, 172] width 163 height 19
click at [199, 172] on span "Spacing" at bounding box center [199, 173] width 22 height 7
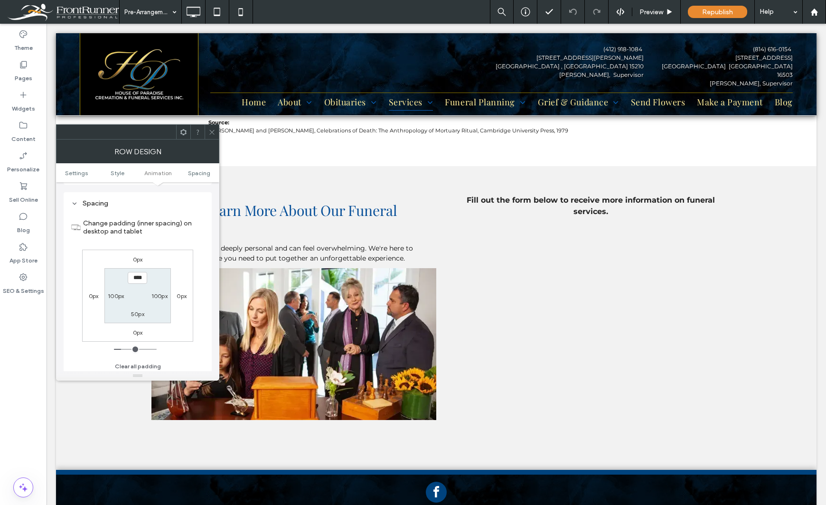
scroll to position [268, 0]
type input "****"
type input "**"
click at [14, 391] on div "Theme Pages Widgets Content Personalize Sell Online Blog App Store SEO & Settin…" at bounding box center [23, 265] width 47 height 482
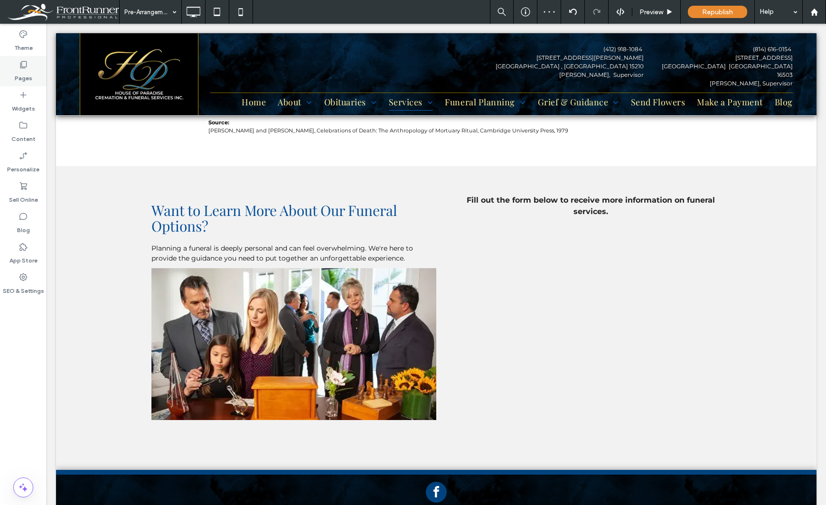
click at [33, 69] on div "Pages" at bounding box center [23, 71] width 47 height 30
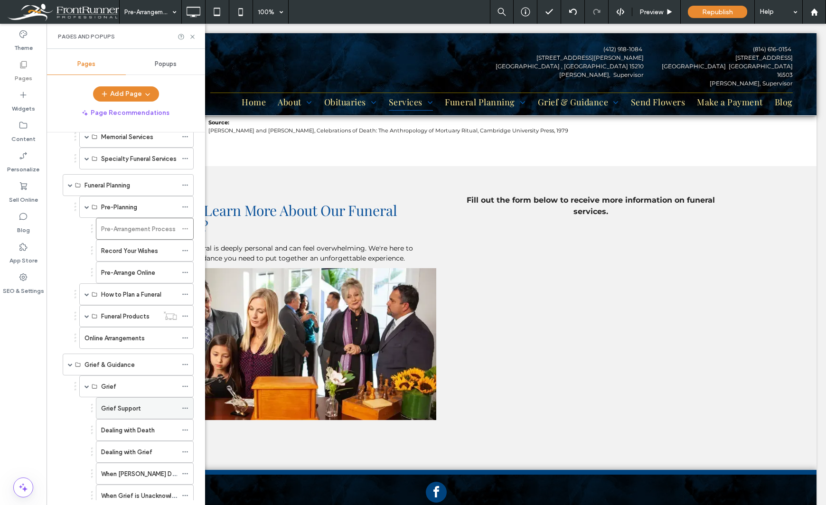
scroll to position [285, 0]
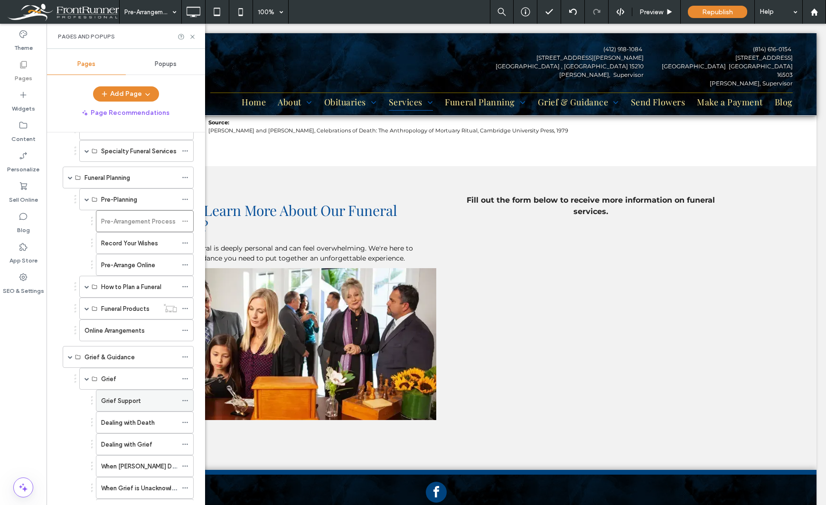
click at [121, 403] on label "Grief Support" at bounding box center [120, 401] width 39 height 17
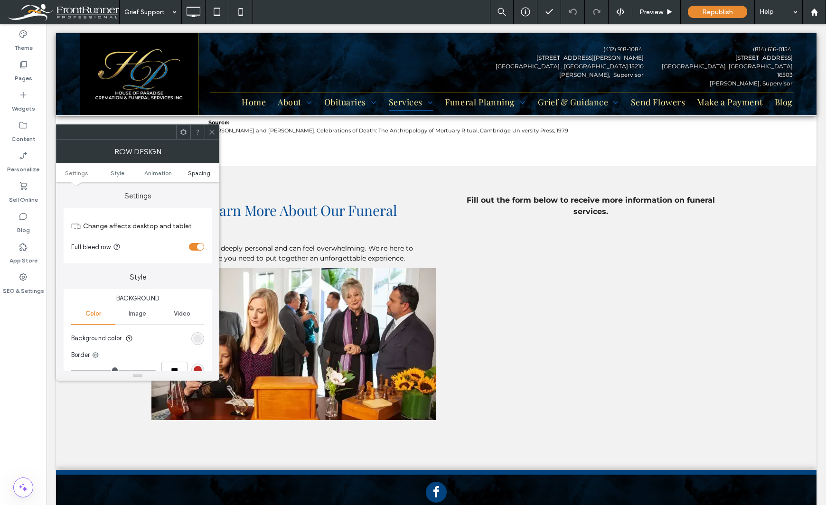
click at [199, 175] on span "Spacing" at bounding box center [199, 173] width 22 height 7
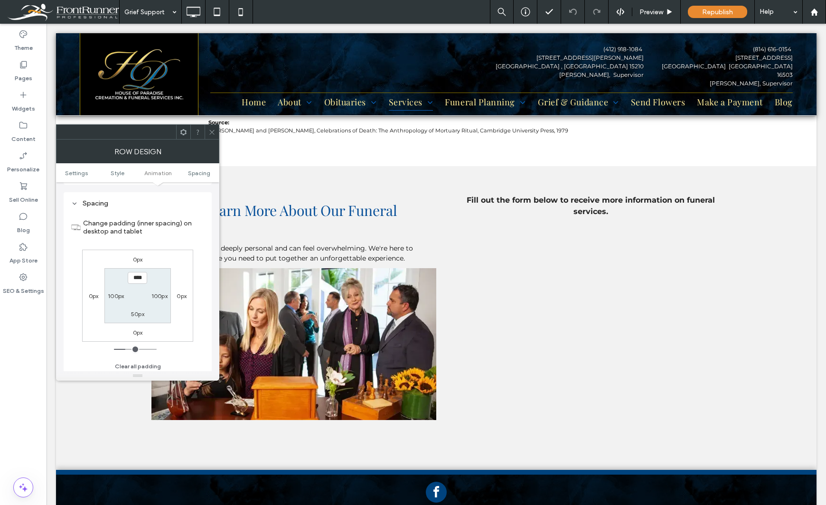
scroll to position [268, 0]
click at [36, 373] on div "Theme Pages Widgets Content Personalize Sell Online Blog App Store SEO & Settin…" at bounding box center [23, 265] width 47 height 482
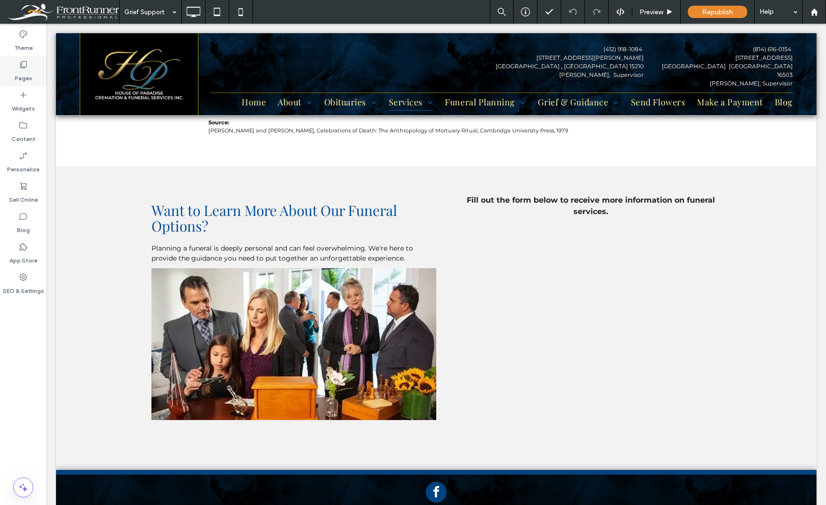
click at [23, 77] on label "Pages" at bounding box center [24, 75] width 18 height 13
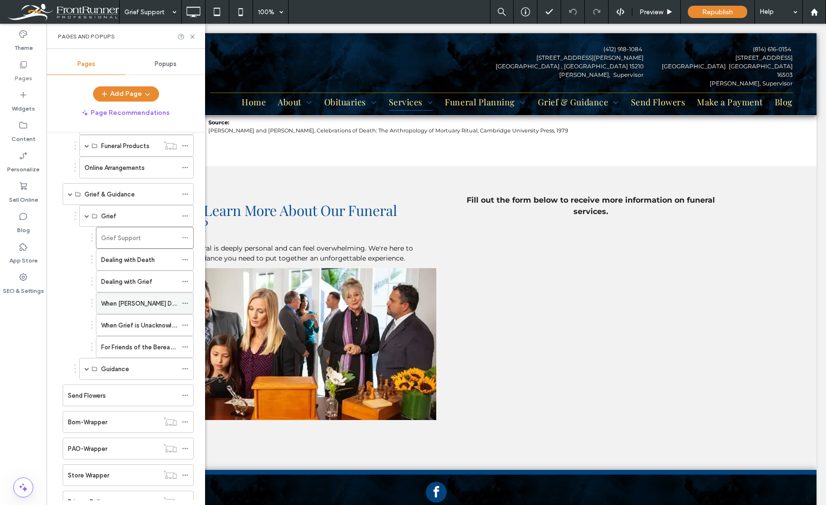
scroll to position [522, 0]
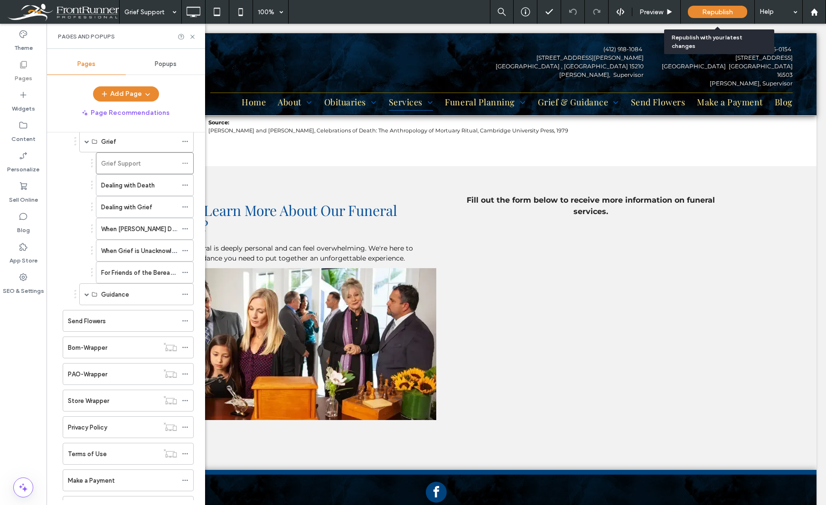
click at [718, 13] on span "Republish" at bounding box center [718, 12] width 31 height 8
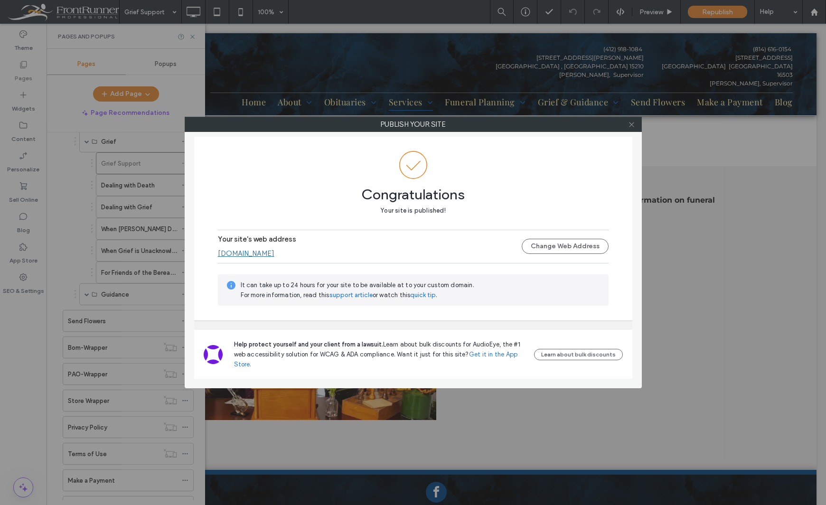
click at [632, 123] on icon at bounding box center [631, 124] width 7 height 7
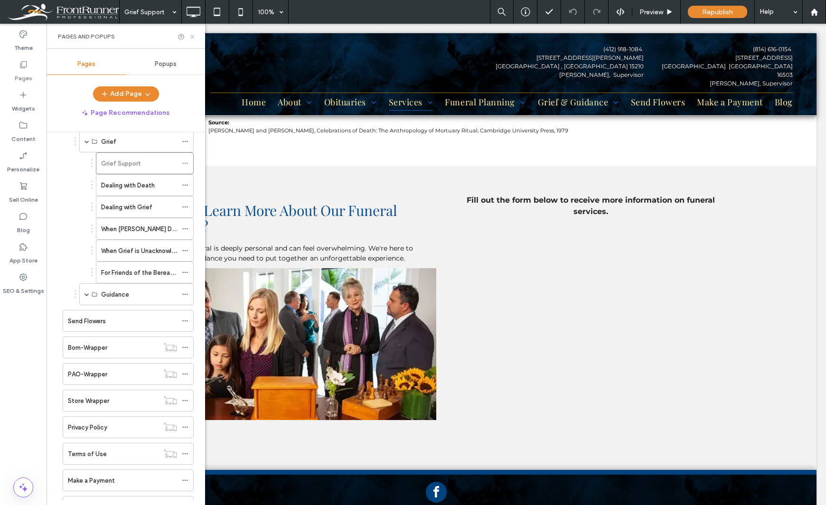
click at [191, 38] on use at bounding box center [192, 37] width 4 height 4
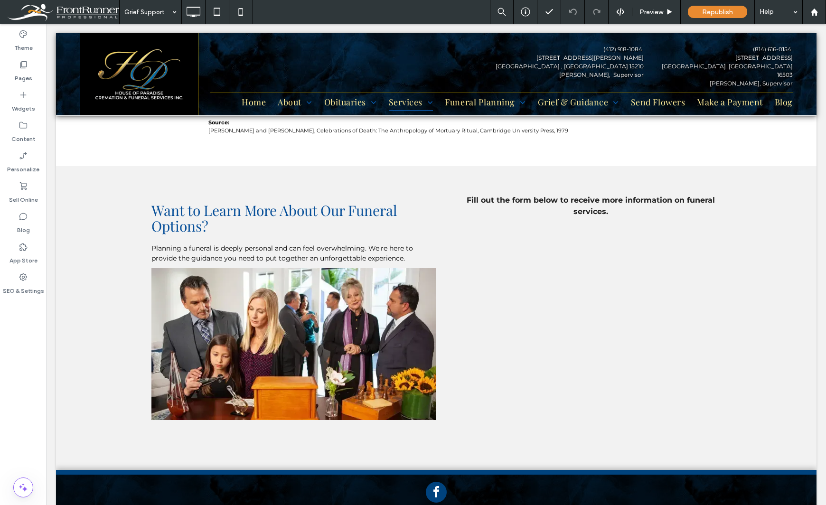
click at [29, 398] on div "Theme Pages Widgets Content Personalize Sell Online Blog App Store SEO & Settin…" at bounding box center [23, 265] width 47 height 482
